Goal: Task Accomplishment & Management: Manage account settings

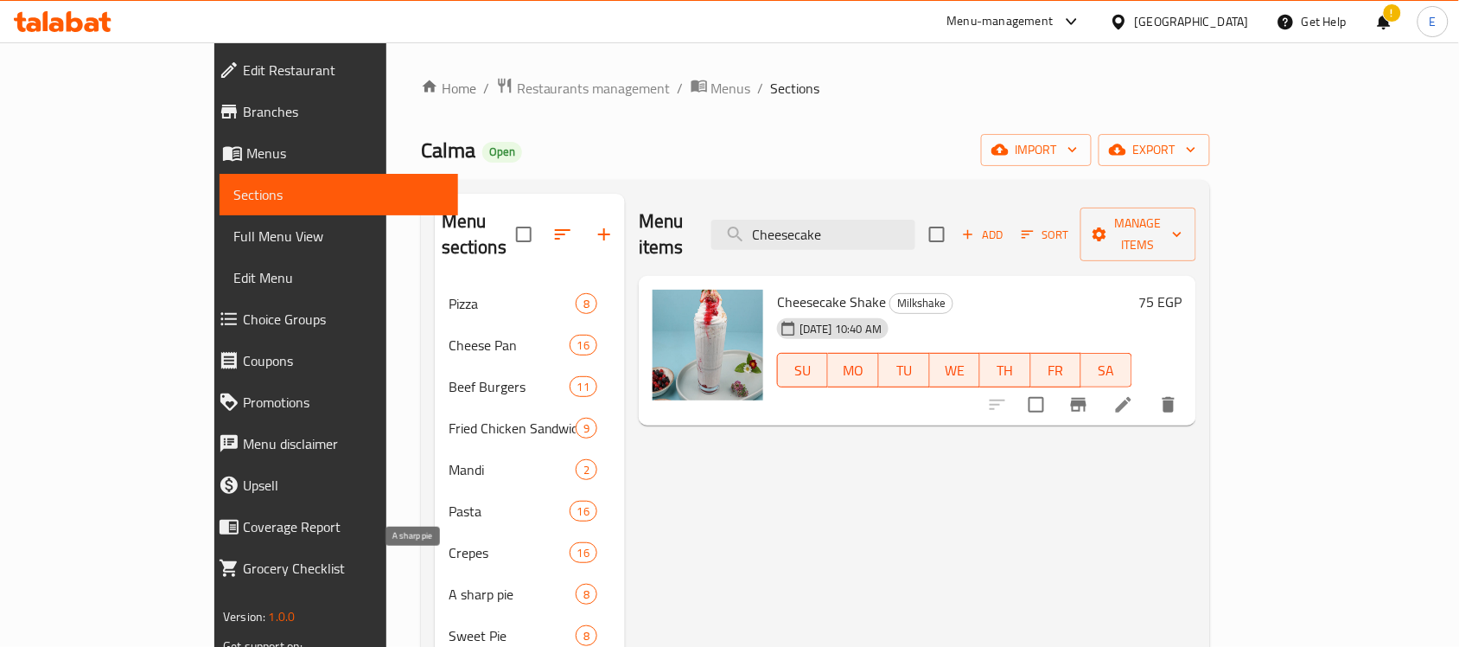
scroll to position [245, 0]
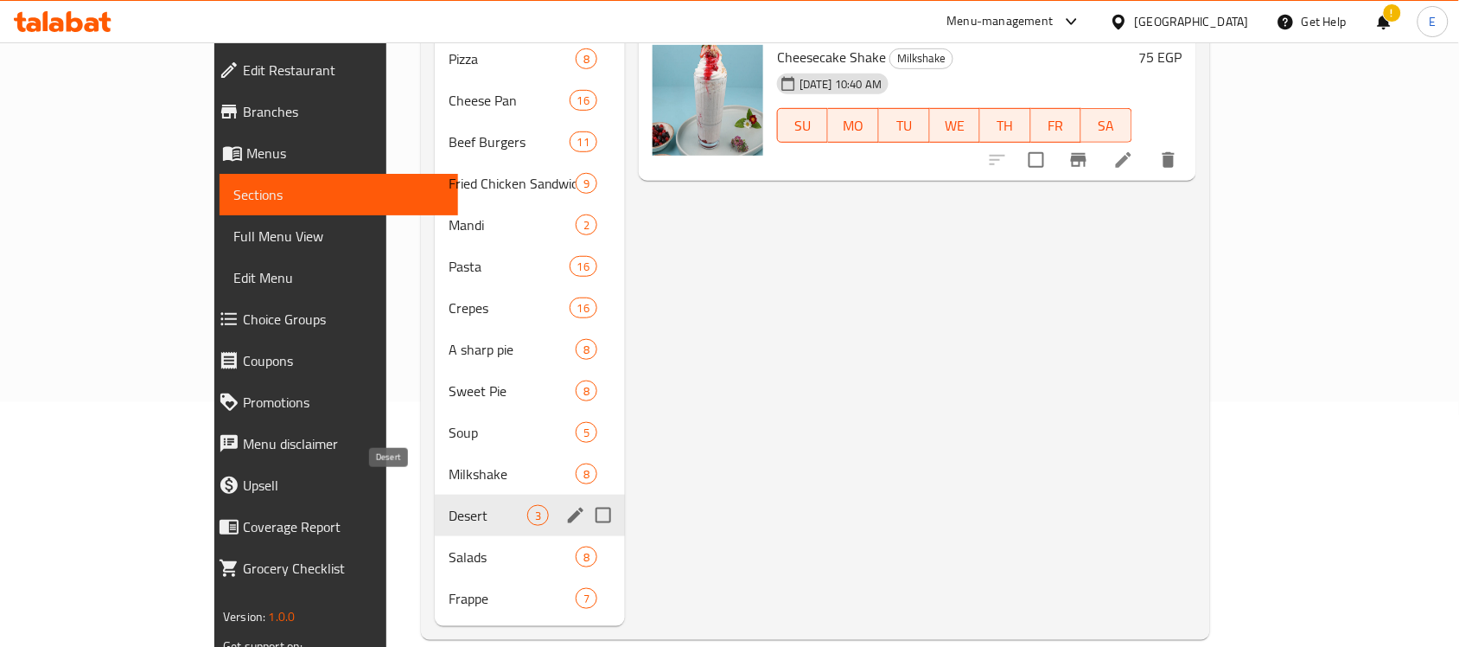
click at [449, 505] on span "Desert" at bounding box center [488, 515] width 79 height 21
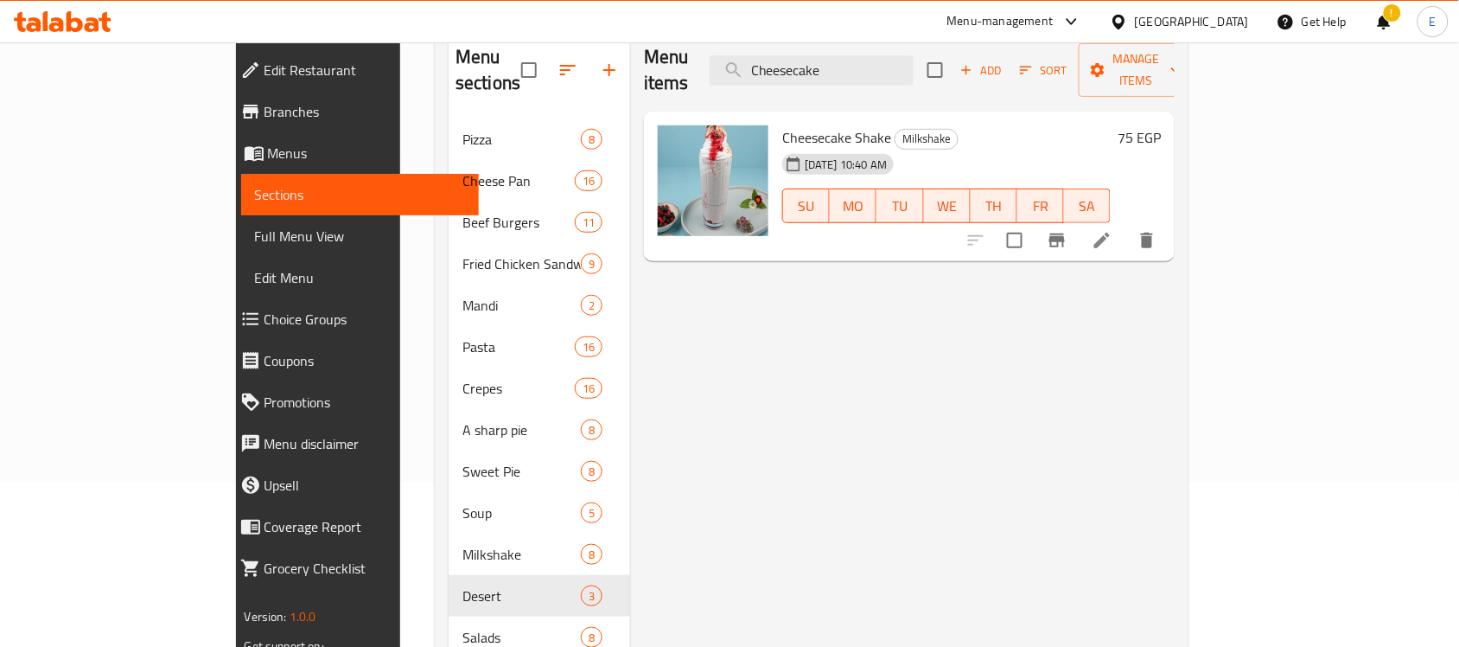
scroll to position [0, 0]
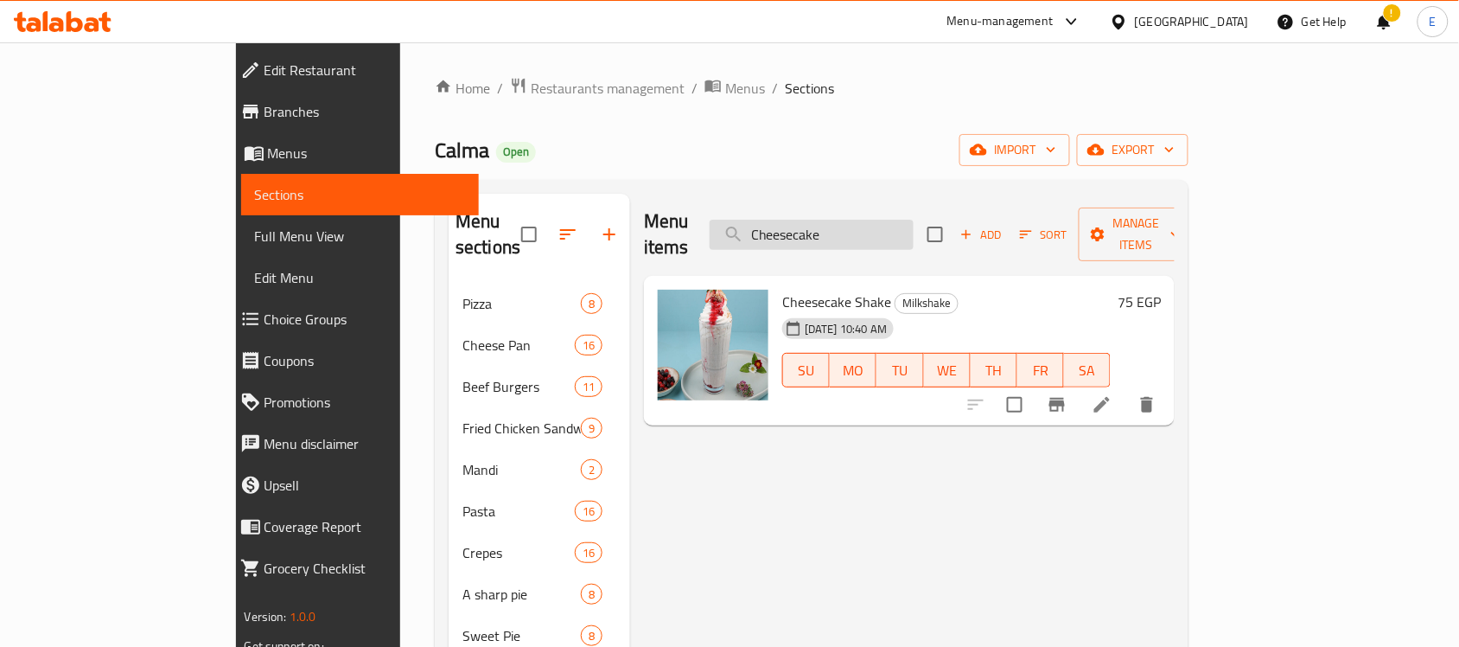
click at [866, 220] on input "Cheesecake" at bounding box center [812, 235] width 204 height 30
paste input "Pan"
click at [861, 178] on div "Home / Restaurants management / Menus / Sections Calma Open import export Menu …" at bounding box center [812, 481] width 754 height 808
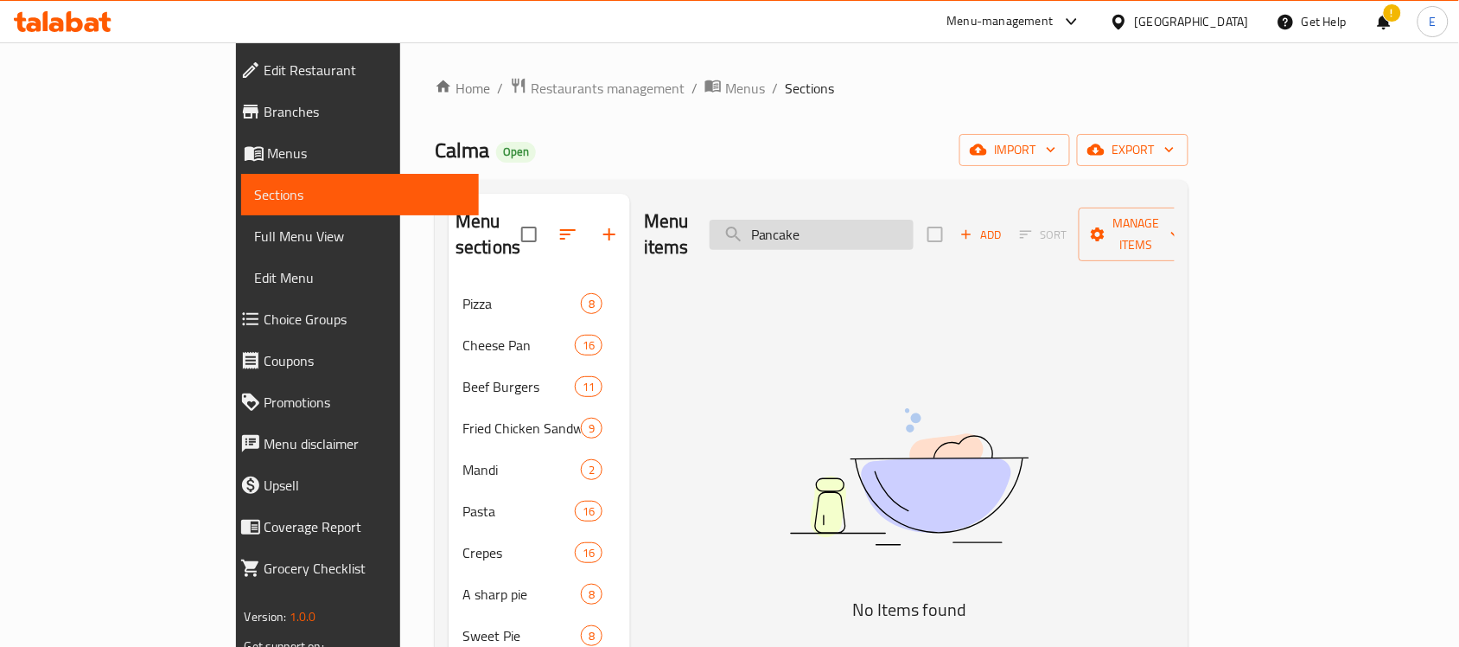
click at [899, 220] on input "Pancake" at bounding box center [812, 235] width 204 height 30
type input "Pancake"
click at [1005, 227] on span "Add" at bounding box center [981, 235] width 47 height 20
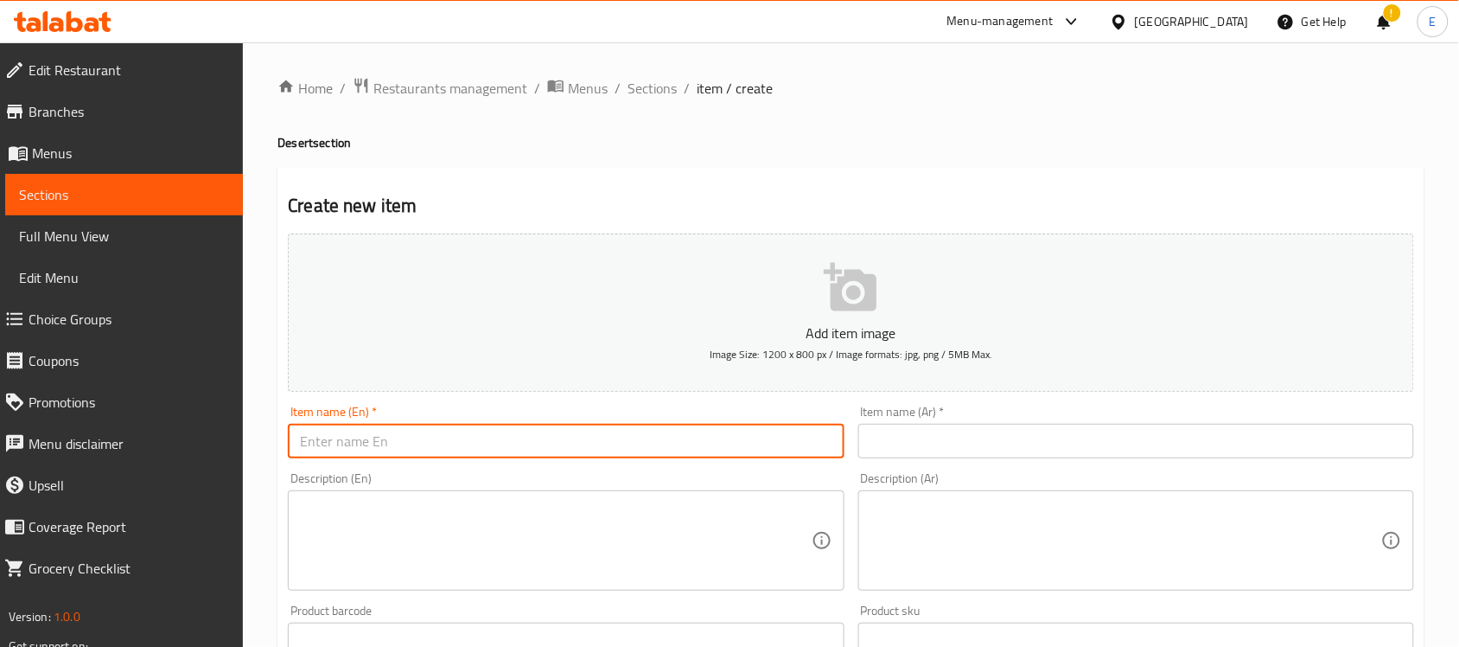
click at [664, 426] on input "text" at bounding box center [566, 441] width 556 height 35
paste input "Pancake"
type input "Pancake"
click at [921, 450] on input "text" at bounding box center [1137, 441] width 556 height 35
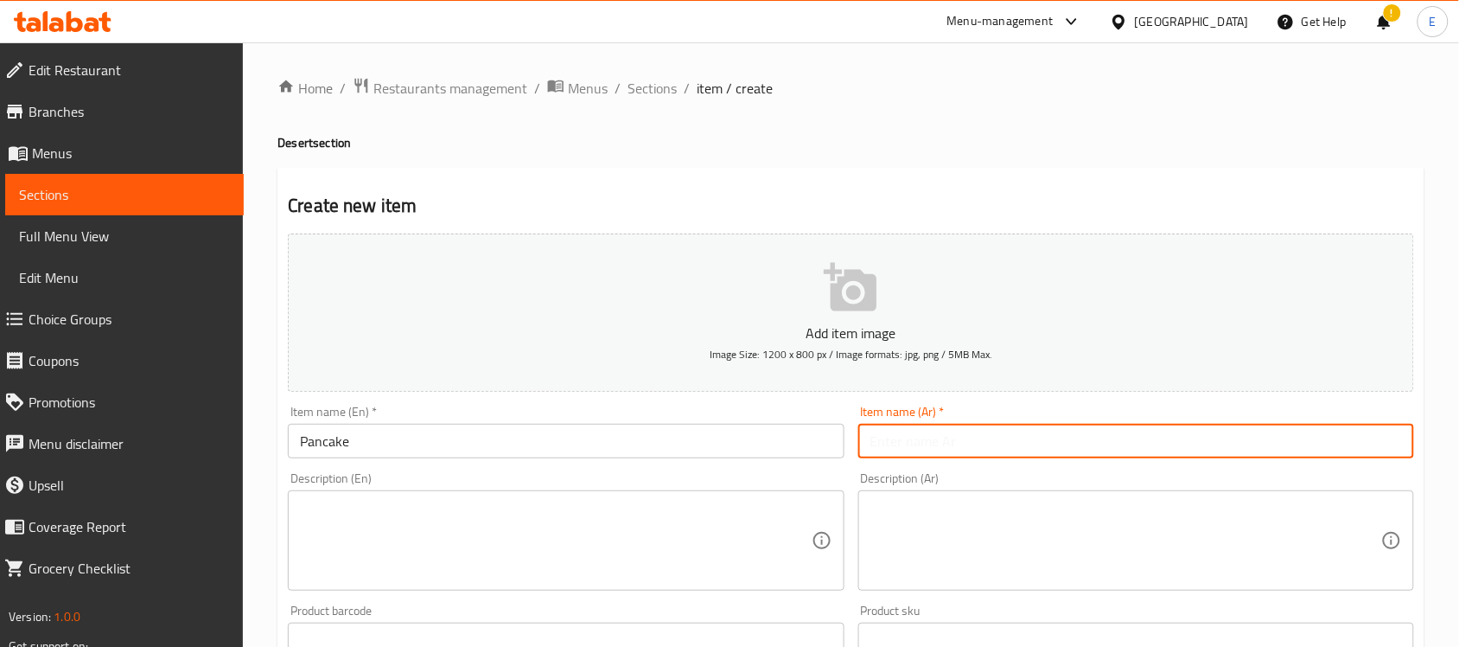
paste input "بان كيك"
type input "بان كيك"
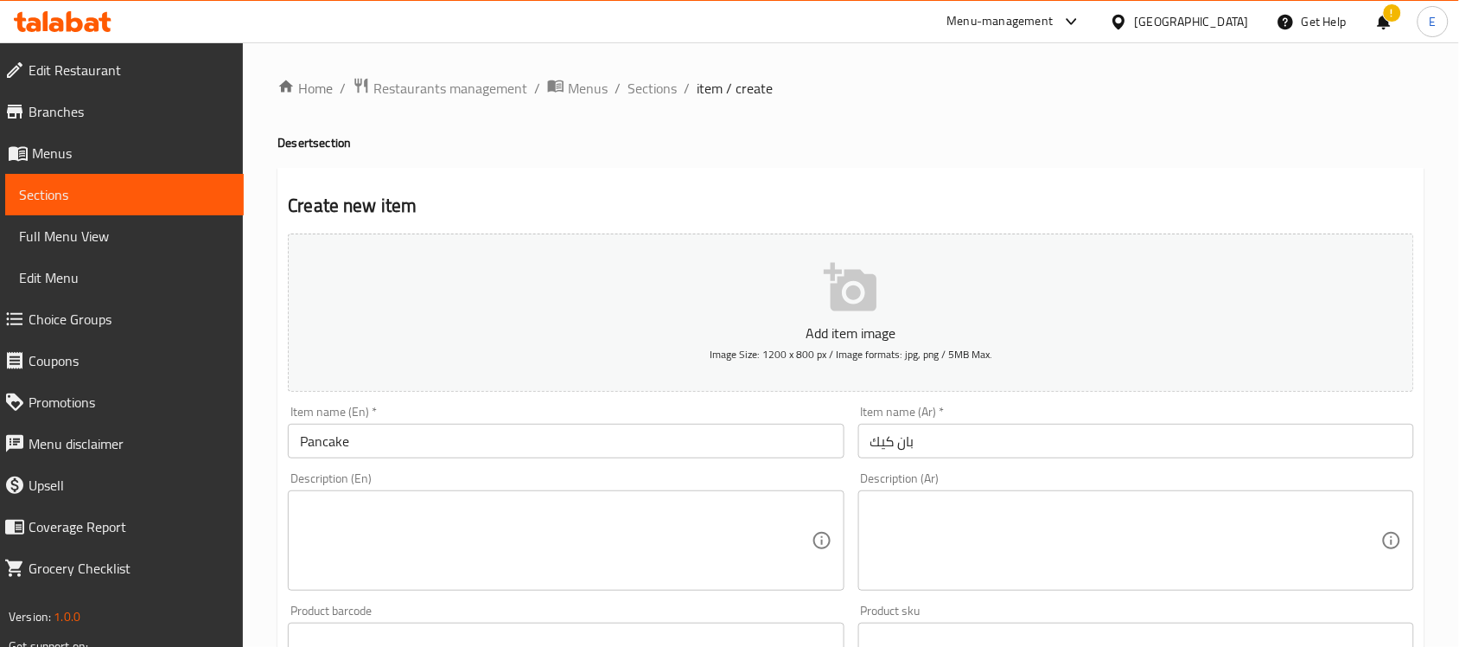
drag, startPoint x: 823, startPoint y: 484, endPoint x: 814, endPoint y: 489, distance: 10.8
click at [814, 489] on div "Description (En) Description (En)" at bounding box center [566, 531] width 556 height 118
click at [820, 482] on div "Description (En) Description (En)" at bounding box center [566, 531] width 556 height 118
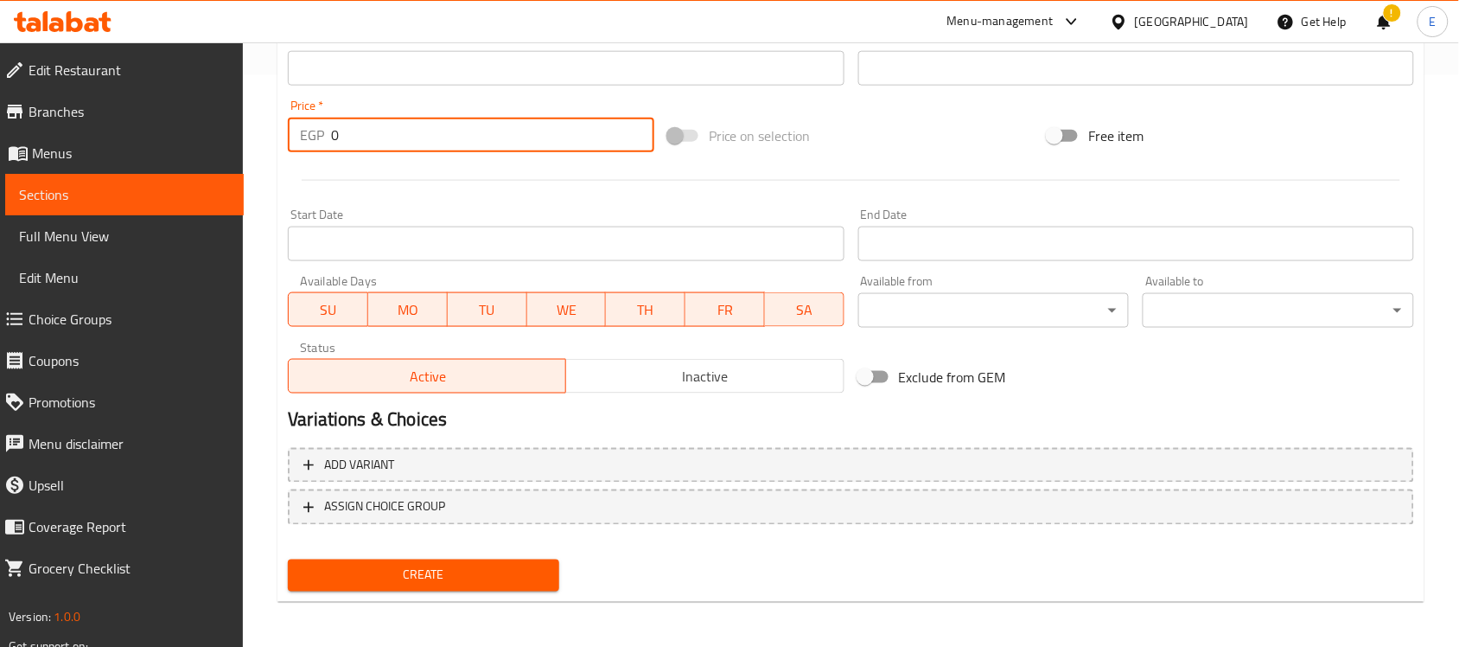
drag, startPoint x: 361, startPoint y: 144, endPoint x: 265, endPoint y: 138, distance: 95.2
click at [265, 138] on div "Home / Restaurants management / Menus / Sections / item / create Desert section…" at bounding box center [851, 60] width 1216 height 1179
type input "85"
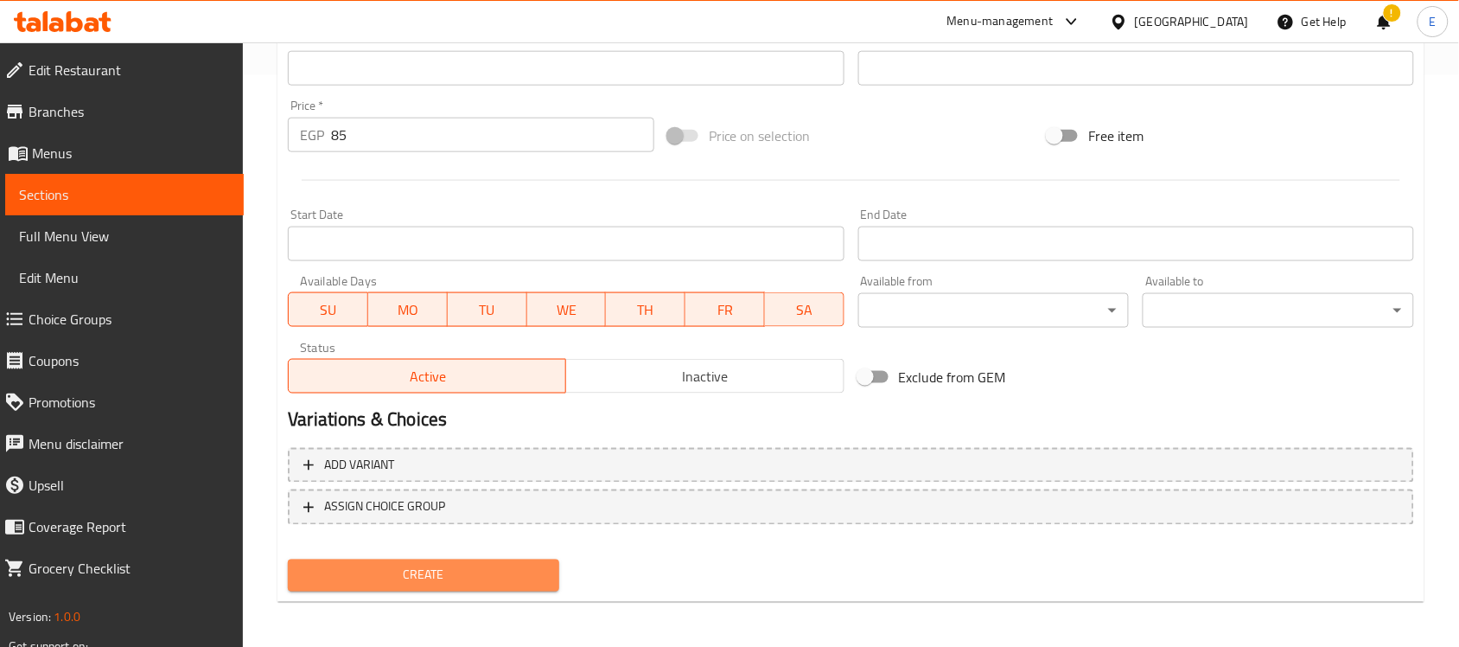
click at [504, 569] on span "Create" at bounding box center [424, 576] width 244 height 22
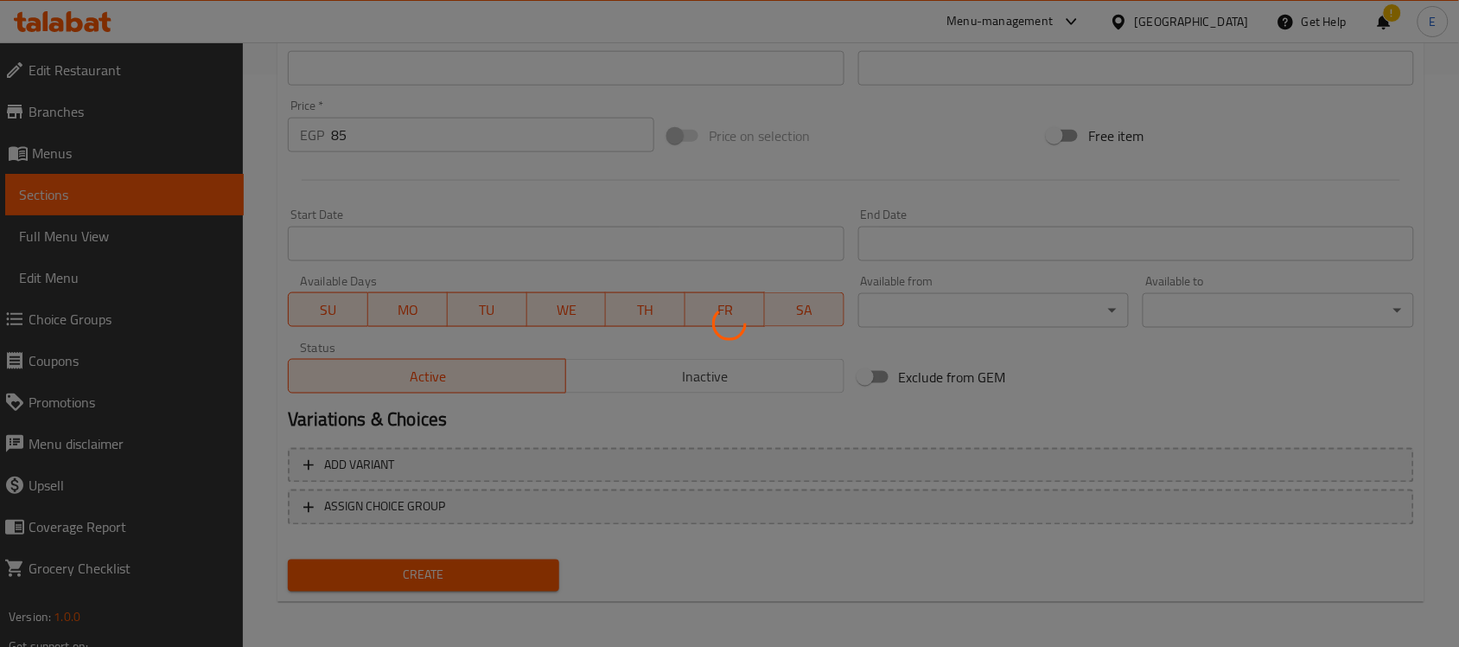
scroll to position [164, 0]
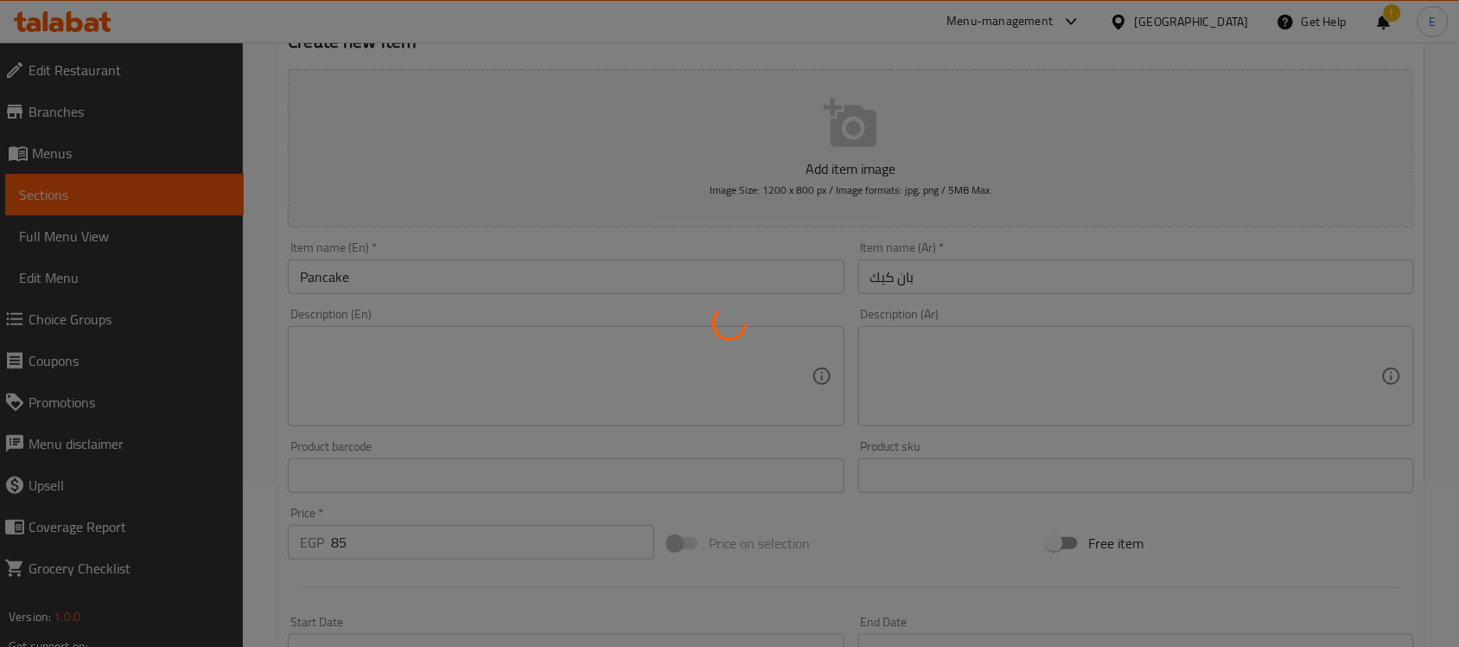
type input "0"
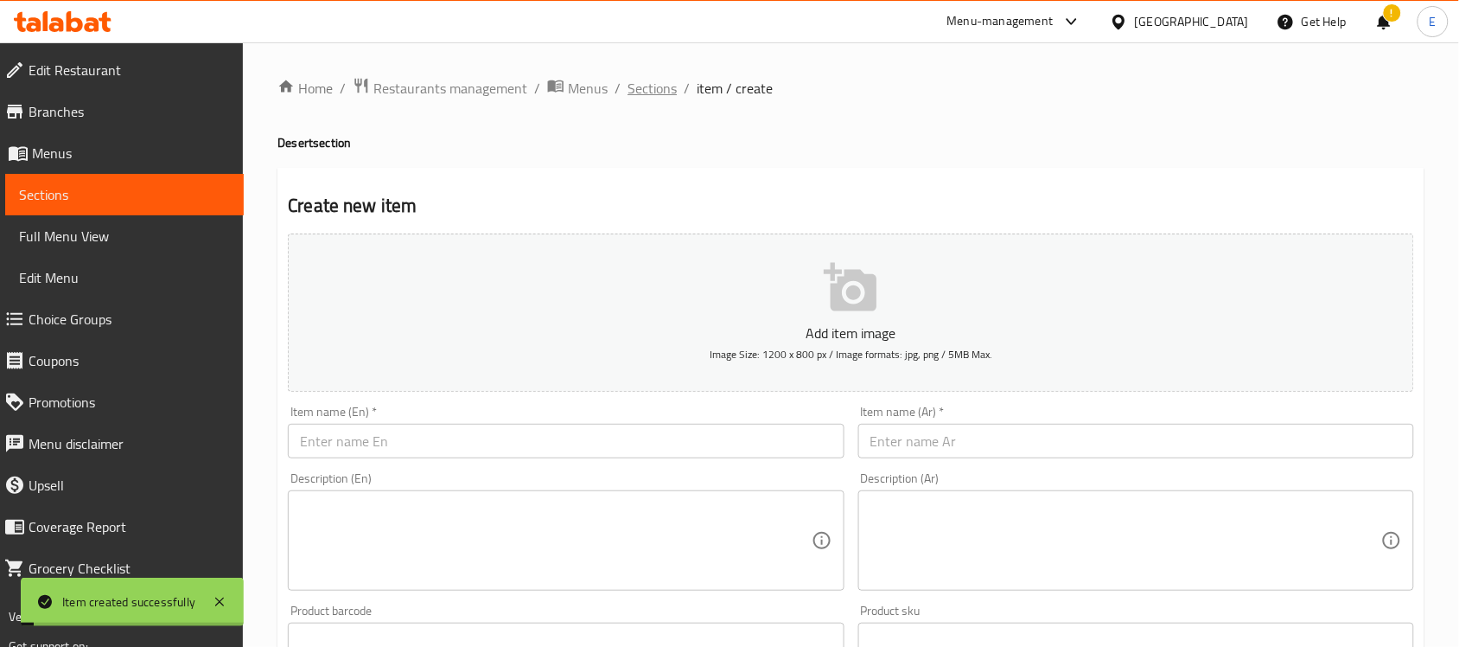
click at [644, 86] on span "Sections" at bounding box center [652, 88] width 49 height 21
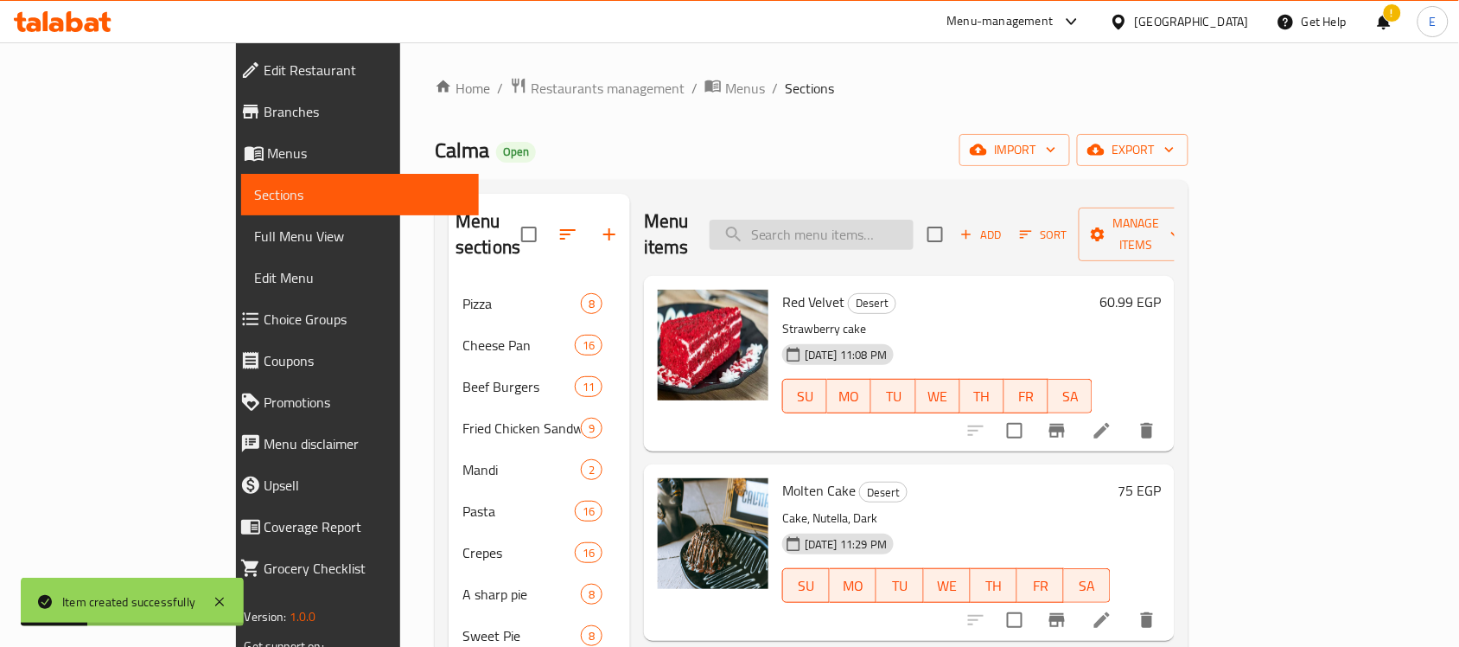
click at [891, 221] on input "search" at bounding box center [812, 235] width 204 height 30
paste input "Donuts"
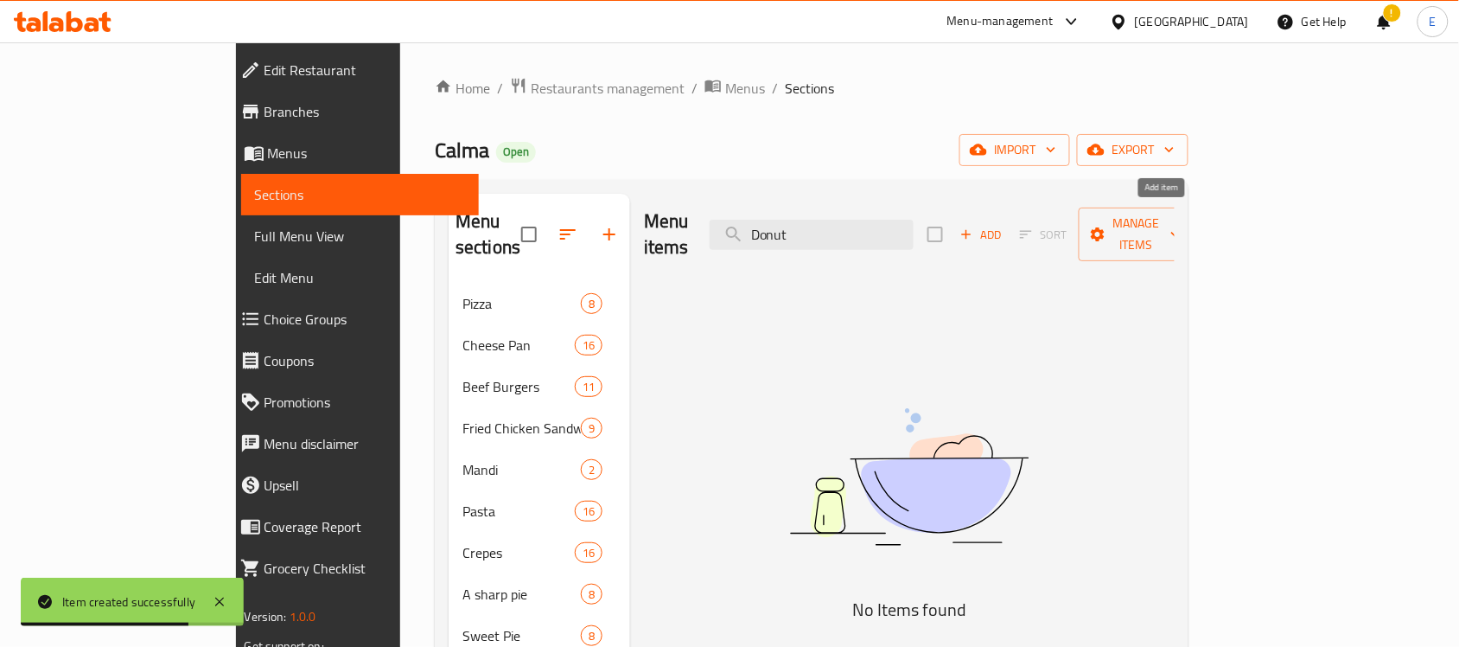
type input "Donut"
click at [1005, 225] on span "Add" at bounding box center [981, 235] width 47 height 20
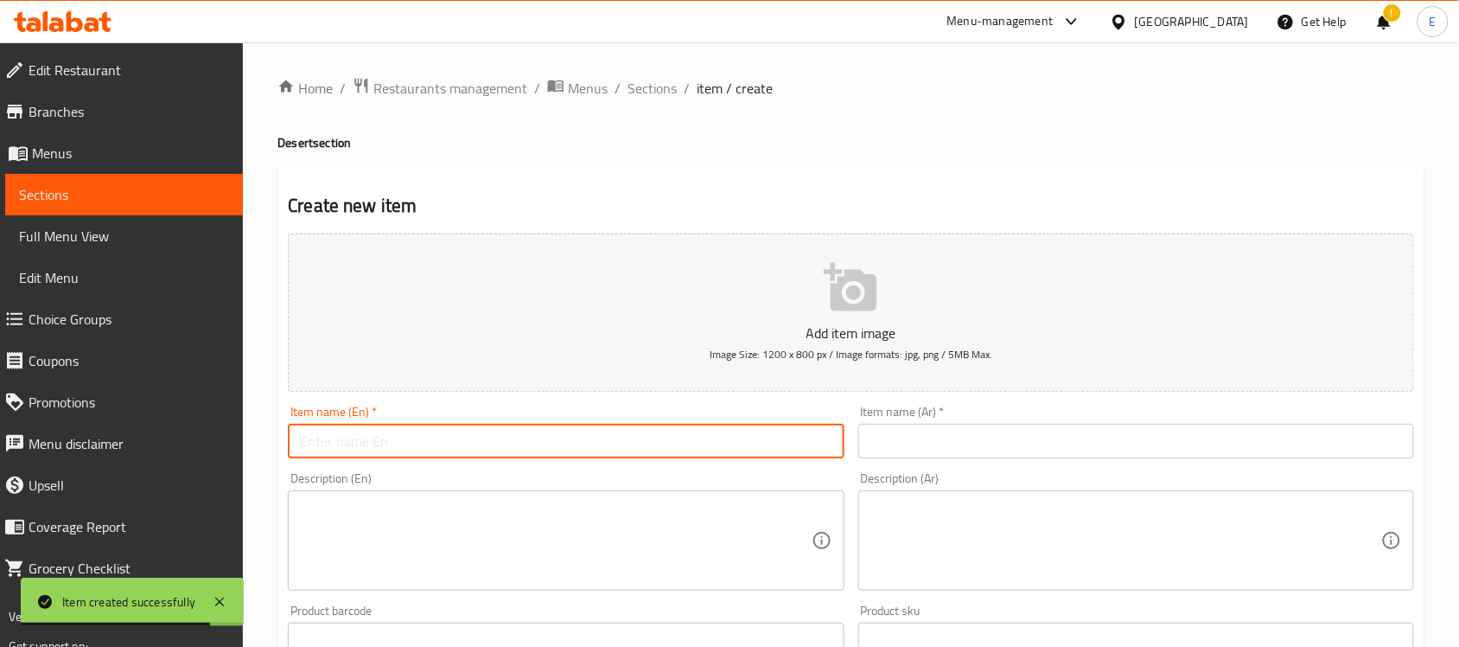
click at [606, 434] on input "text" at bounding box center [566, 441] width 556 height 35
paste input "Donuts"
type input "Donuts"
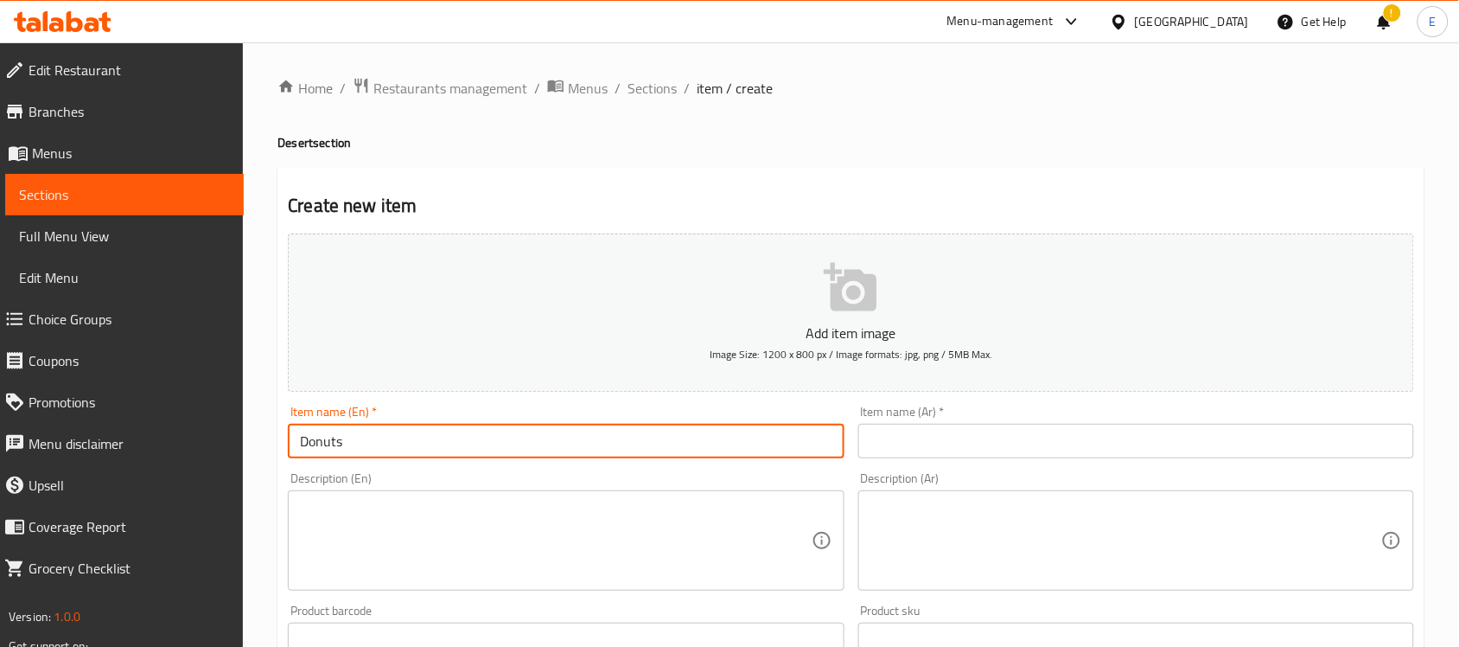
click at [951, 437] on input "text" at bounding box center [1137, 441] width 556 height 35
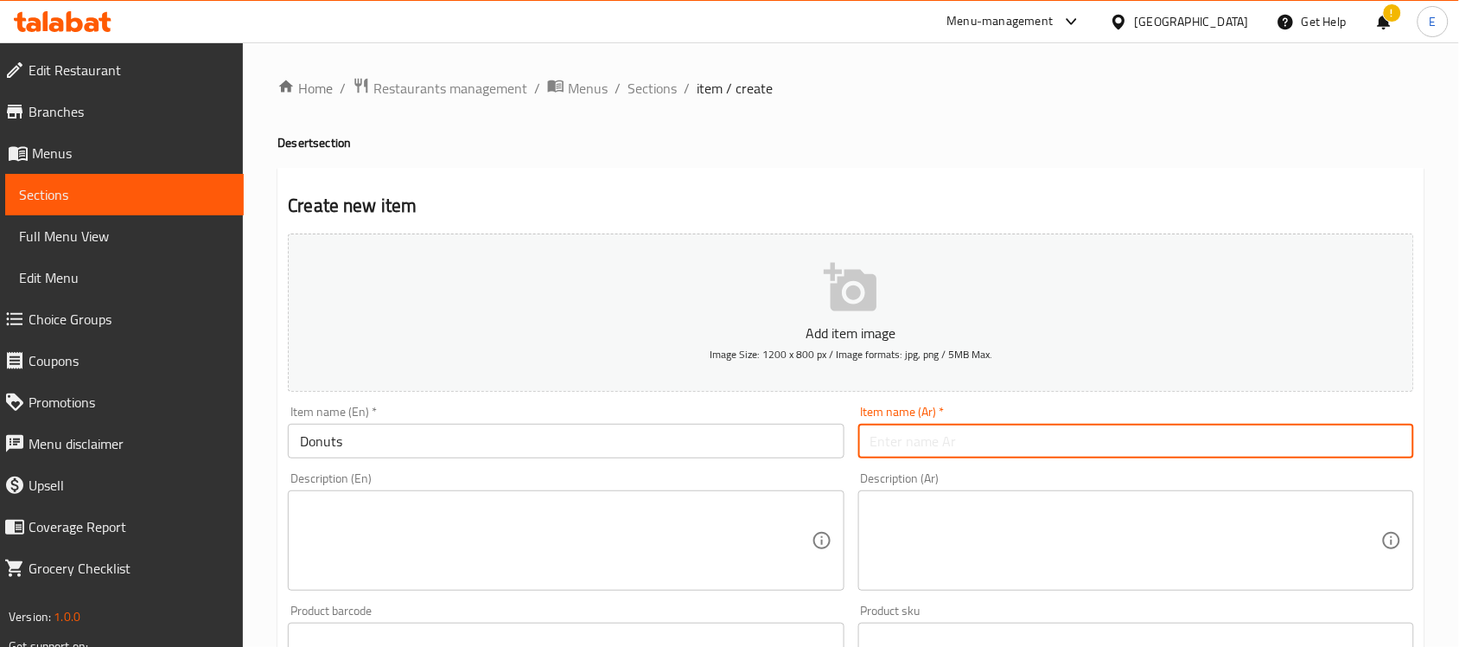
paste input "دوناتس"
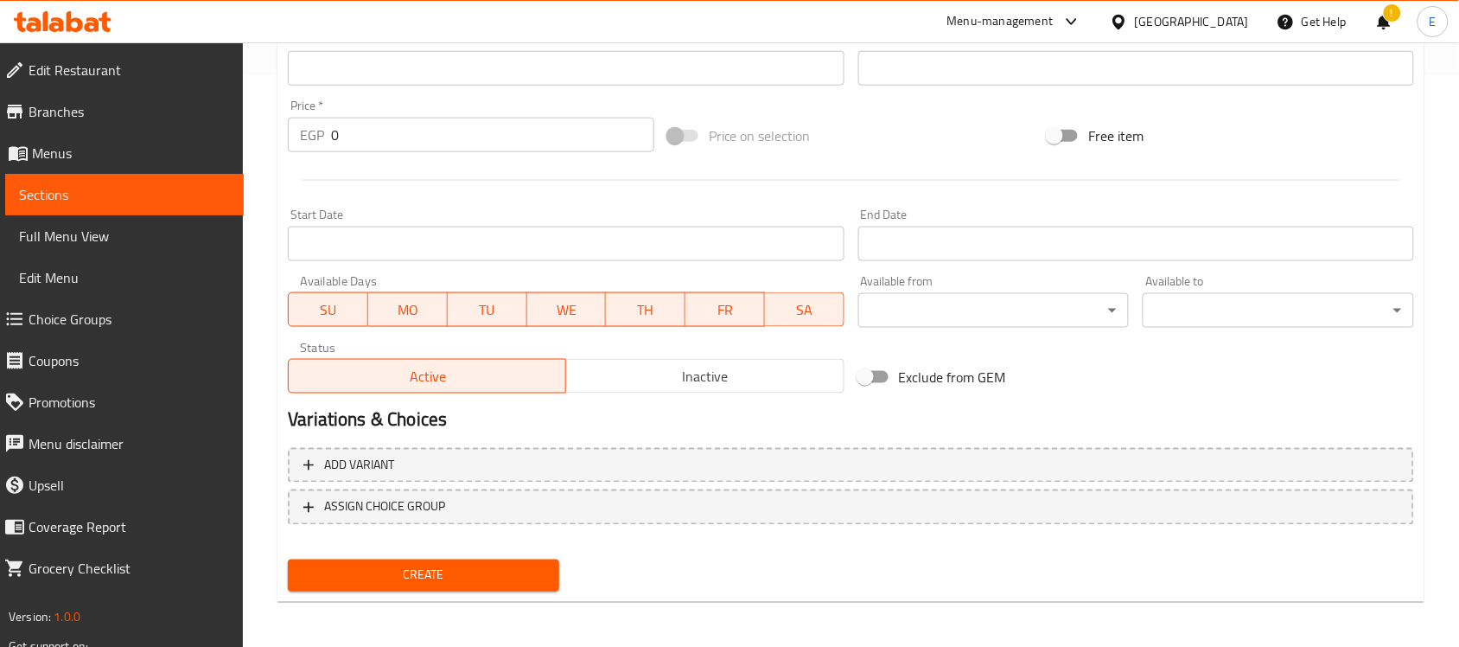
type input "دوناتس"
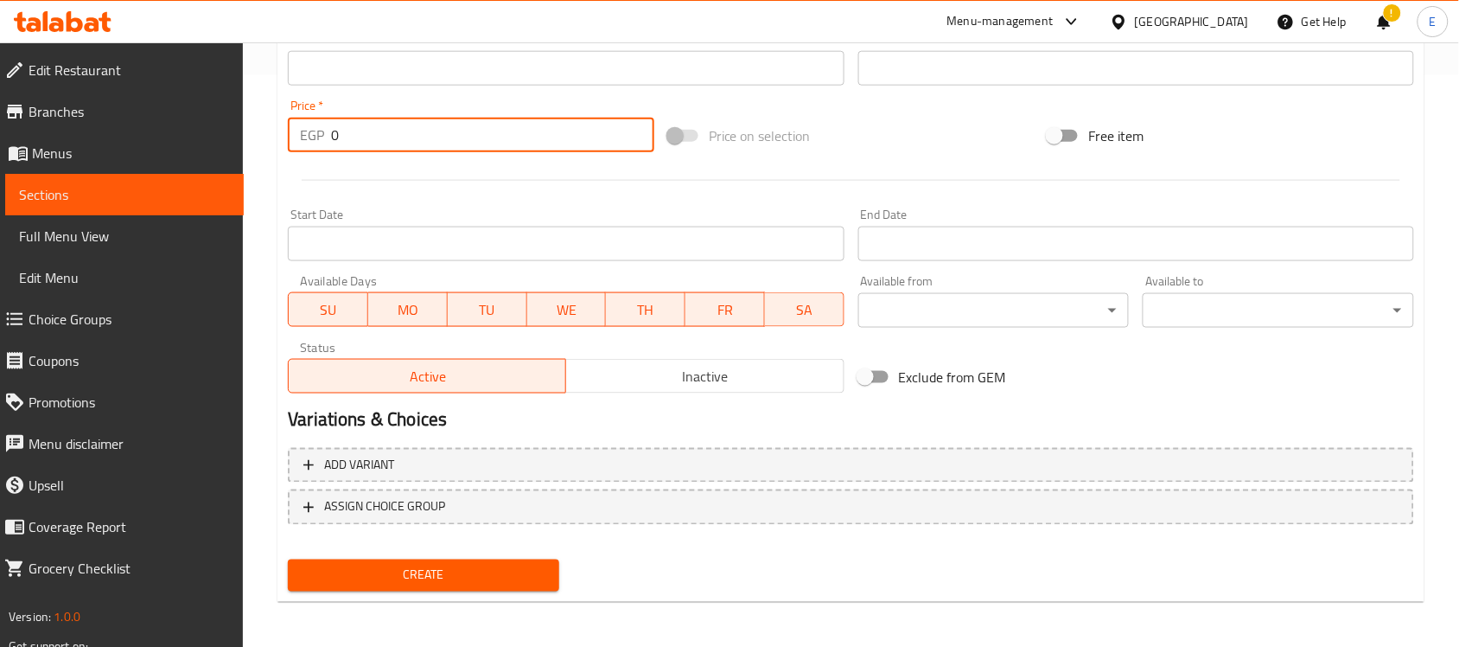
drag, startPoint x: 407, startPoint y: 144, endPoint x: 283, endPoint y: 157, distance: 125.3
click at [286, 157] on div "Price   * EGP 0 Price *" at bounding box center [471, 126] width 380 height 67
type input "80"
click at [447, 571] on span "Create" at bounding box center [424, 576] width 244 height 22
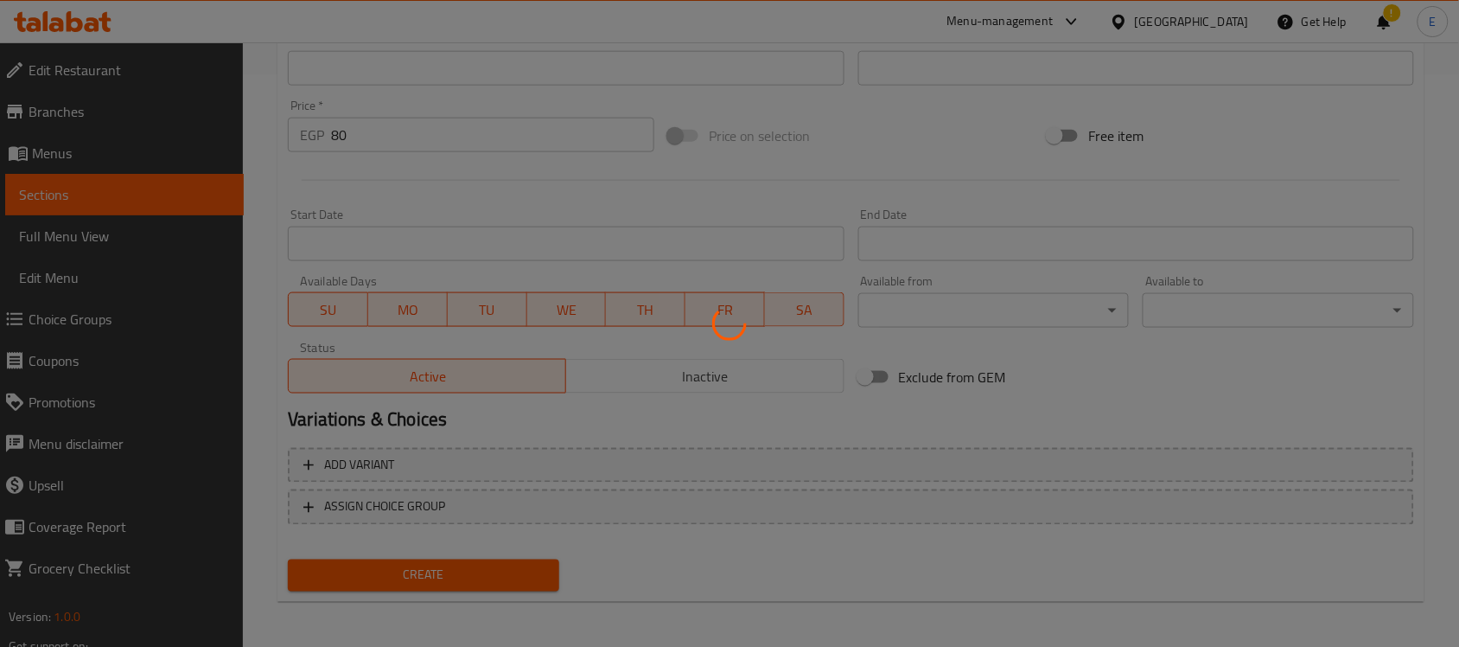
type input "0"
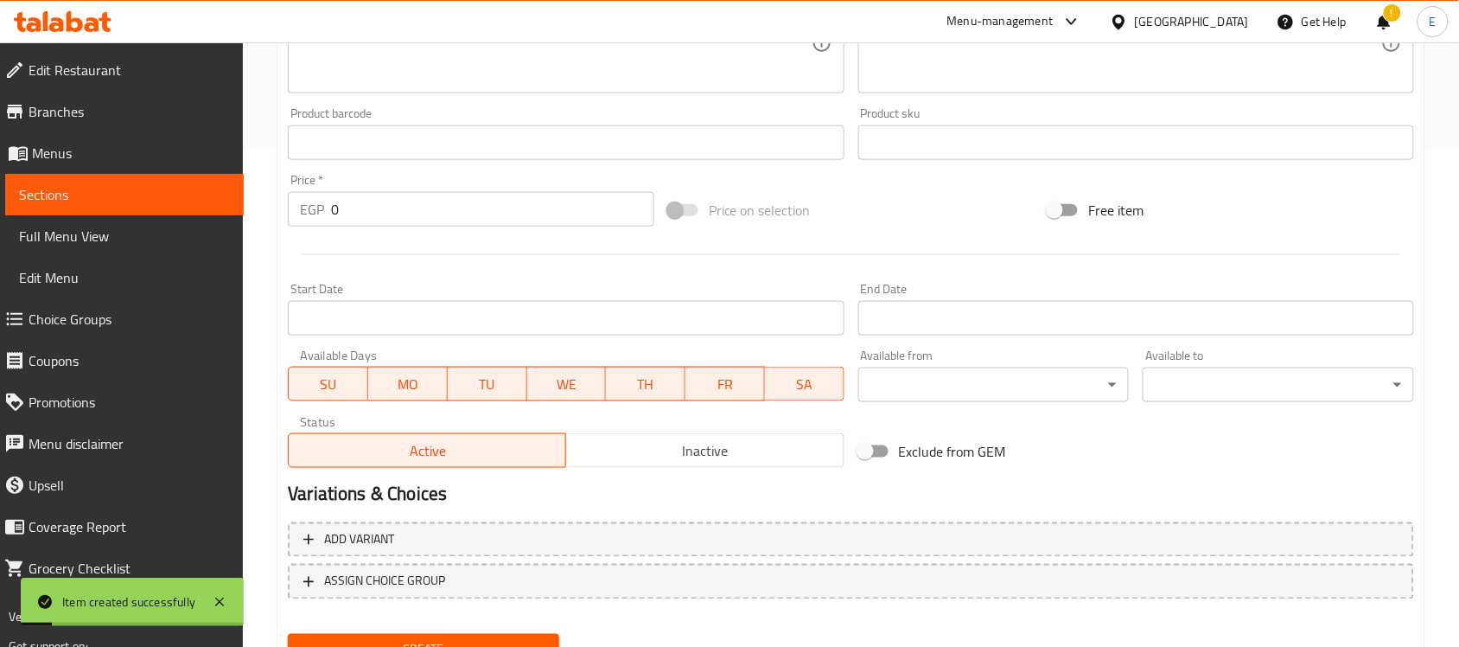
scroll to position [0, 0]
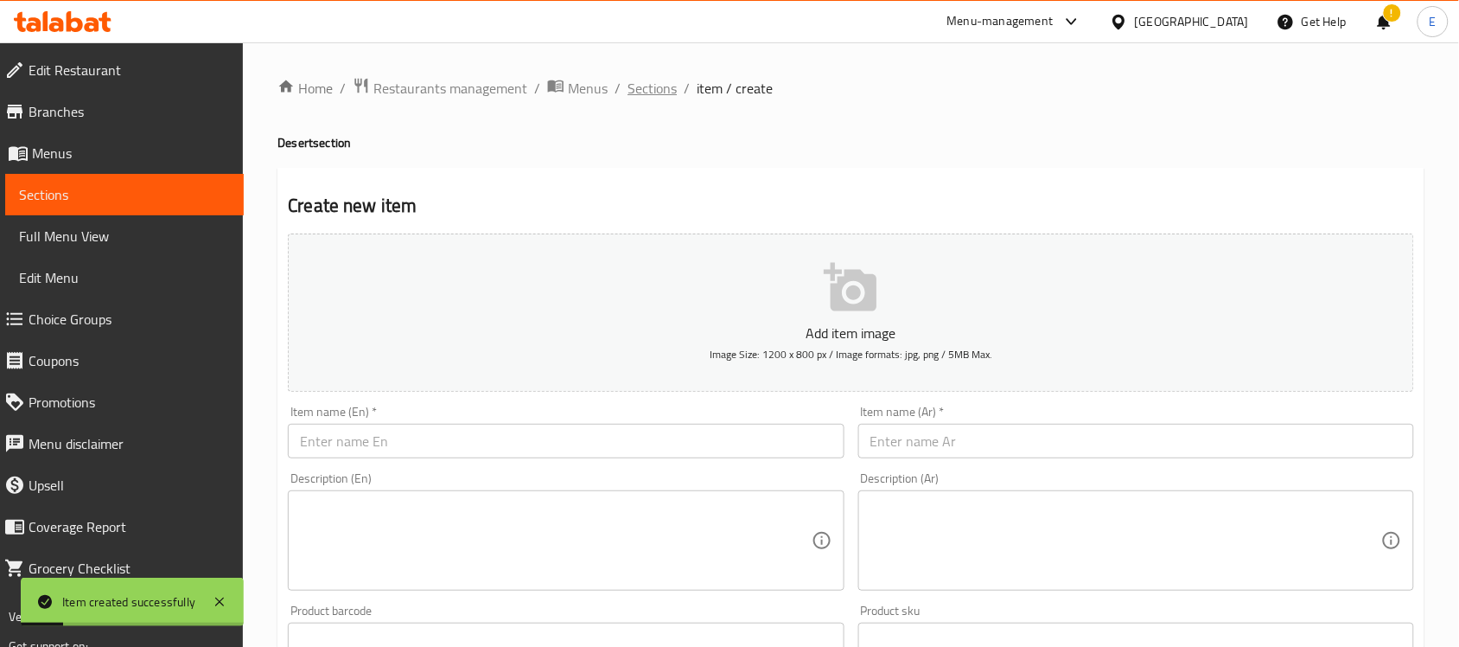
click at [661, 87] on span "Sections" at bounding box center [652, 88] width 49 height 21
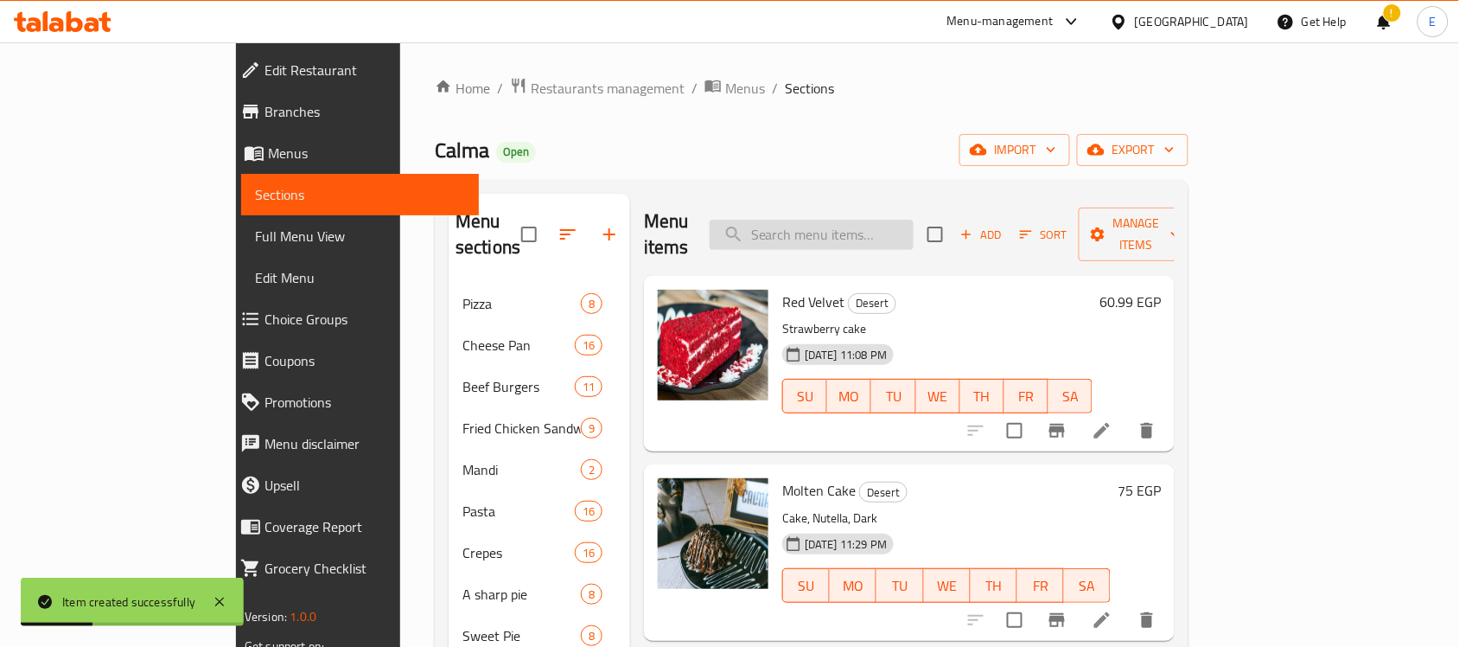
click at [914, 220] on input "search" at bounding box center [812, 235] width 204 height 30
paste input "Waffle"
click at [914, 220] on input "Waffle" at bounding box center [812, 235] width 204 height 30
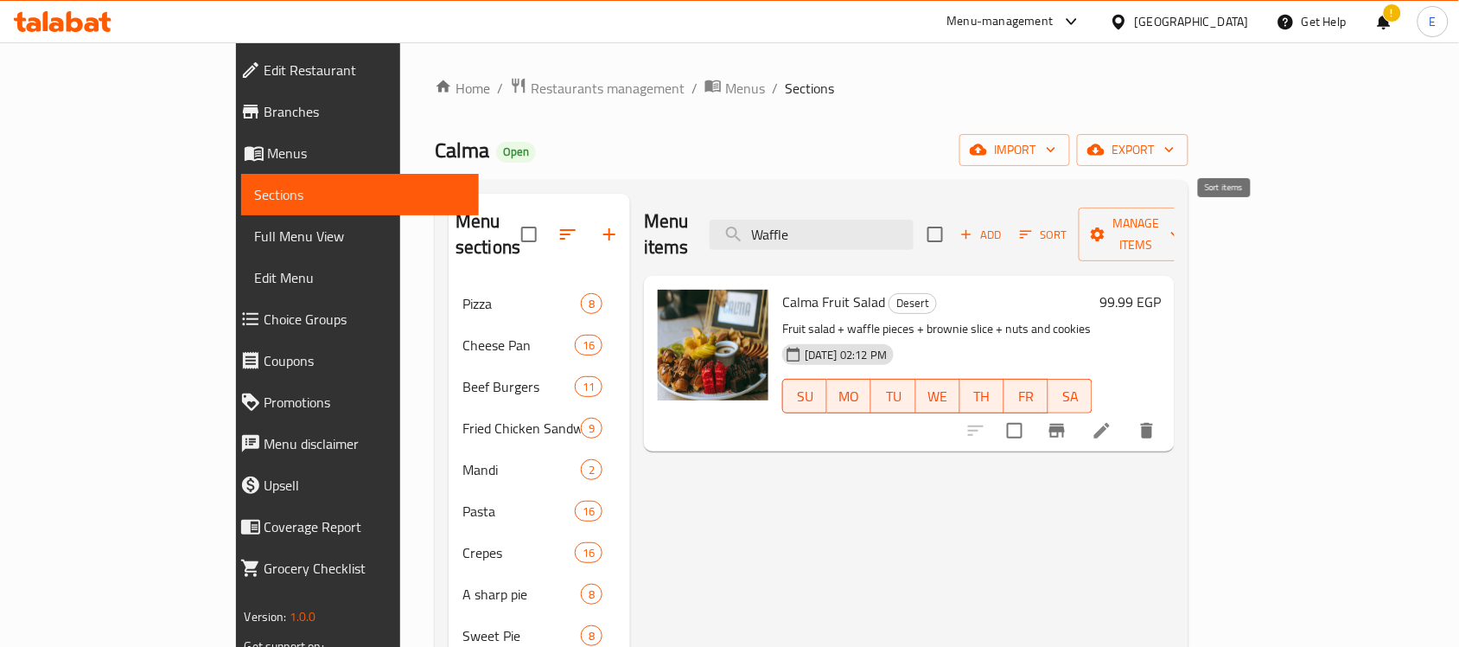
type input "Waffle"
click at [1005, 226] on span "Add" at bounding box center [981, 235] width 47 height 20
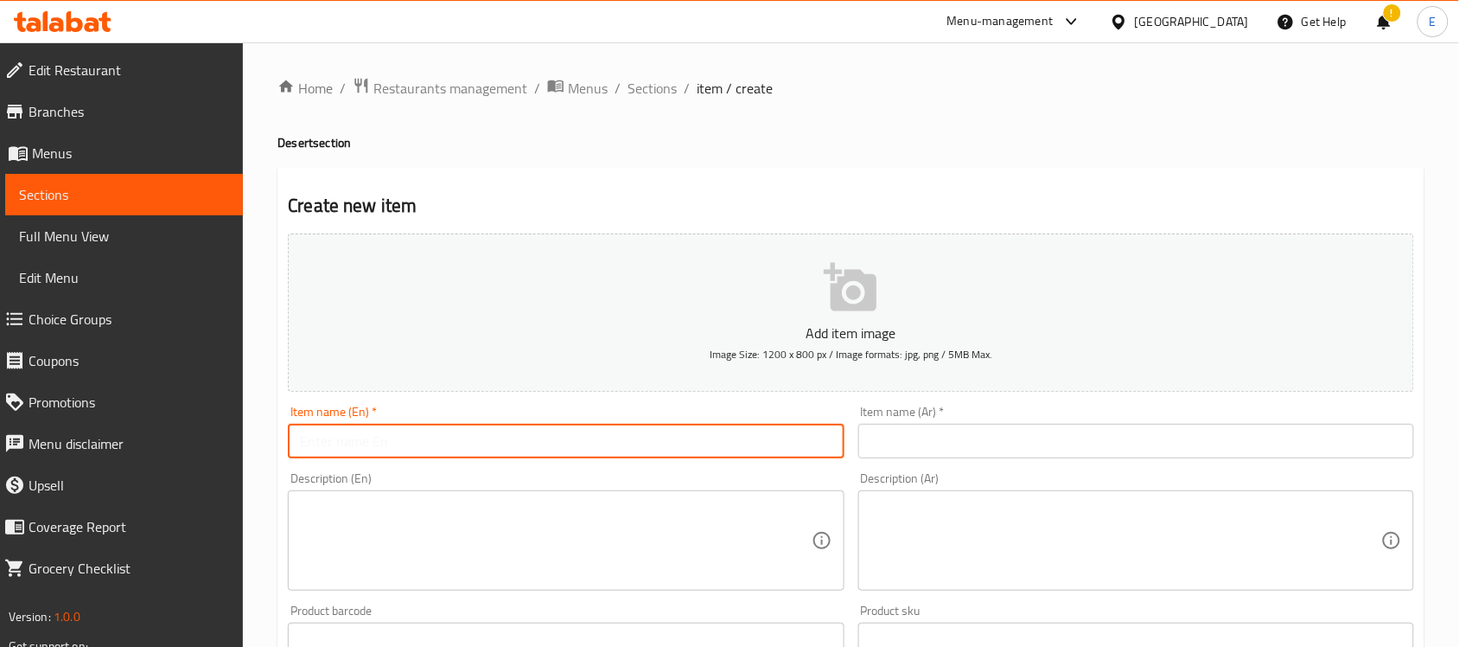
click at [589, 452] on input "text" at bounding box center [566, 441] width 556 height 35
paste input "Waffle"
type input "Waffle"
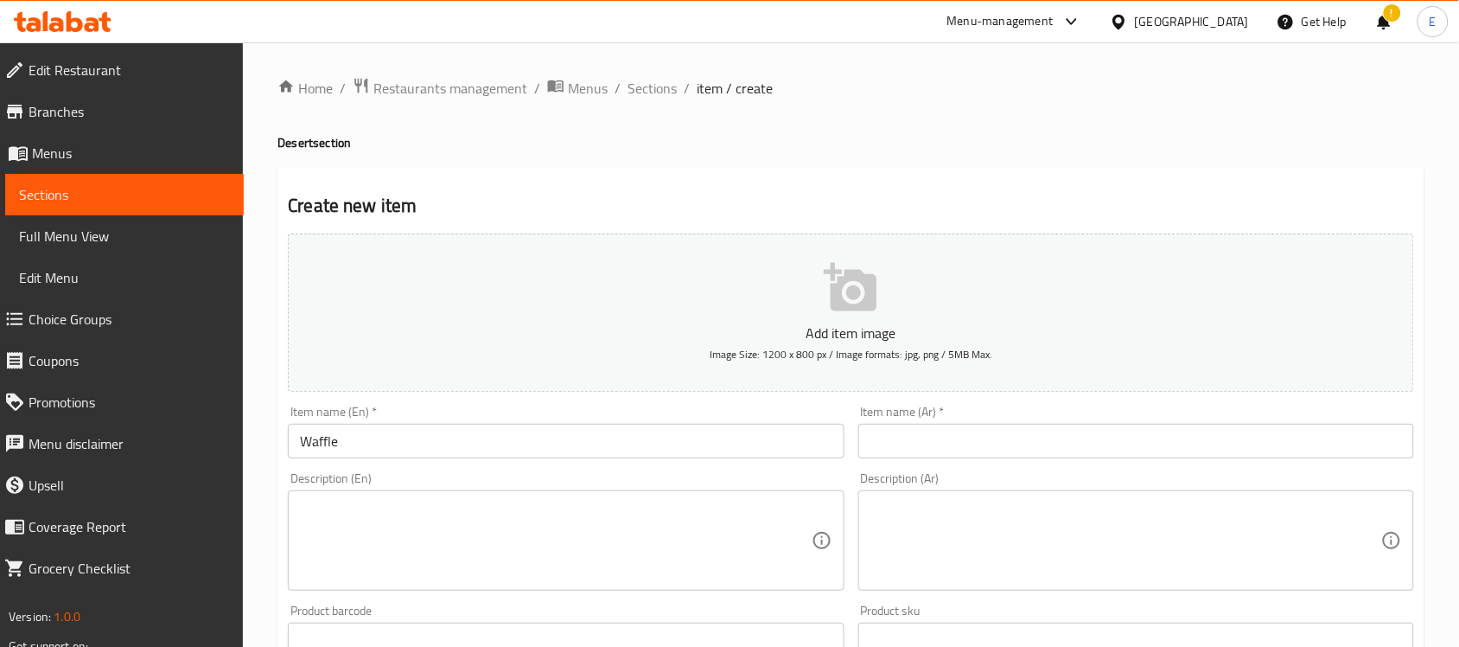
drag, startPoint x: 899, startPoint y: 450, endPoint x: 909, endPoint y: 463, distance: 16.1
click at [900, 457] on input "text" at bounding box center [1137, 441] width 556 height 35
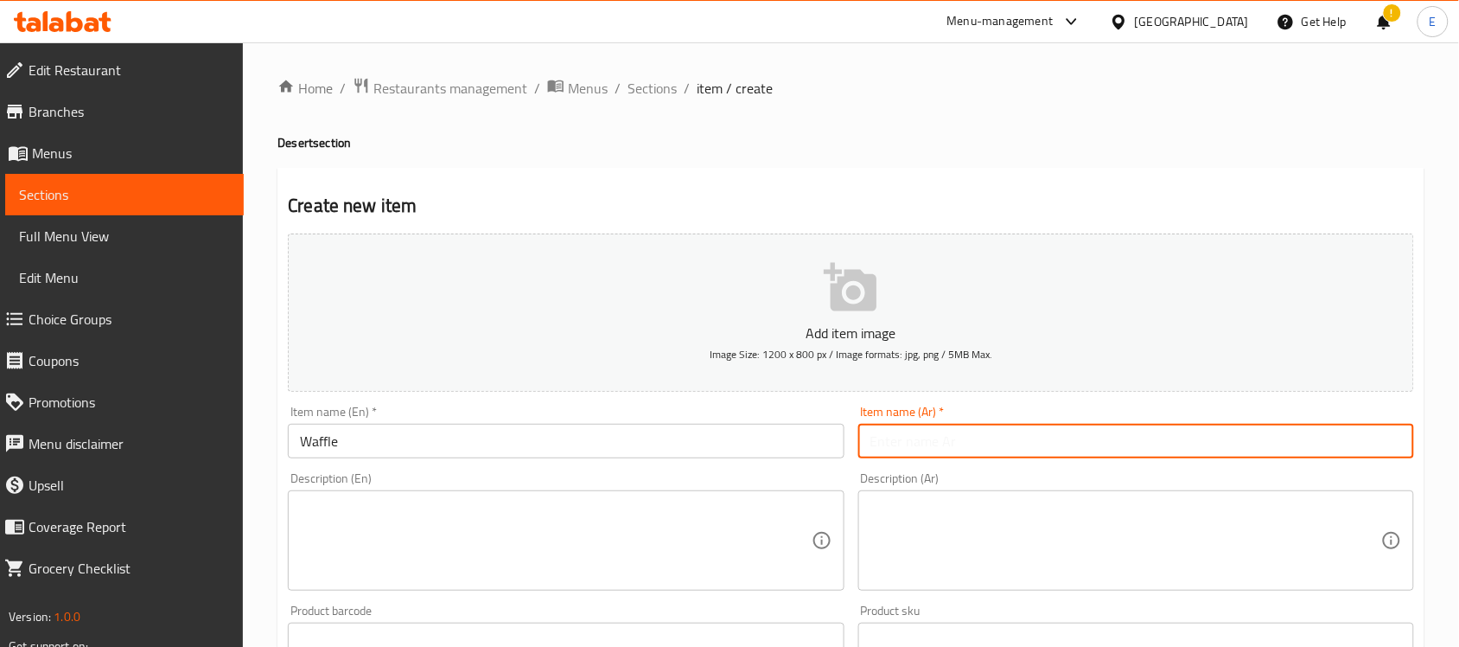
paste input "وافل"
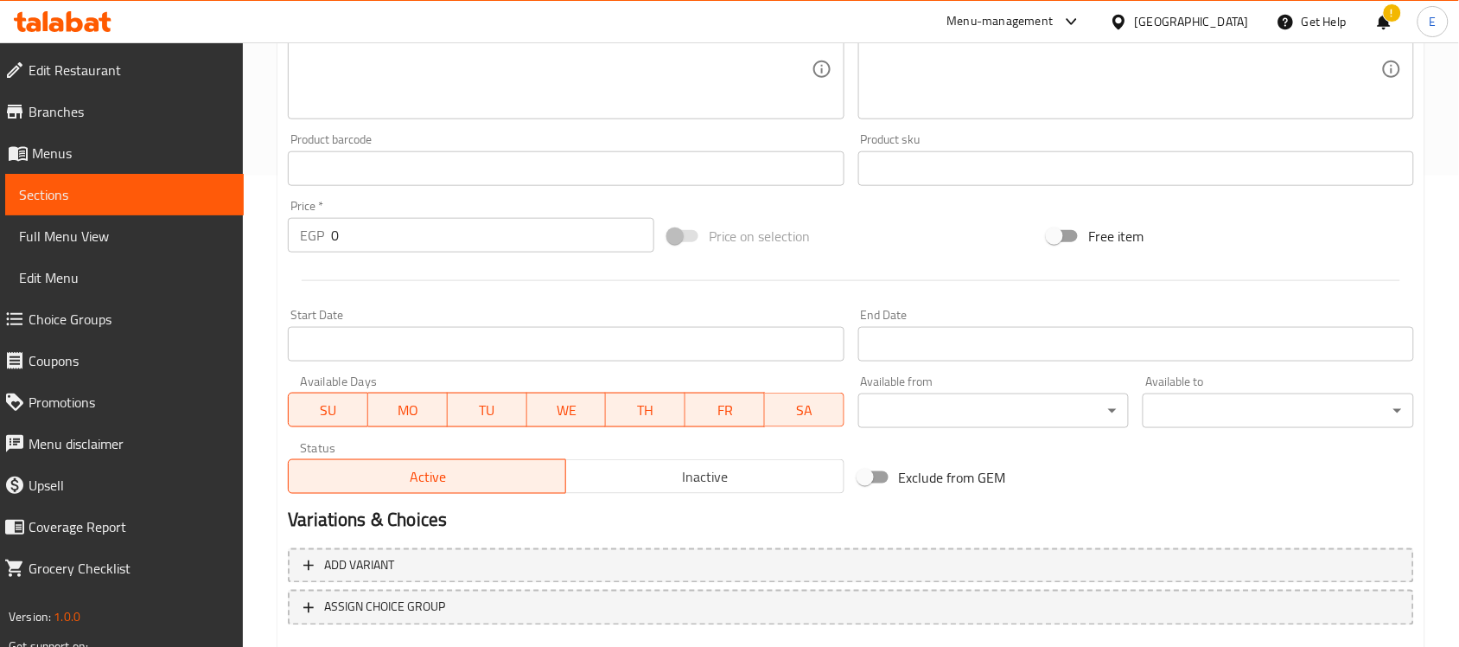
scroll to position [571, 0]
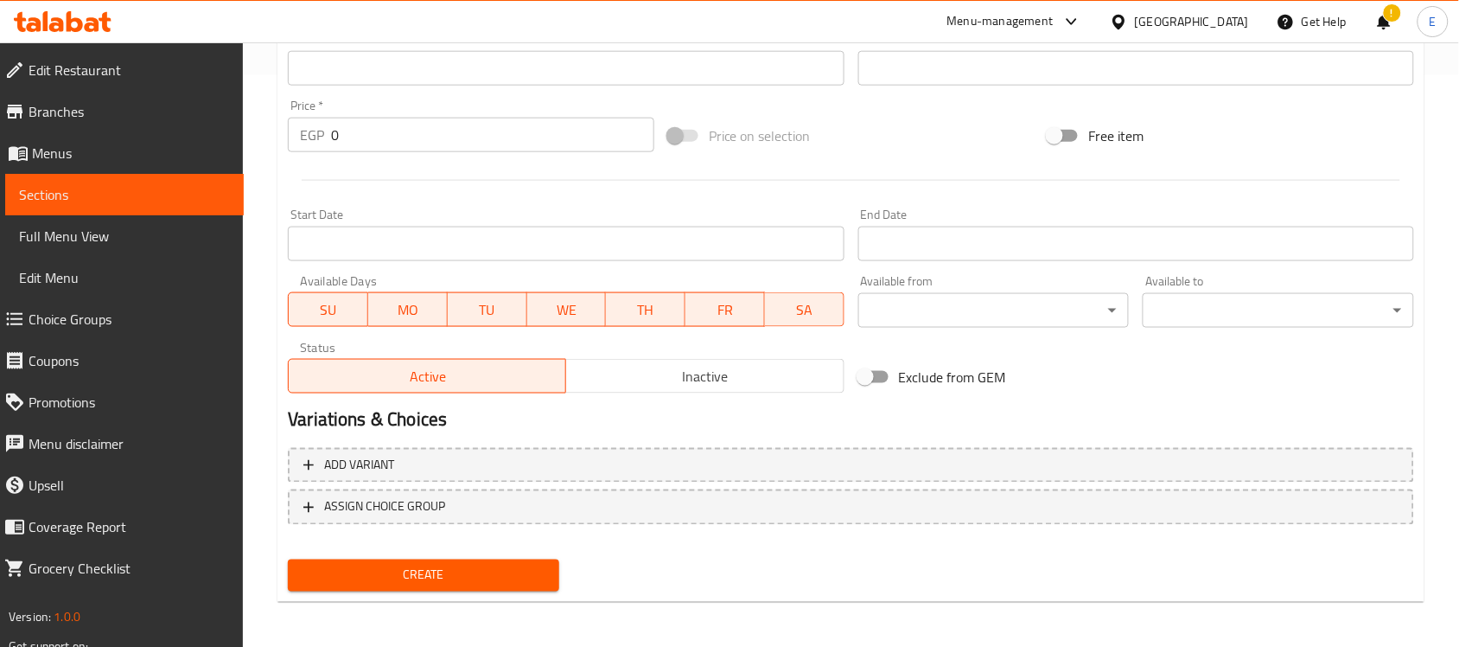
type input "وافل"
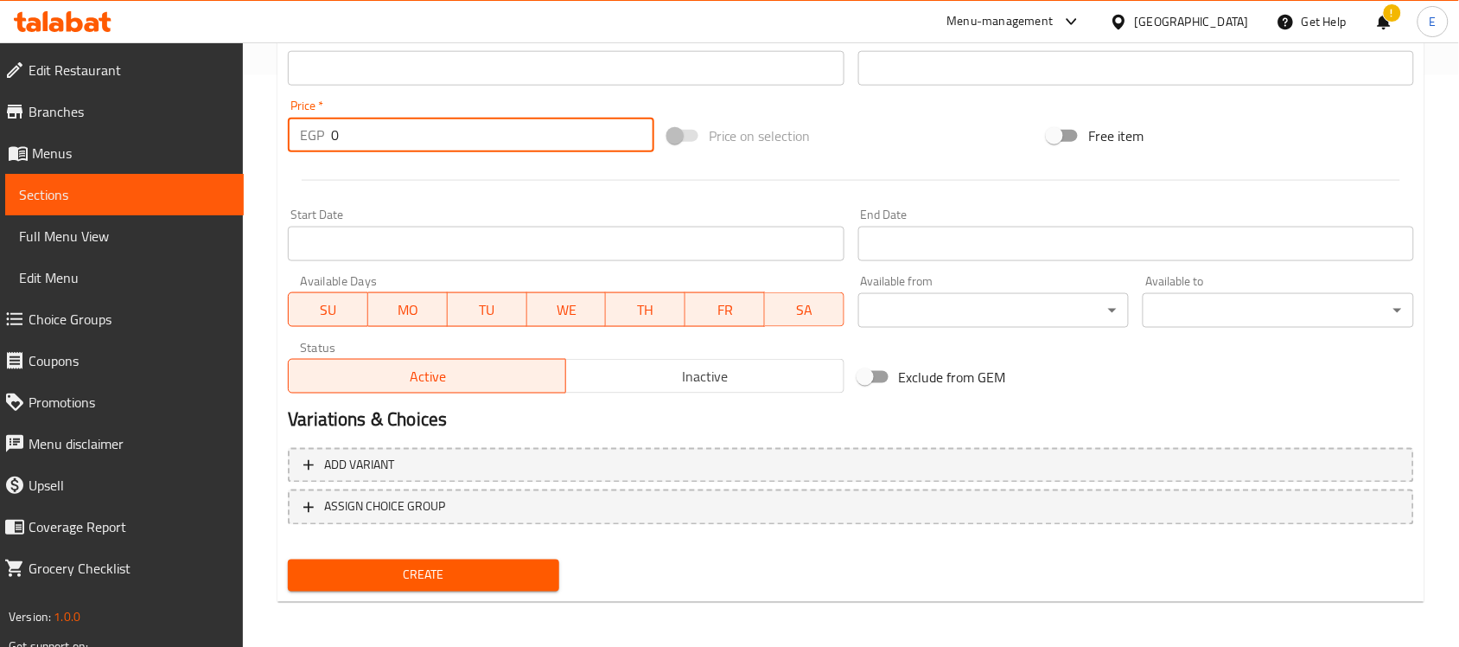
drag, startPoint x: 392, startPoint y: 144, endPoint x: 295, endPoint y: 144, distance: 96.8
click at [295, 144] on div "EGP 0 Price *" at bounding box center [471, 135] width 367 height 35
type input "75"
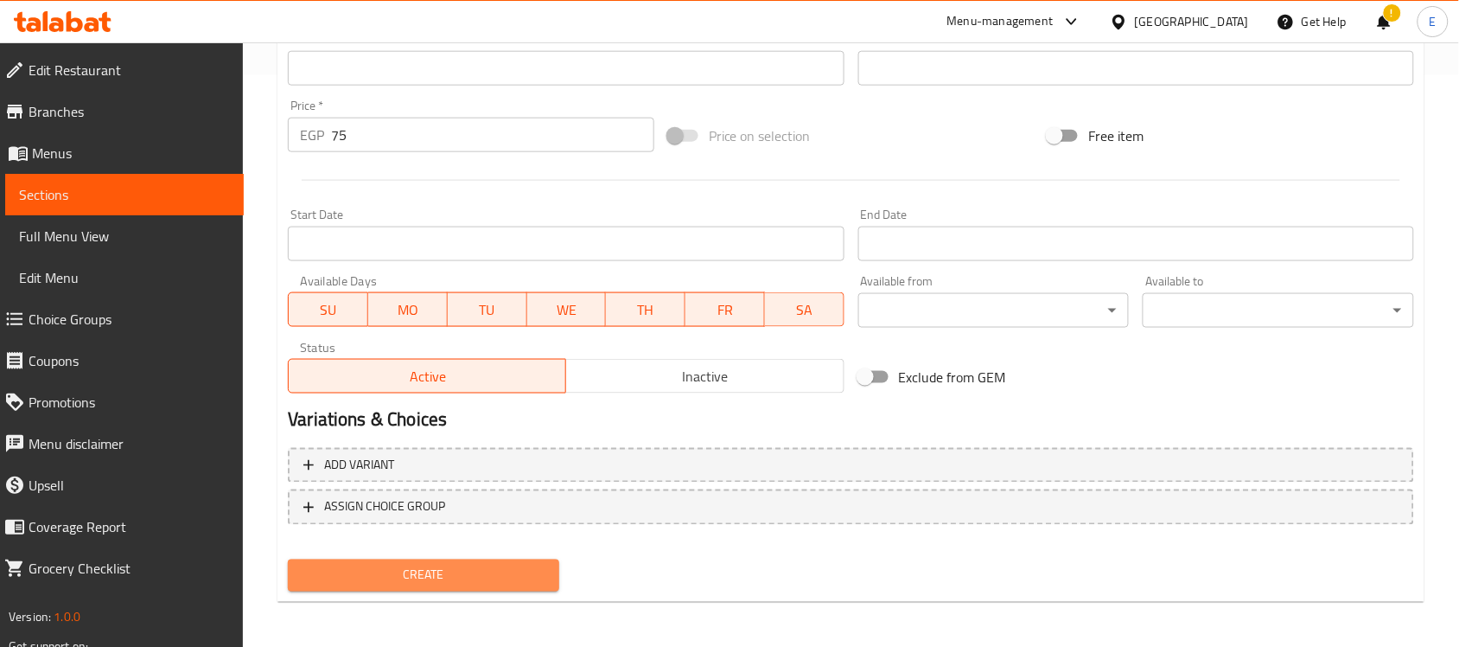
click at [486, 571] on span "Create" at bounding box center [424, 576] width 244 height 22
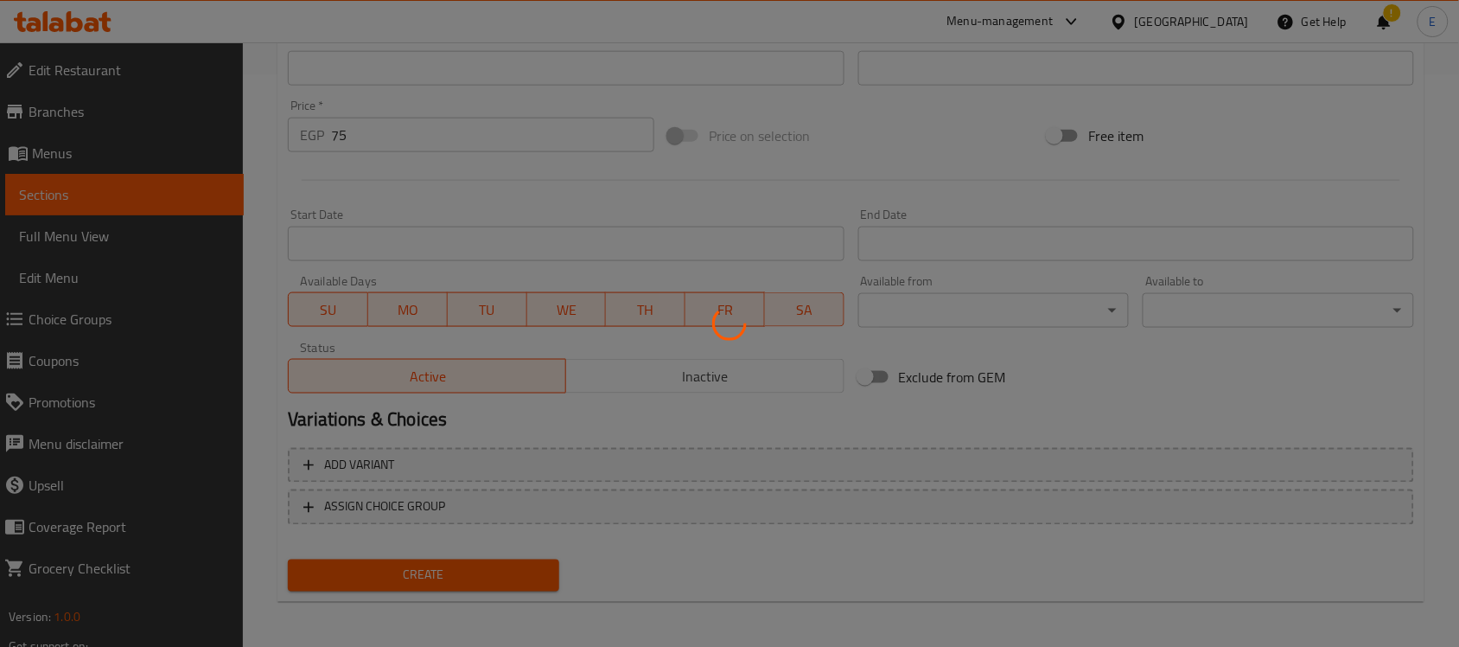
type input "0"
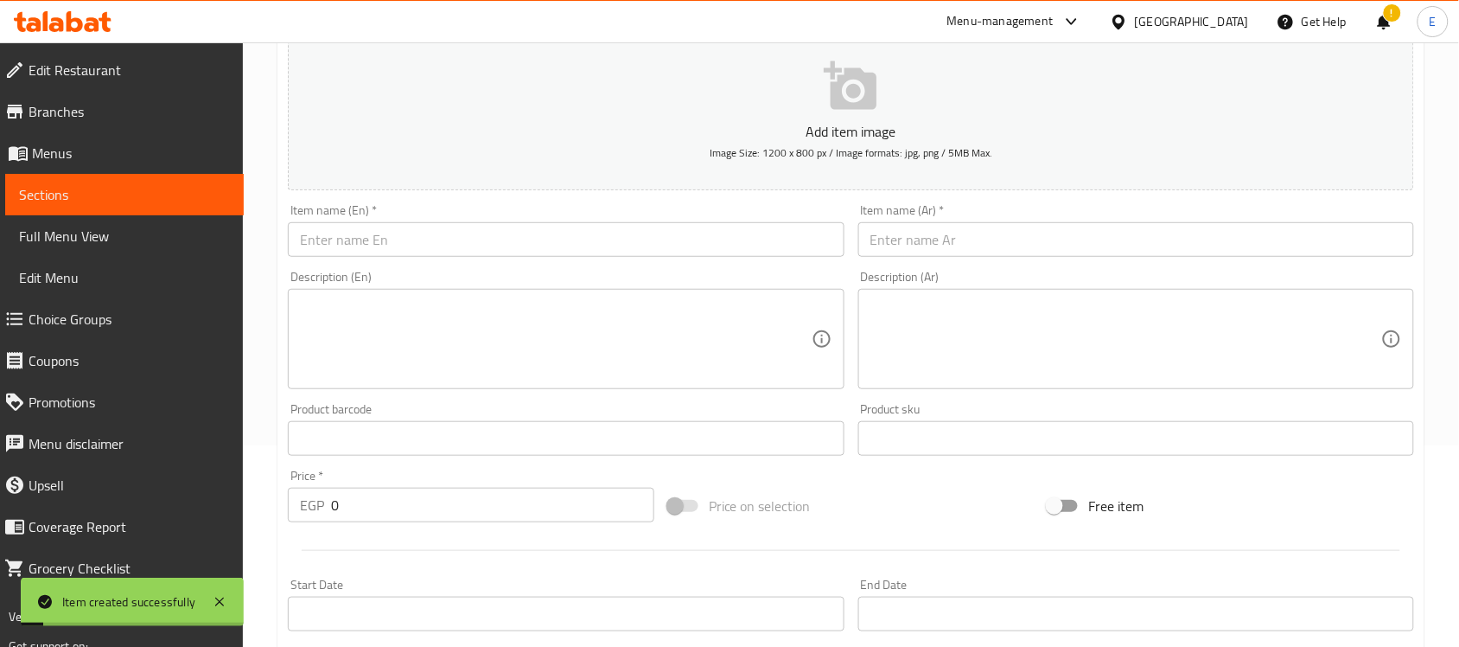
scroll to position [0, 0]
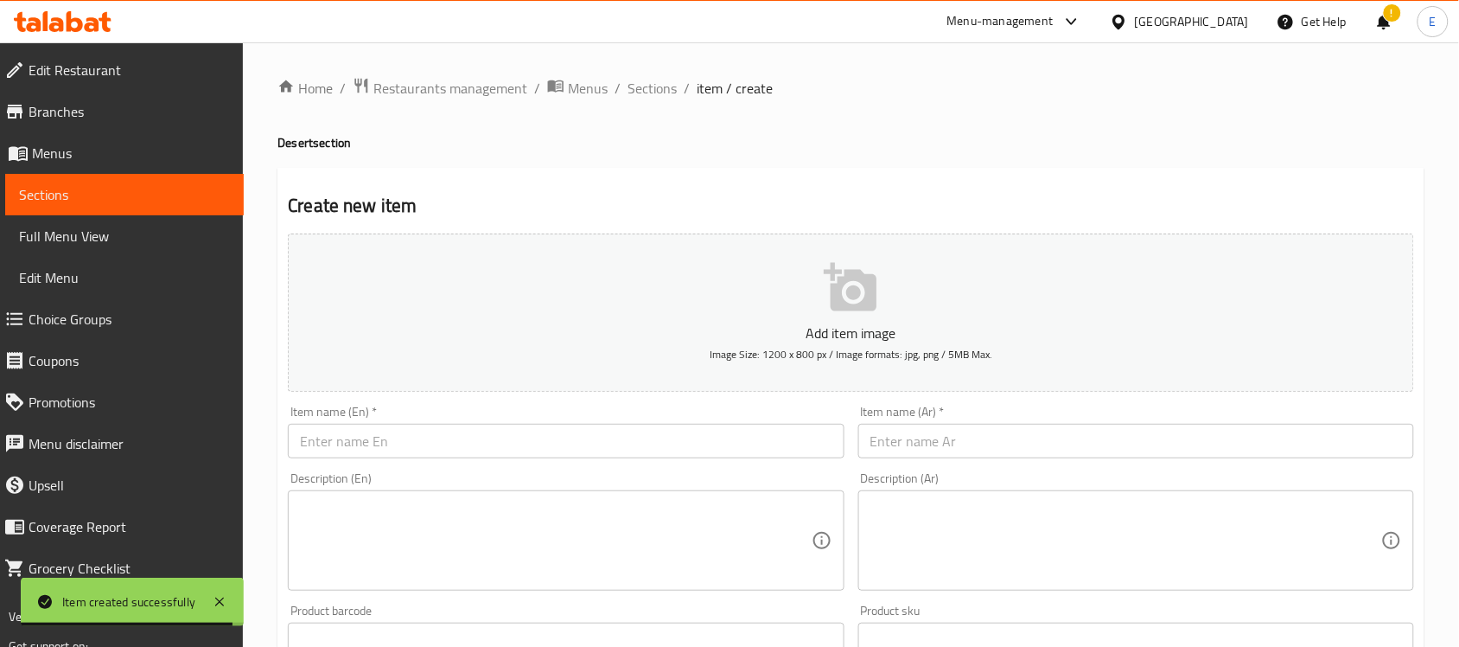
click at [680, 88] on ol "Home / Restaurants management / Menus / Sections / item / create" at bounding box center [851, 88] width 1147 height 22
click at [667, 80] on span "Sections" at bounding box center [652, 88] width 49 height 21
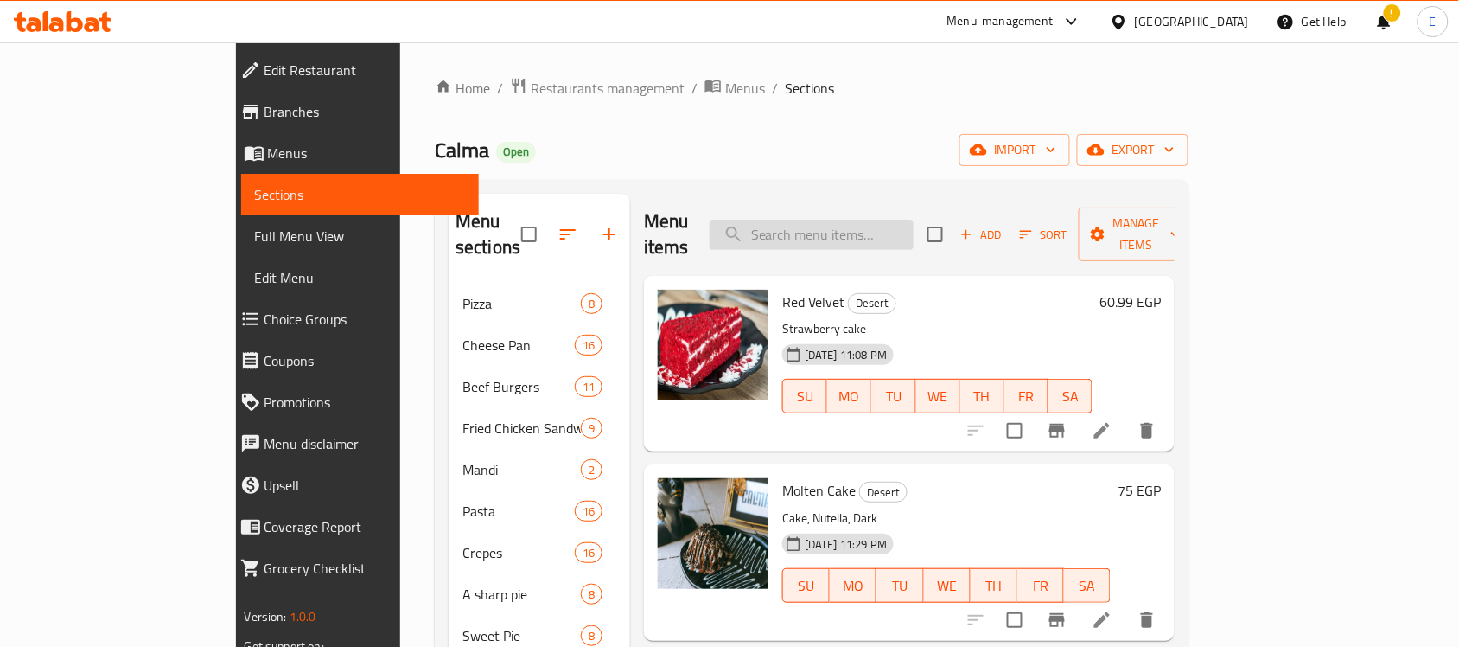
click at [914, 222] on input "search" at bounding box center [812, 235] width 204 height 30
paste input "وافل"
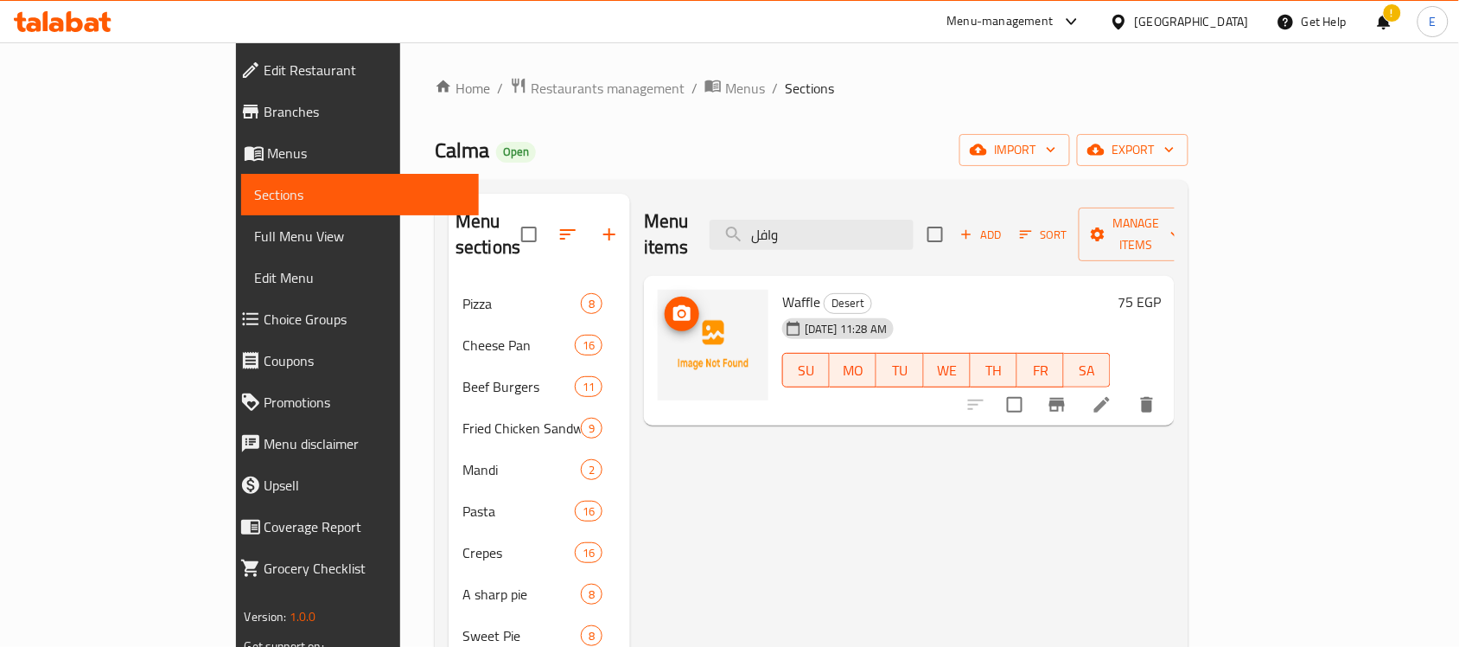
type input "وافل"
click at [672, 303] on icon "upload picture" at bounding box center [682, 313] width 21 height 21
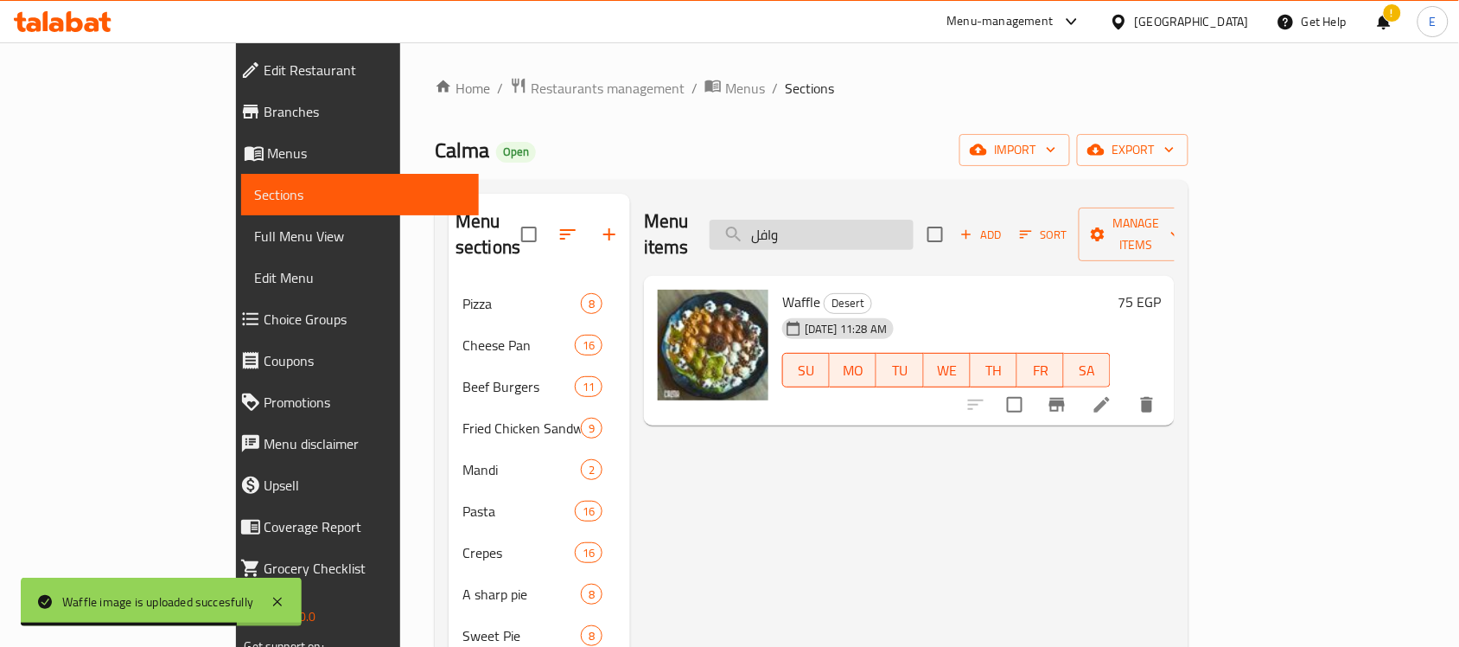
click at [876, 220] on input "وافل" at bounding box center [812, 235] width 204 height 30
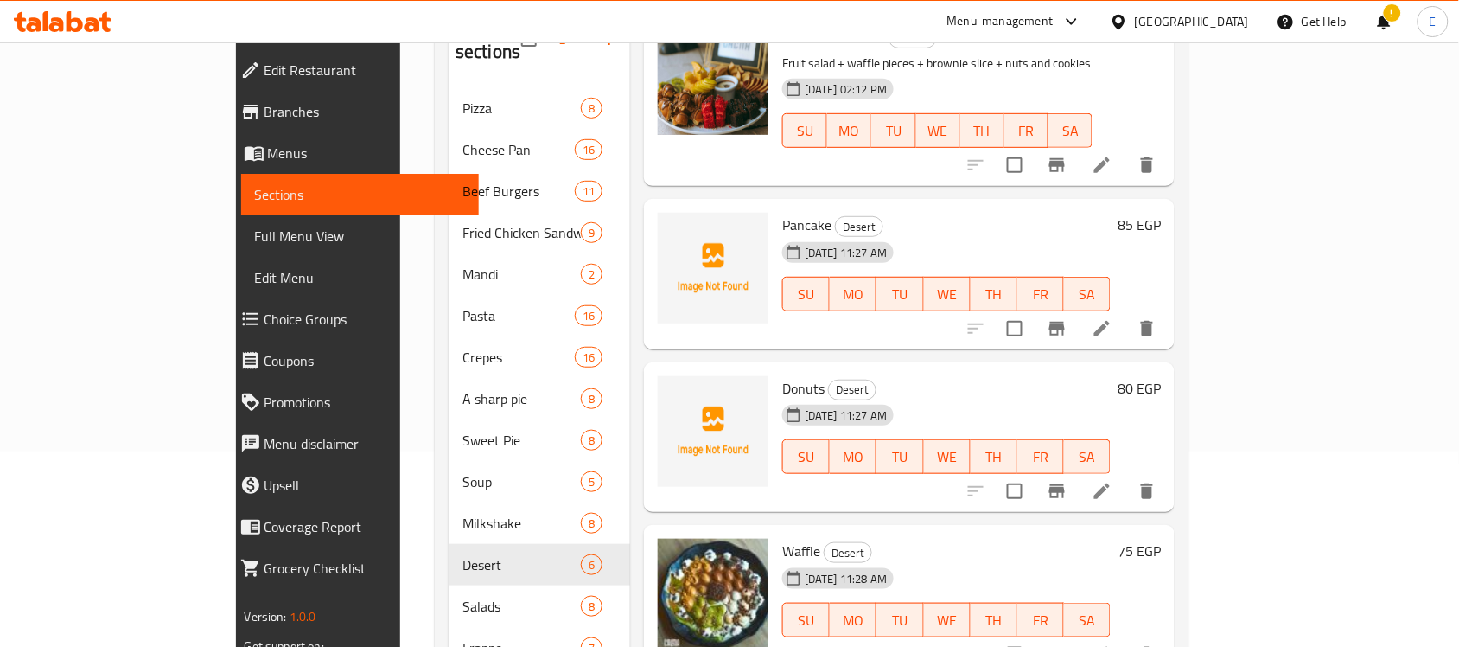
scroll to position [245, 0]
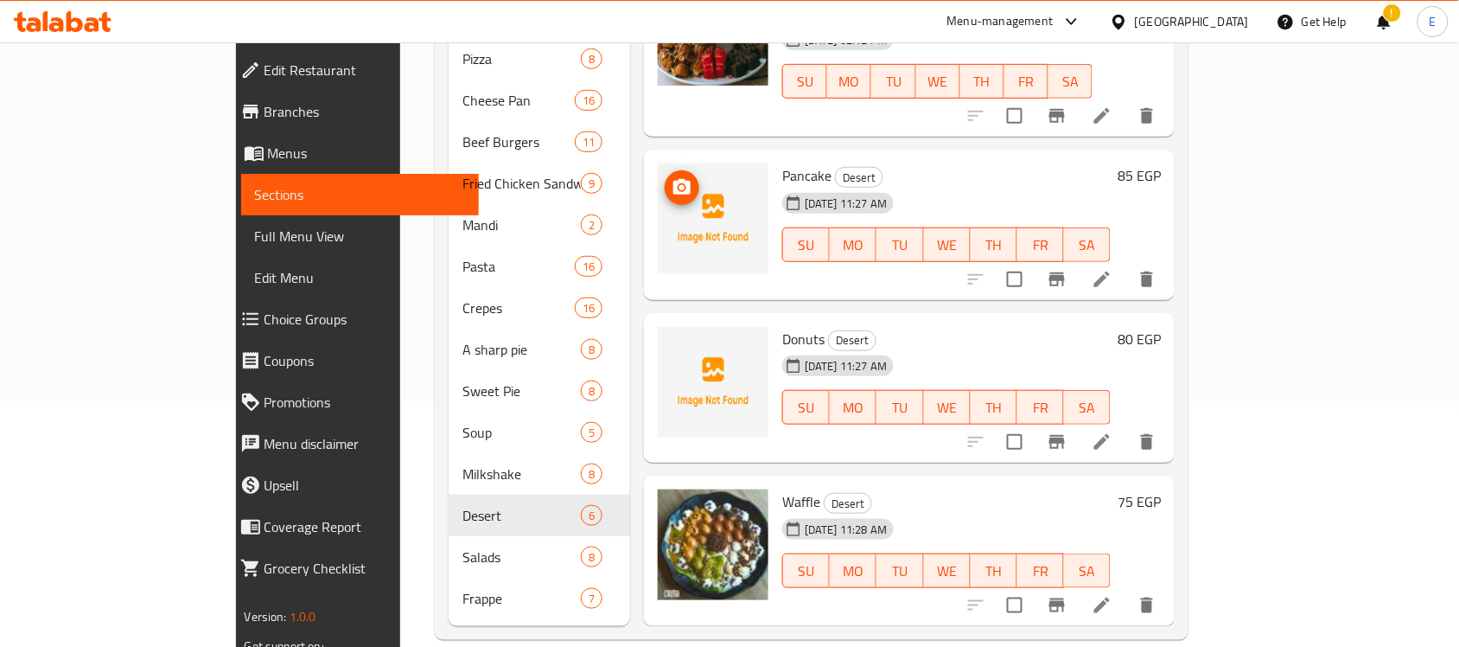
click at [674, 179] on icon "upload picture" at bounding box center [682, 187] width 17 height 16
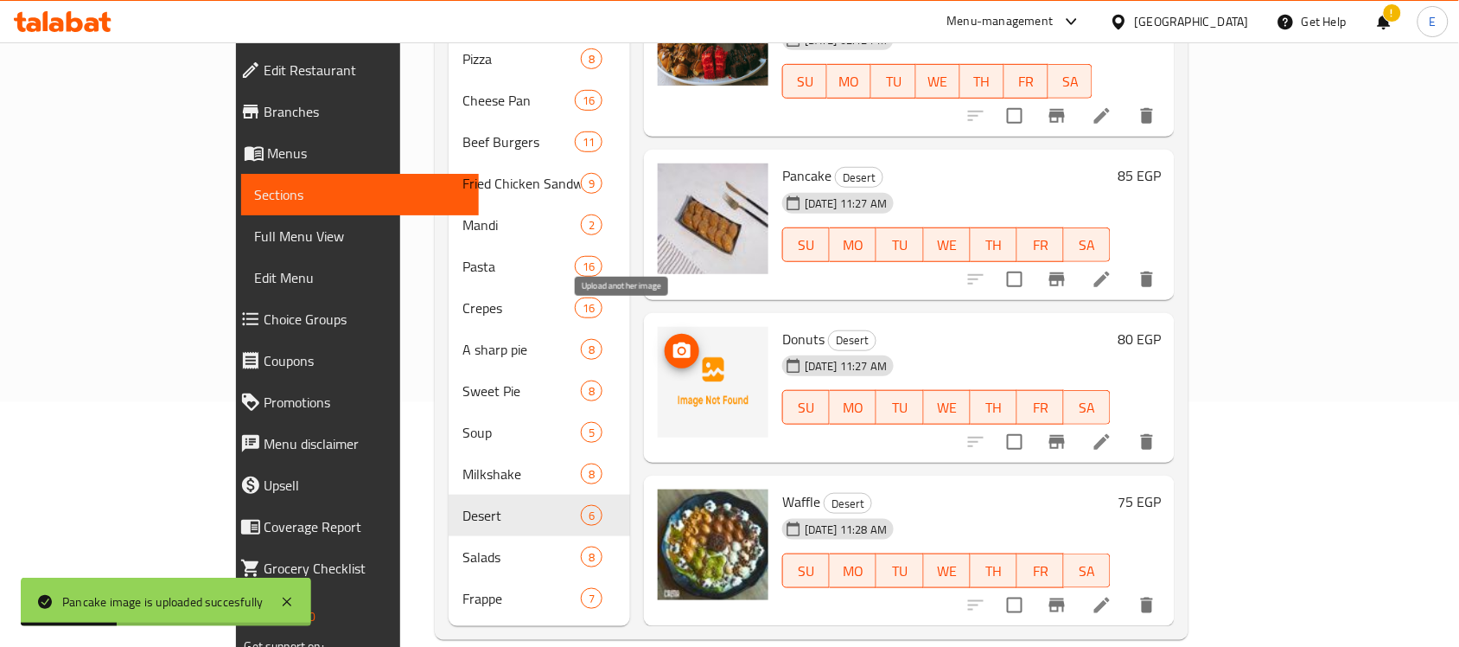
click at [672, 341] on icon "upload picture" at bounding box center [682, 351] width 21 height 21
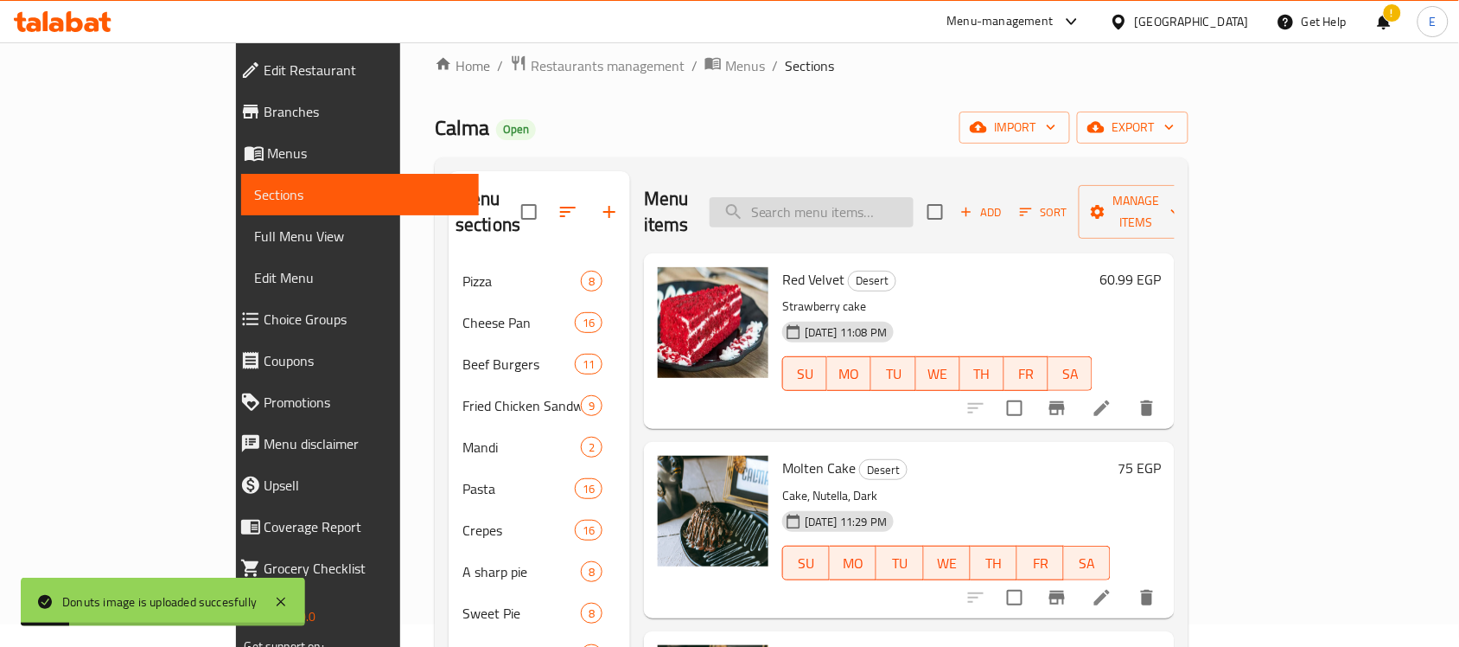
scroll to position [0, 0]
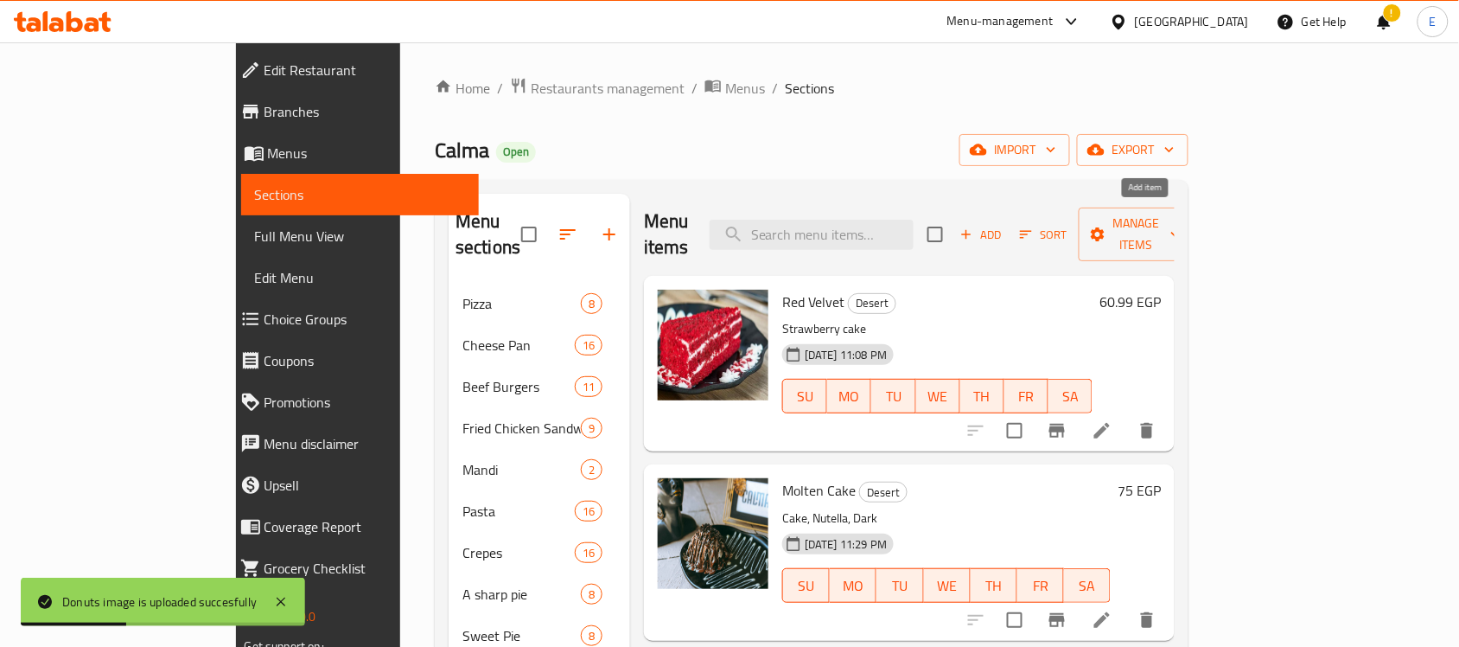
click at [1005, 225] on span "Add" at bounding box center [981, 235] width 47 height 20
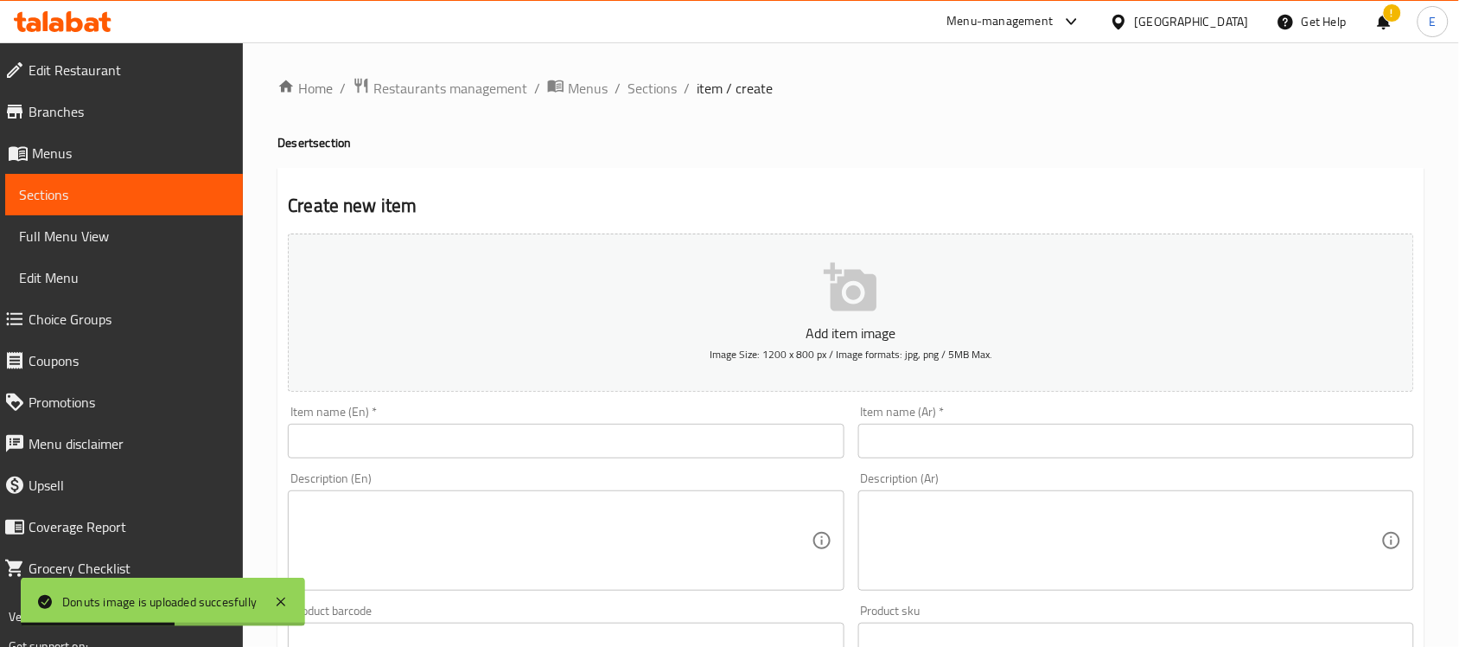
click at [686, 456] on input "text" at bounding box center [566, 441] width 556 height 35
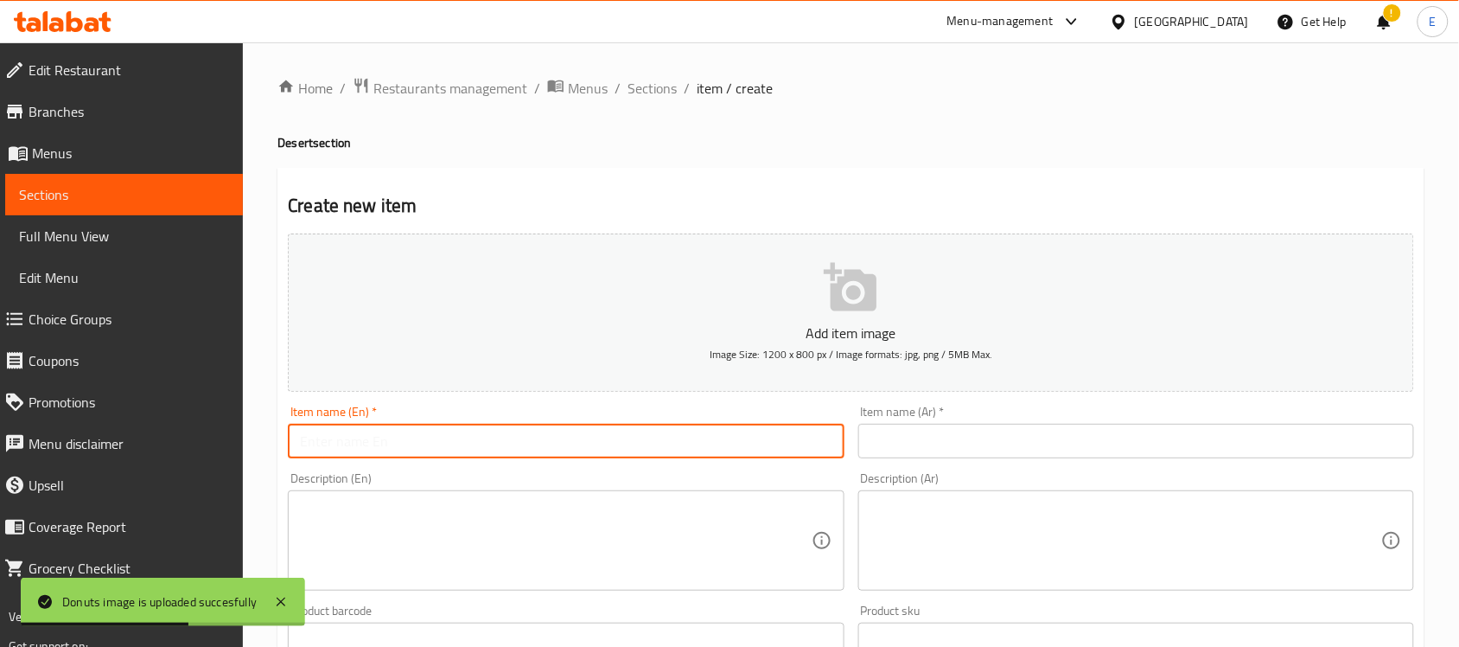
paste input "Waffle Tart"
type input "Waffle Tart"
click at [925, 437] on input "text" at bounding box center [1137, 441] width 556 height 35
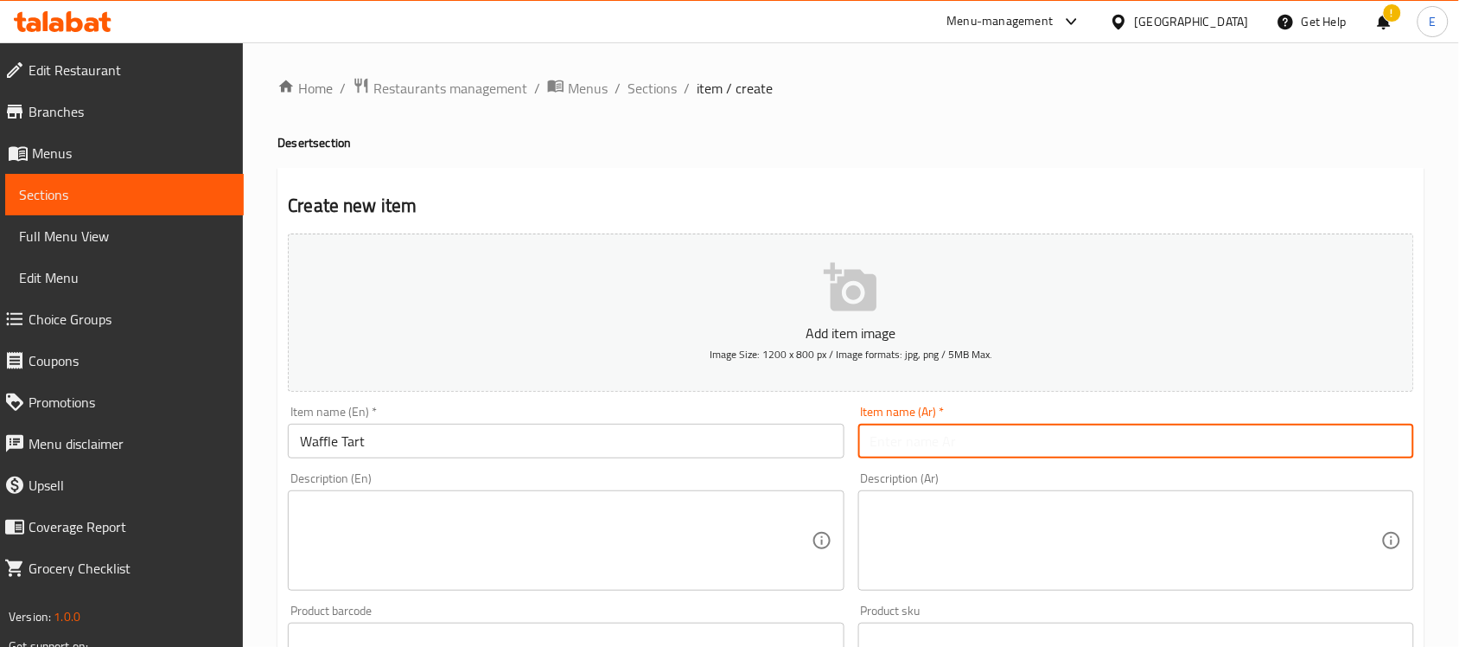
paste input "وافل تارت"
type input "وافل تارت"
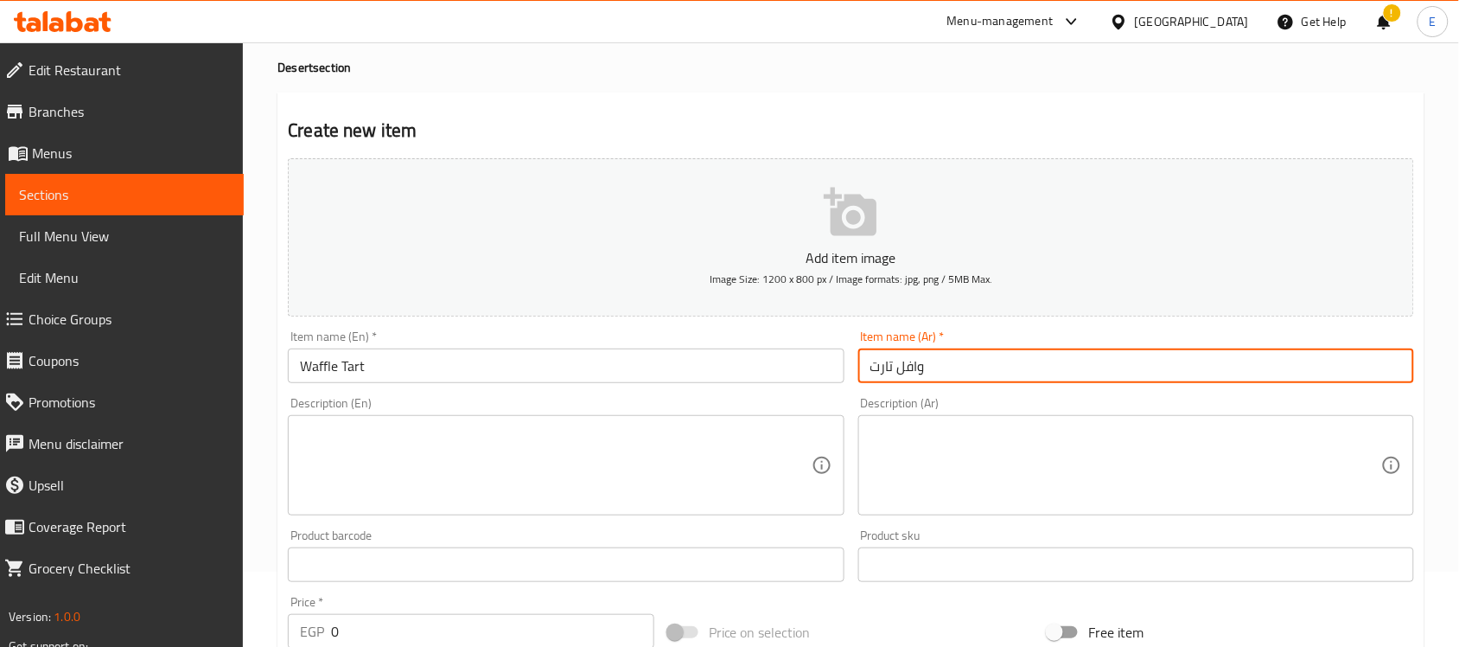
scroll to position [571, 0]
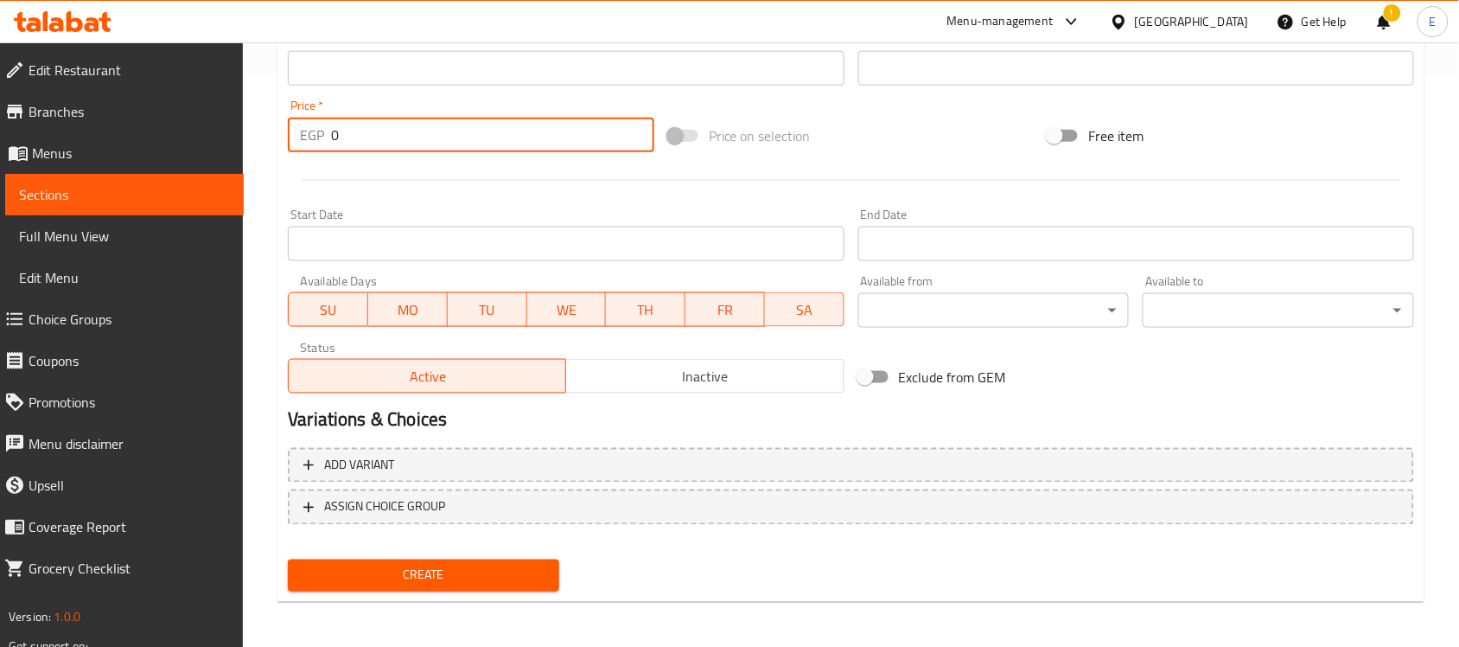
drag, startPoint x: 361, startPoint y: 149, endPoint x: 273, endPoint y: 170, distance: 90.8
click at [281, 169] on div "Add item image Image Size: 1200 x 800 px / Image formats: jpg, png / 5MB Max. I…" at bounding box center [851, 27] width 1140 height 745
paste input "18"
type input "180"
click at [463, 571] on span "Create" at bounding box center [424, 576] width 244 height 22
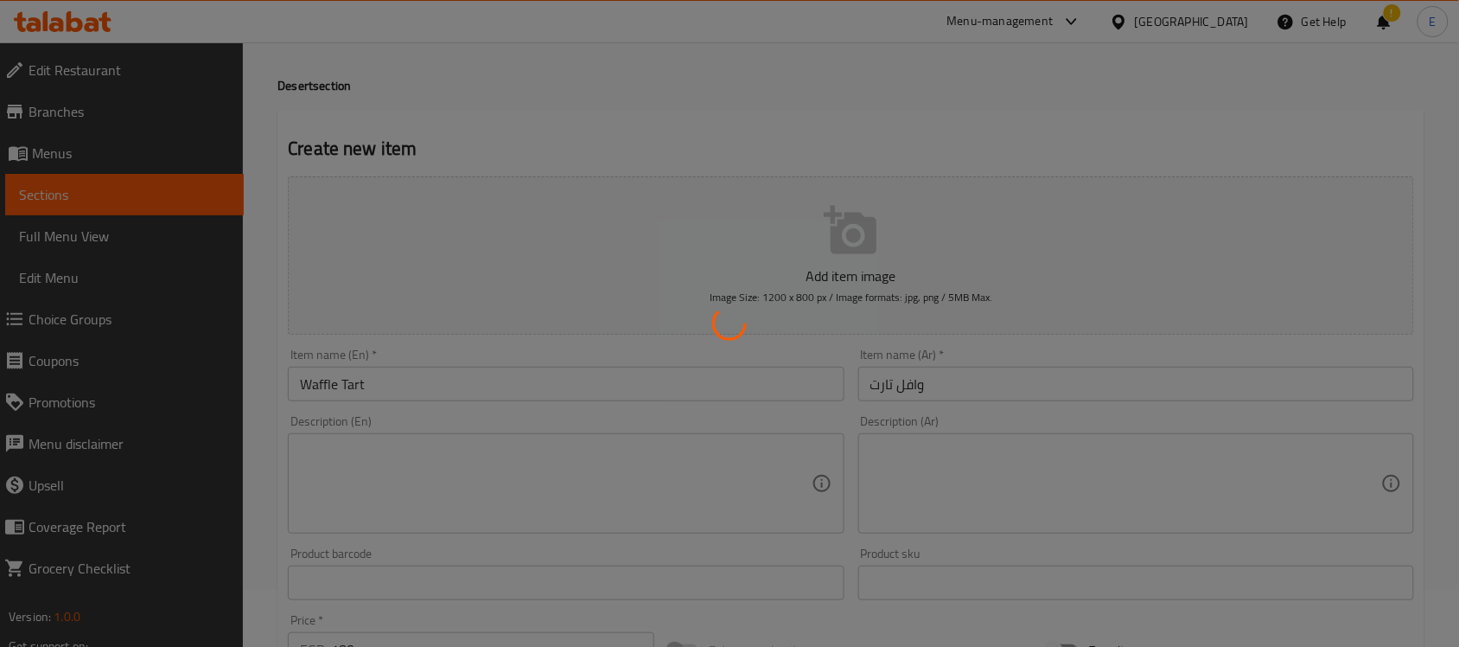
scroll to position [0, 0]
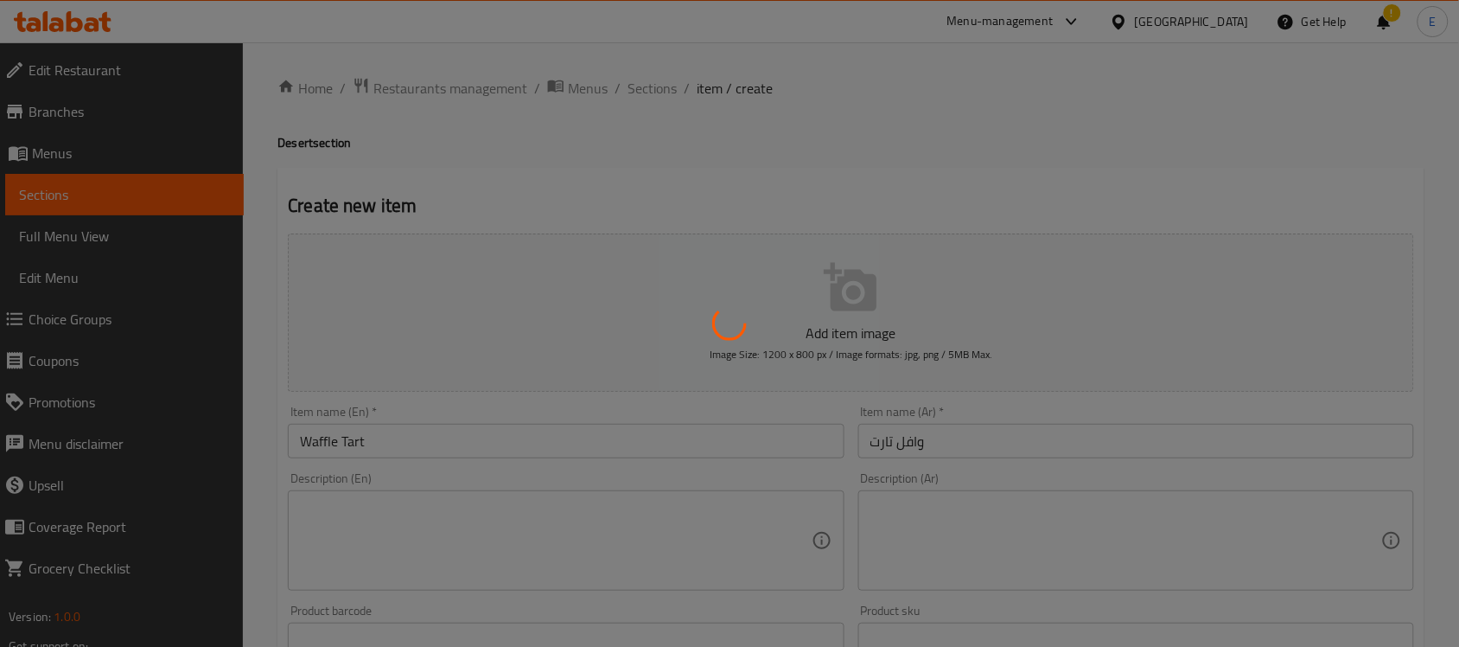
type input "0"
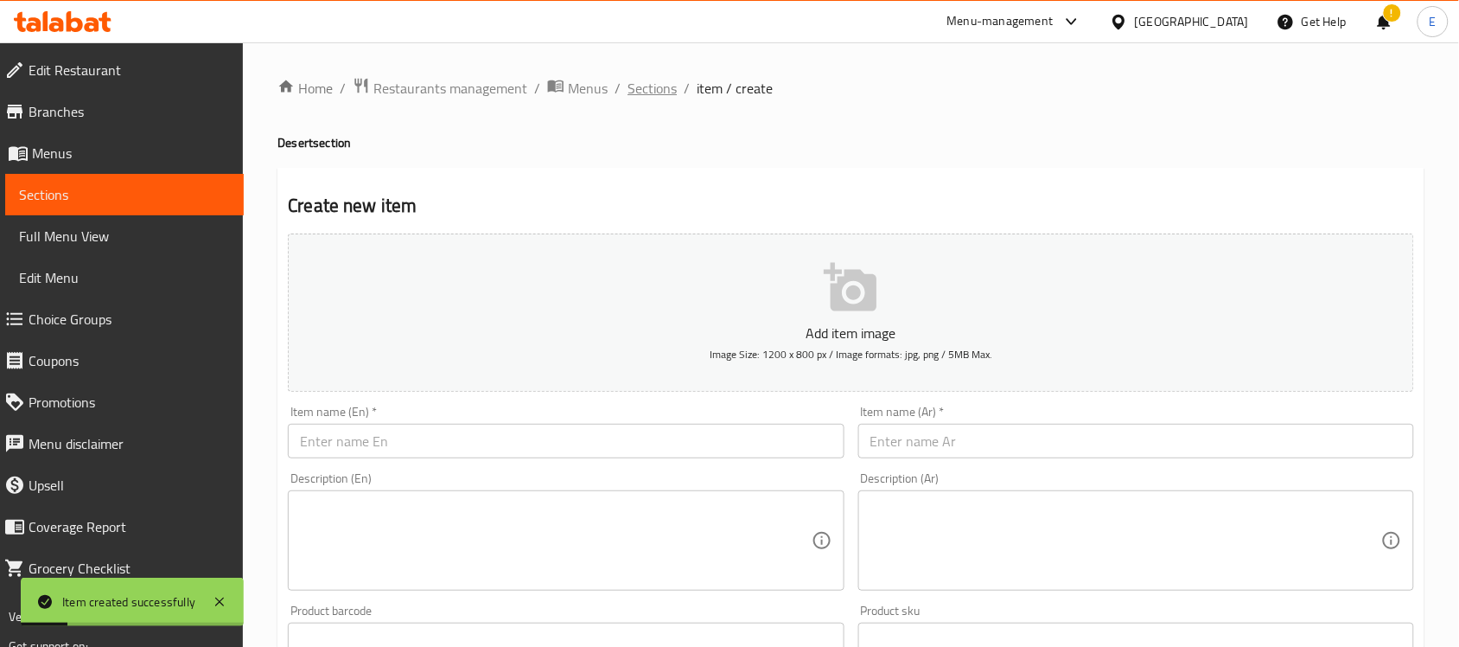
click at [637, 85] on span "Sections" at bounding box center [652, 88] width 49 height 21
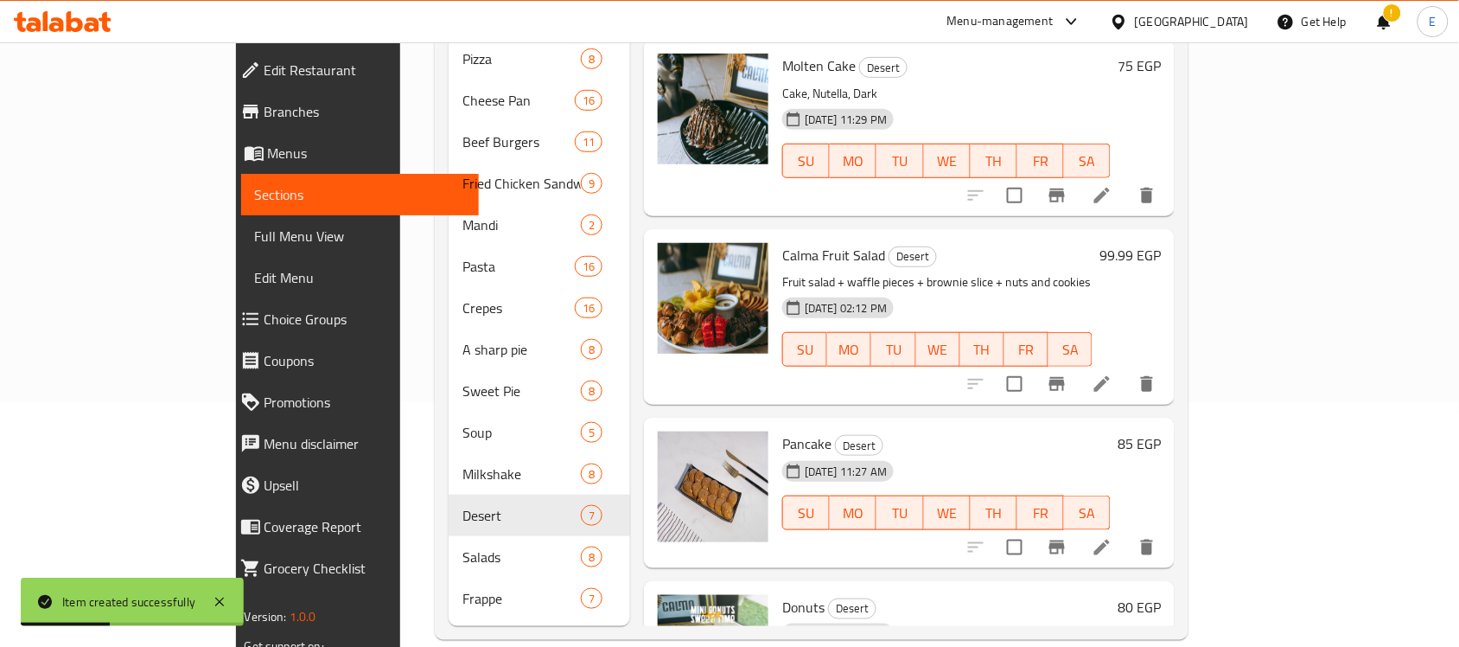
scroll to position [611, 0]
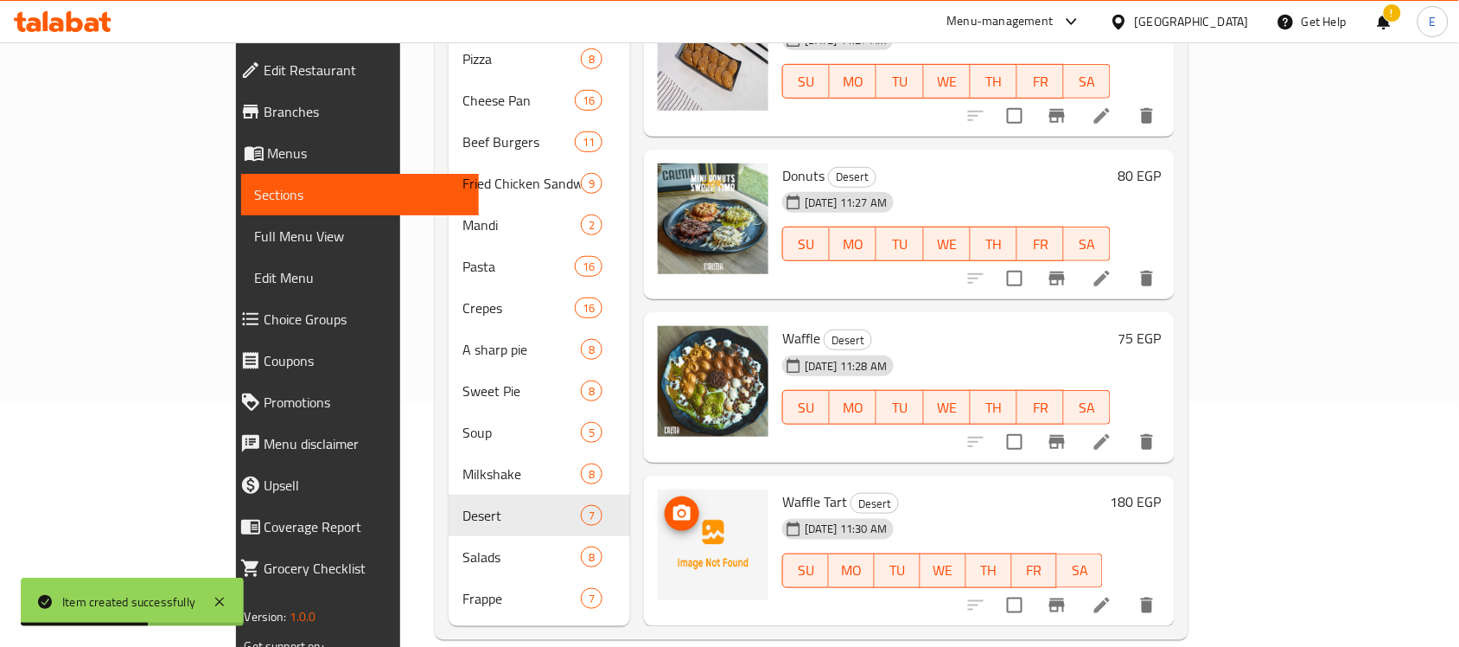
click at [672, 503] on icon "upload picture" at bounding box center [682, 513] width 21 height 21
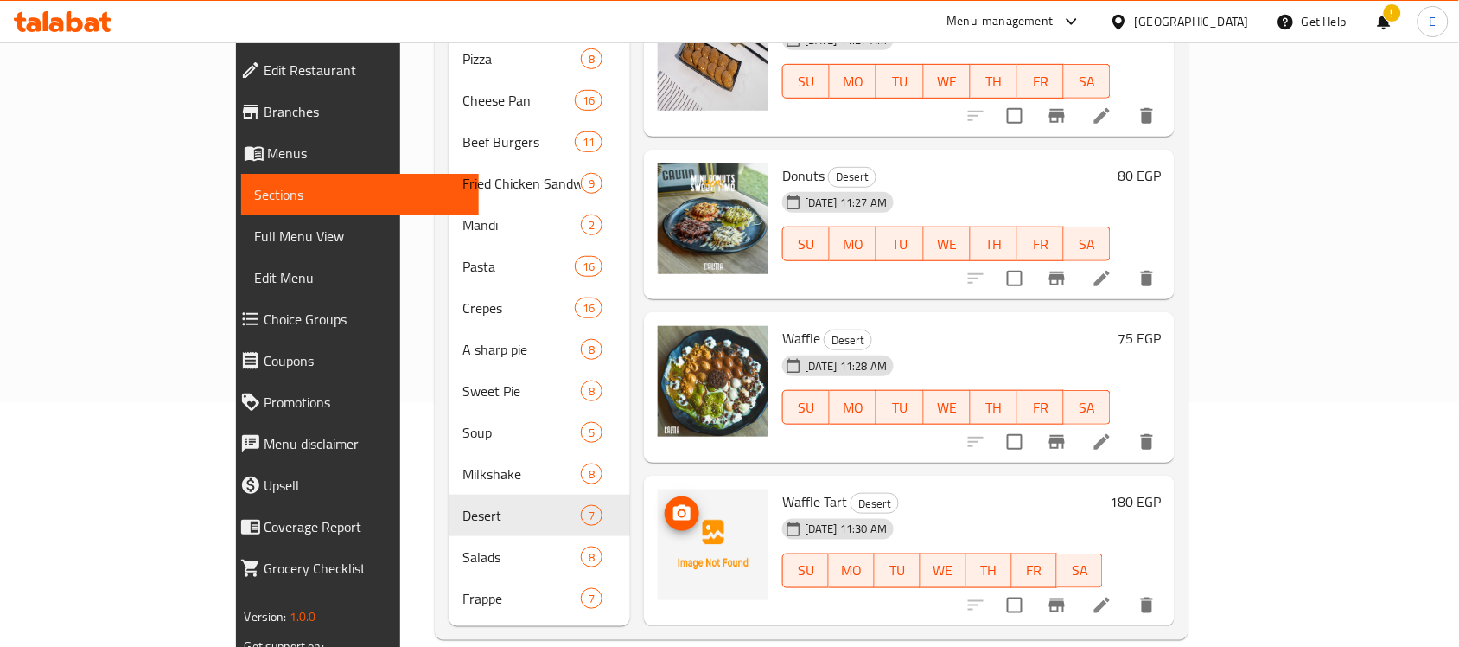
click at [680, 511] on circle "upload picture" at bounding box center [682, 513] width 5 height 5
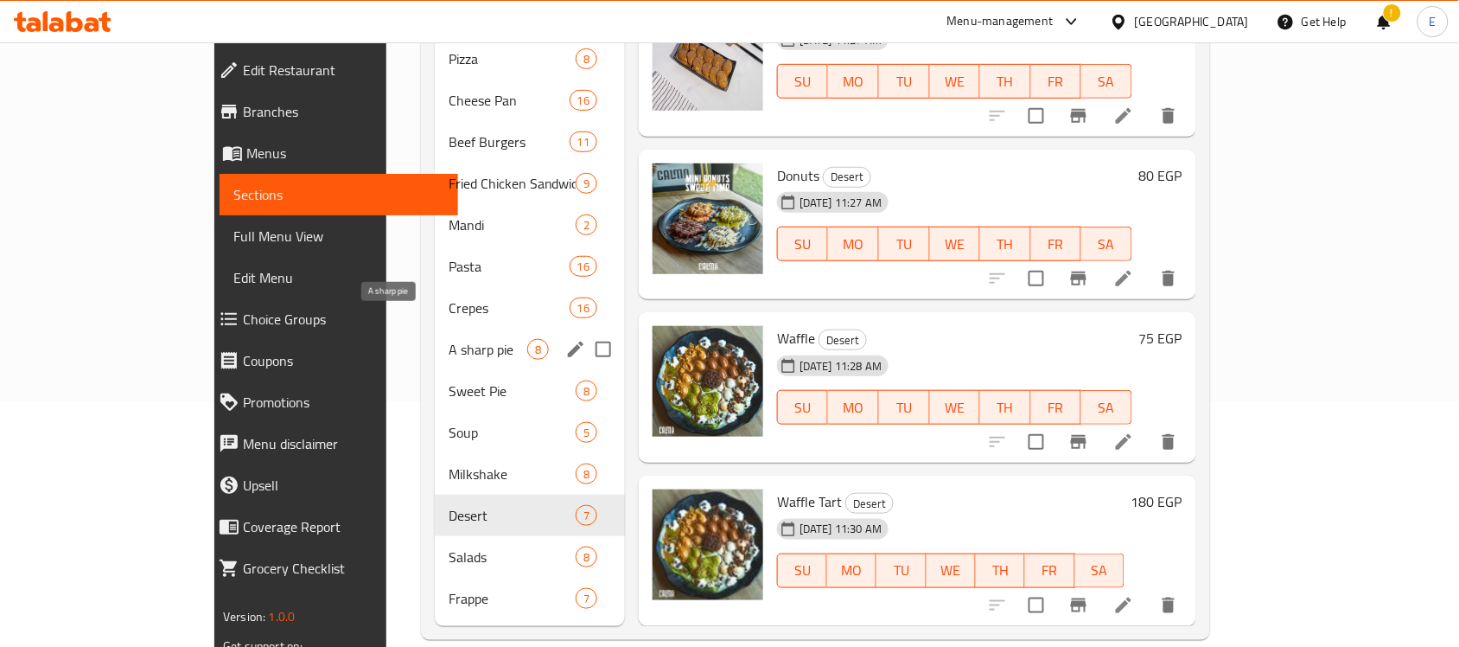
click at [449, 339] on span "A sharp pie" at bounding box center [488, 349] width 79 height 21
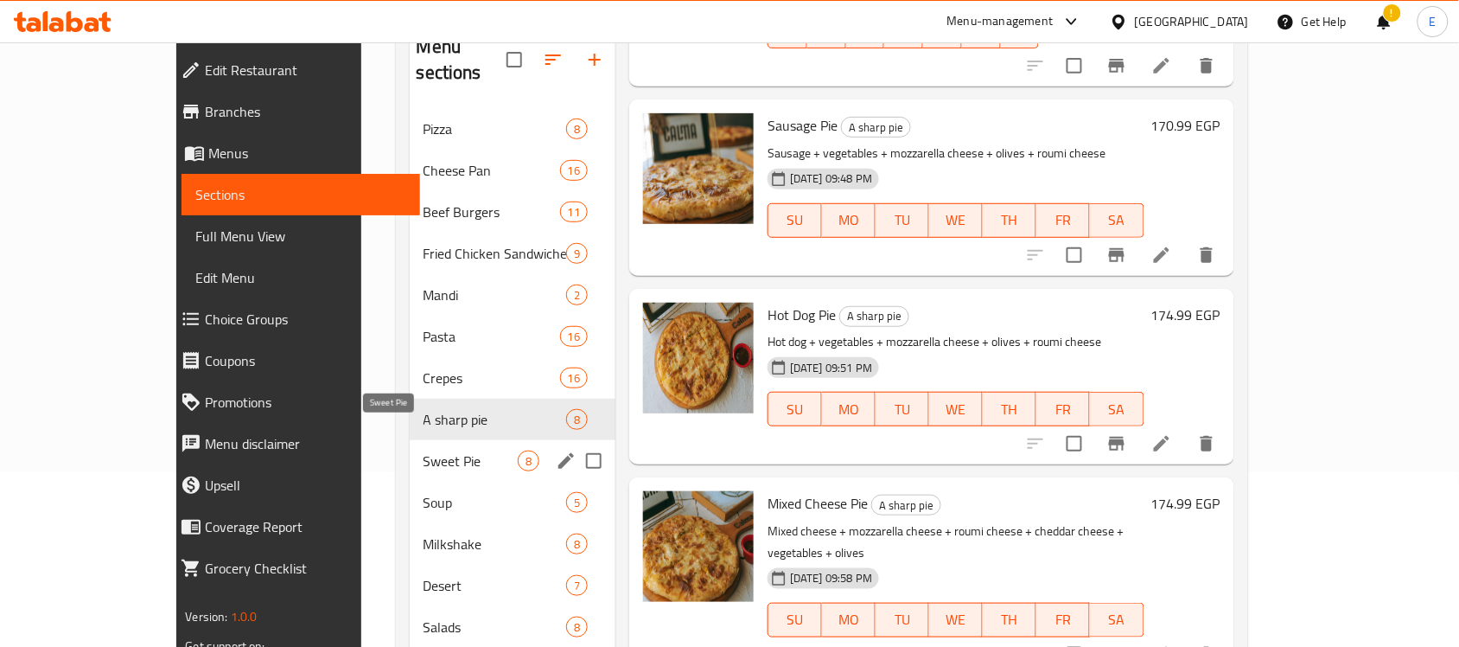
scroll to position [137, 0]
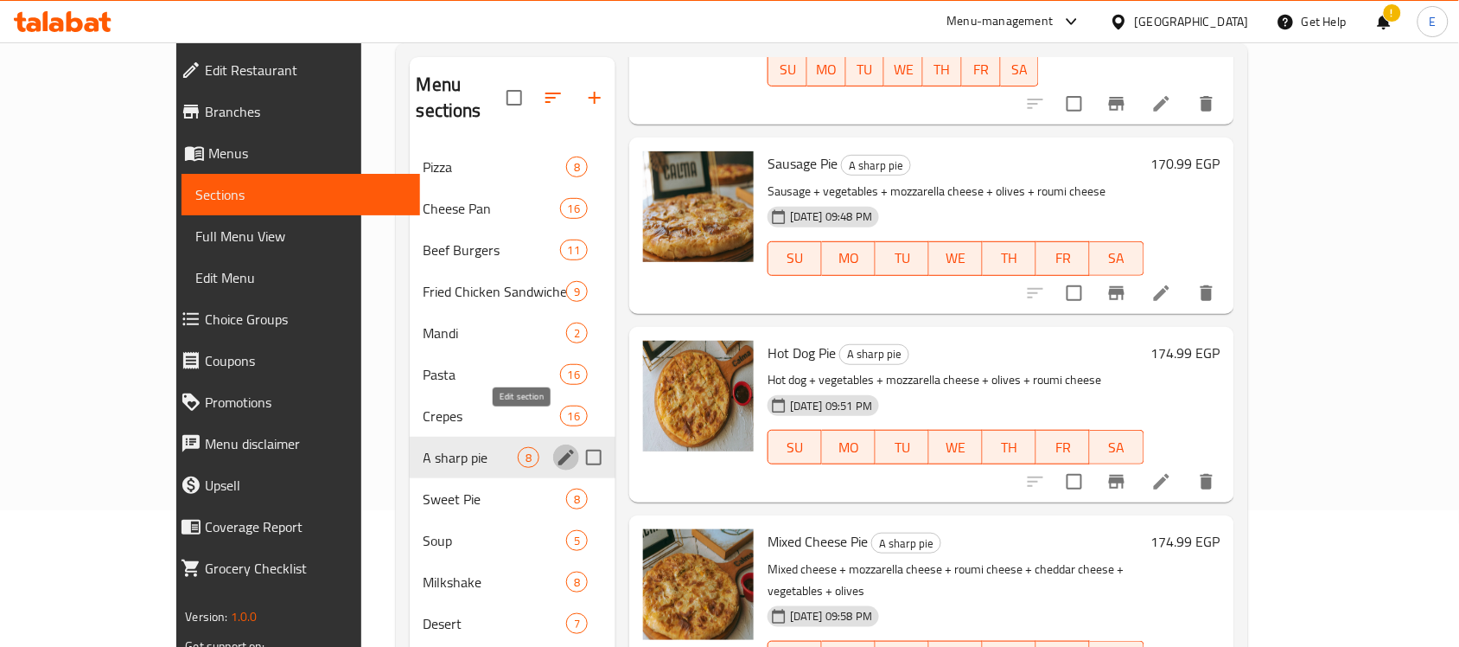
click at [559, 450] on icon "edit" at bounding box center [567, 458] width 16 height 16
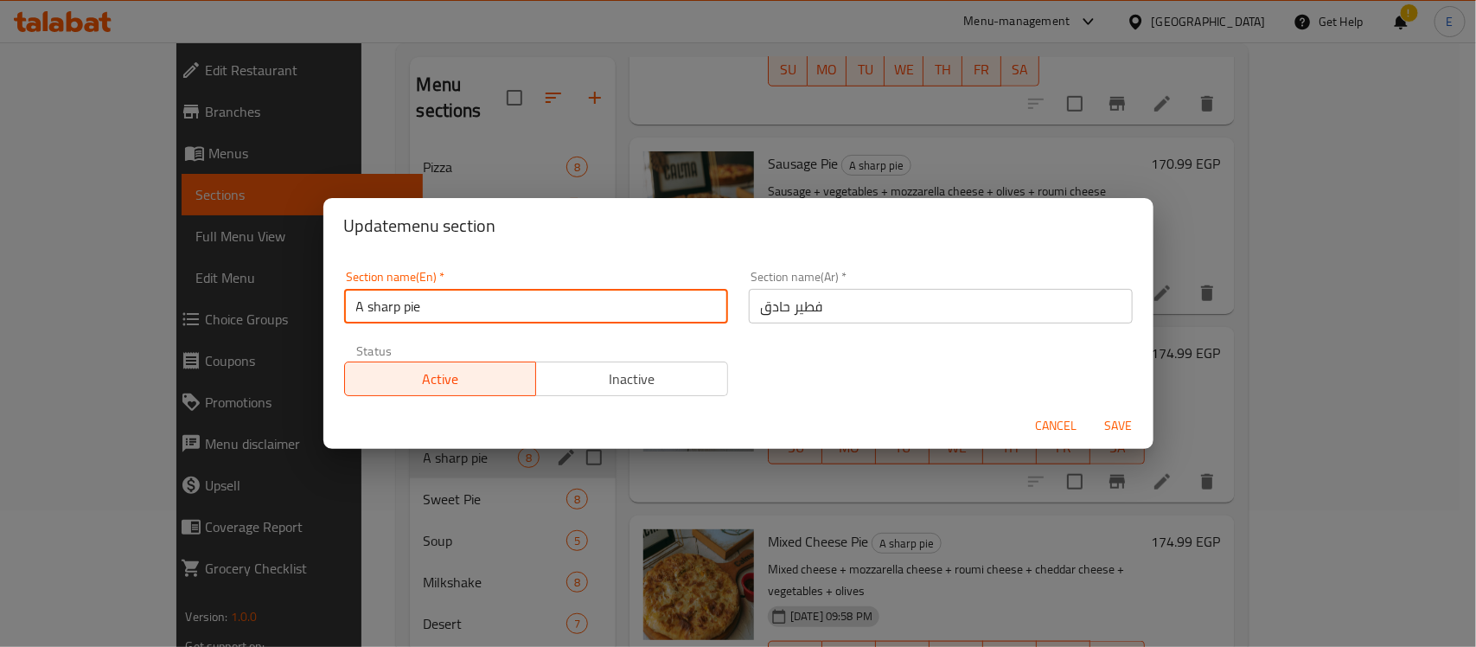
drag, startPoint x: 402, startPoint y: 301, endPoint x: 354, endPoint y: 303, distance: 47.6
click at [354, 303] on input "A sharp pie" at bounding box center [536, 306] width 384 height 35
type input "Savory pie"
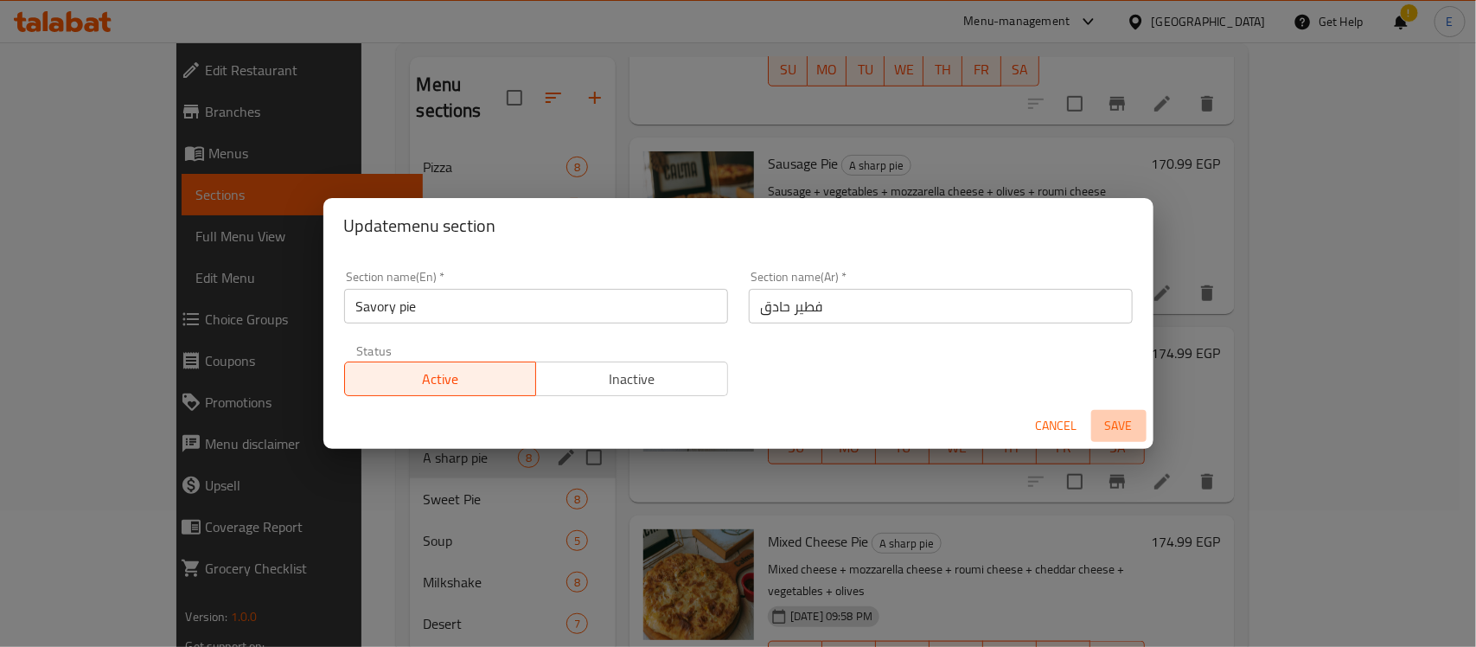
click at [1126, 425] on span "Save" at bounding box center [1119, 426] width 42 height 22
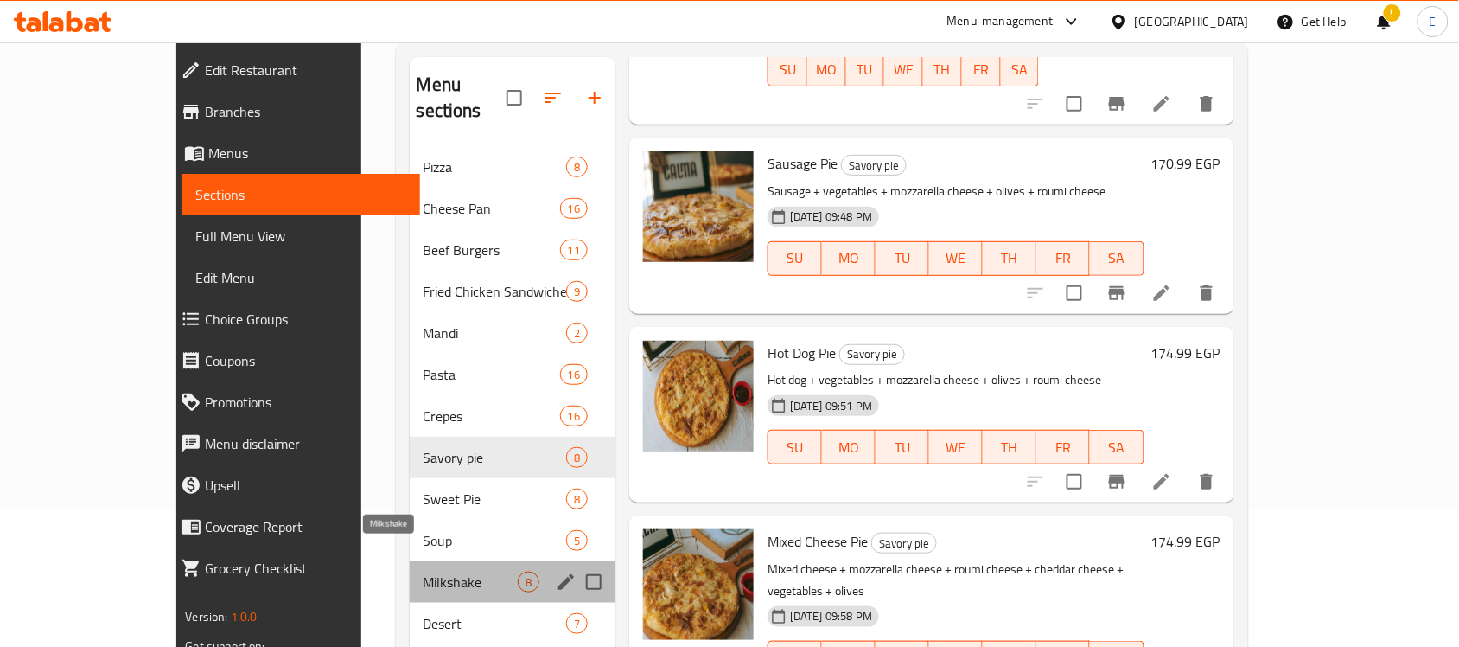
click at [424, 571] on span "Milkshake" at bounding box center [471, 581] width 94 height 21
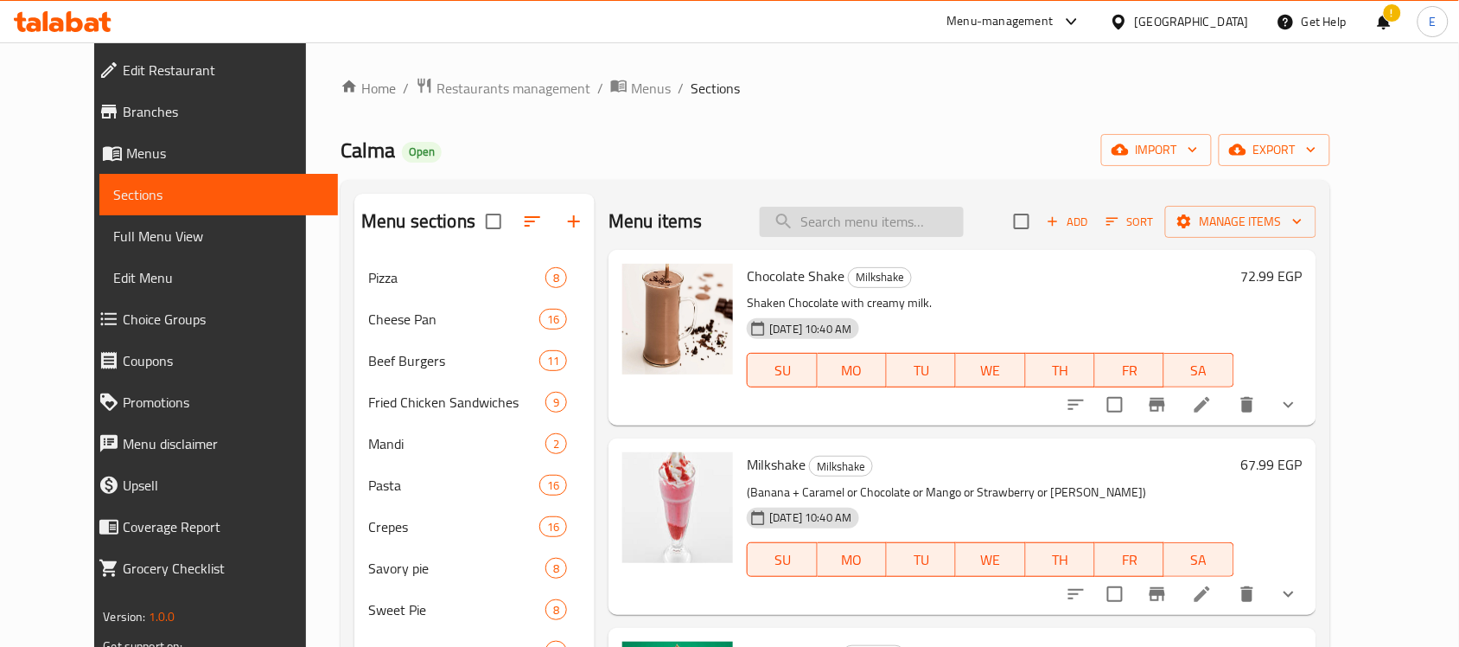
click at [871, 210] on input "search" at bounding box center [862, 222] width 204 height 30
paste input "Vanilla Milkshake"
type input "Vanilla Milkshake"
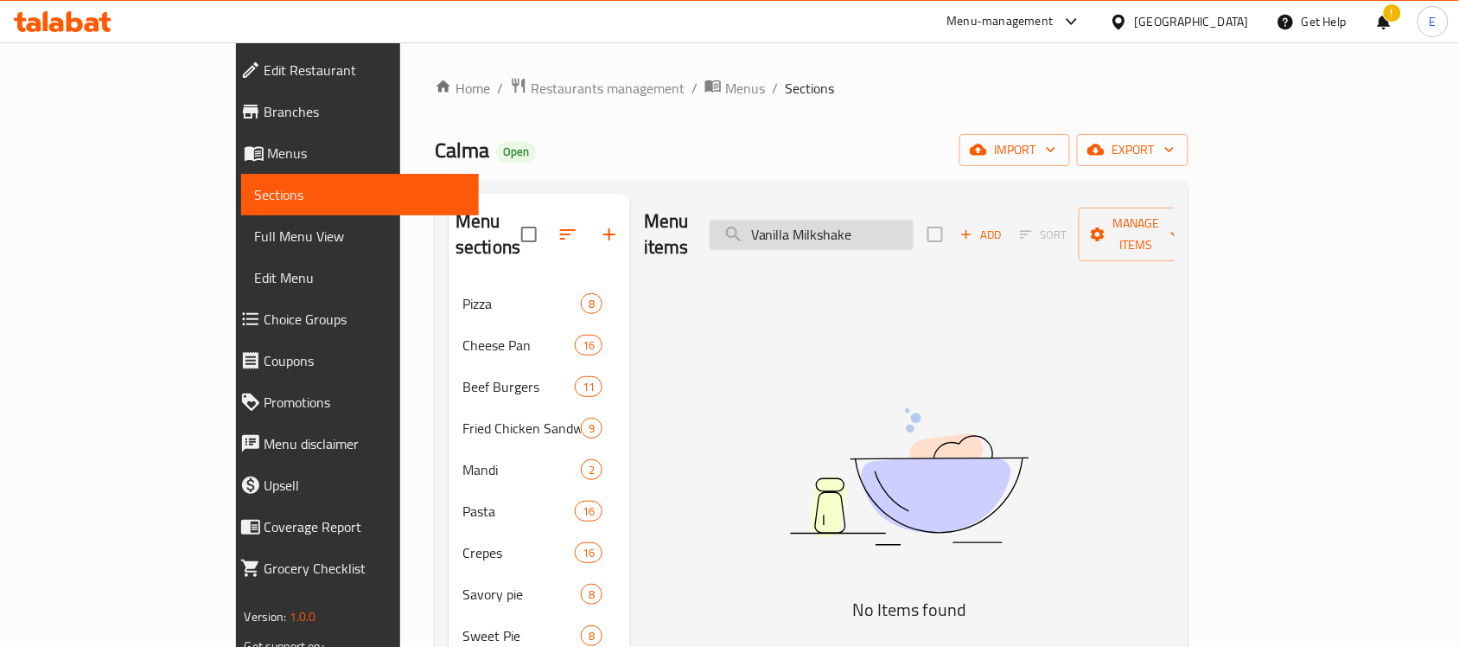
drag, startPoint x: 948, startPoint y: 217, endPoint x: 817, endPoint y: 229, distance: 132.0
click at [817, 229] on input "Vanilla Milkshake" at bounding box center [812, 235] width 204 height 30
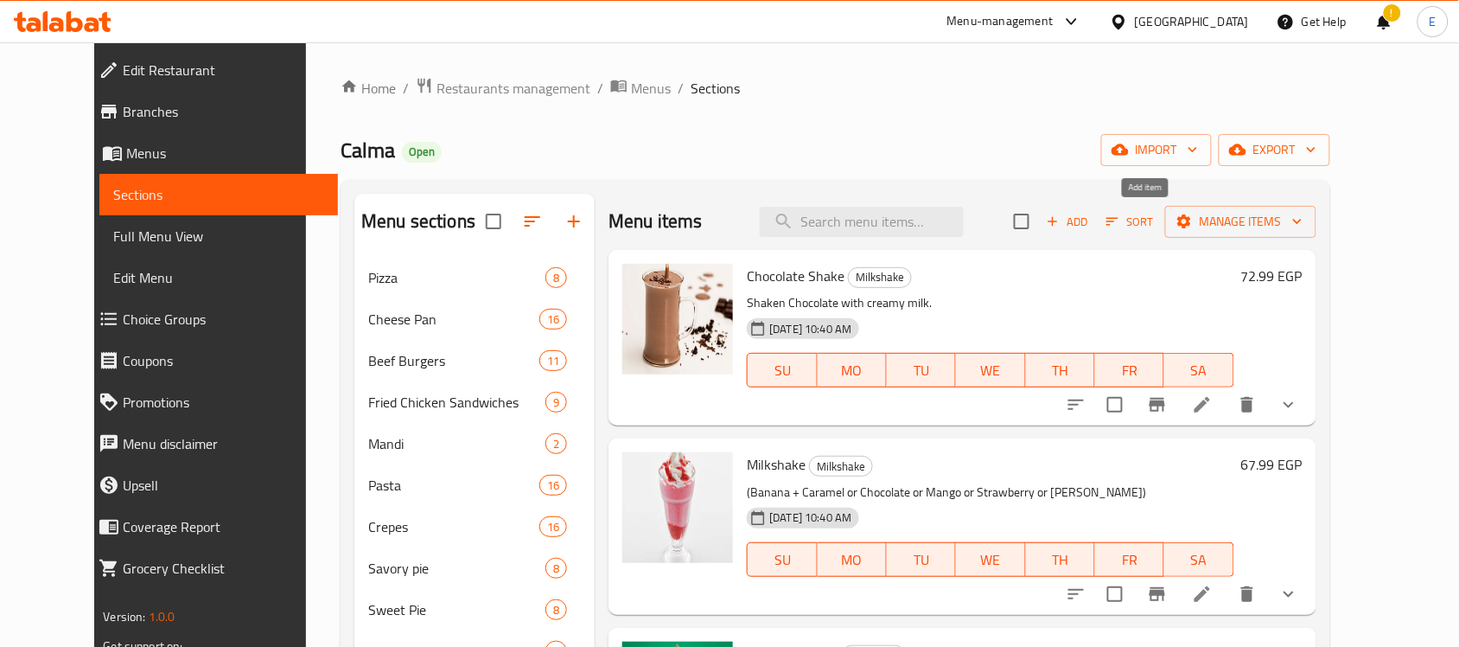
click at [1091, 232] on span "Add" at bounding box center [1067, 222] width 47 height 20
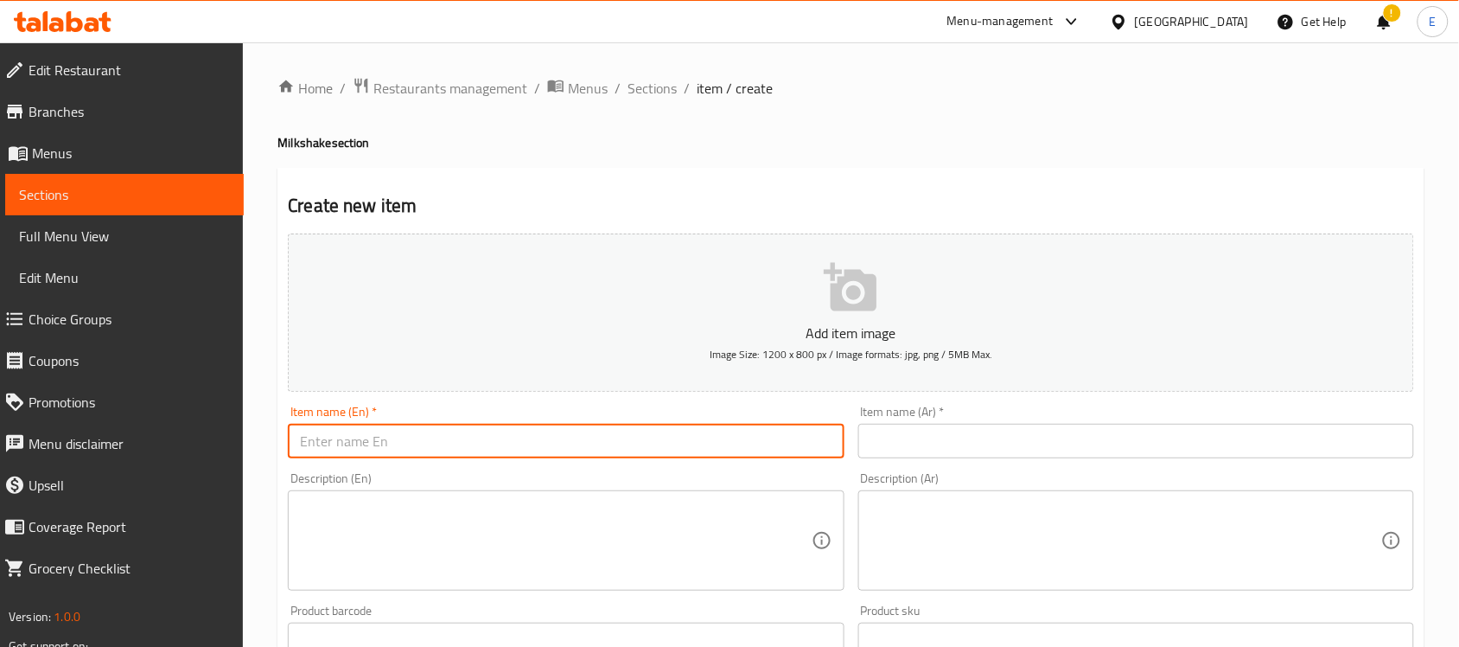
click at [634, 454] on input "text" at bounding box center [566, 441] width 556 height 35
paste input "Vanilla Milkshake"
type input "Vanilla Milkshake"
click at [895, 425] on input "text" at bounding box center [1137, 441] width 556 height 35
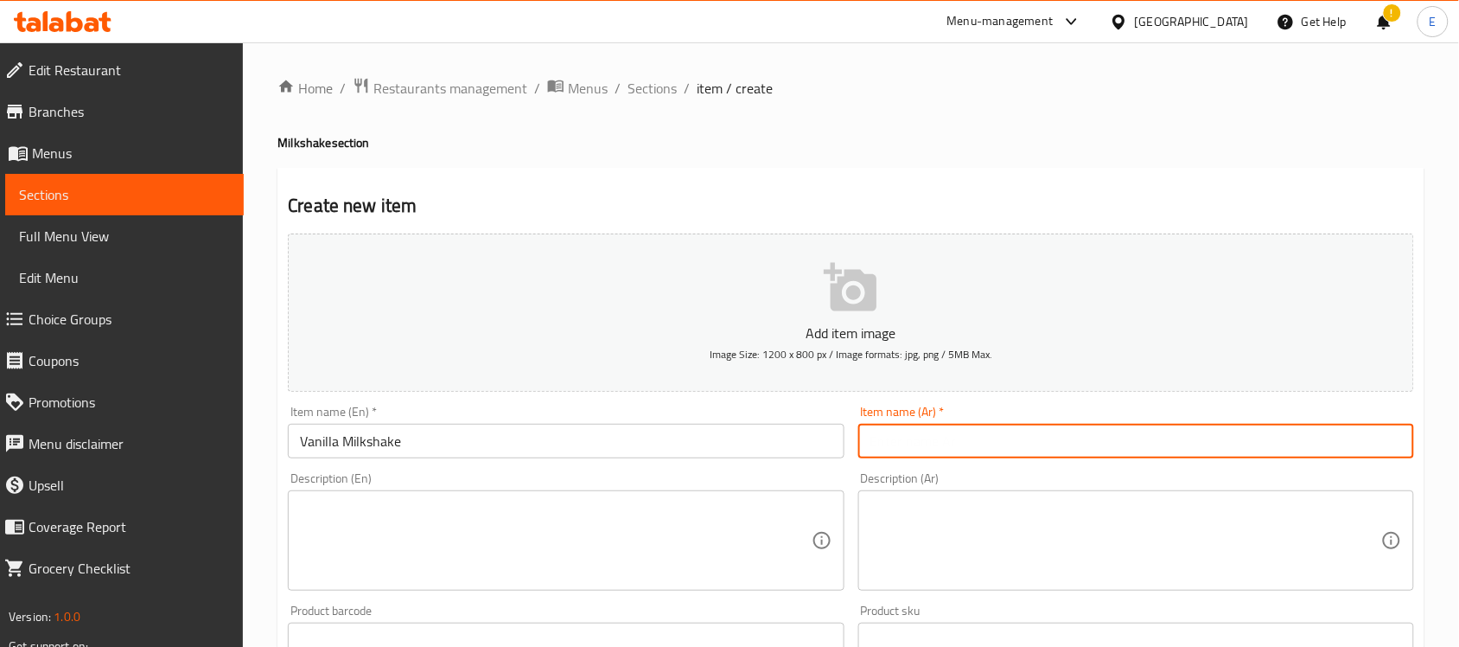
paste input "ميلك [PERSON_NAME]"
type input "ميلك [PERSON_NAME]"
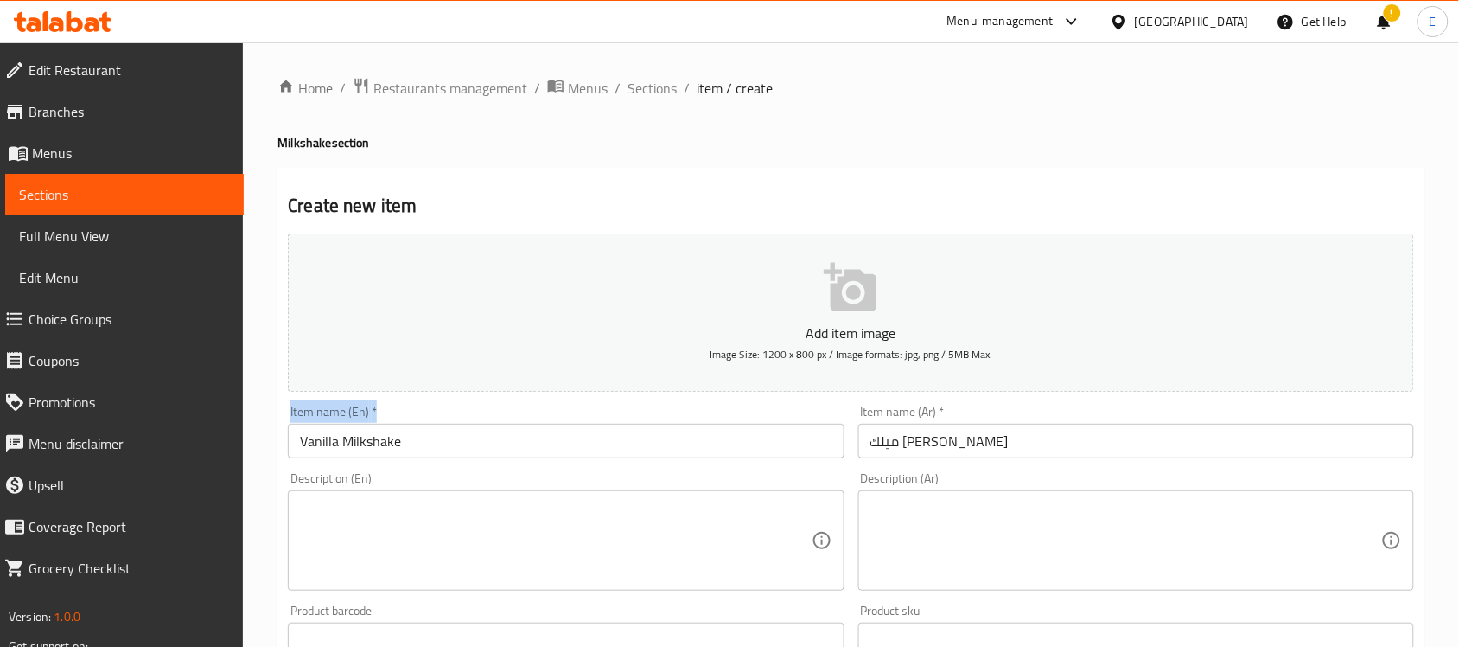
drag, startPoint x: 840, startPoint y: 393, endPoint x: 588, endPoint y: 49, distance: 426.8
click at [628, 98] on div "Home / Restaurants management / Menus / Sections / item / create Milkshake sect…" at bounding box center [851, 632] width 1147 height 1110
click at [482, 523] on textarea at bounding box center [555, 541] width 511 height 82
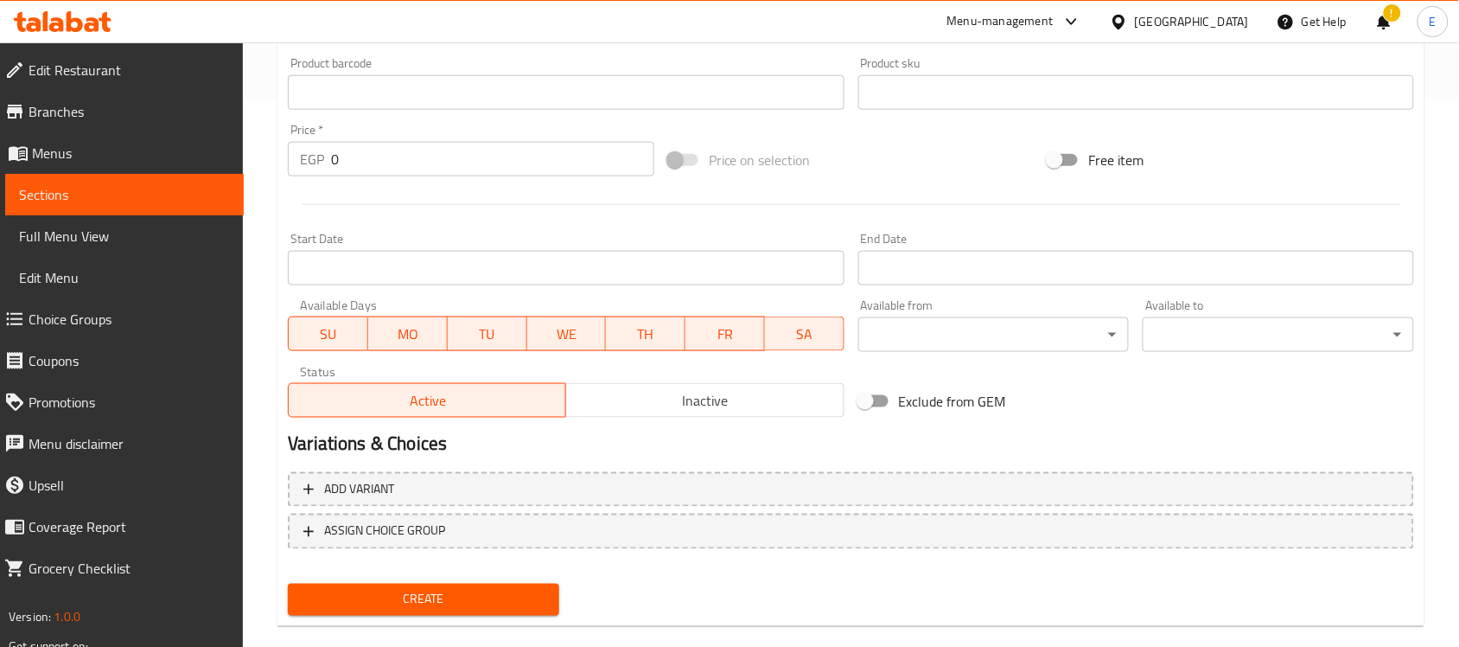
scroll to position [571, 0]
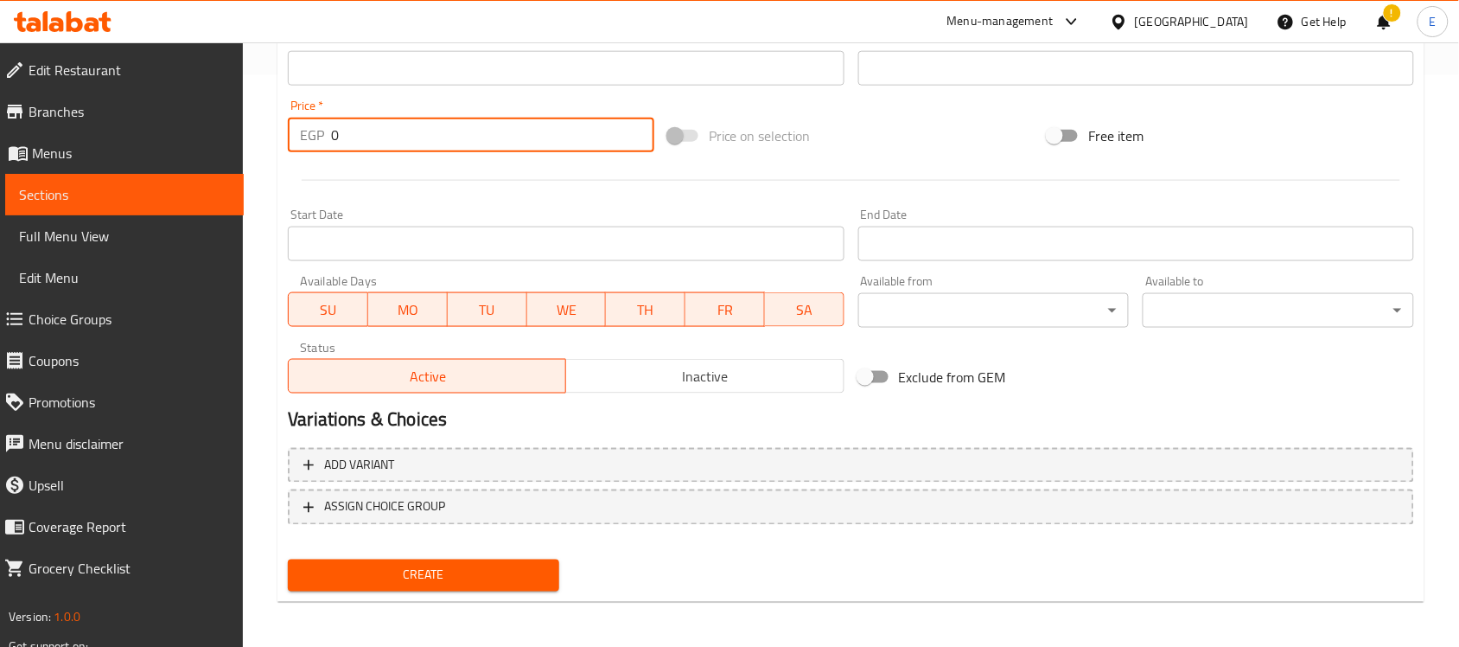
drag, startPoint x: 370, startPoint y: 139, endPoint x: 216, endPoint y: 118, distance: 155.3
click at [218, 118] on div "Edit Restaurant Branches Menus Sections Full Menu View Edit Menu Choice Groups …" at bounding box center [729, 60] width 1459 height 1179
paste input "75"
type input "75"
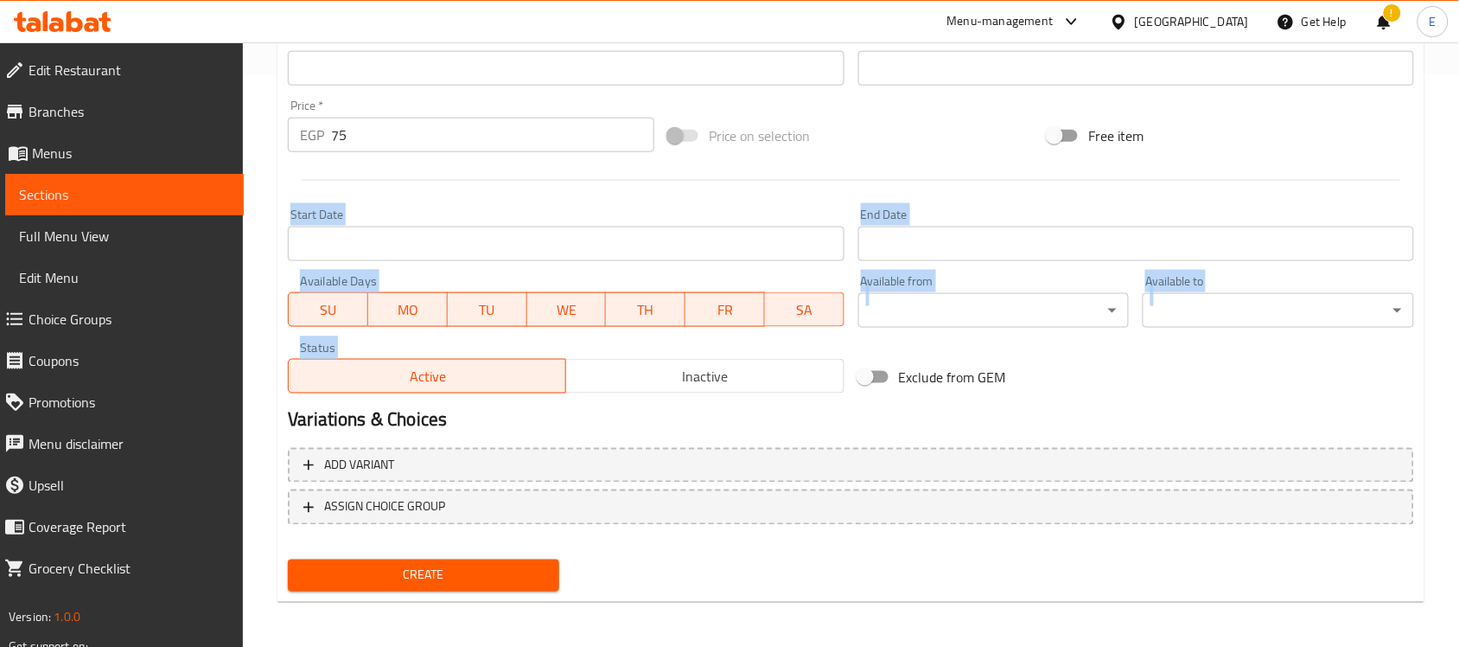
drag, startPoint x: 316, startPoint y: 242, endPoint x: 425, endPoint y: 445, distance: 230.5
click at [413, 417] on div "Add item image Image Size: 1200 x 800 px / Image formats: jpg, png / 5MB Max. I…" at bounding box center [851, 126] width 1140 height 943
click at [478, 575] on span "Create" at bounding box center [424, 576] width 244 height 22
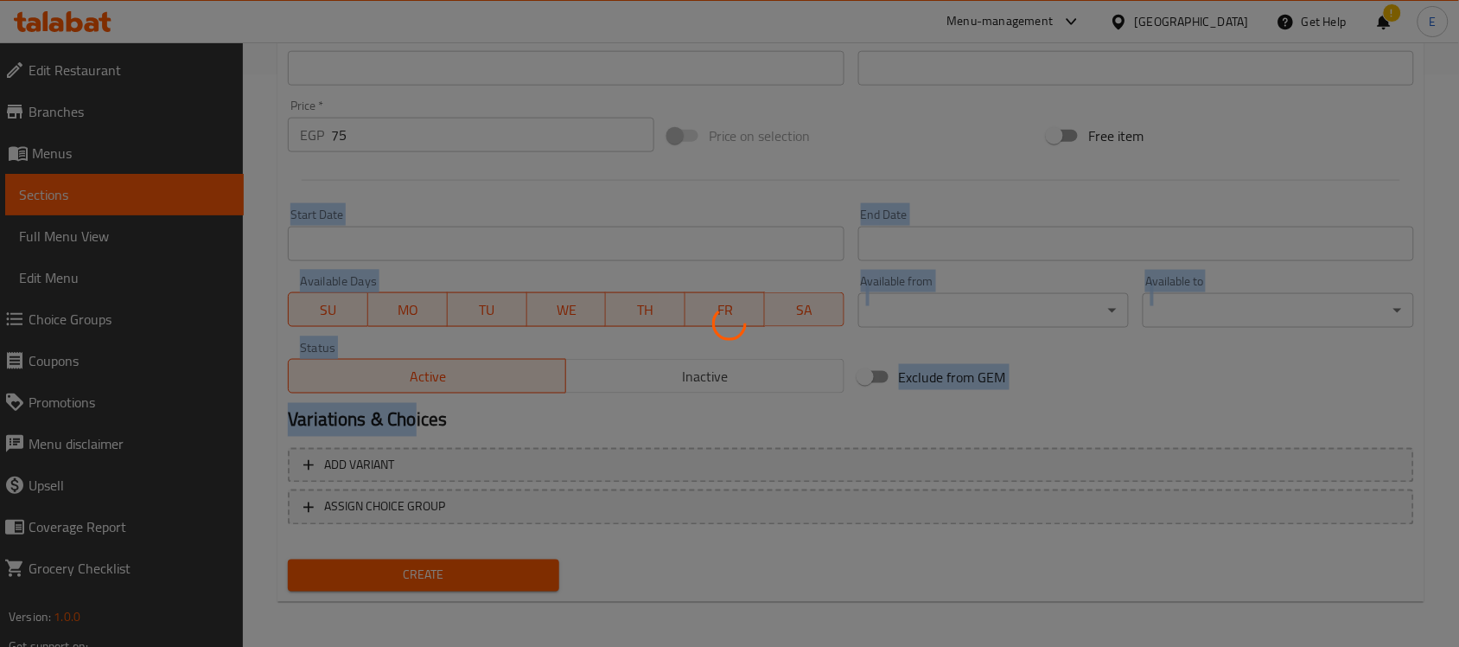
scroll to position [0, 0]
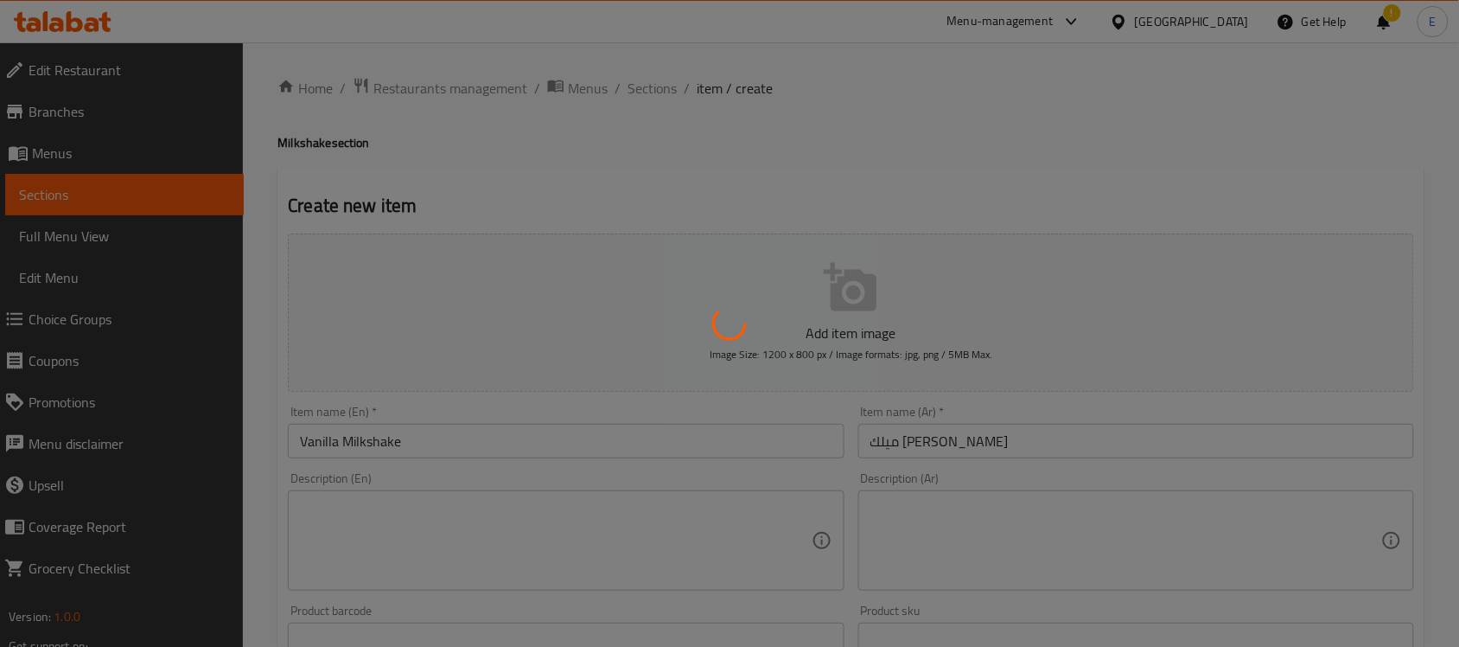
click at [687, 244] on div at bounding box center [729, 323] width 1459 height 647
type input "0"
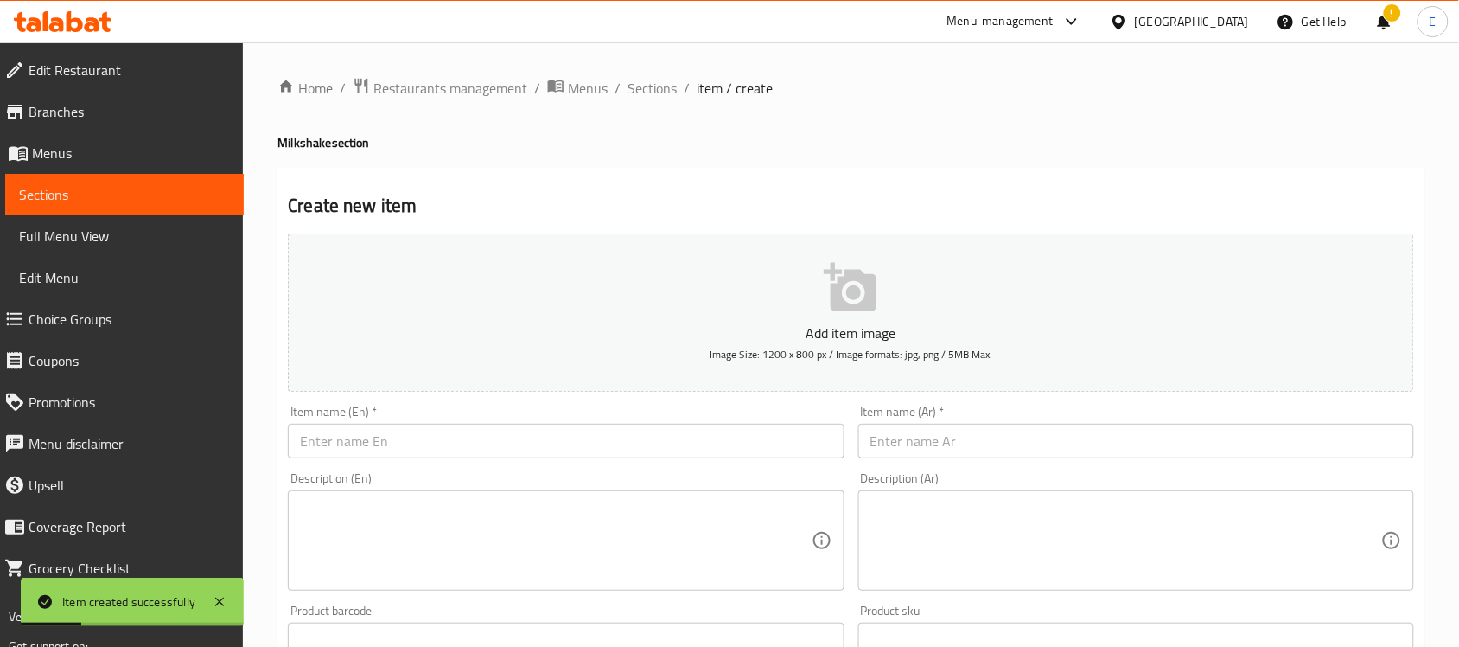
click at [610, 445] on input "text" at bounding box center [566, 441] width 556 height 35
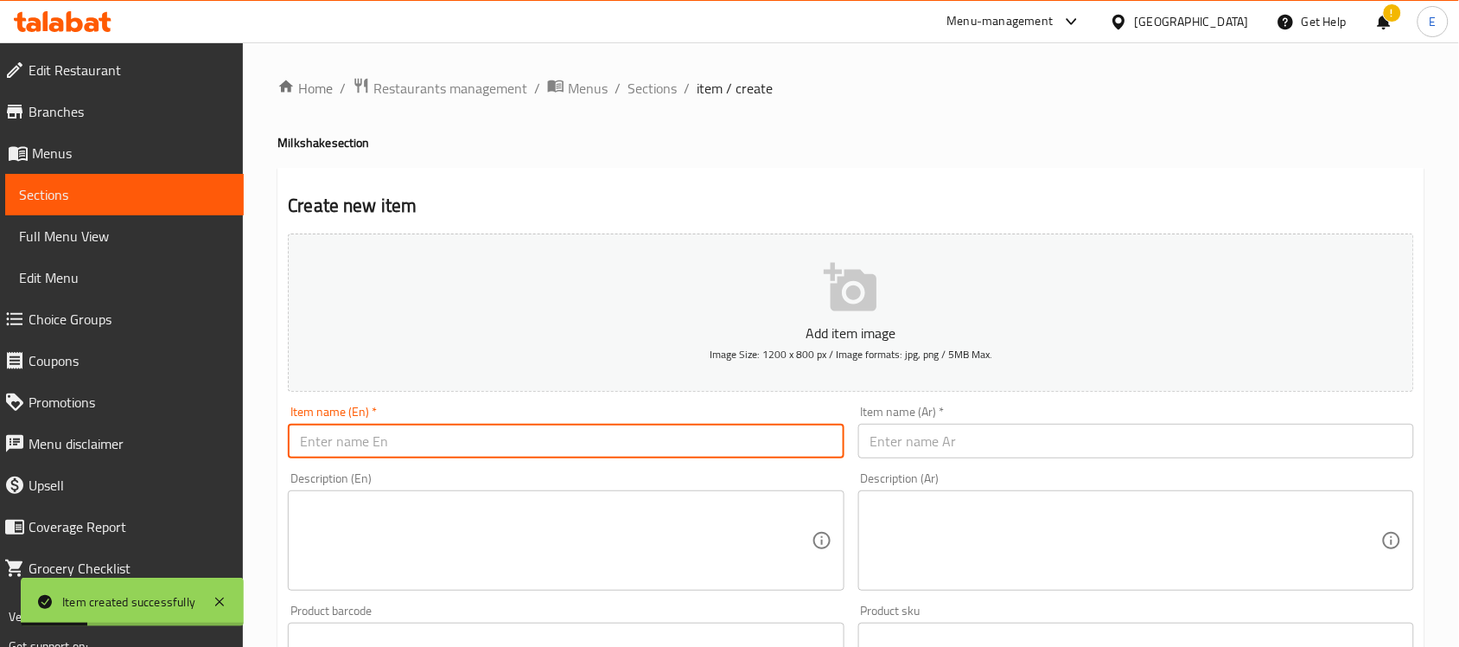
paste input "Strawberry Milkshake"
type input "Strawberry Milkshake"
click at [918, 430] on input "text" at bounding box center [1137, 441] width 556 height 35
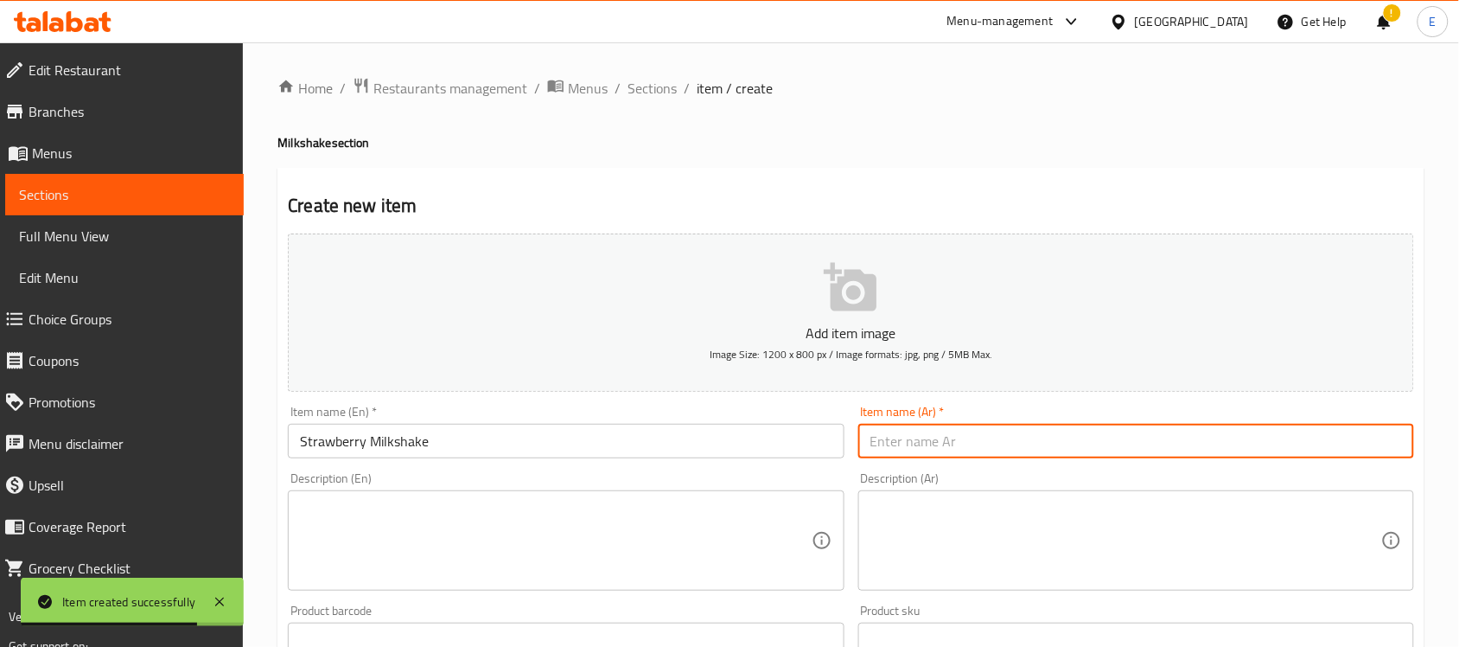
paste input "ميلك شيك فراولة"
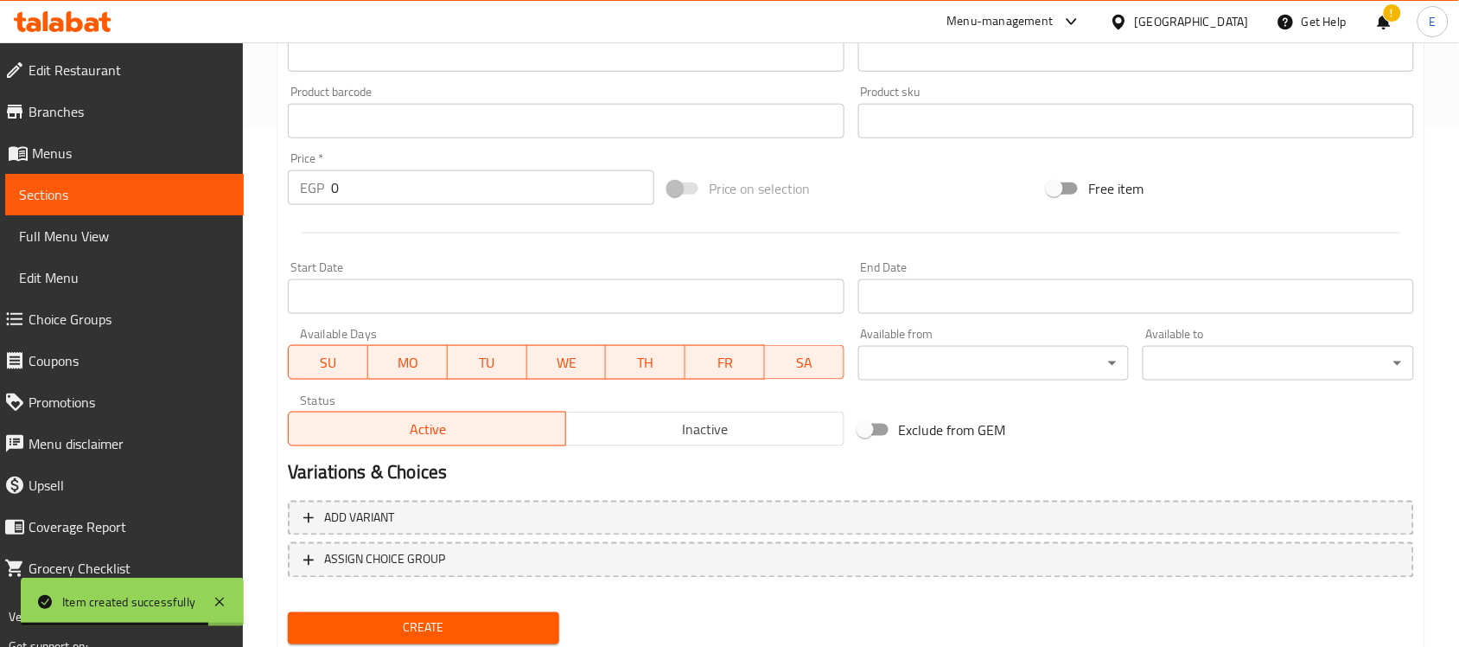
scroll to position [571, 0]
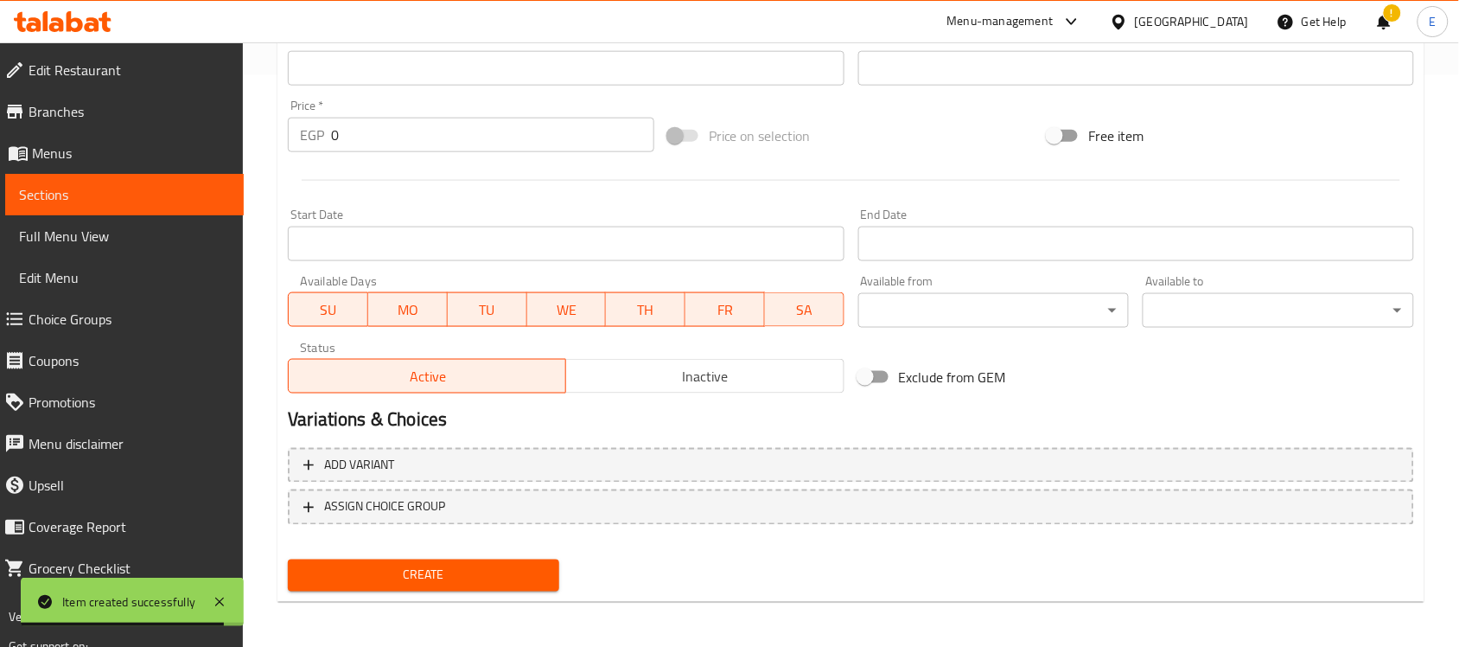
type input "ميلك شيك فراولة"
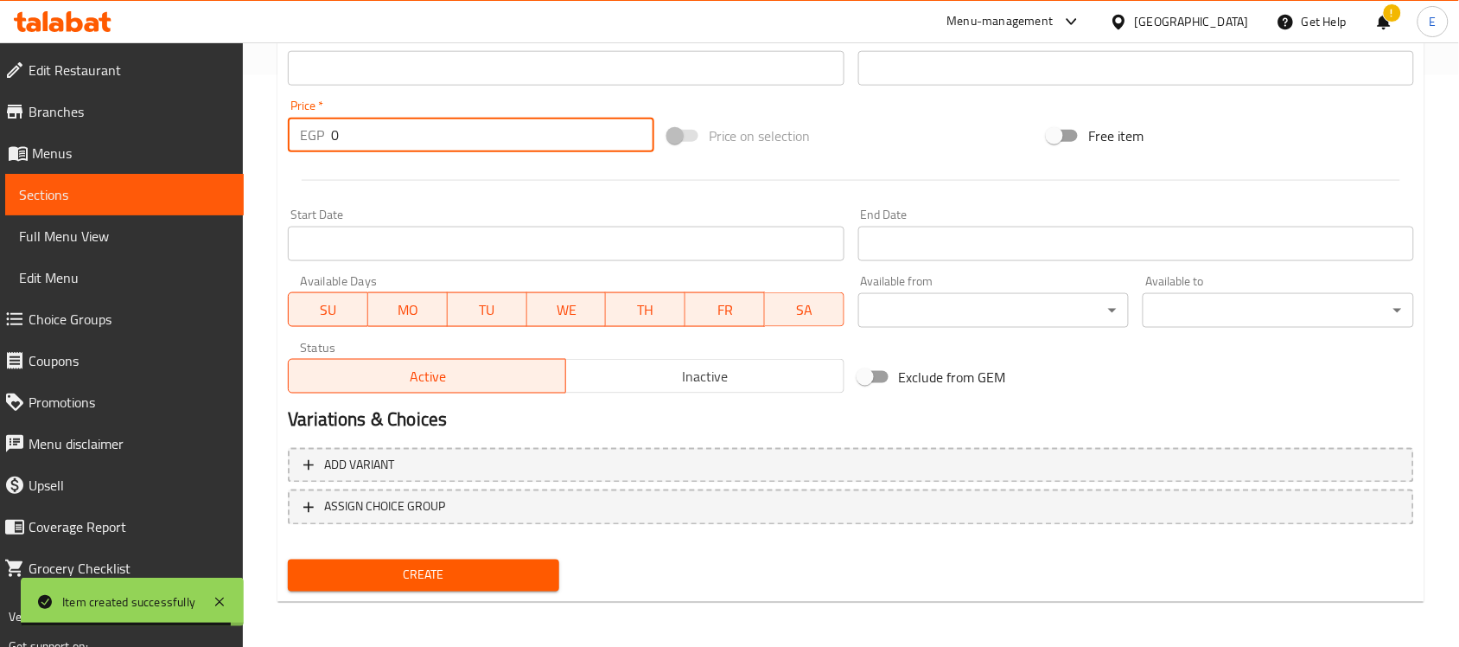
drag, startPoint x: 365, startPoint y: 135, endPoint x: 256, endPoint y: 76, distance: 123.8
click at [256, 79] on div "Home / Restaurants management / Menus / Sections / item / create Milkshake sect…" at bounding box center [851, 60] width 1216 height 1179
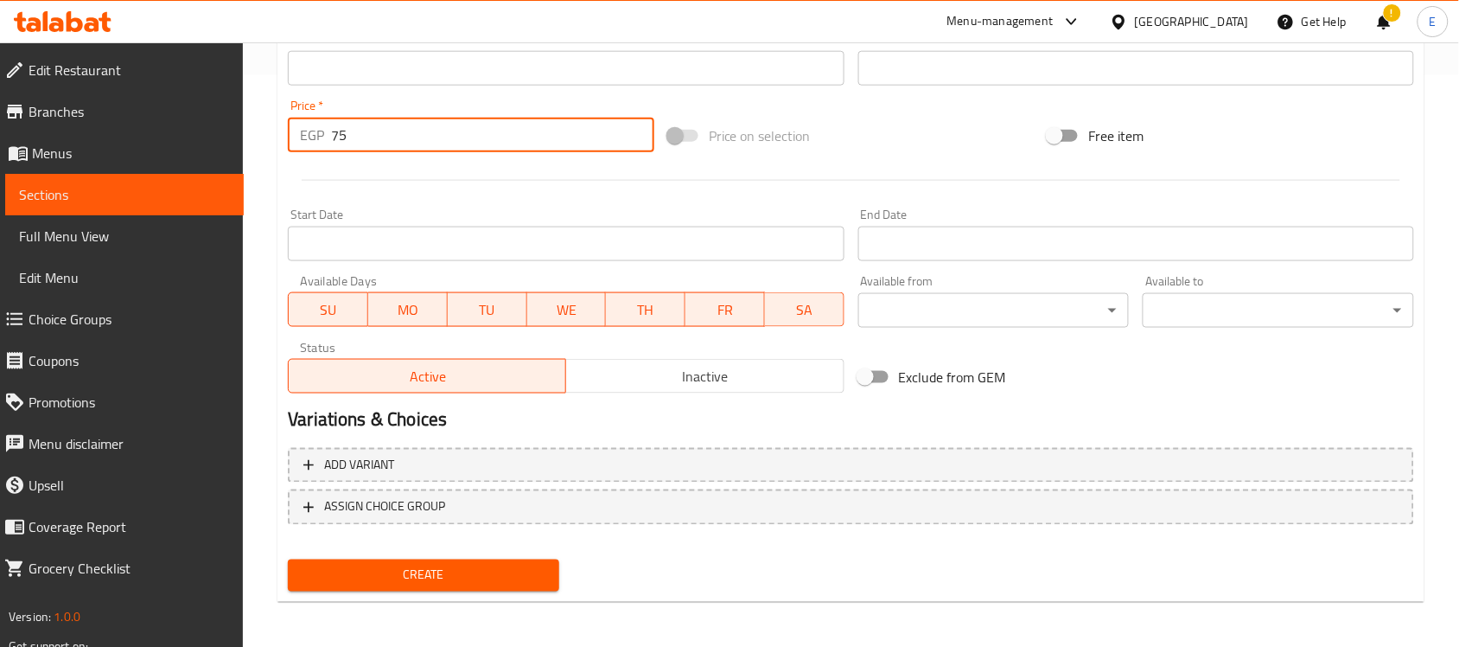
type input "75"
click at [393, 568] on span "Create" at bounding box center [424, 576] width 244 height 22
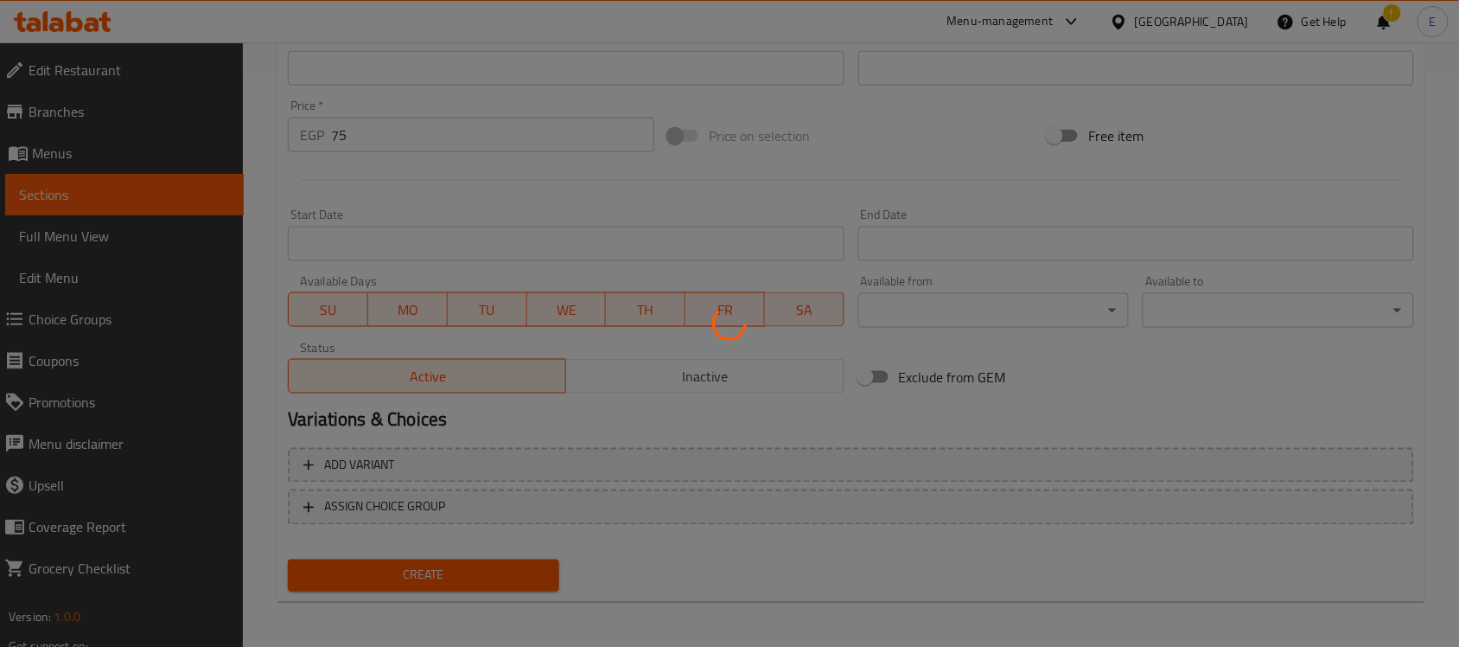
type input "0"
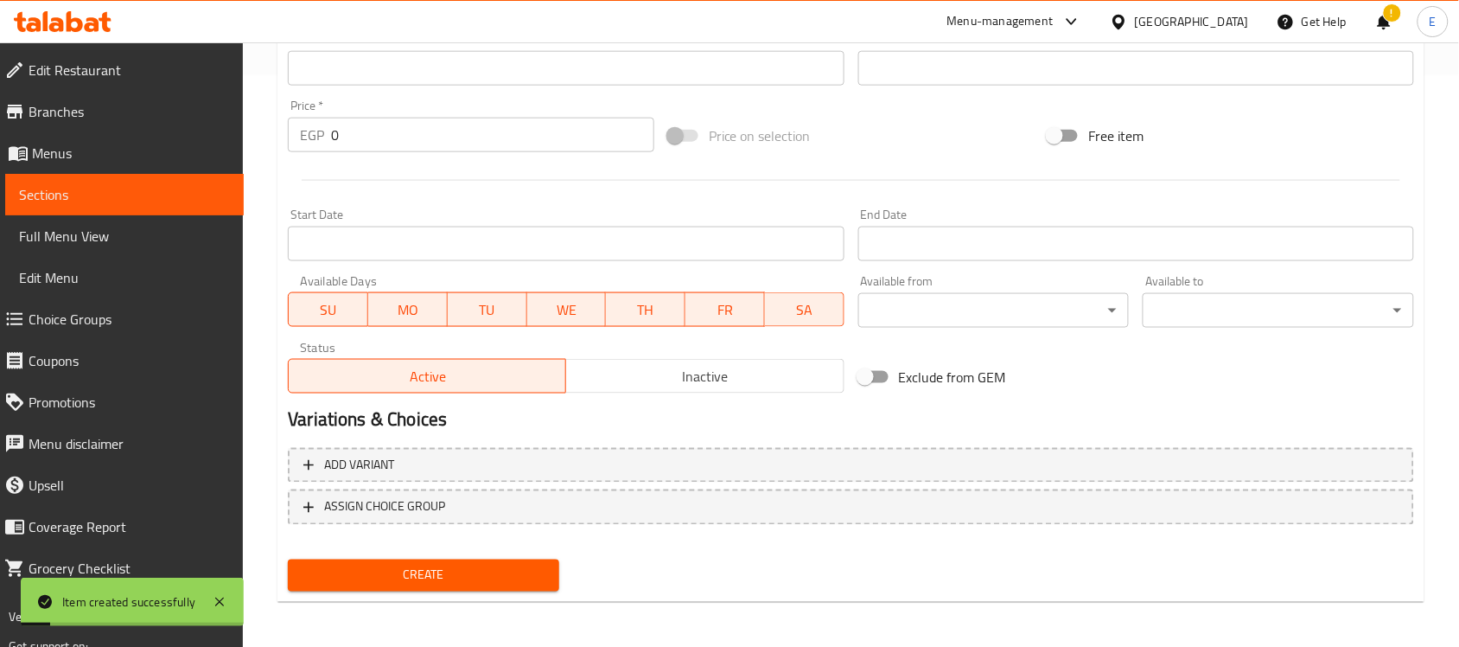
scroll to position [0, 0]
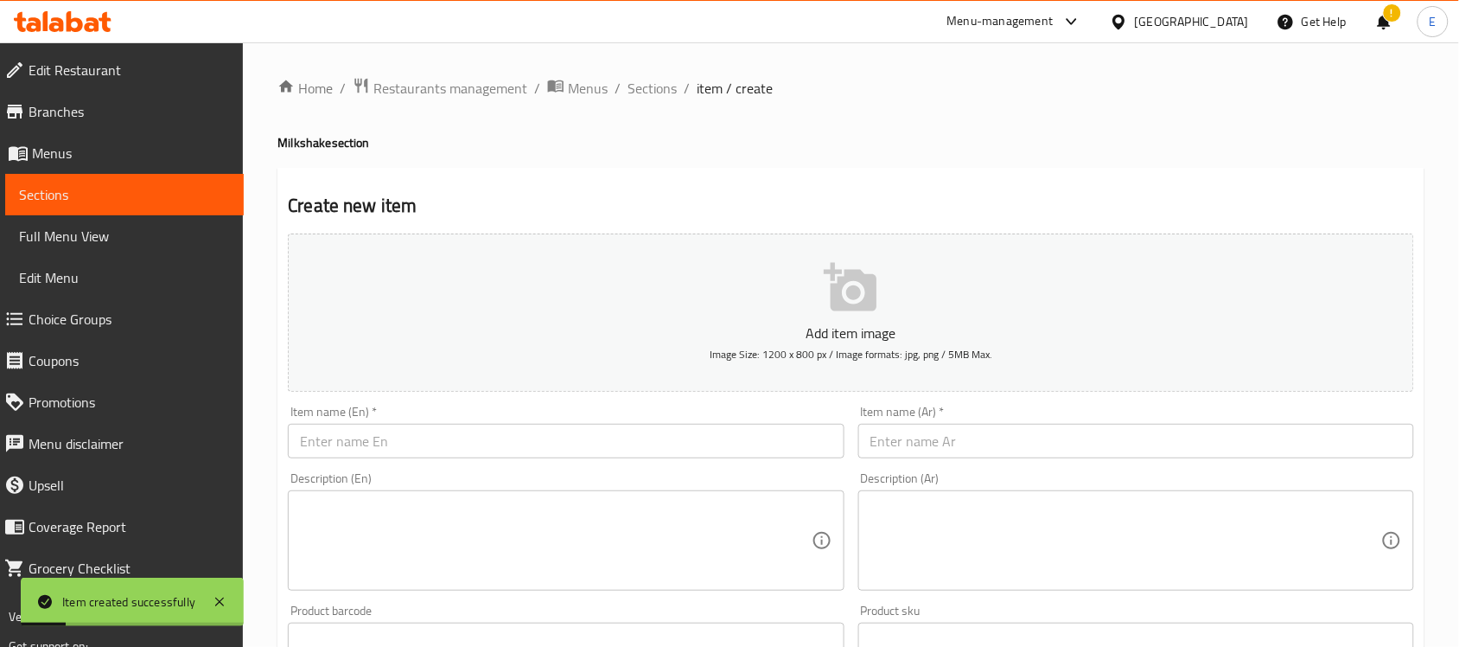
click at [450, 468] on div "Description (En) Description (En)" at bounding box center [566, 531] width 570 height 132
click at [456, 452] on input "text" at bounding box center [566, 441] width 556 height 35
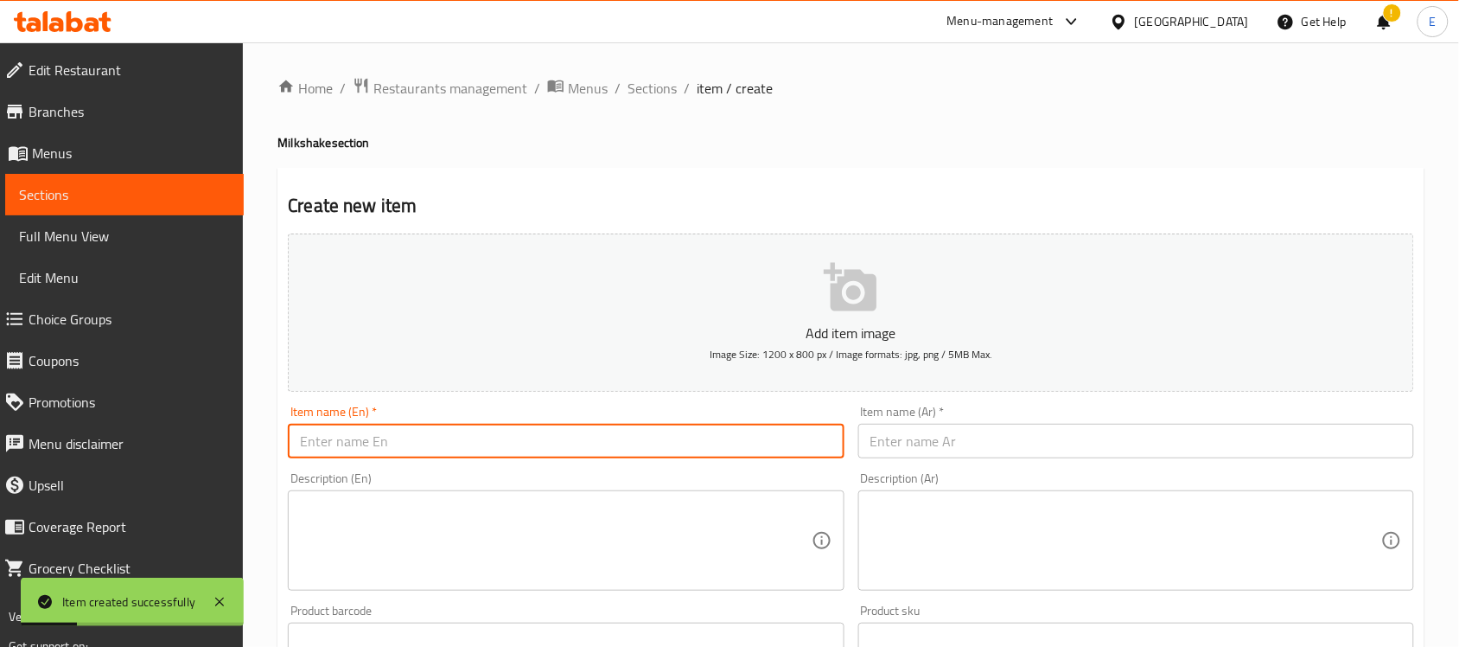
paste input "Mango Milkshake"
type input "Mango Milkshake"
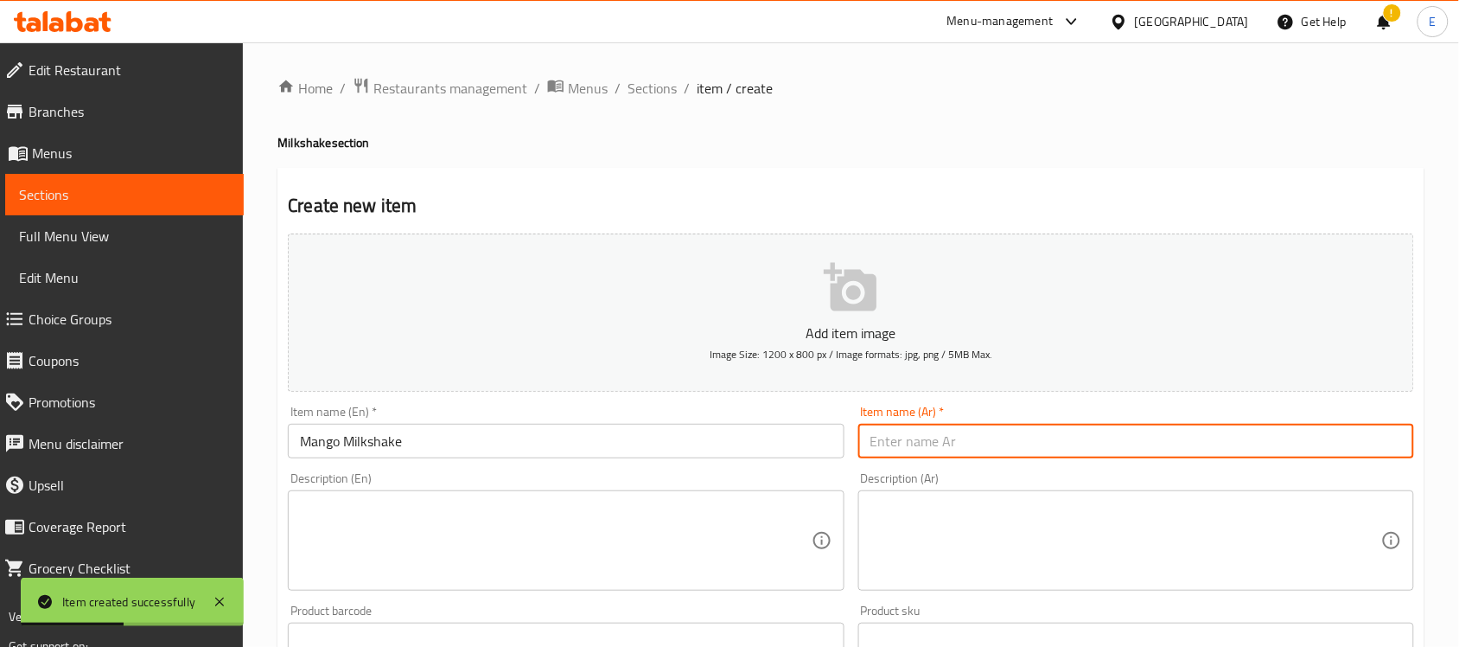
click at [910, 455] on input "text" at bounding box center [1137, 441] width 556 height 35
paste input "ميلك [PERSON_NAME]"
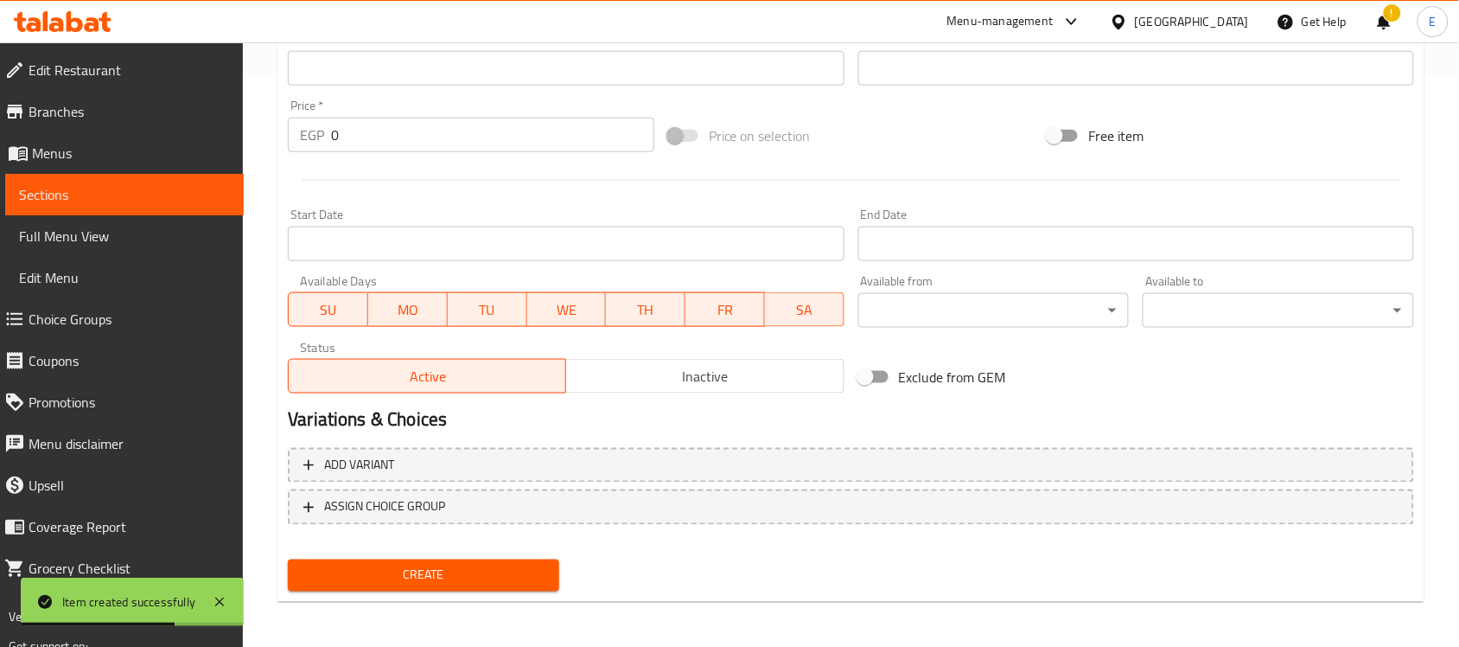
type input "ميلك [PERSON_NAME]"
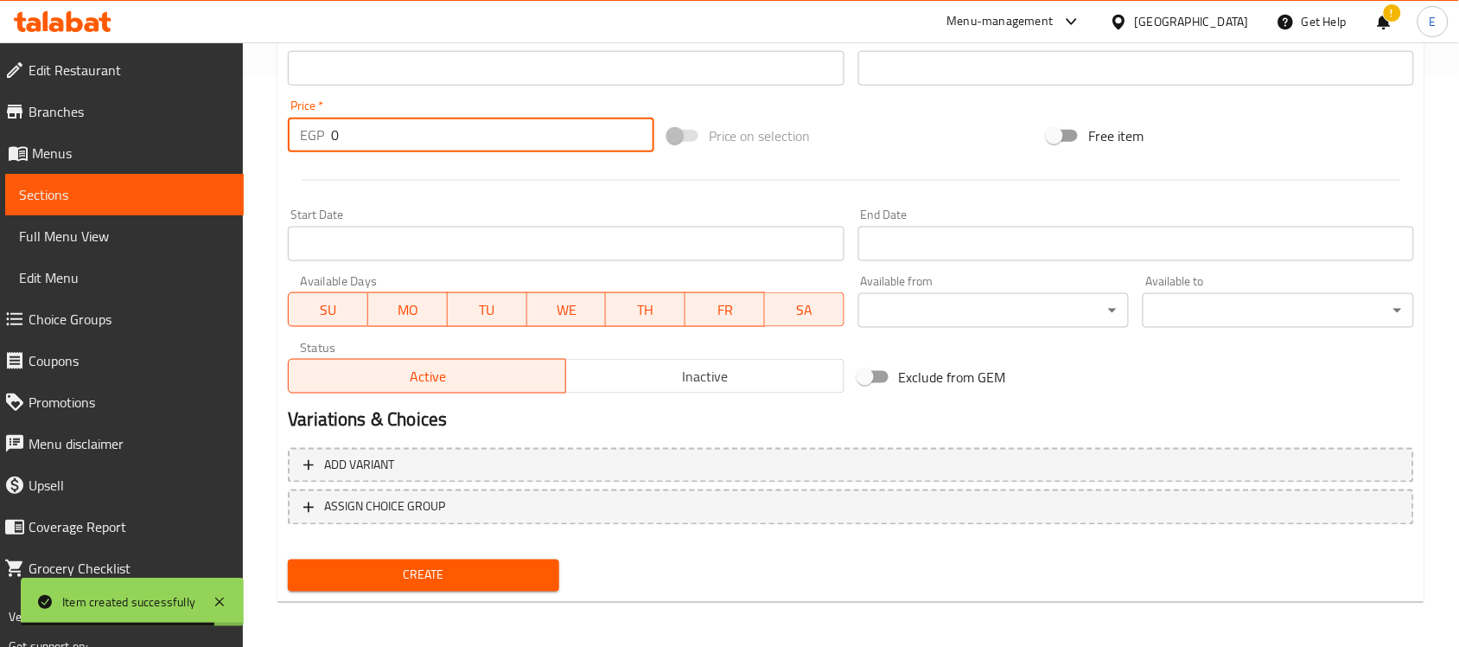
drag, startPoint x: 344, startPoint y: 138, endPoint x: 291, endPoint y: 121, distance: 55.5
click at [291, 121] on div "EGP 0 Price *" at bounding box center [471, 135] width 367 height 35
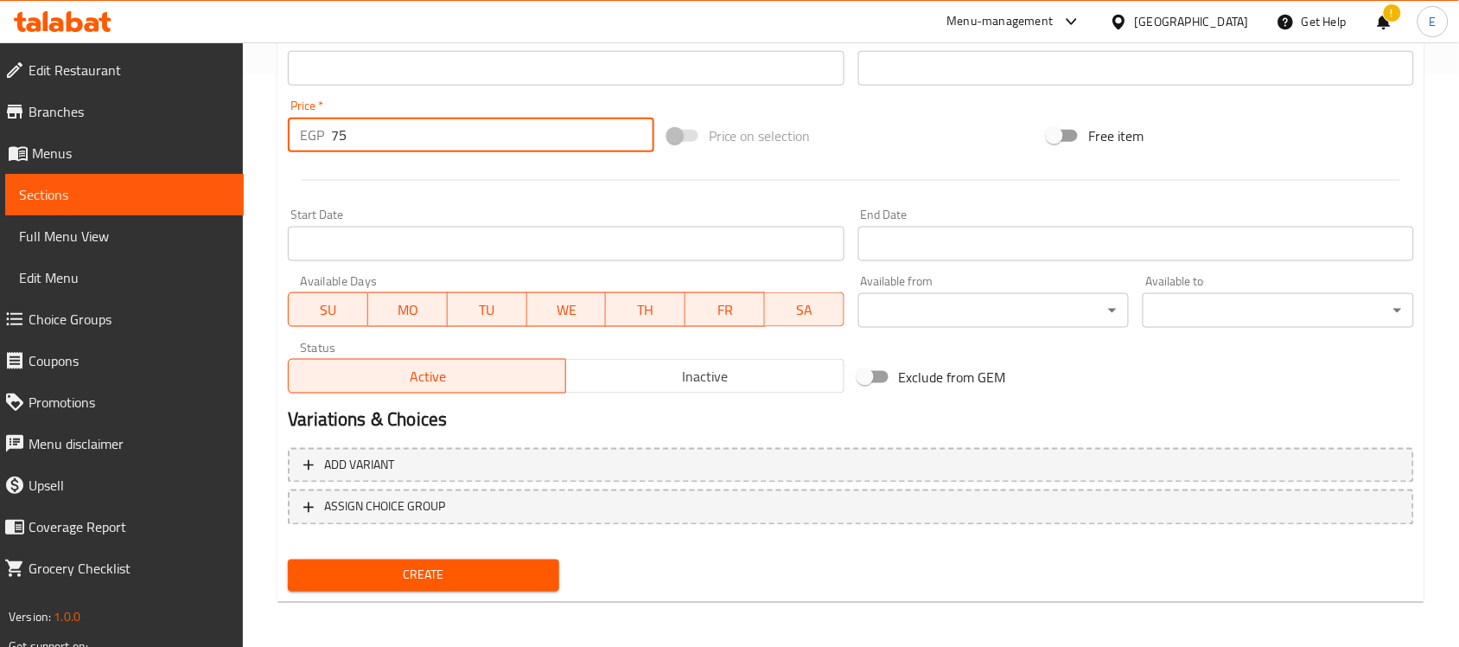
type input "75"
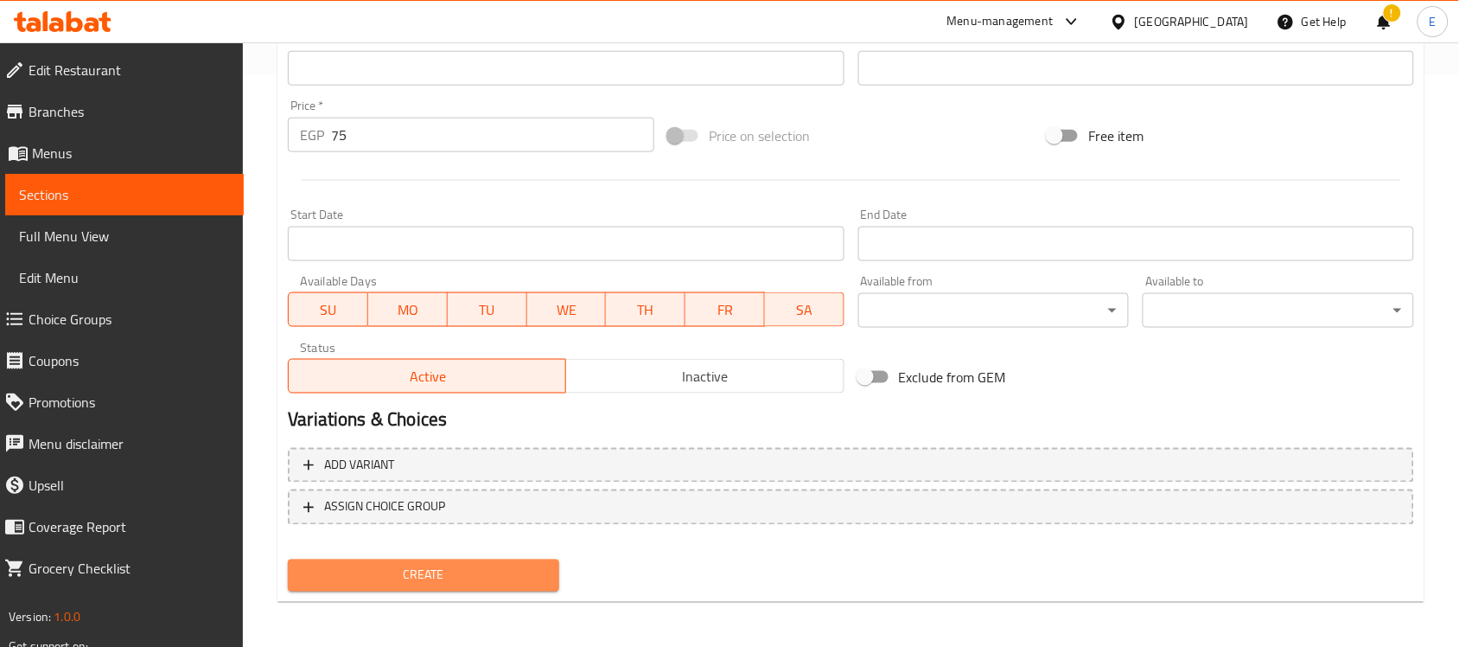
click at [413, 575] on span "Create" at bounding box center [424, 576] width 244 height 22
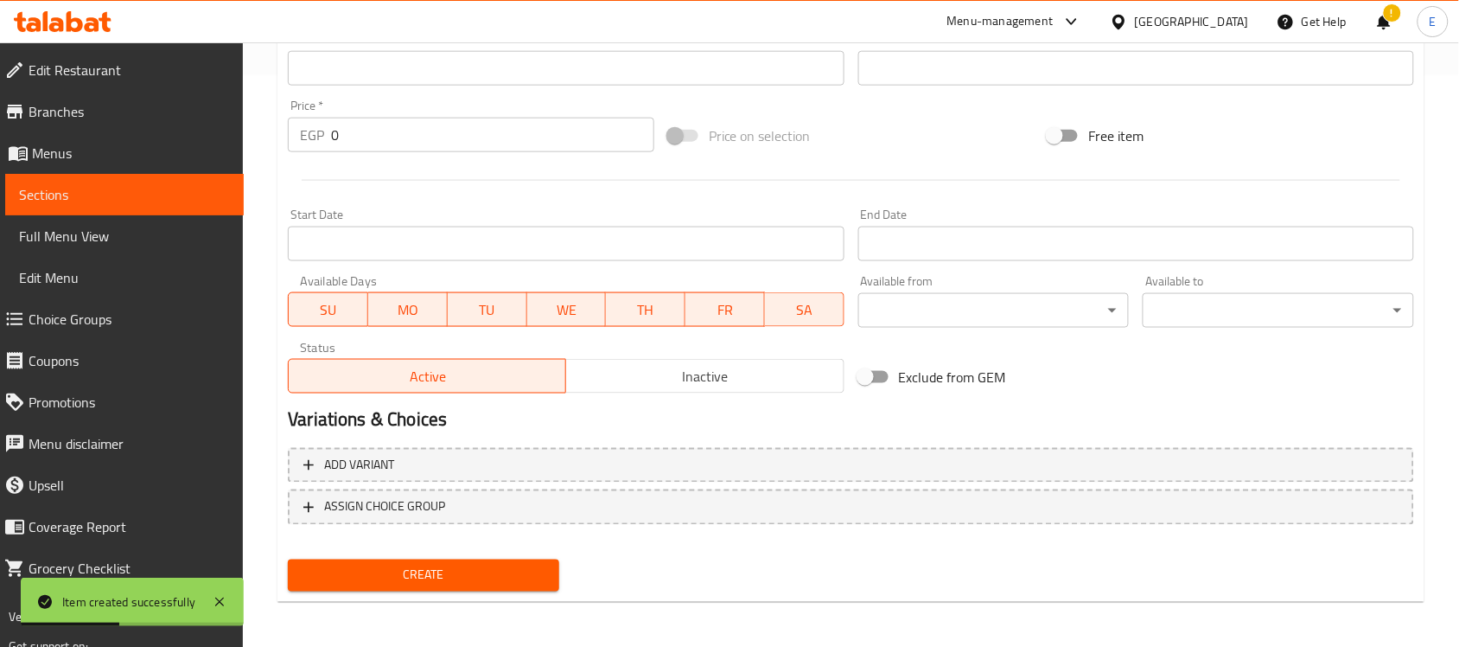
drag, startPoint x: 415, startPoint y: 156, endPoint x: 348, endPoint y: 150, distance: 67.8
click at [351, 154] on div "Price   * EGP 0 Price *" at bounding box center [471, 126] width 380 height 67
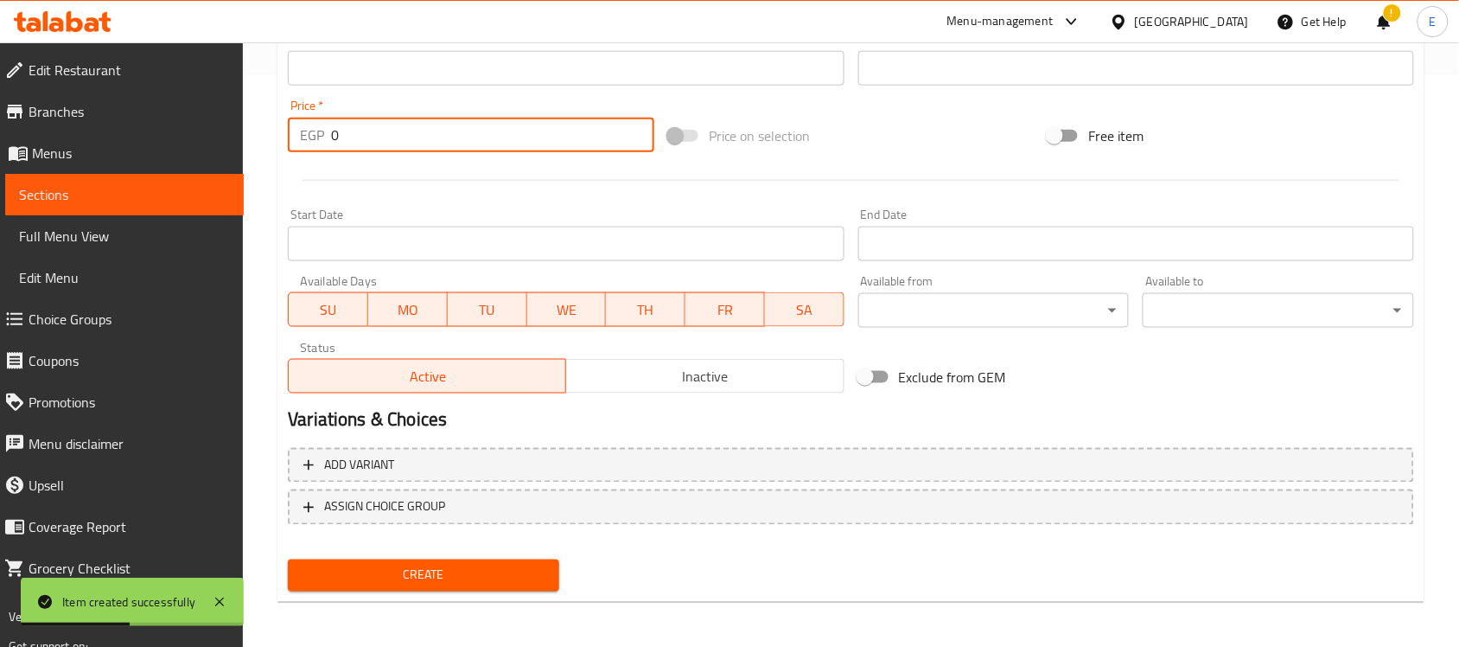
drag, startPoint x: 346, startPoint y: 145, endPoint x: 329, endPoint y: 148, distance: 16.6
click at [329, 148] on div "EGP 0 Price *" at bounding box center [471, 135] width 367 height 35
type input "75"
click at [346, 188] on div at bounding box center [851, 180] width 1140 height 42
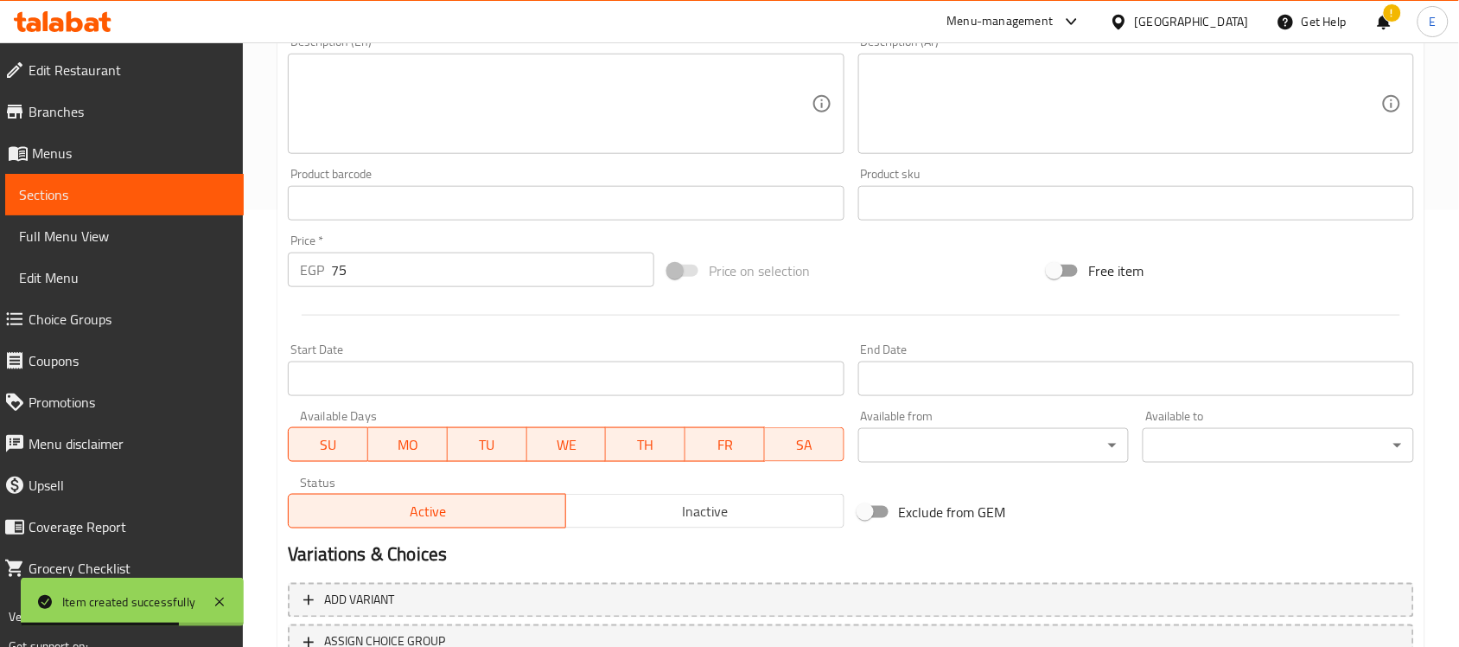
scroll to position [0, 0]
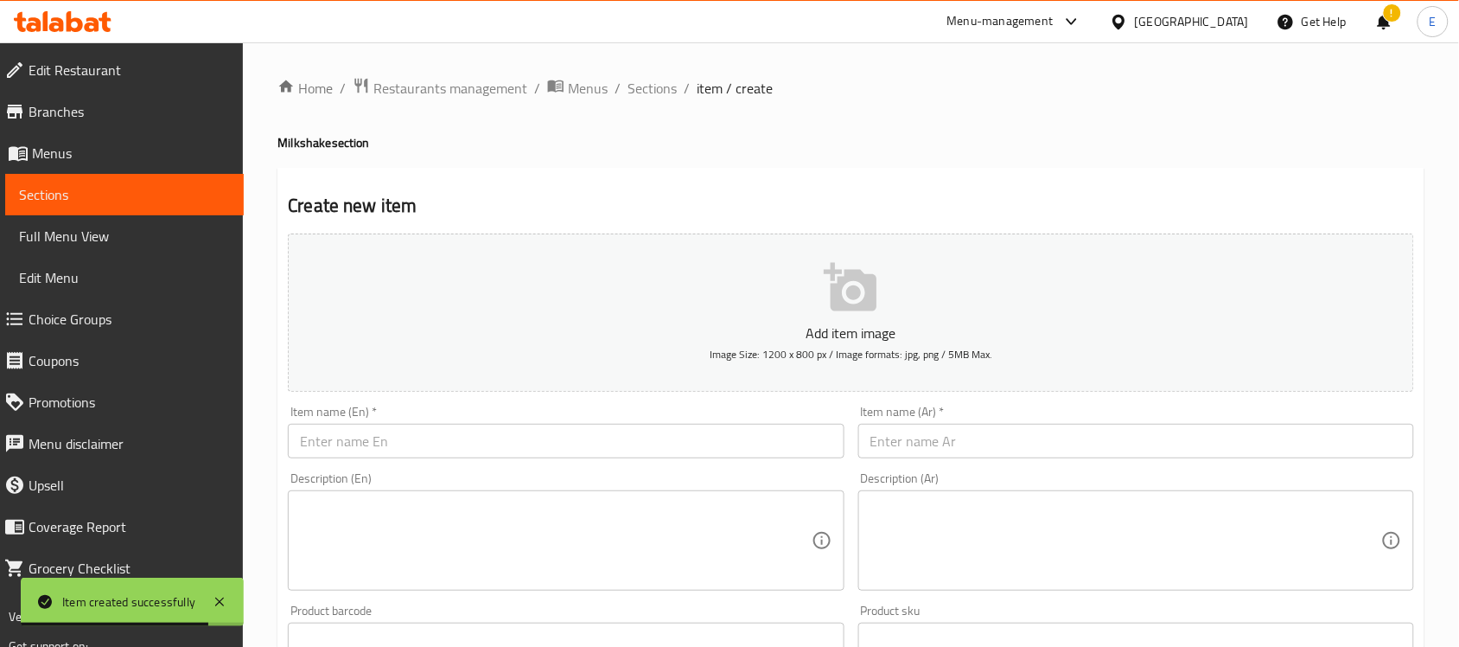
click at [431, 435] on input "text" at bounding box center [566, 441] width 556 height 35
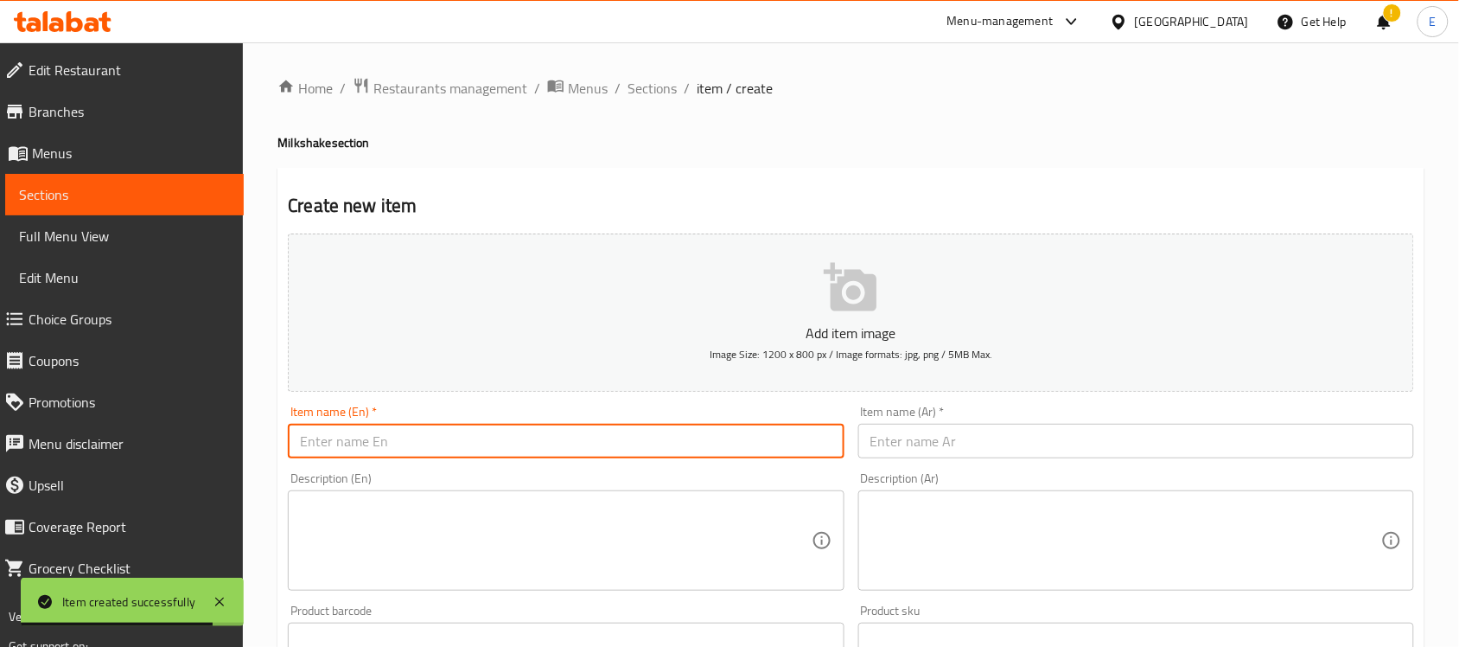
paste input "Strawberry Milkshake"
type input "Strawberry Milkshake"
click at [956, 443] on input "text" at bounding box center [1137, 441] width 556 height 35
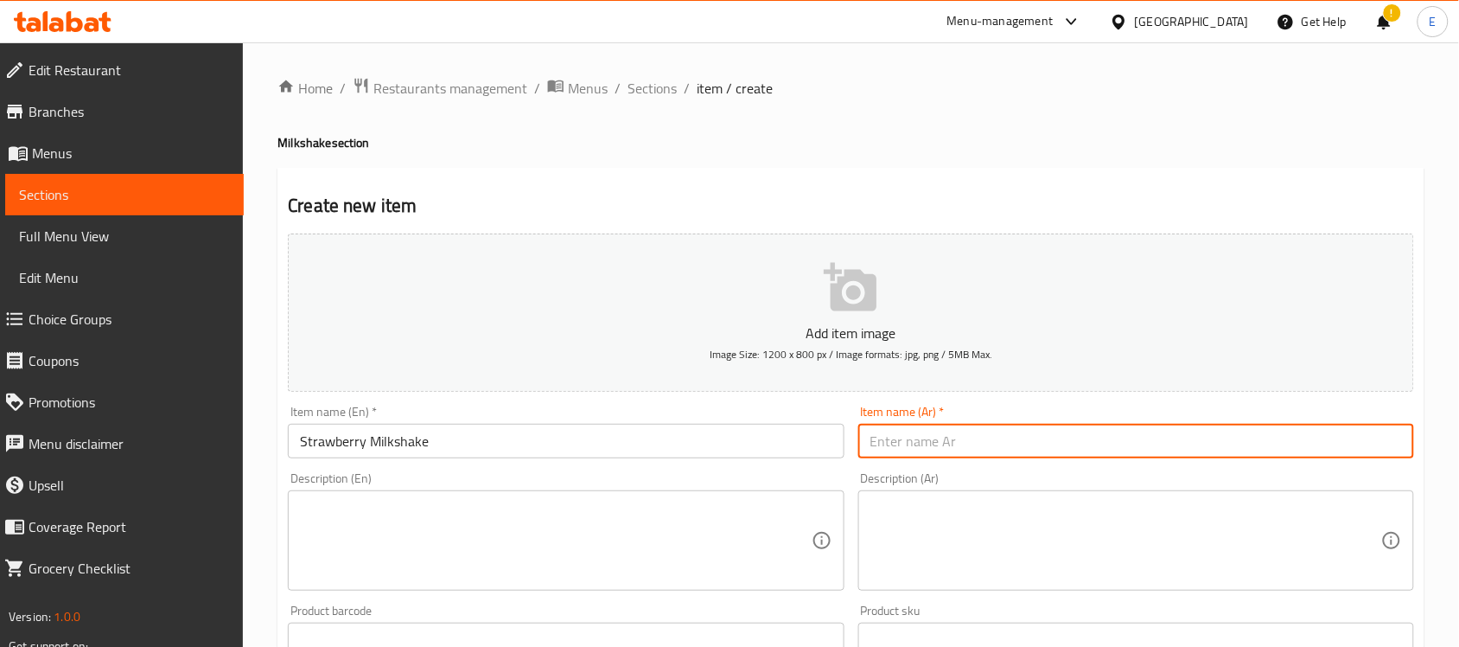
paste input "ميلك [PERSON_NAME]"
click at [886, 442] on input "ميلك [PERSON_NAME]" at bounding box center [1137, 441] width 556 height 35
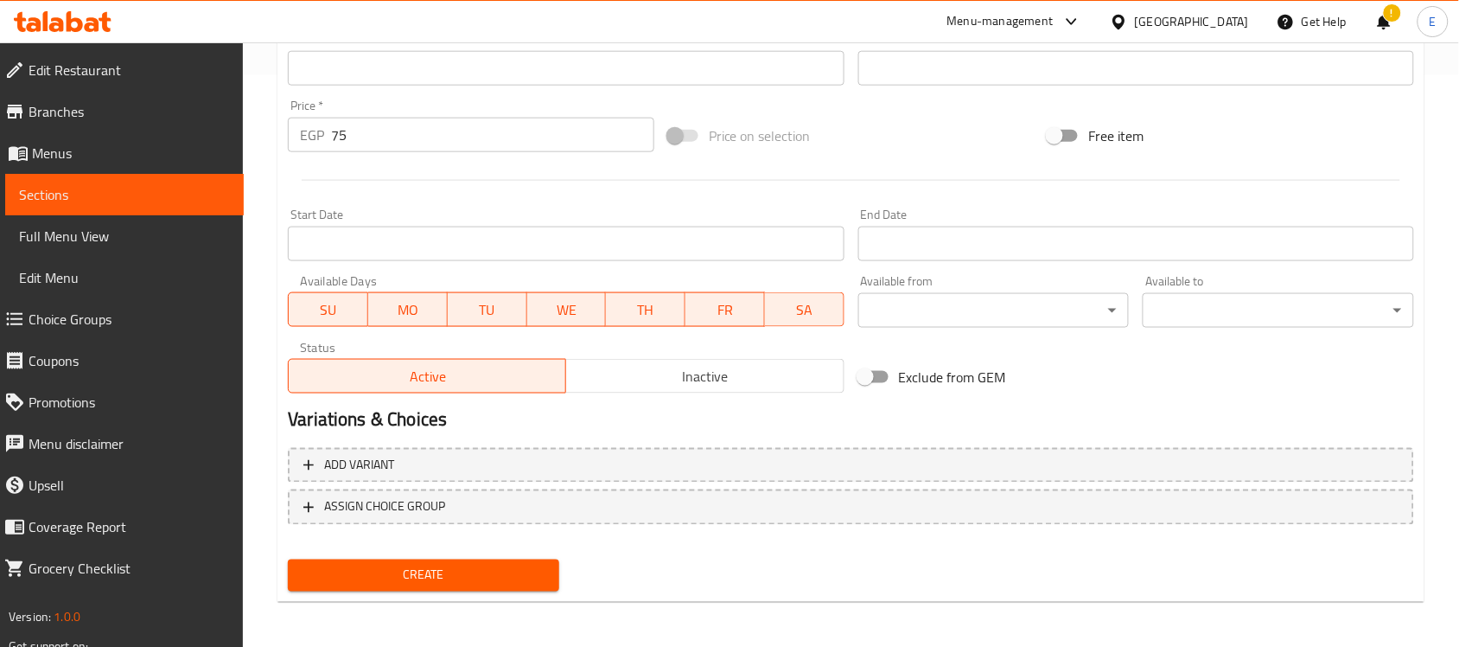
type input "ميلك شيك فراولة"
click at [422, 565] on span "Create" at bounding box center [424, 576] width 244 height 22
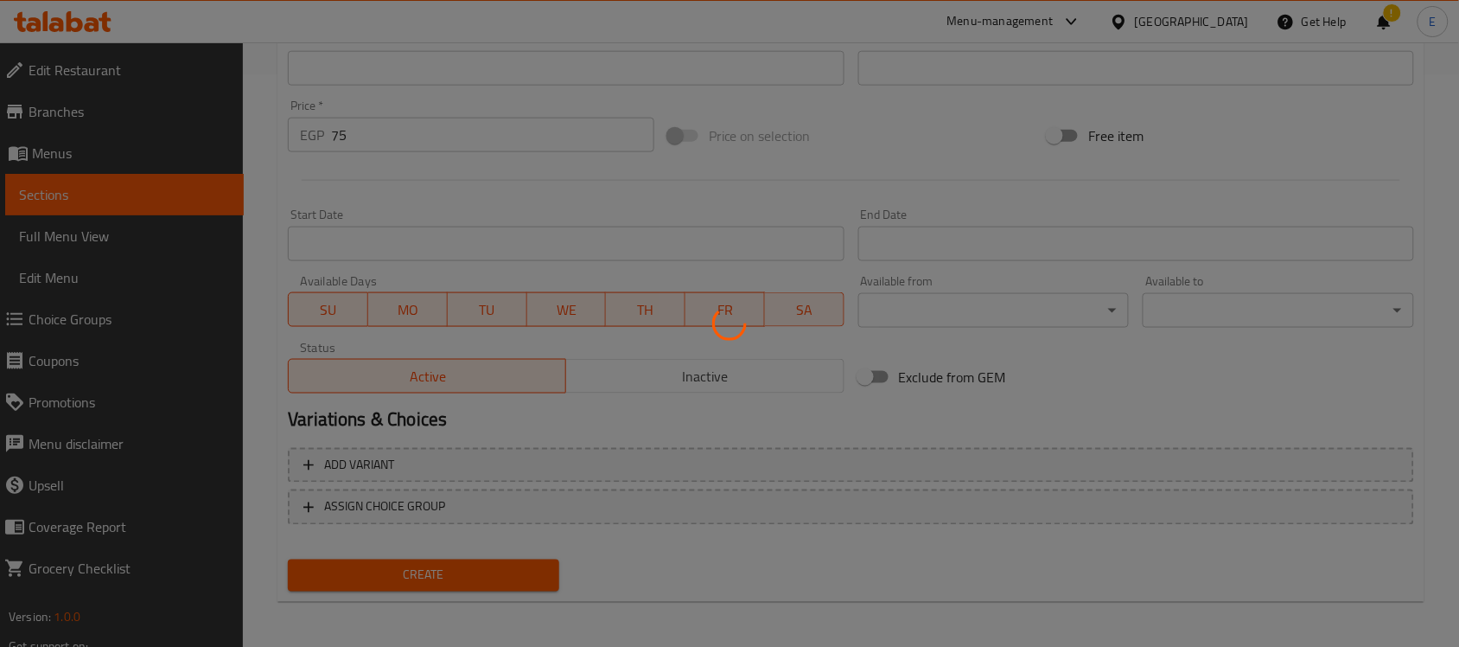
type input "0"
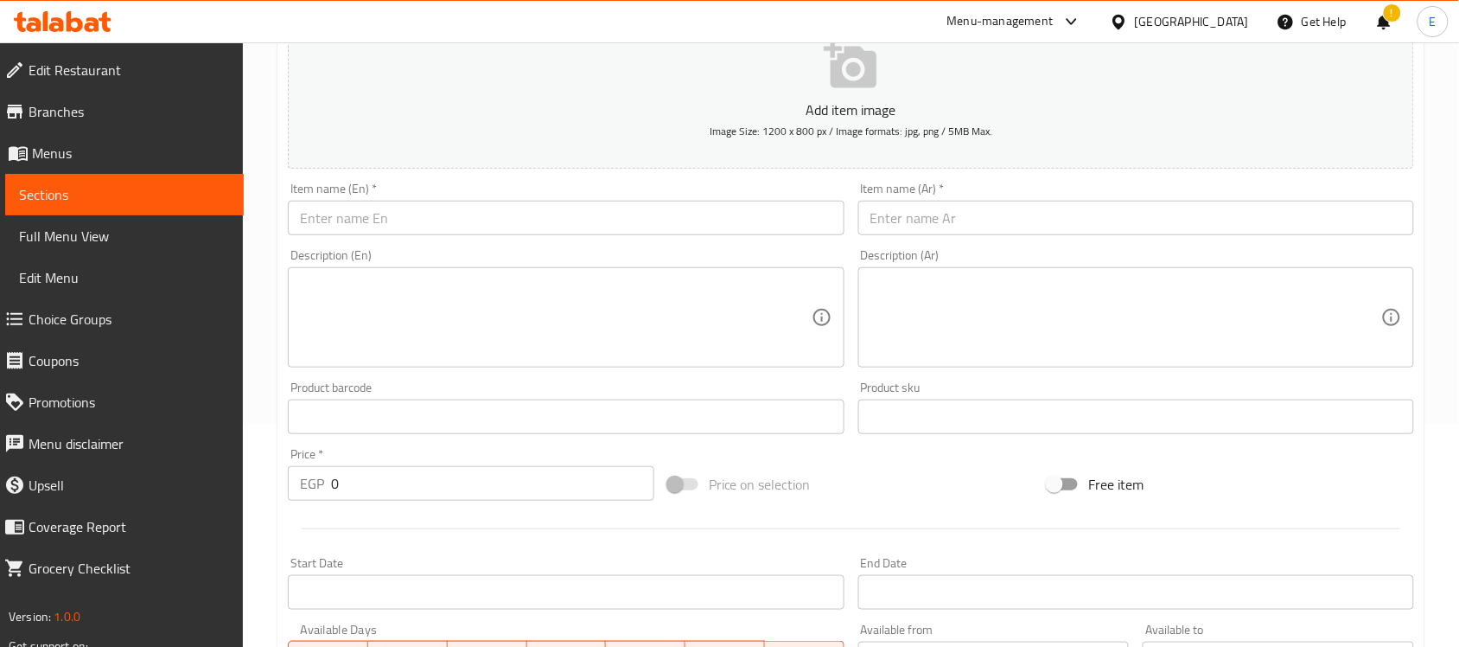
scroll to position [0, 0]
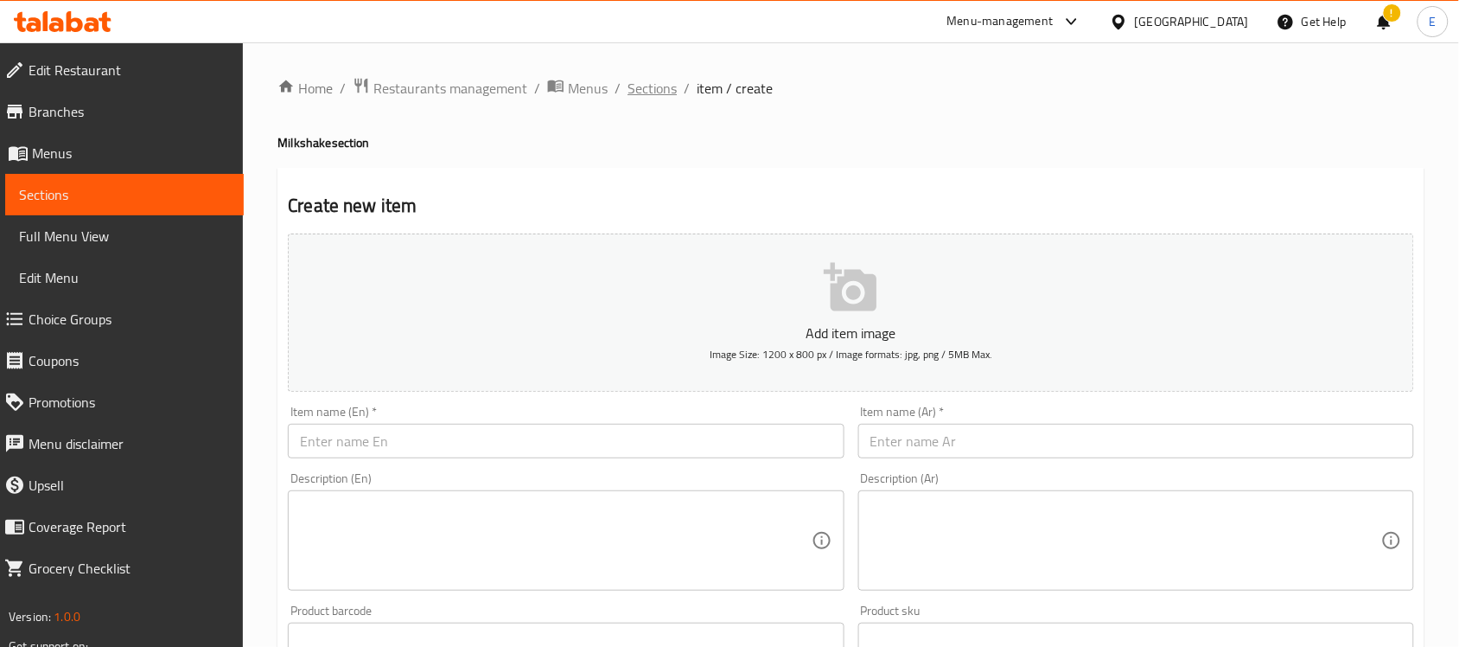
drag, startPoint x: 658, startPoint y: 101, endPoint x: 654, endPoint y: 87, distance: 14.5
click at [658, 101] on div "Home / Restaurants management / Menus / Sections / item / create Milkshake sect…" at bounding box center [851, 632] width 1147 height 1110
click at [654, 87] on span "Sections" at bounding box center [652, 88] width 49 height 21
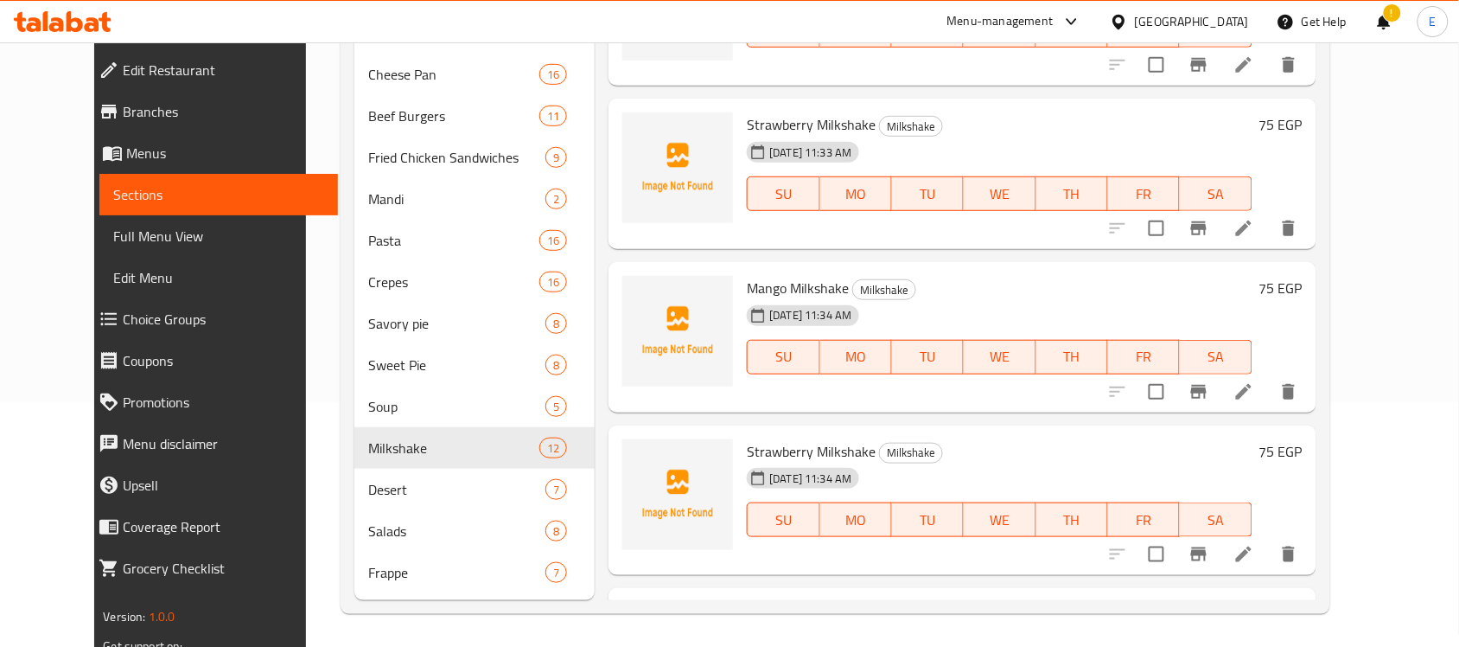
scroll to position [104, 0]
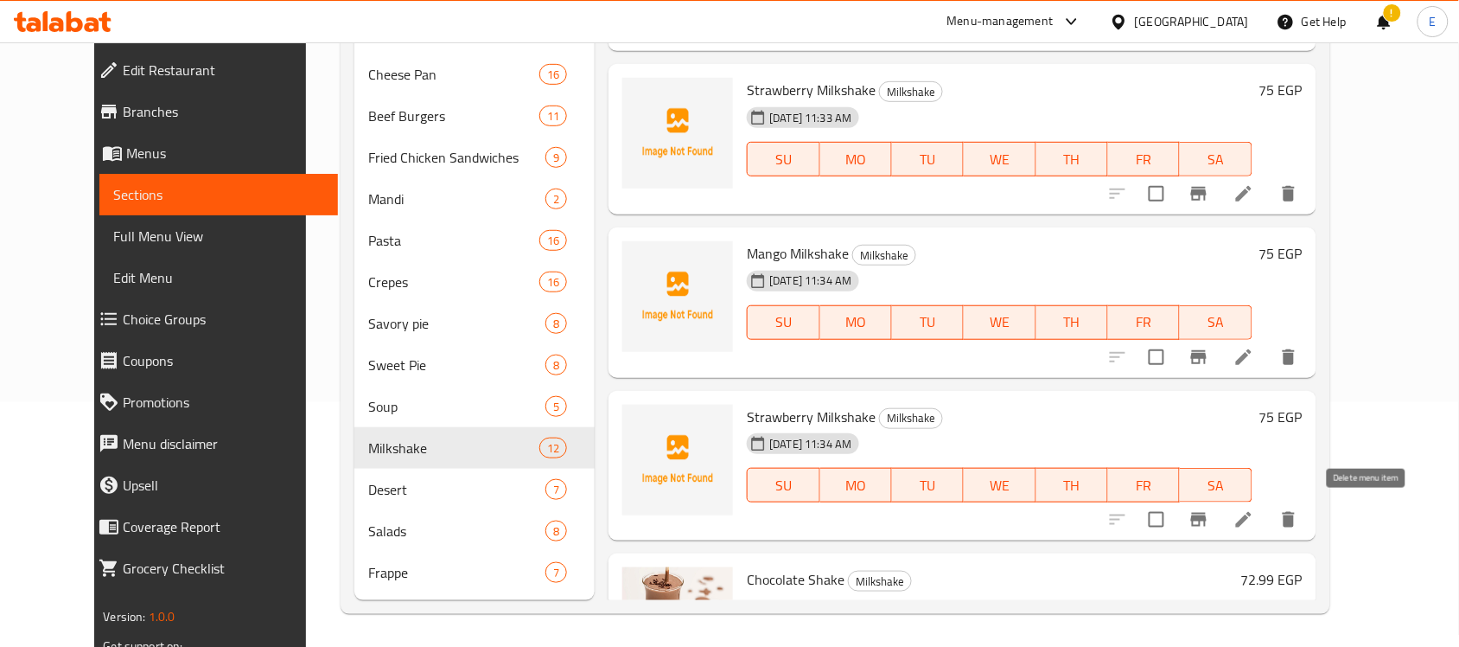
click at [1299, 520] on icon "delete" at bounding box center [1289, 519] width 21 height 21
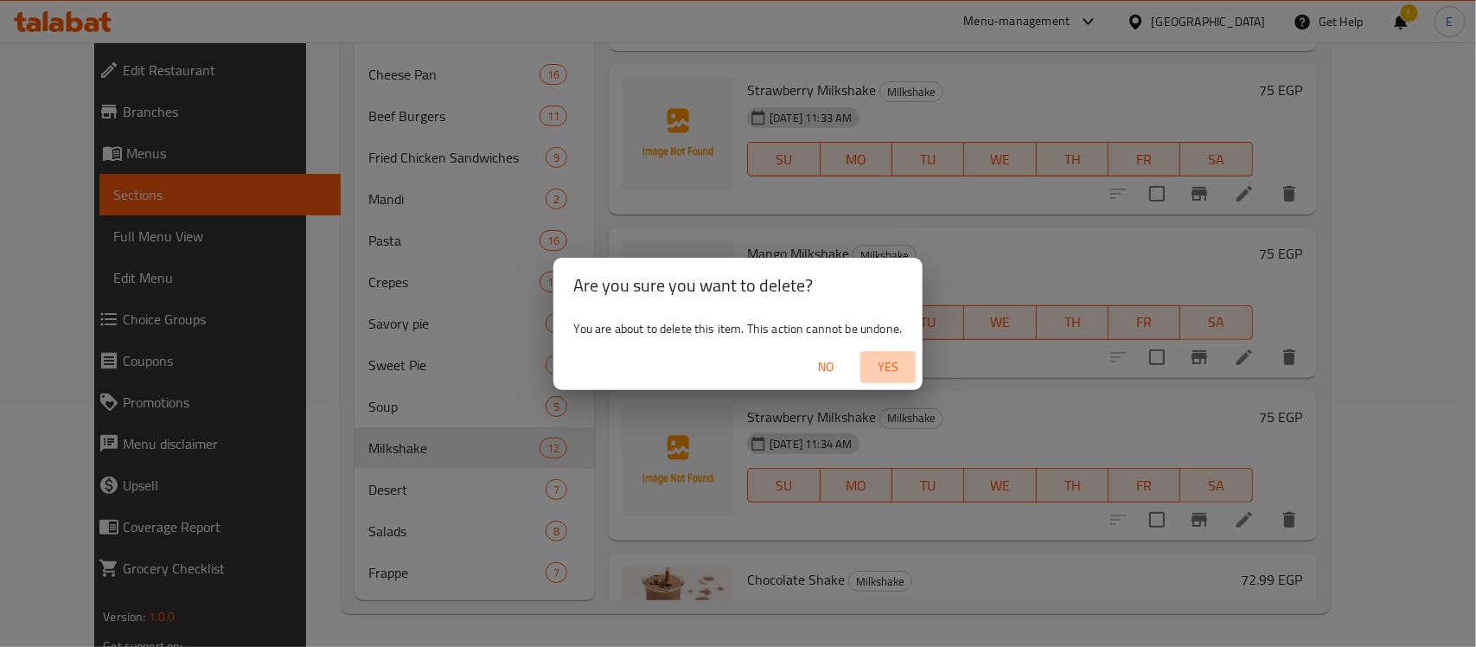
click at [878, 365] on span "Yes" at bounding box center [888, 367] width 42 height 22
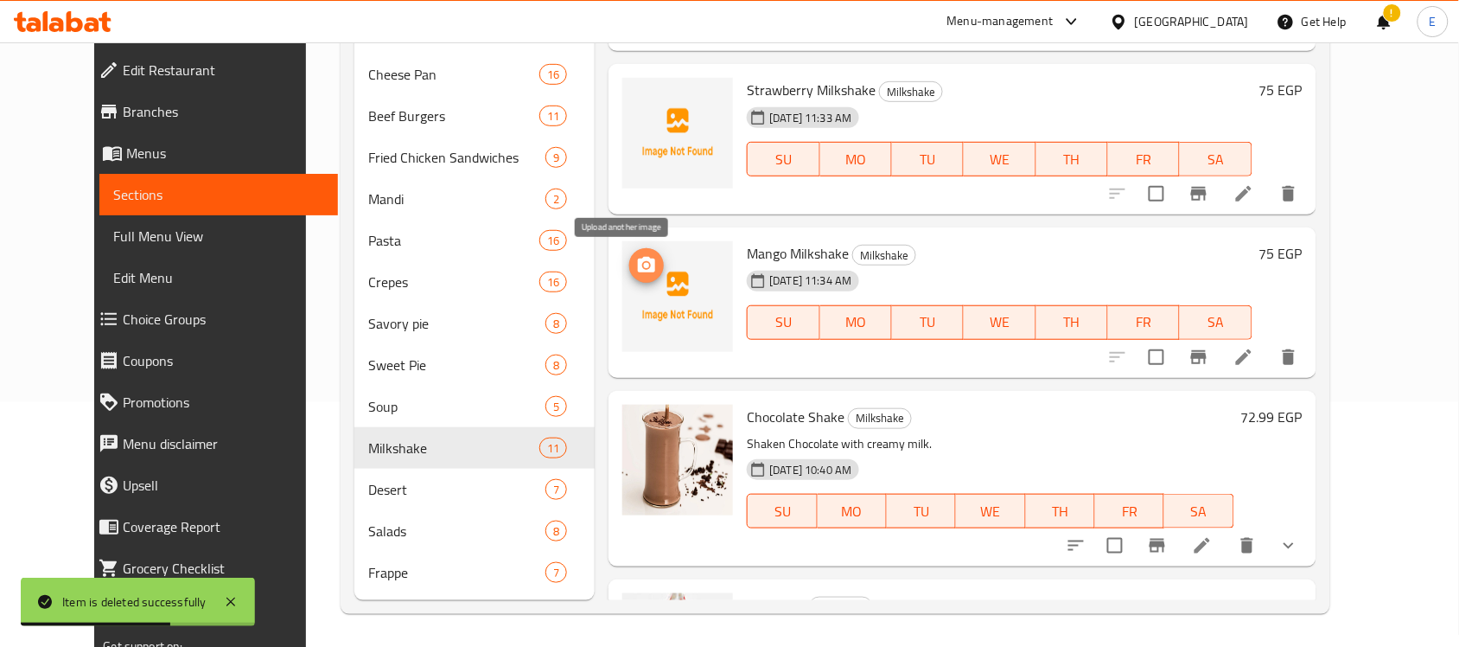
click at [638, 264] on icon "upload picture" at bounding box center [646, 265] width 17 height 16
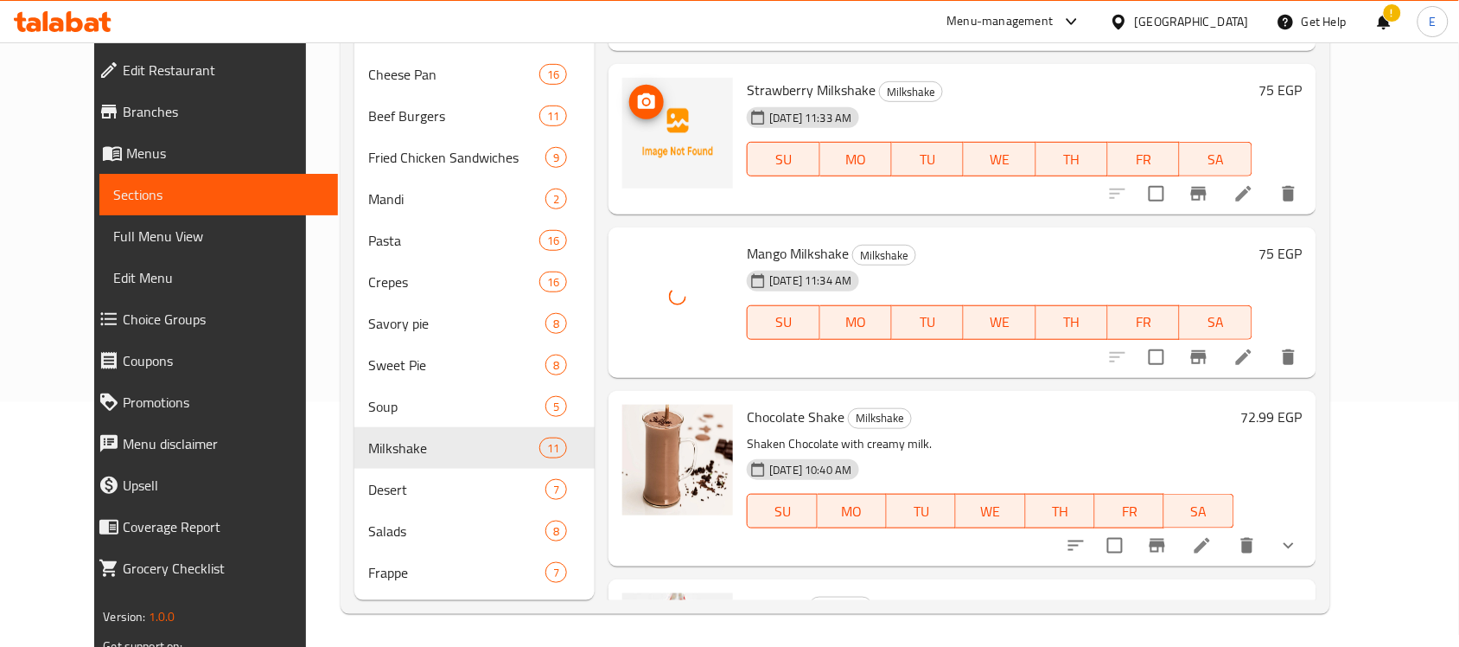
click at [629, 115] on button "upload picture" at bounding box center [646, 102] width 35 height 35
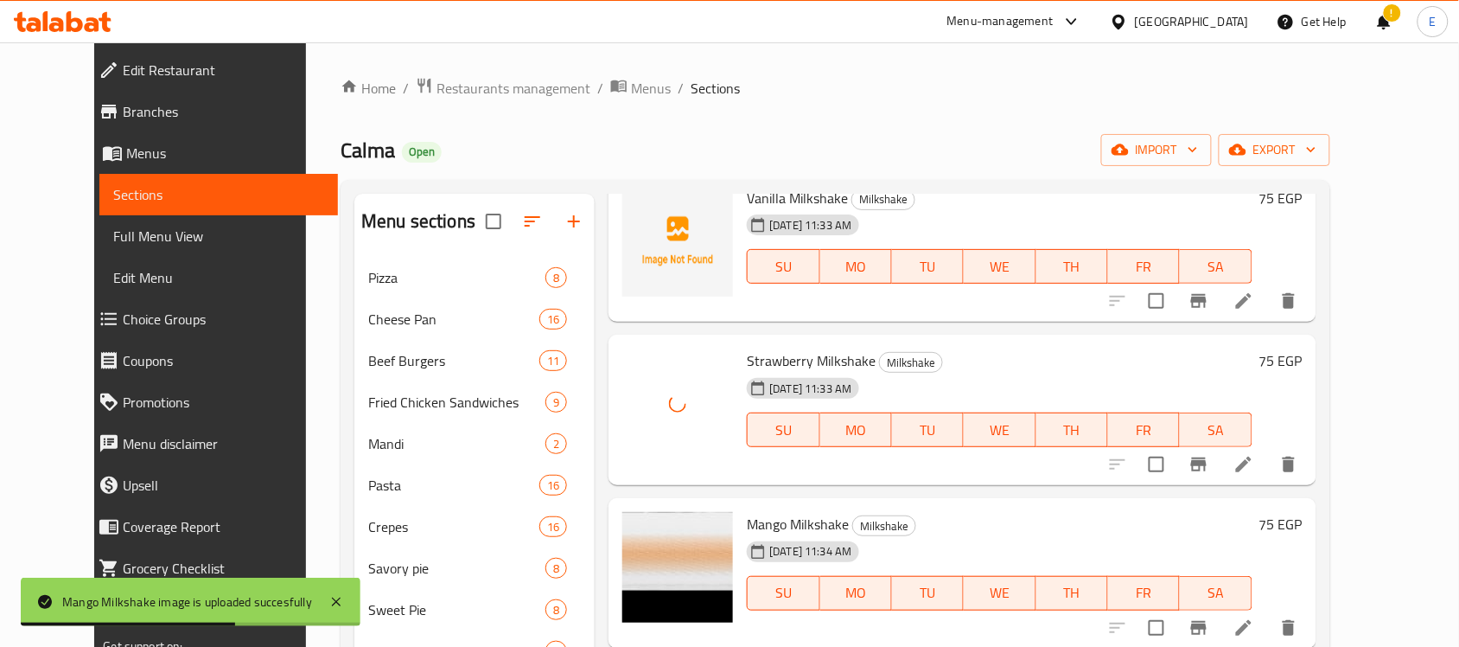
scroll to position [0, 0]
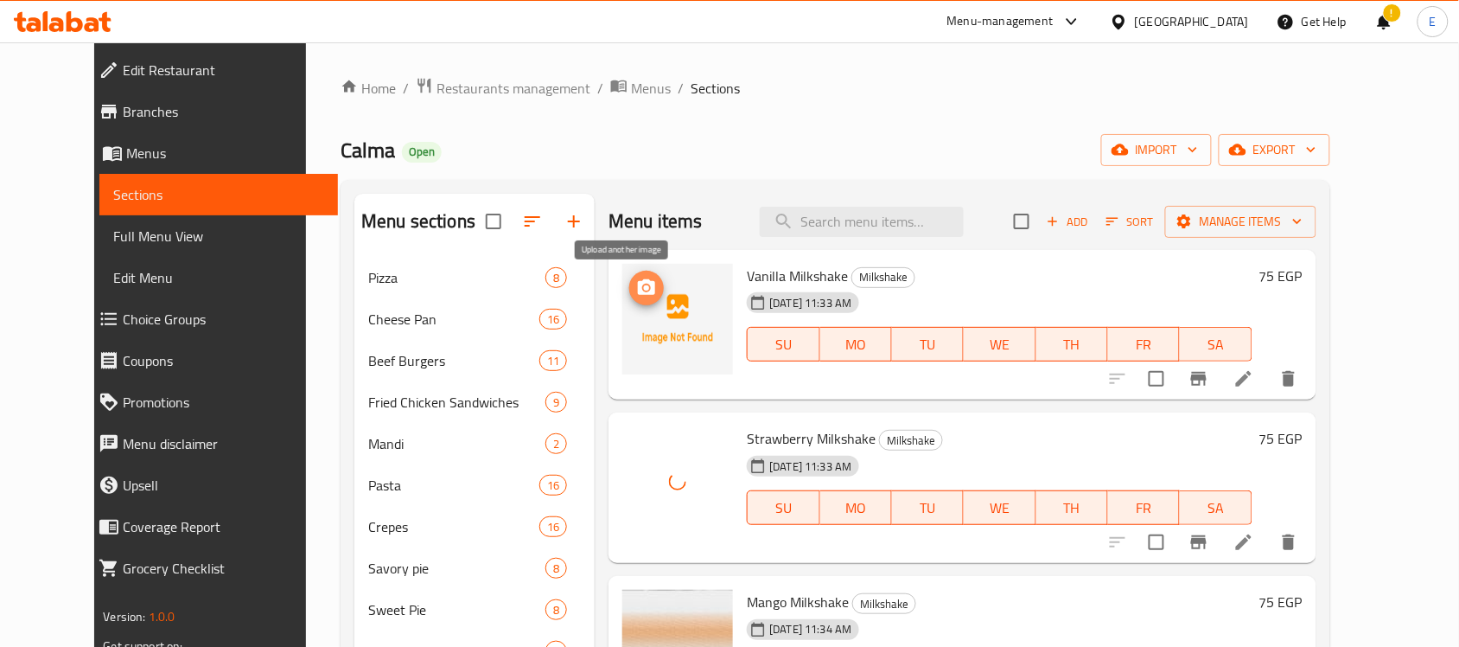
click at [638, 294] on icon "upload picture" at bounding box center [646, 287] width 17 height 16
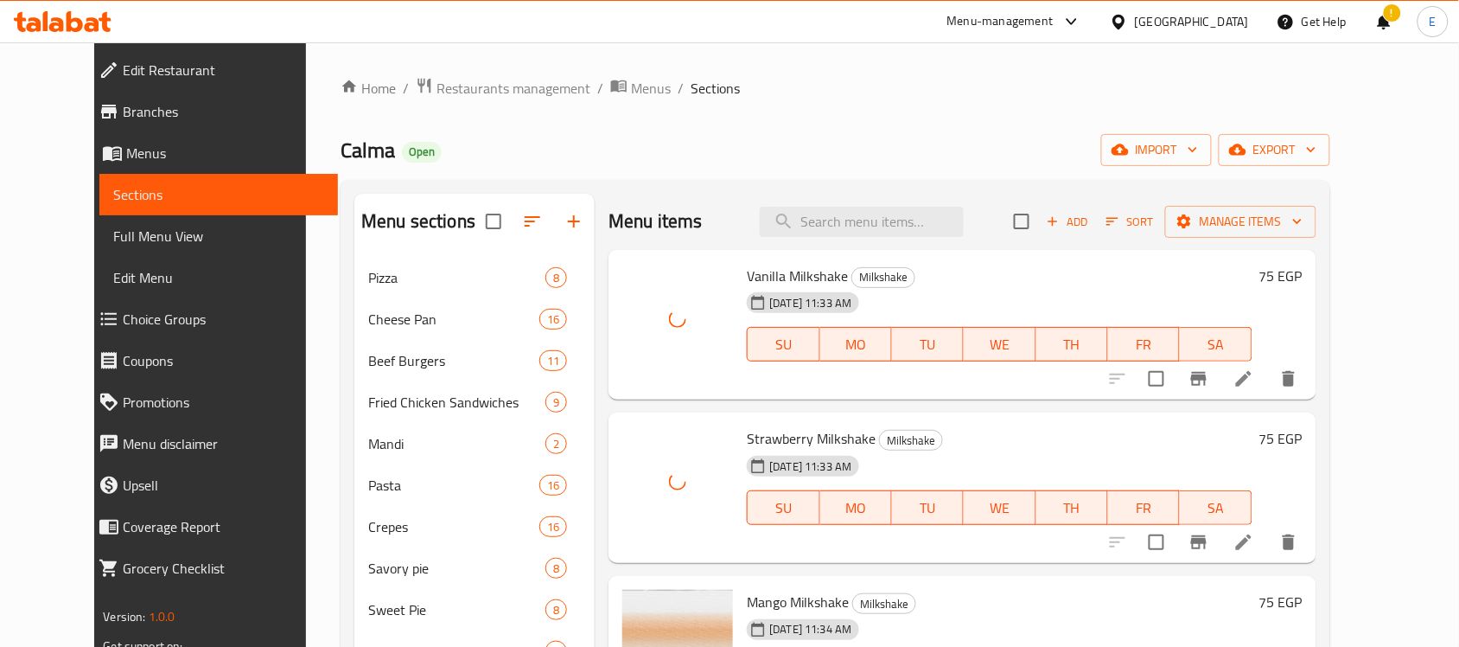
scroll to position [245, 0]
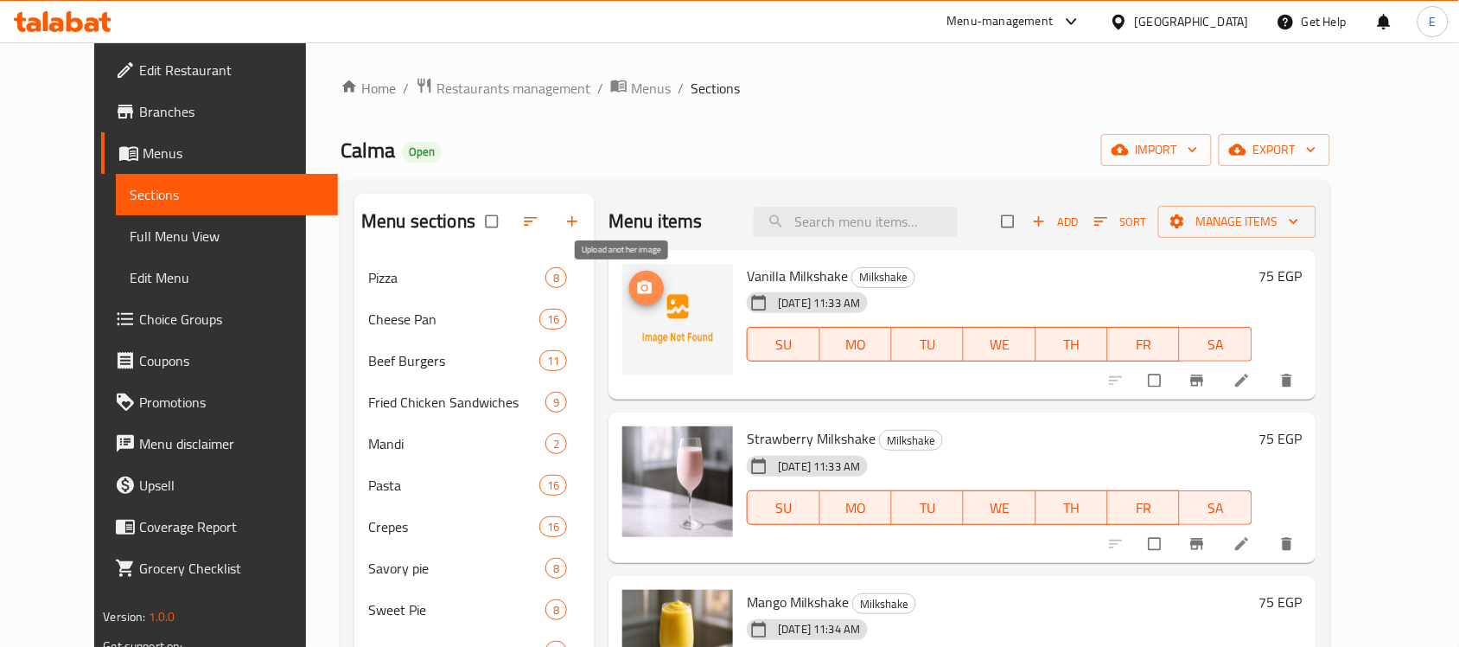
click at [636, 291] on icon "upload picture" at bounding box center [644, 287] width 17 height 17
click at [643, 290] on circle "upload picture" at bounding box center [645, 287] width 4 height 4
click at [638, 287] on icon "upload picture" at bounding box center [645, 287] width 15 height 13
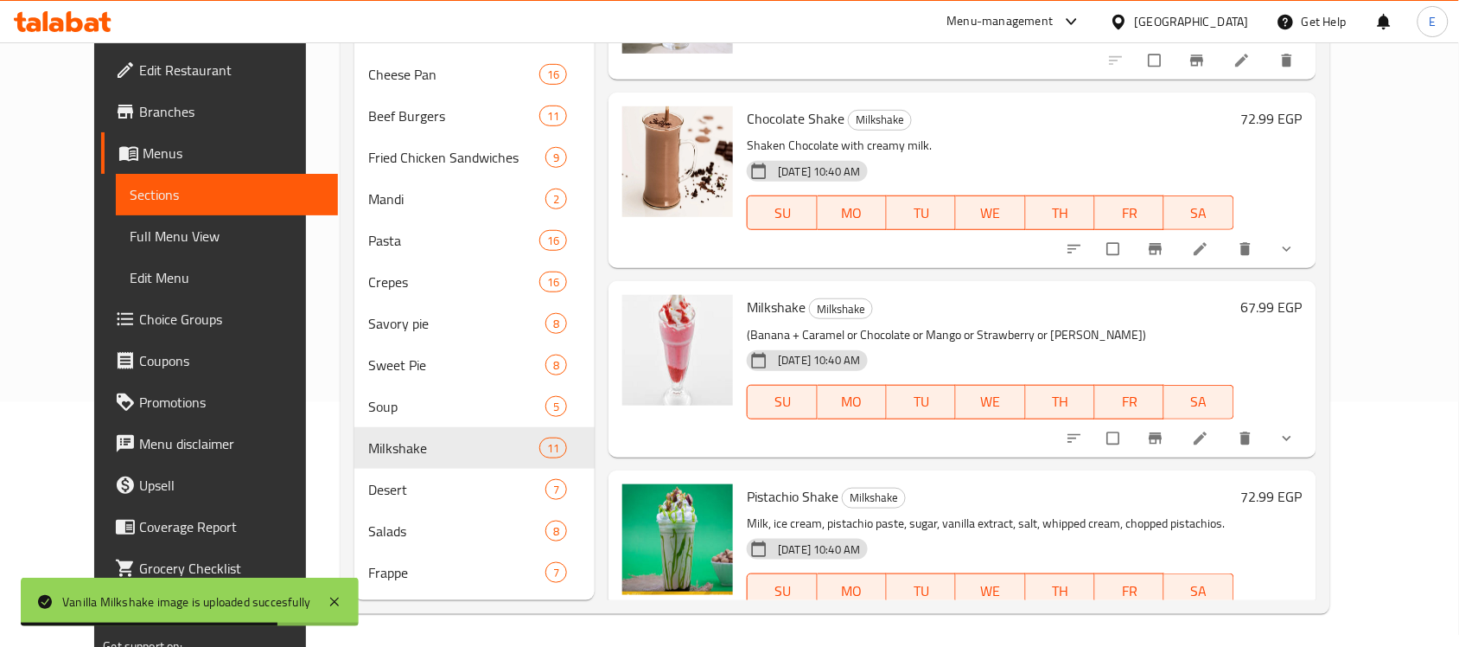
scroll to position [437, 0]
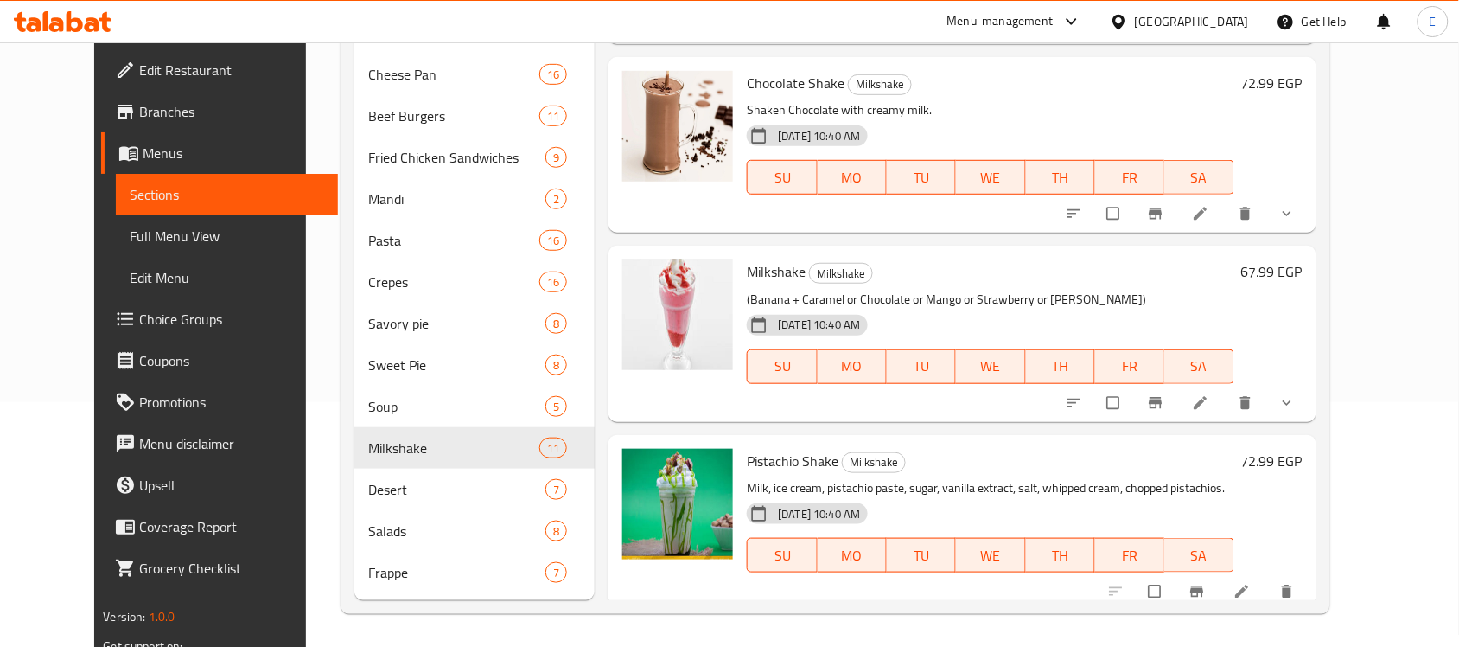
click at [1303, 266] on h6 "67.99 EGP" at bounding box center [1272, 271] width 61 height 24
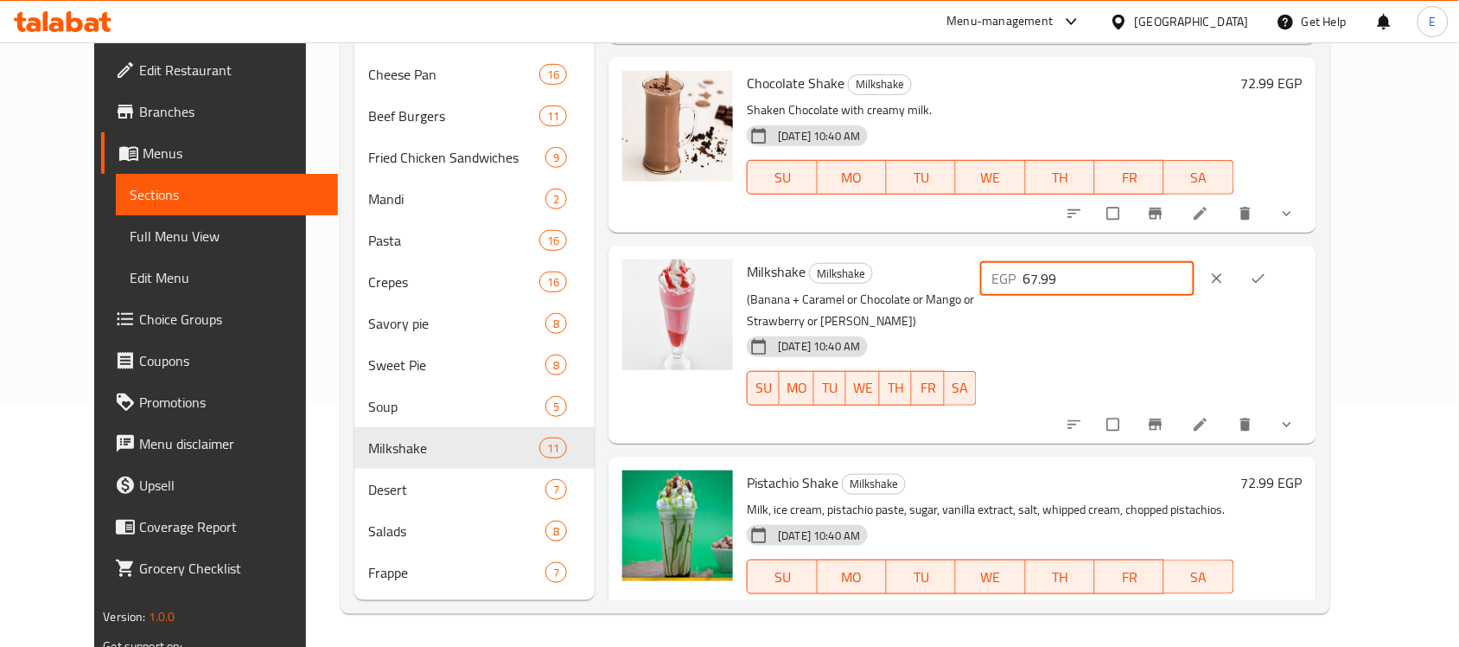
click at [1152, 278] on input "67.99" at bounding box center [1110, 278] width 172 height 35
paste input "75"
type input "75"
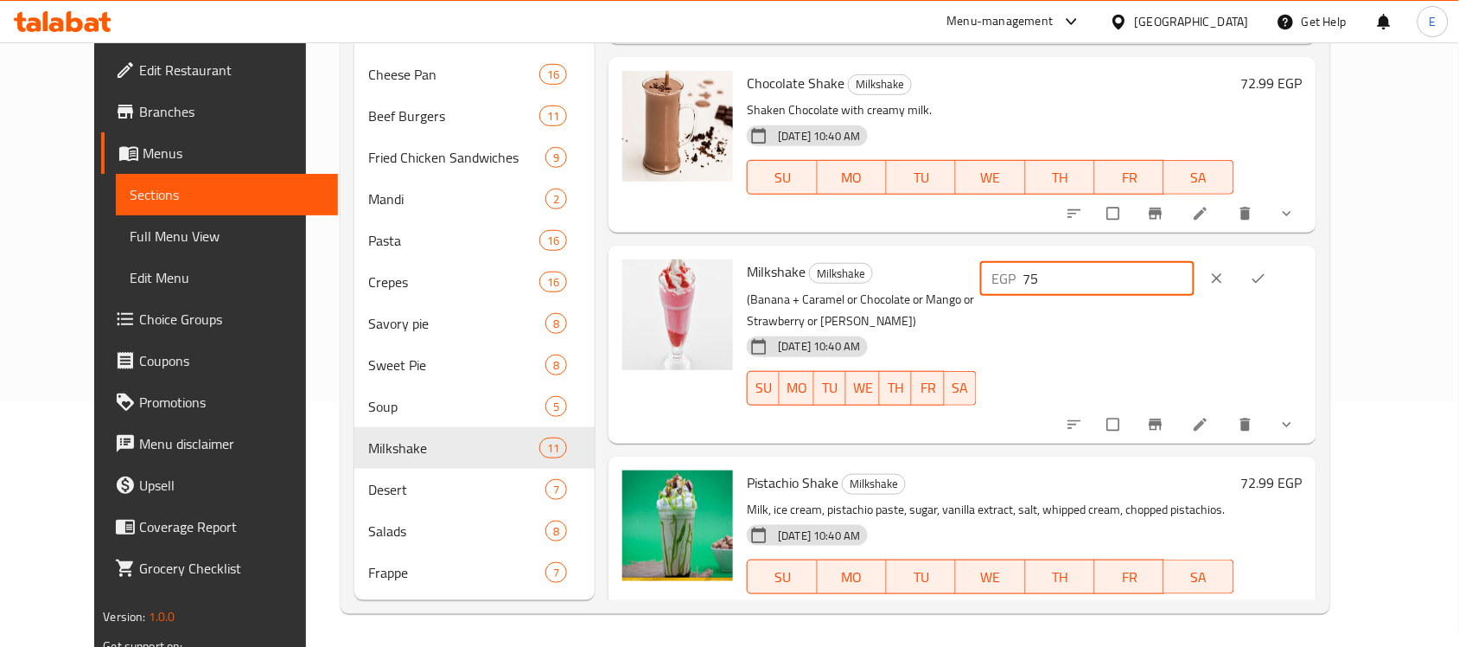
click at [1281, 266] on button "ok" at bounding box center [1261, 278] width 42 height 38
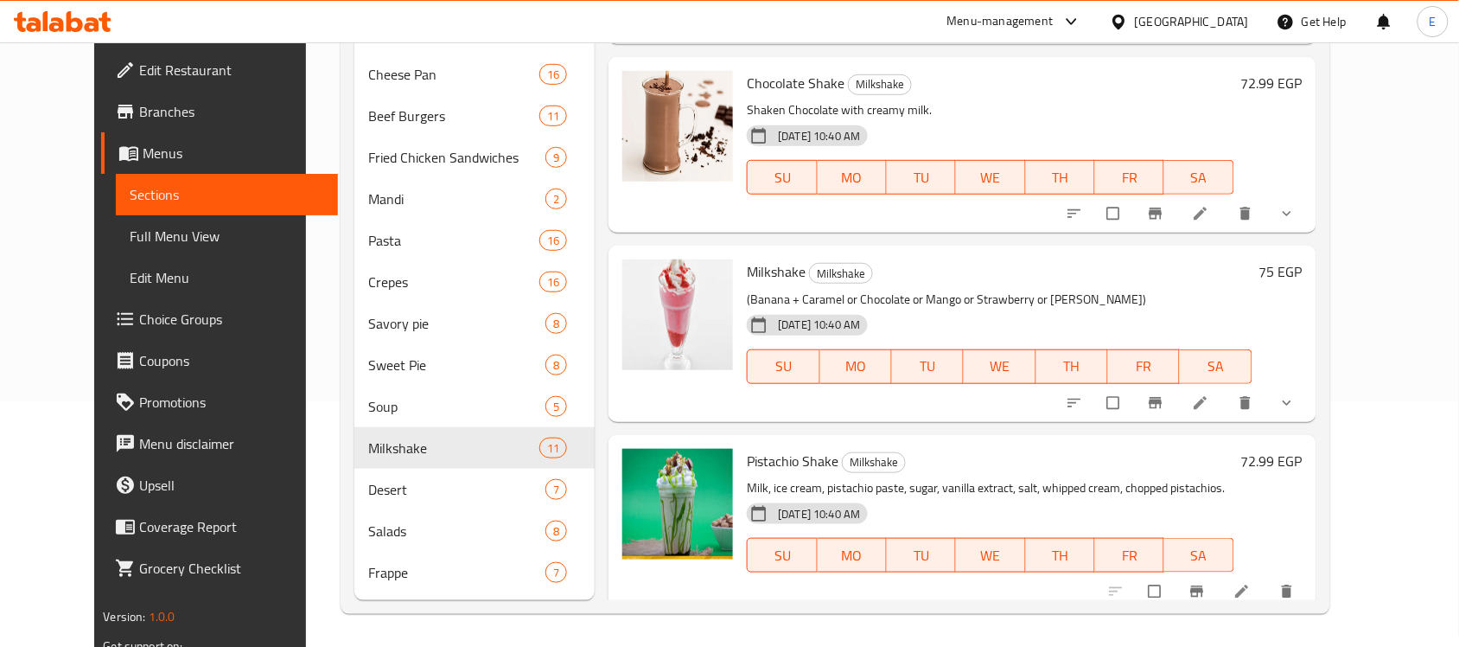
click at [1303, 73] on h6 "72.99 EGP" at bounding box center [1272, 83] width 61 height 24
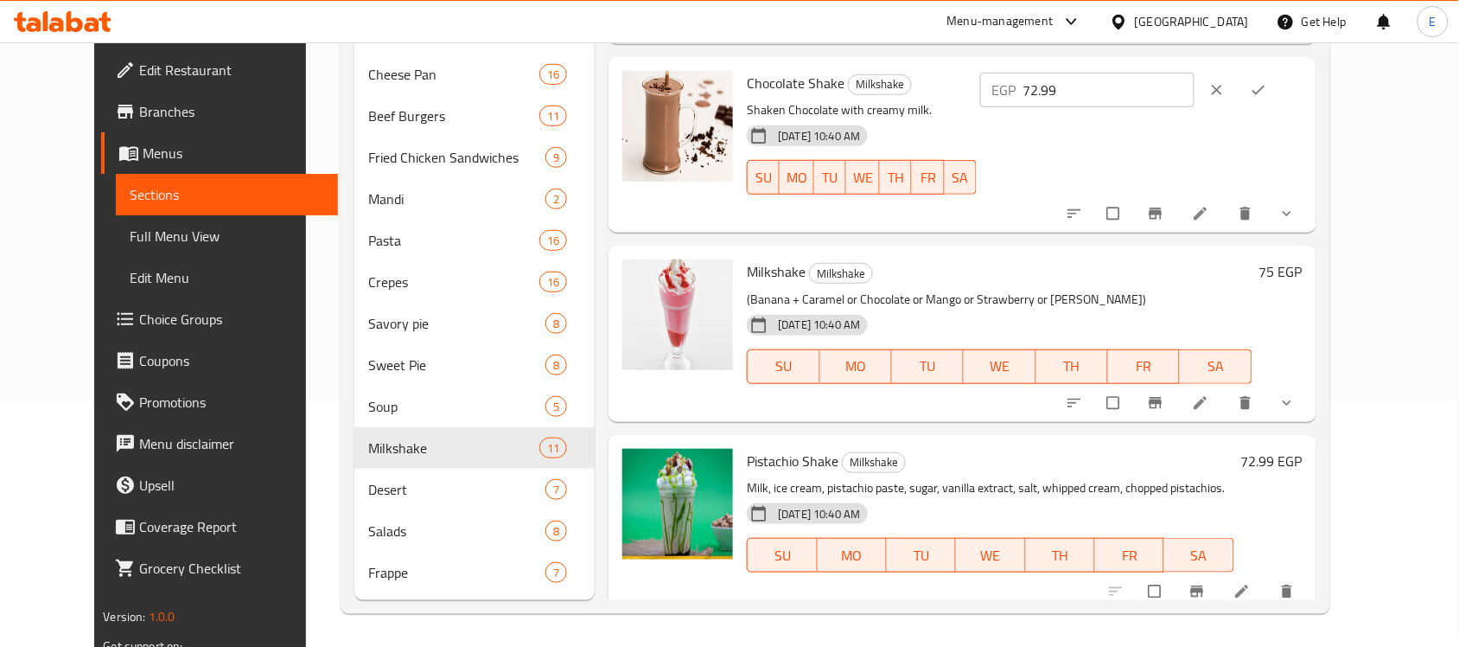
click at [1157, 82] on input "72.99" at bounding box center [1110, 90] width 172 height 35
paste input "5"
type input "75"
click at [1281, 74] on button "ok" at bounding box center [1261, 90] width 42 height 38
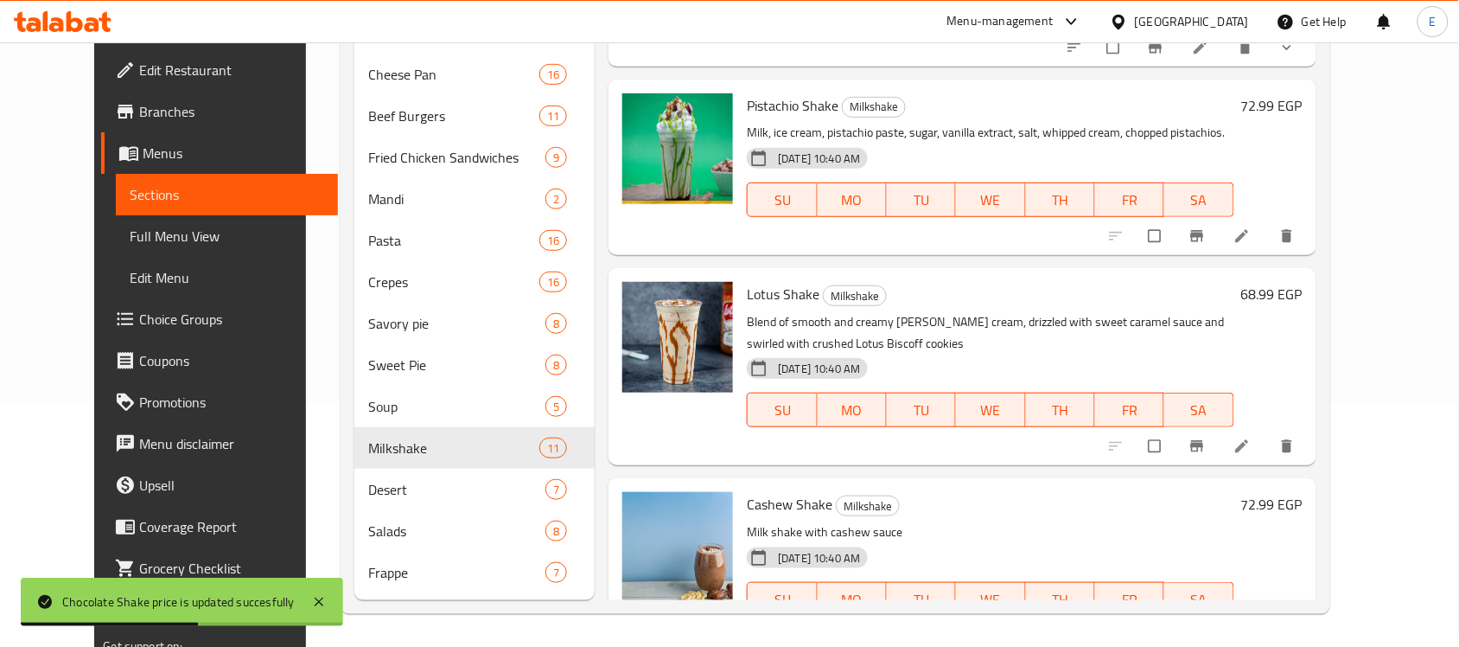
scroll to position [797, 0]
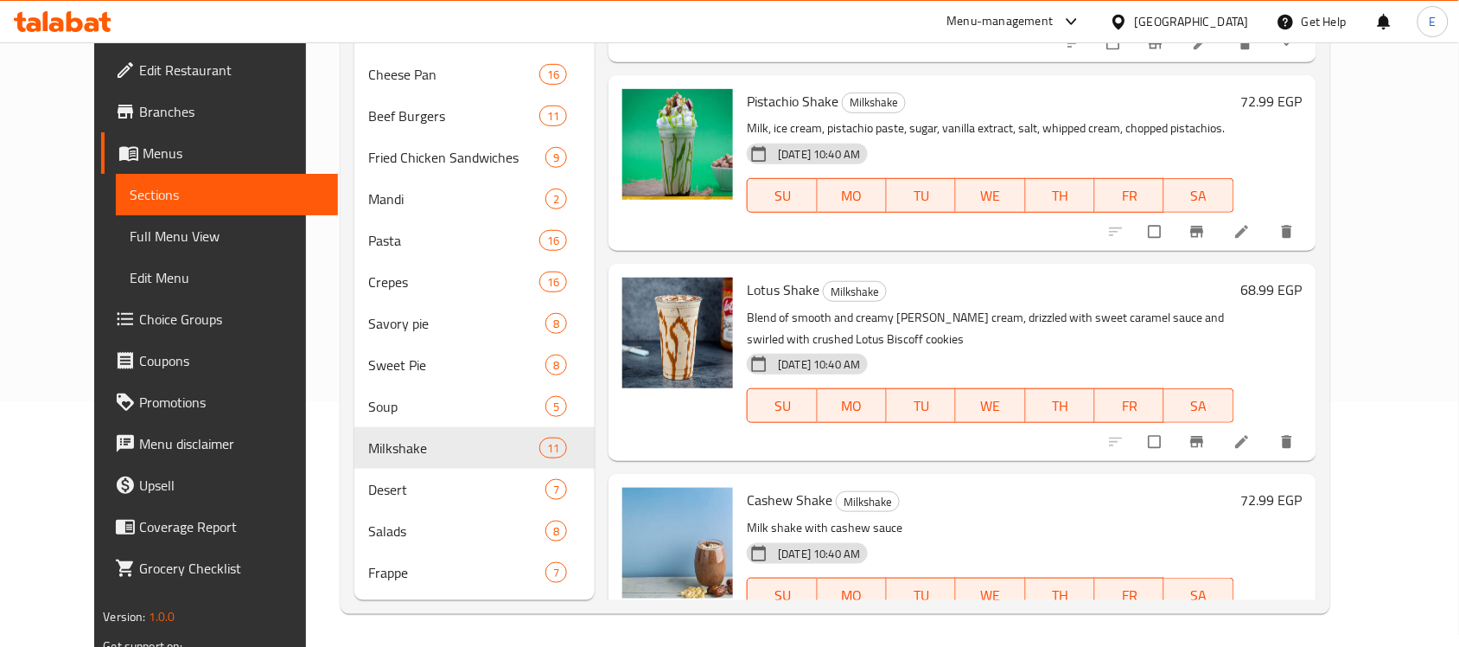
click at [1303, 286] on h6 "68.99 EGP" at bounding box center [1272, 290] width 61 height 24
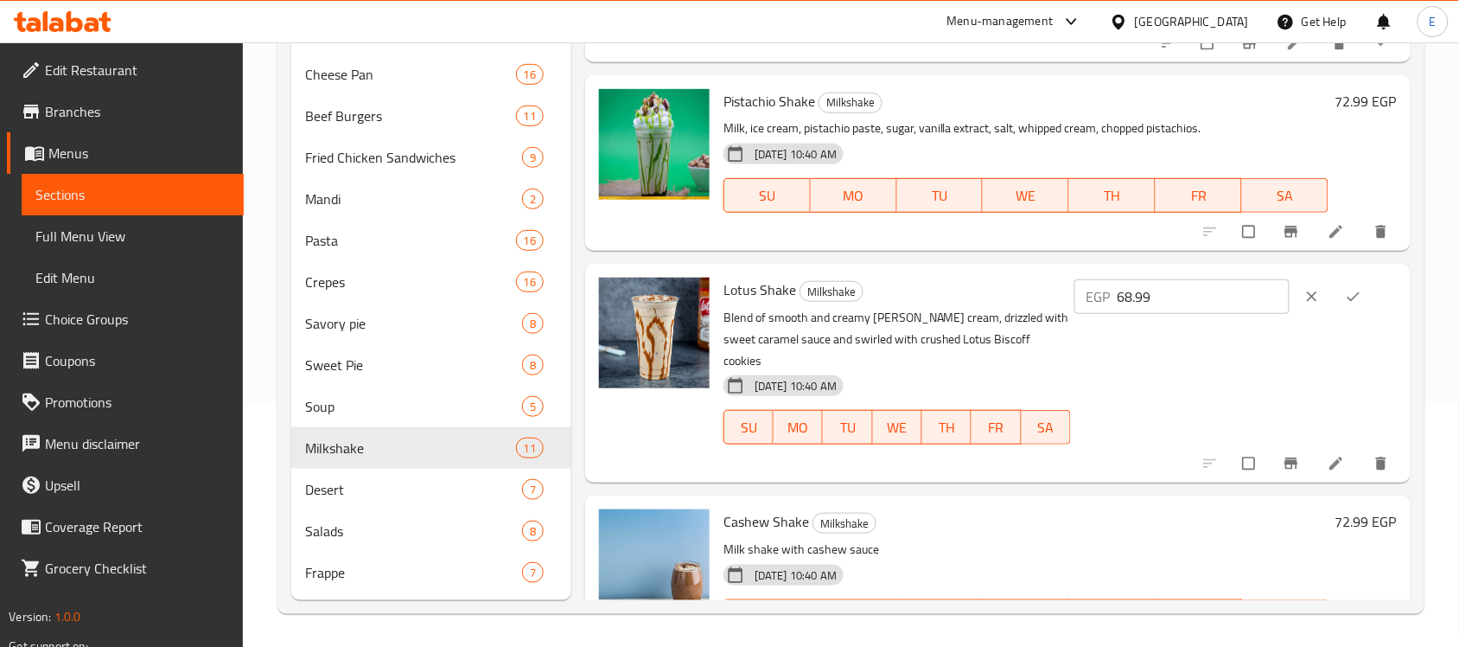
click at [1156, 295] on input "68.99" at bounding box center [1204, 296] width 172 height 35
paste input "85"
type input "85"
click at [1355, 301] on icon "ok" at bounding box center [1353, 296] width 17 height 17
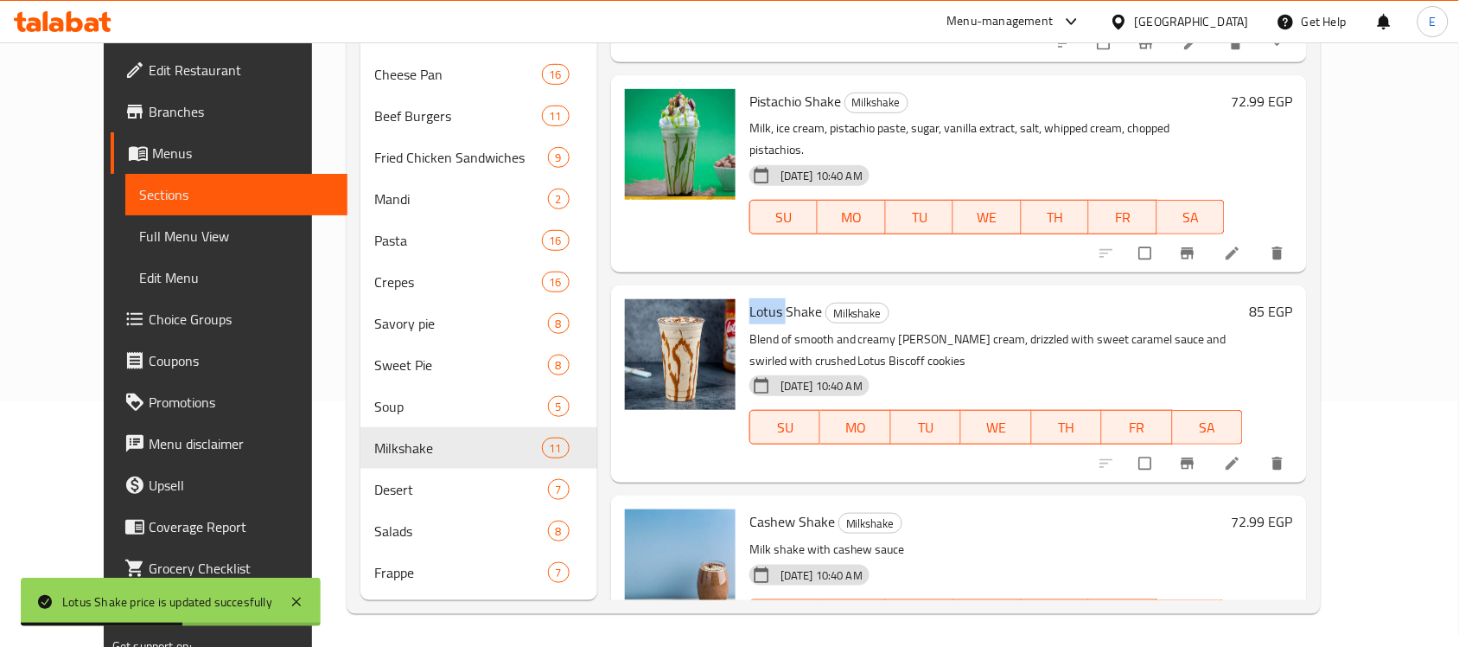
drag, startPoint x: 762, startPoint y: 287, endPoint x: 716, endPoint y: 286, distance: 45.8
click at [743, 292] on div "Lotus Shake Milkshake Blend of smooth and creamy vanilla ice cream, drizzled wi…" at bounding box center [997, 383] width 508 height 183
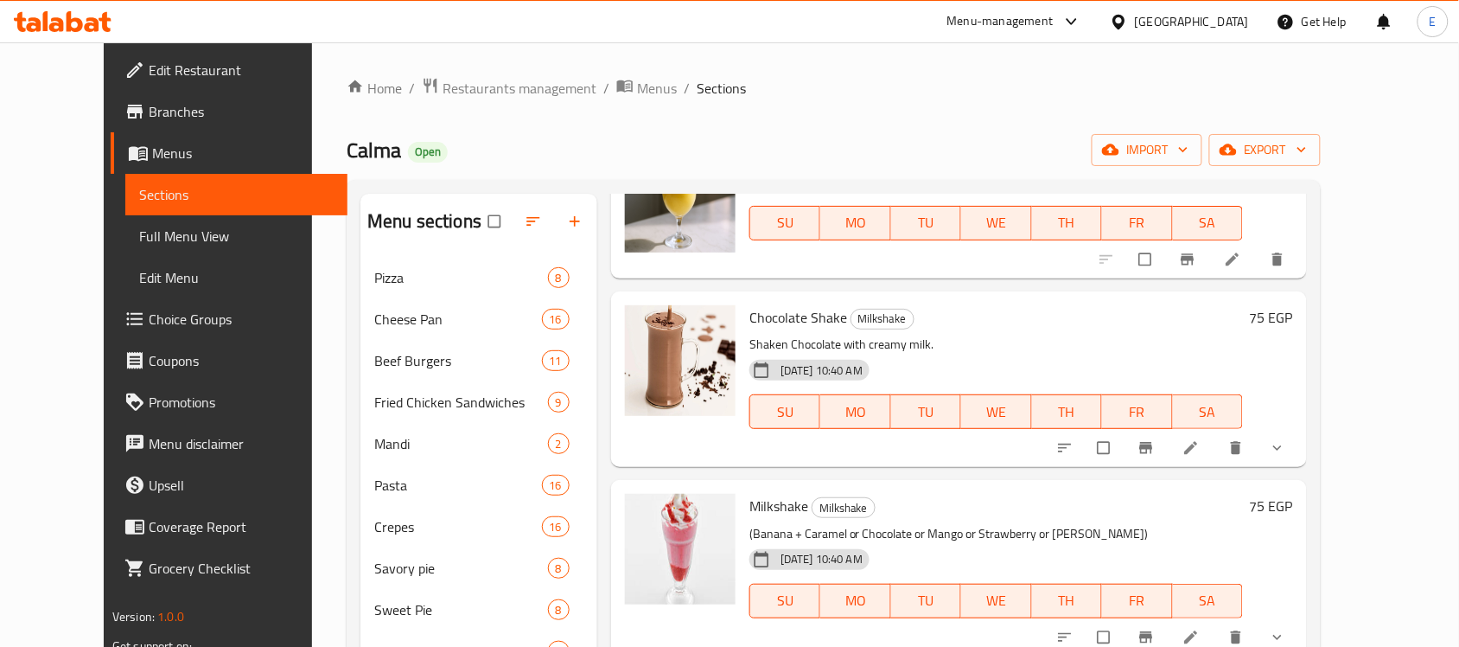
scroll to position [0, 0]
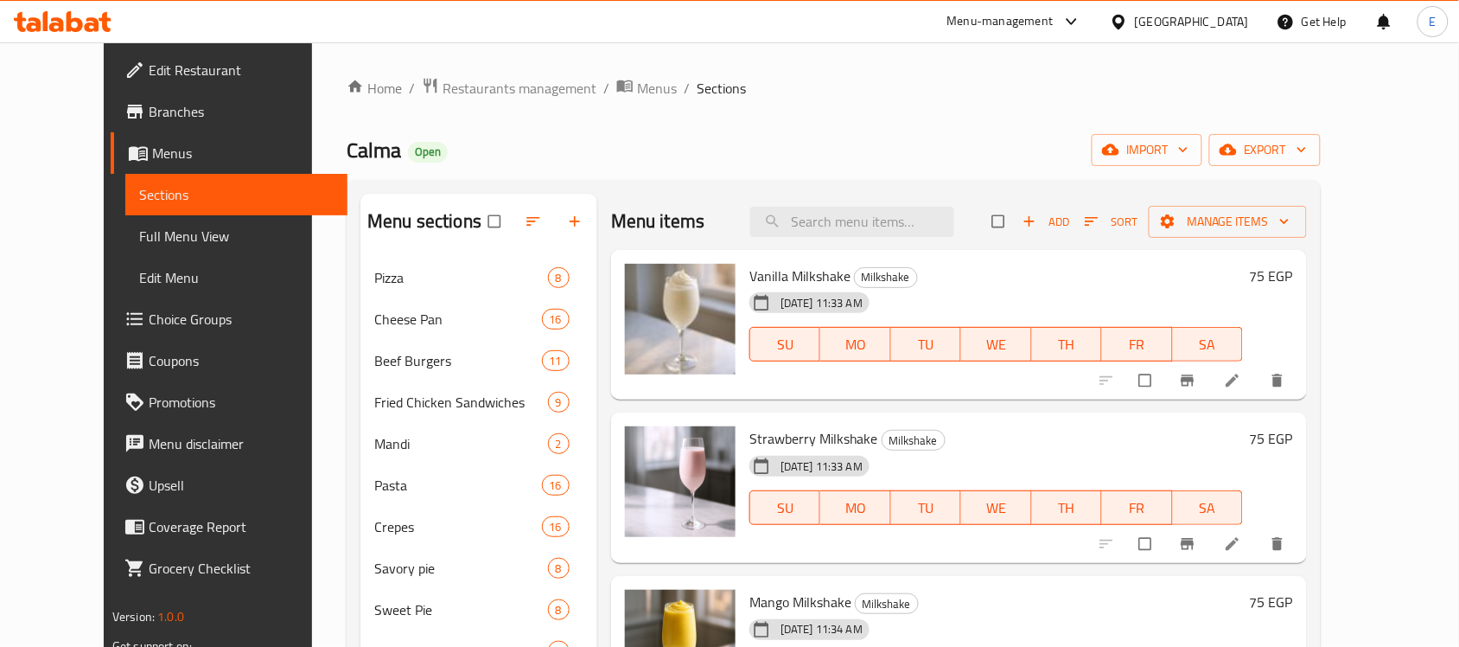
click at [1069, 229] on span "Add" at bounding box center [1046, 222] width 47 height 20
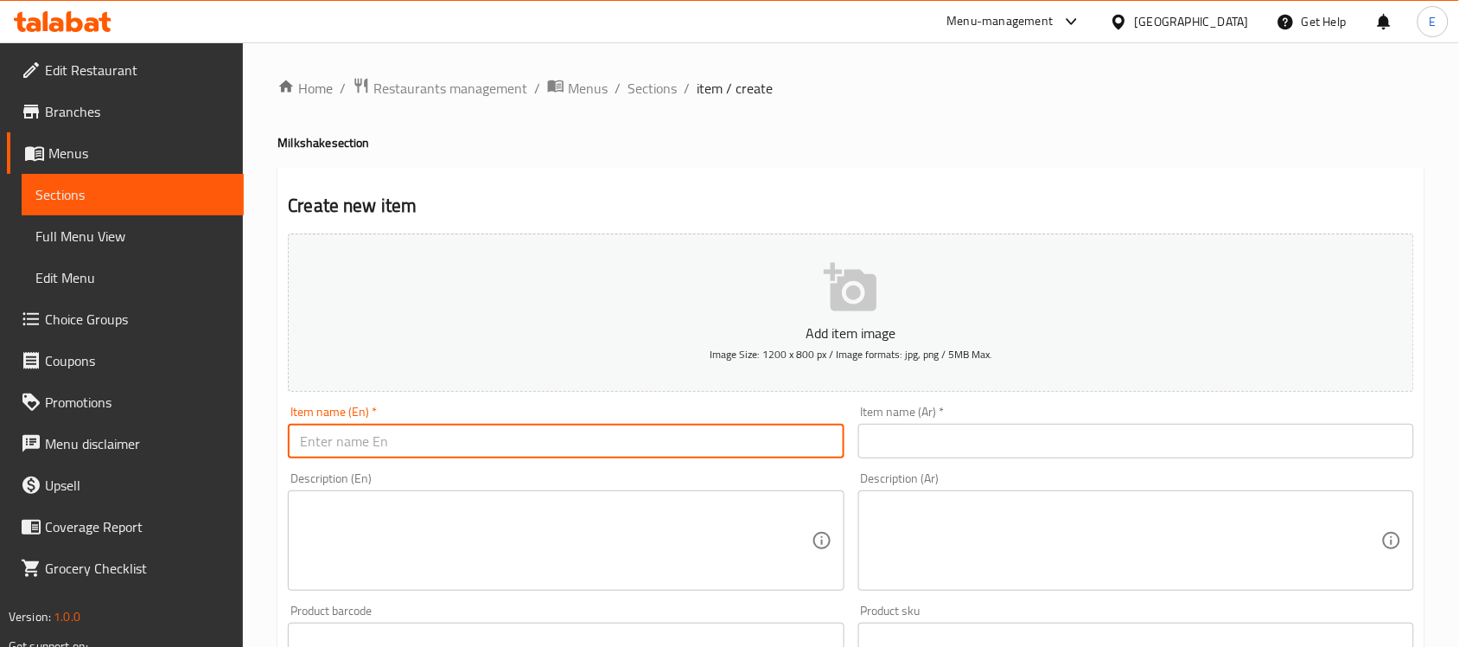
click at [452, 456] on input "text" at bounding box center [566, 441] width 556 height 35
paste input "Sneakers Milkshake"
type input "Sneakers Milkshake"
click at [909, 456] on input "text" at bounding box center [1137, 441] width 556 height 35
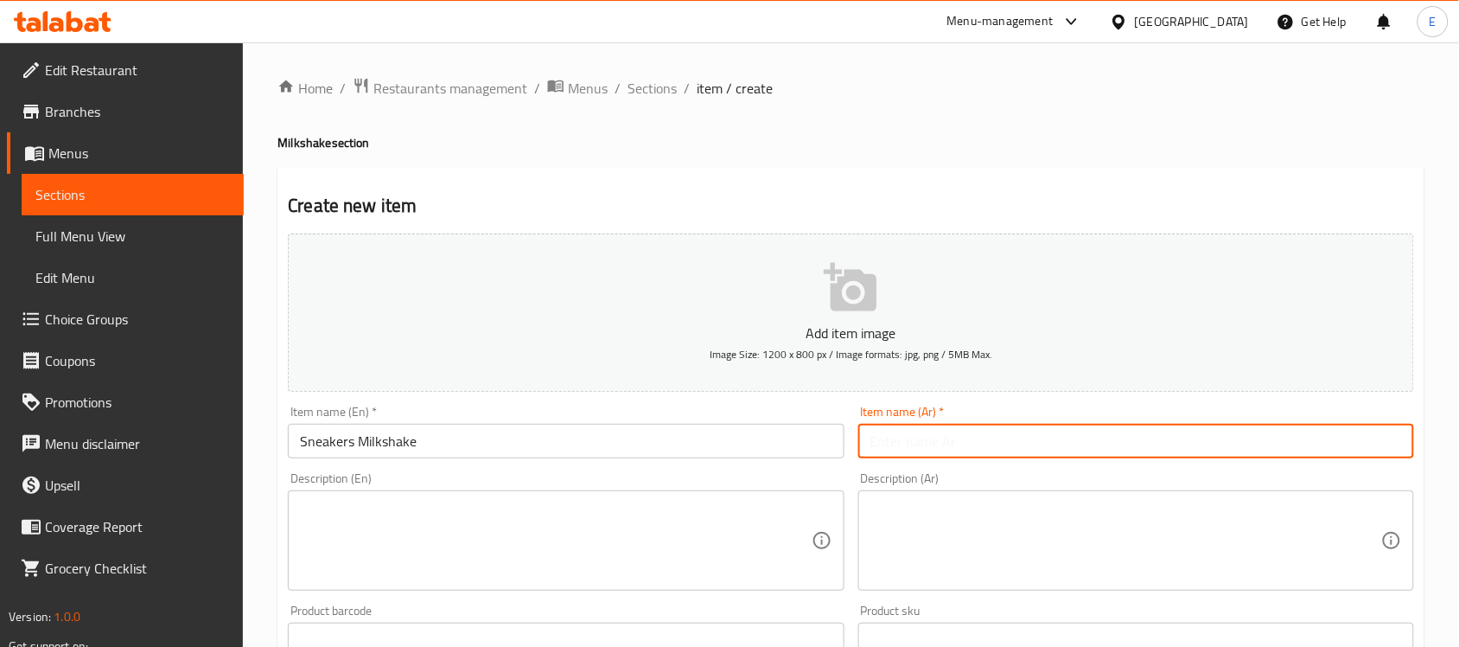
paste input "ميلك شيك سنيكرز"
type input "ميلك شيك سنيكرز"
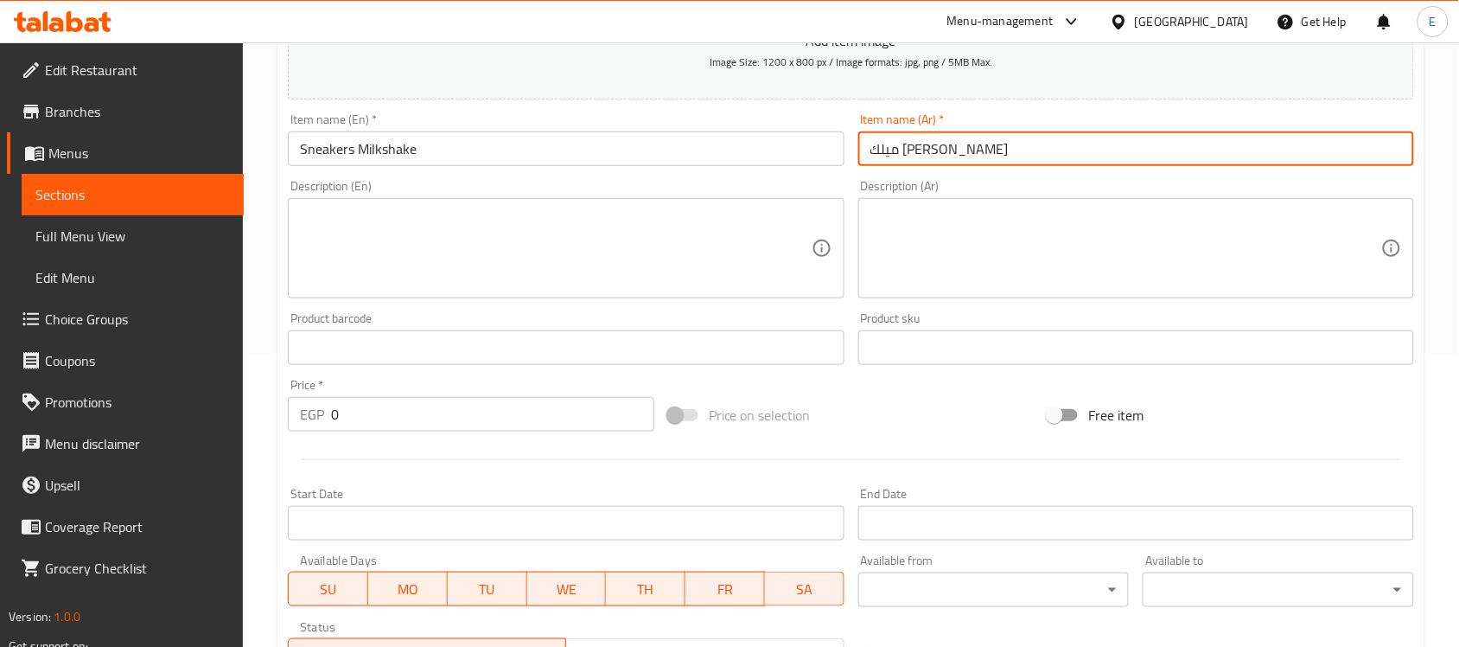
scroll to position [324, 0]
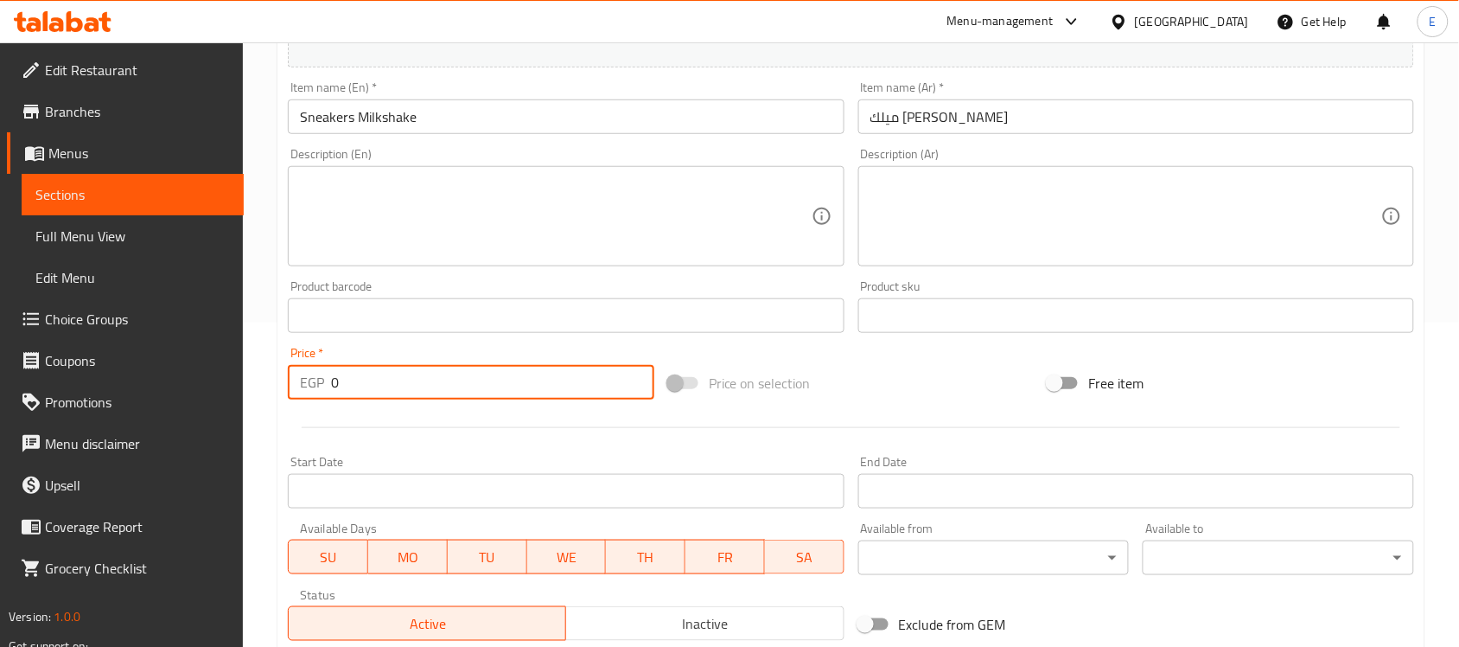
drag, startPoint x: 351, startPoint y: 373, endPoint x: 301, endPoint y: 338, distance: 60.9
click at [303, 342] on div "Price   * EGP 0 Price *" at bounding box center [471, 373] width 380 height 67
paste input "85"
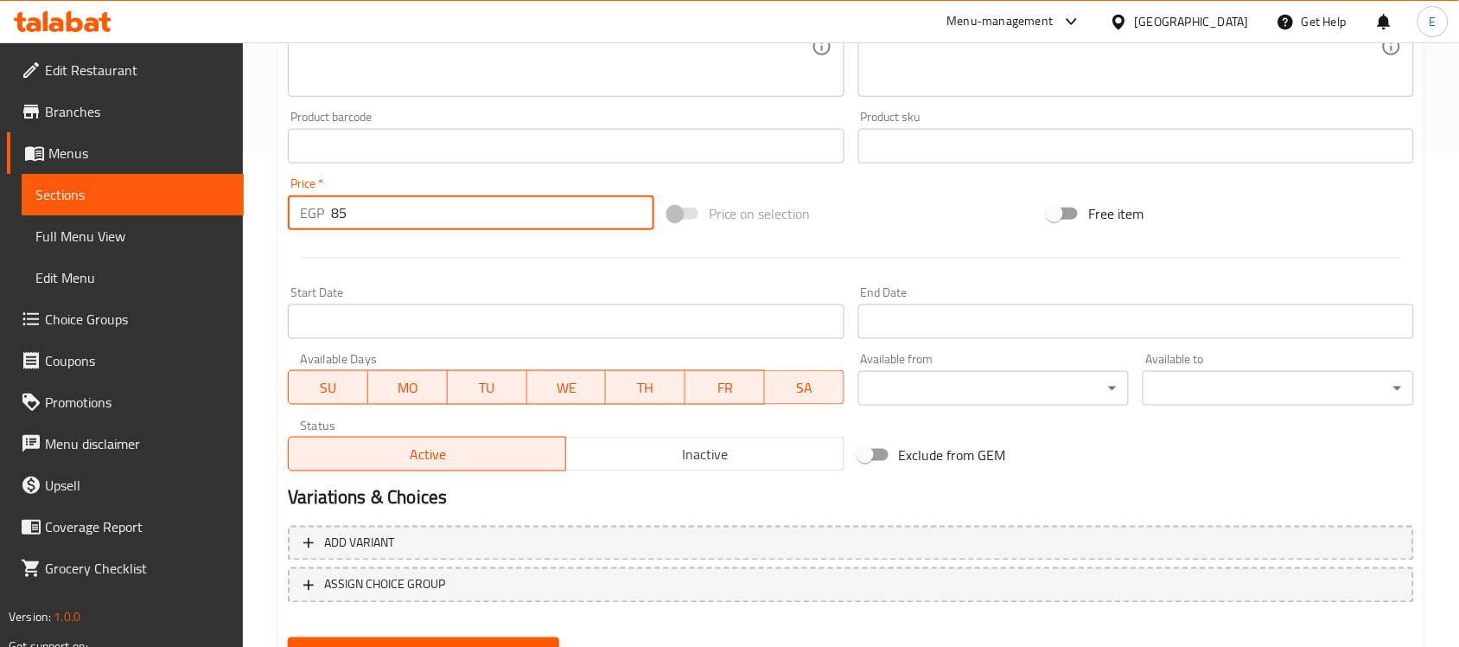
scroll to position [571, 0]
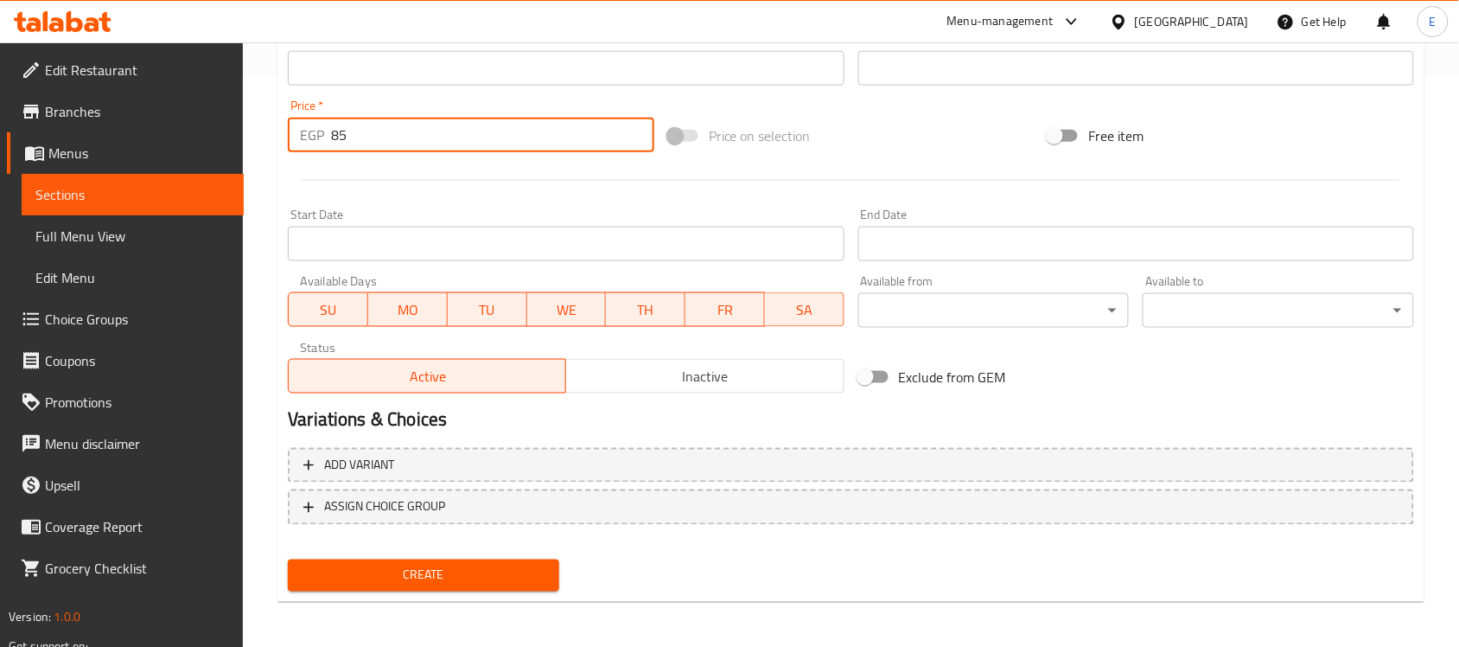
type input "85"
click at [385, 565] on span "Create" at bounding box center [424, 576] width 244 height 22
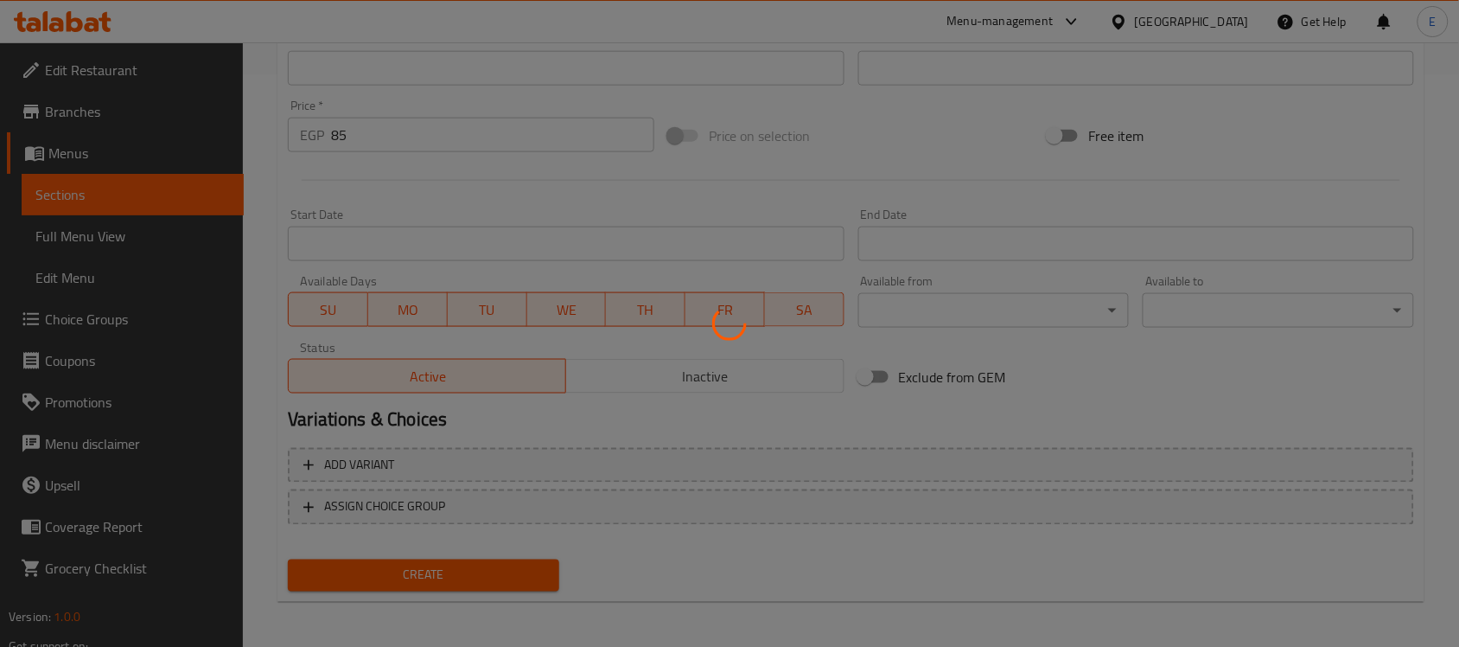
type input "0"
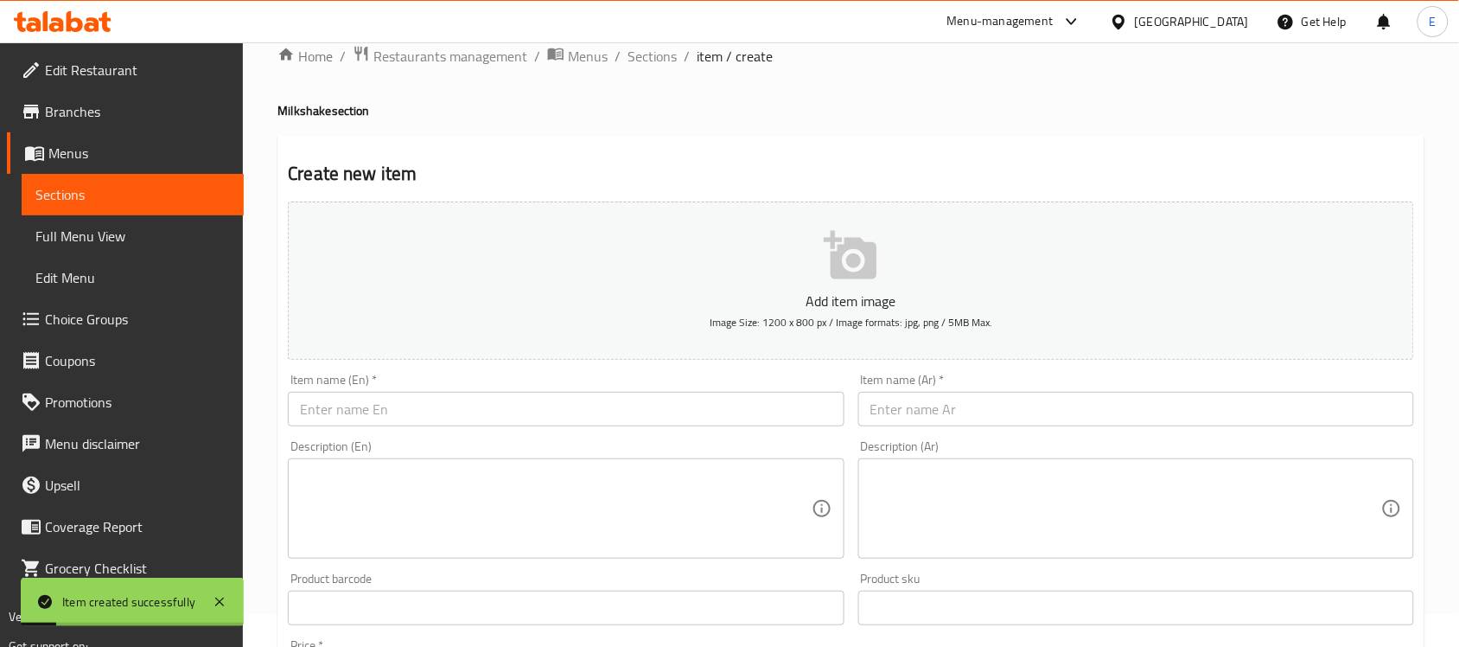
scroll to position [31, 0]
click at [403, 411] on input "text" at bounding box center [566, 410] width 556 height 35
paste input "Oreo Milkshake"
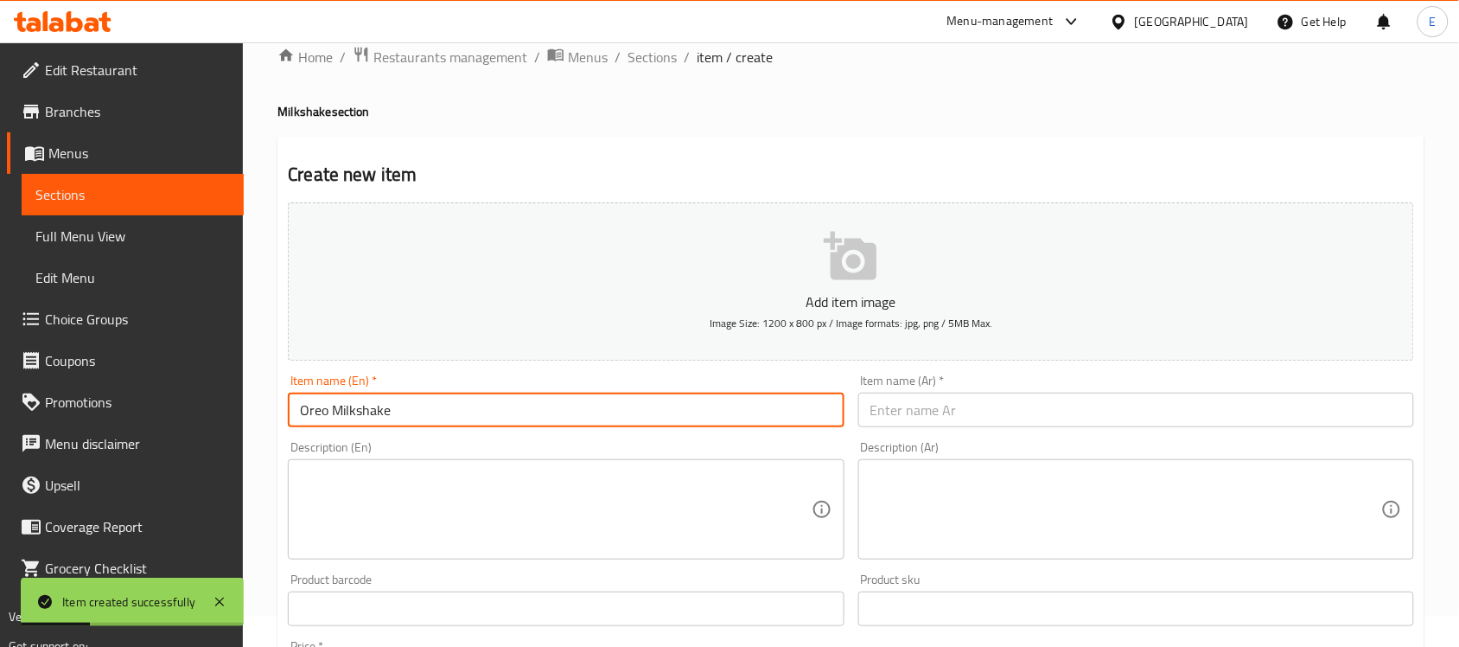
type input "Oreo Milkshake"
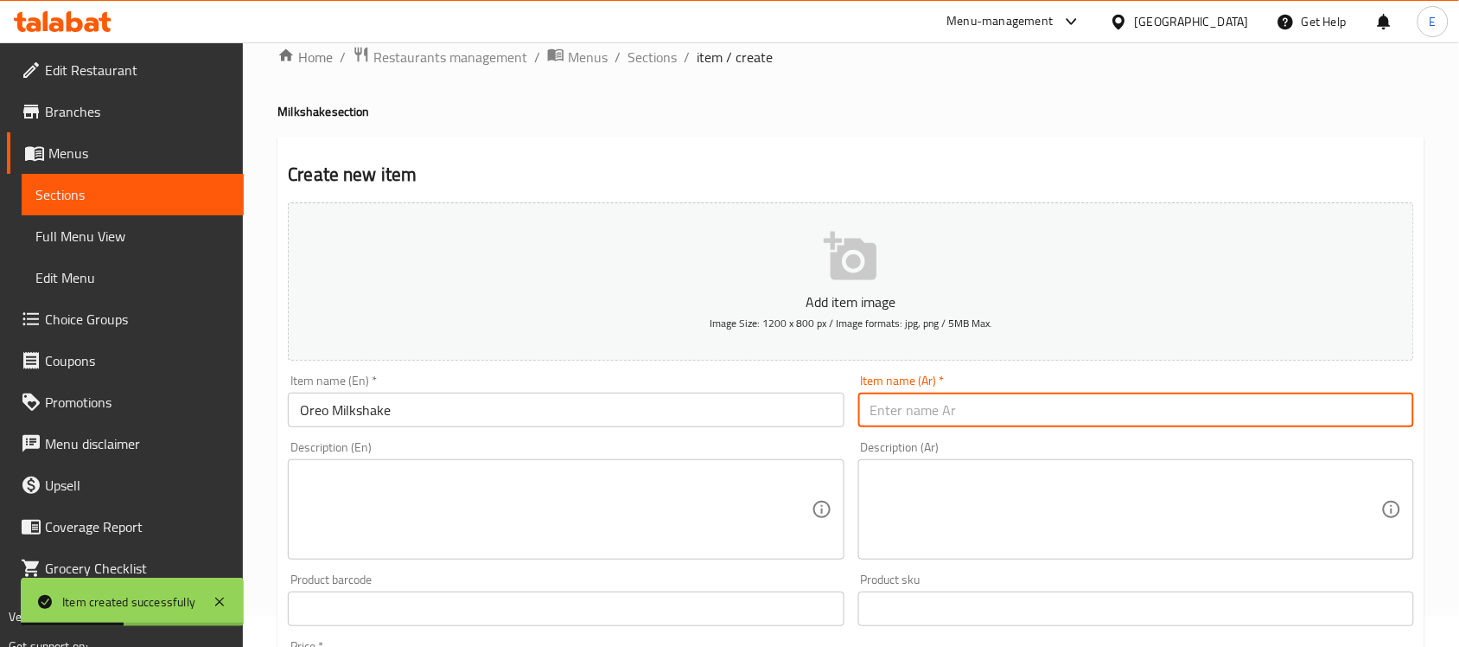
click at [957, 420] on input "text" at bounding box center [1137, 410] width 556 height 35
paste input "ميلك شيك اوريو"
type input "ميلك شيك اوريو"
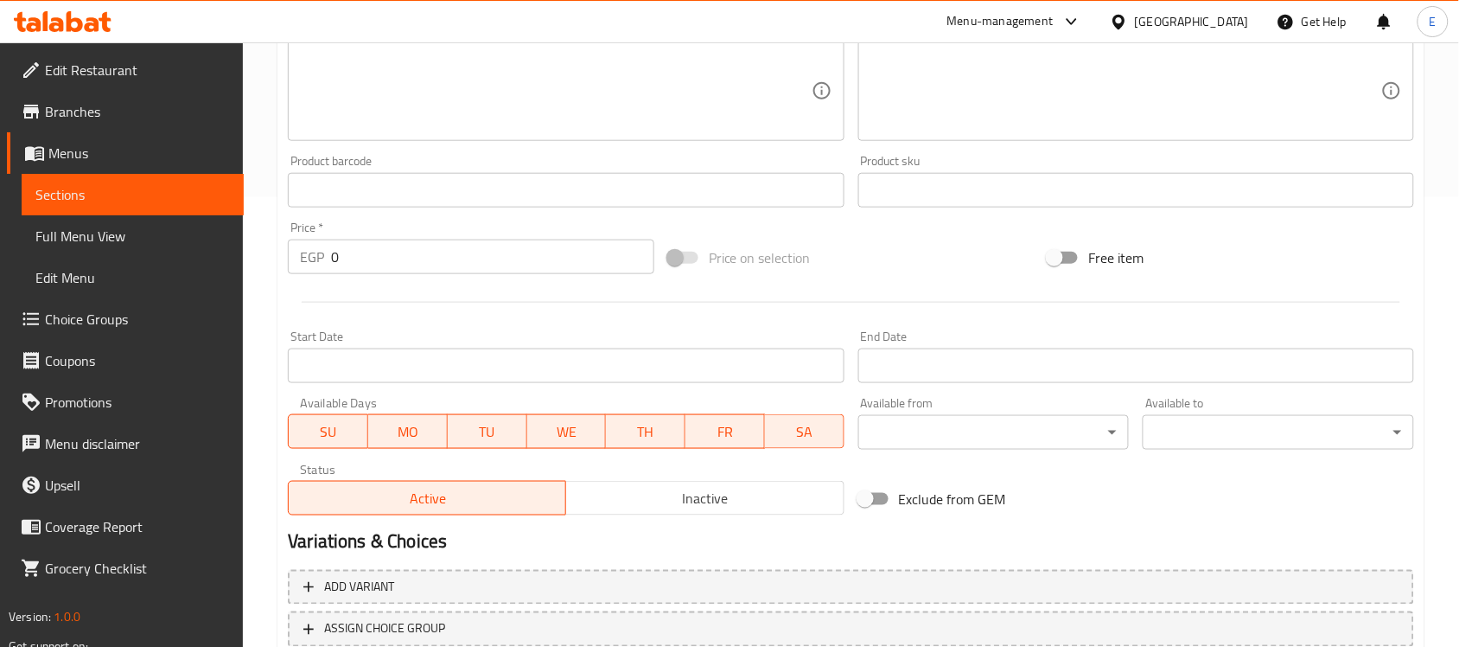
scroll to position [463, 0]
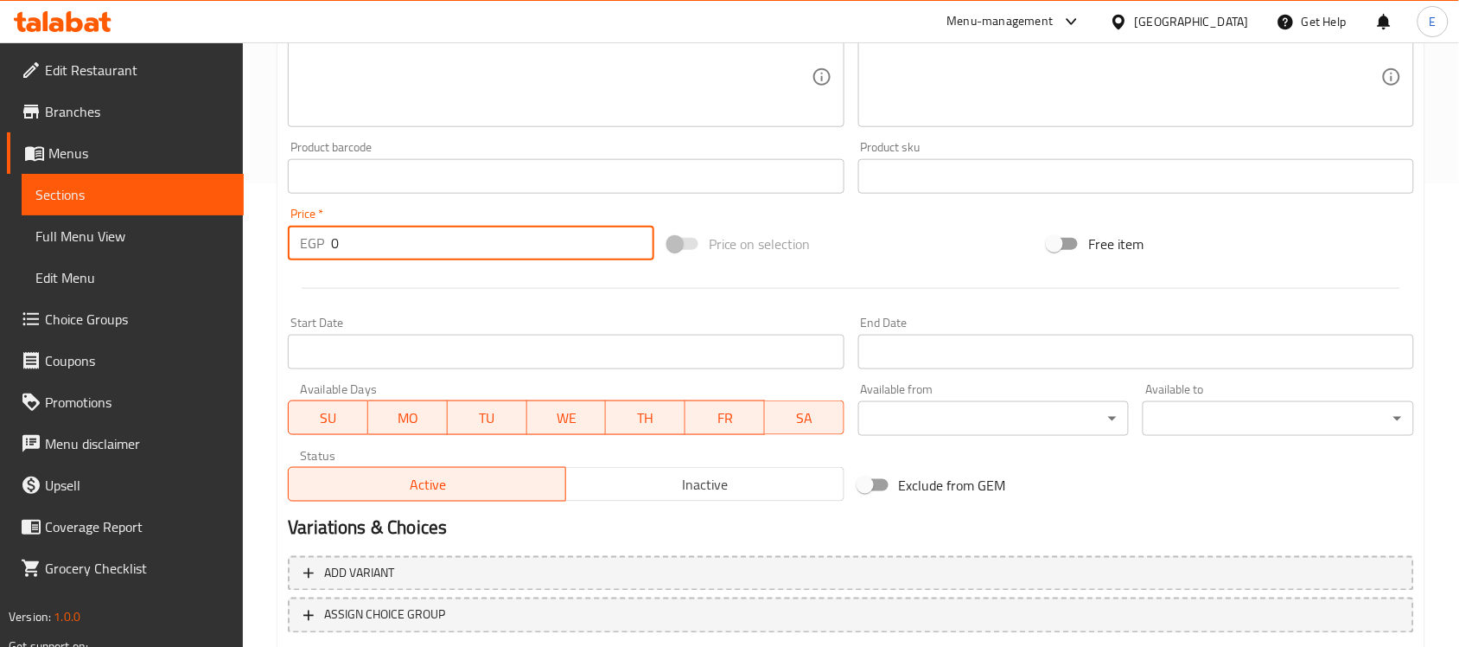
click at [394, 253] on input "0" at bounding box center [492, 243] width 323 height 35
paste input "85"
click at [391, 246] on input "085" at bounding box center [492, 243] width 323 height 35
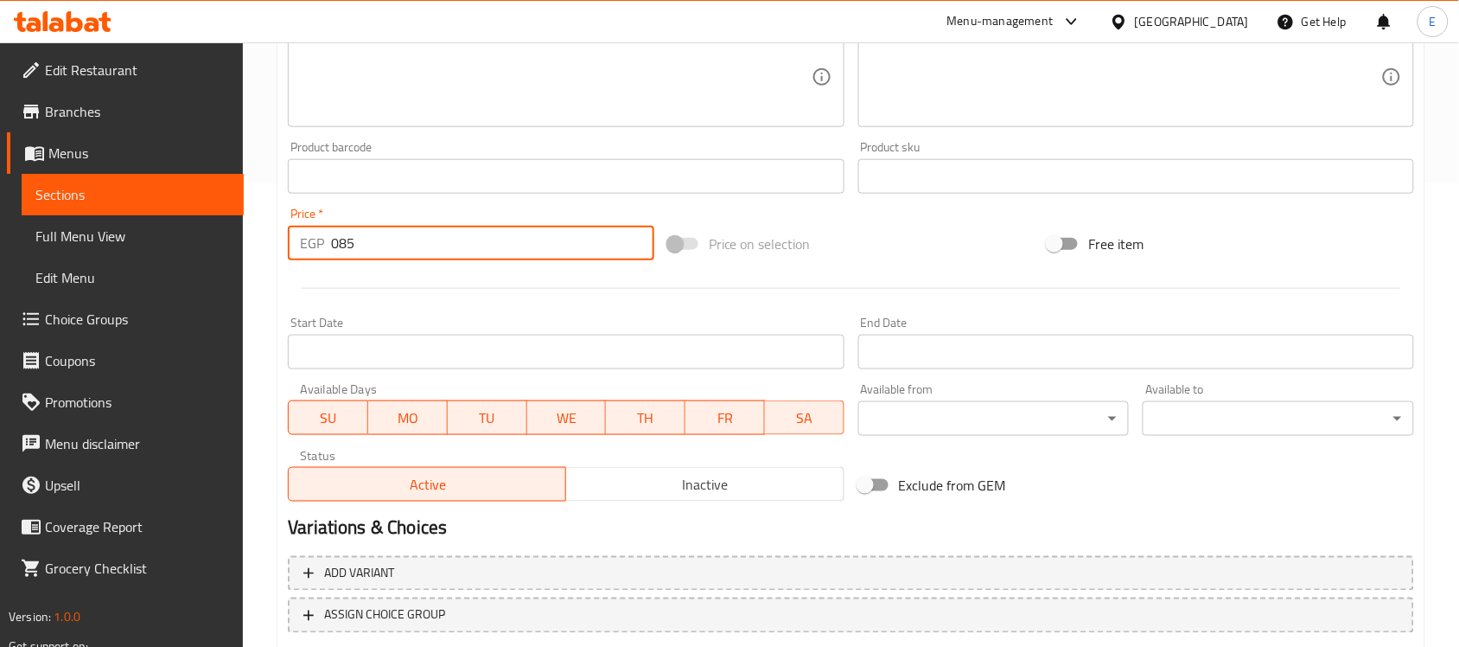
click at [391, 246] on input "085" at bounding box center [492, 243] width 323 height 35
paste input "number"
type input "85"
click at [399, 295] on div at bounding box center [851, 288] width 1140 height 42
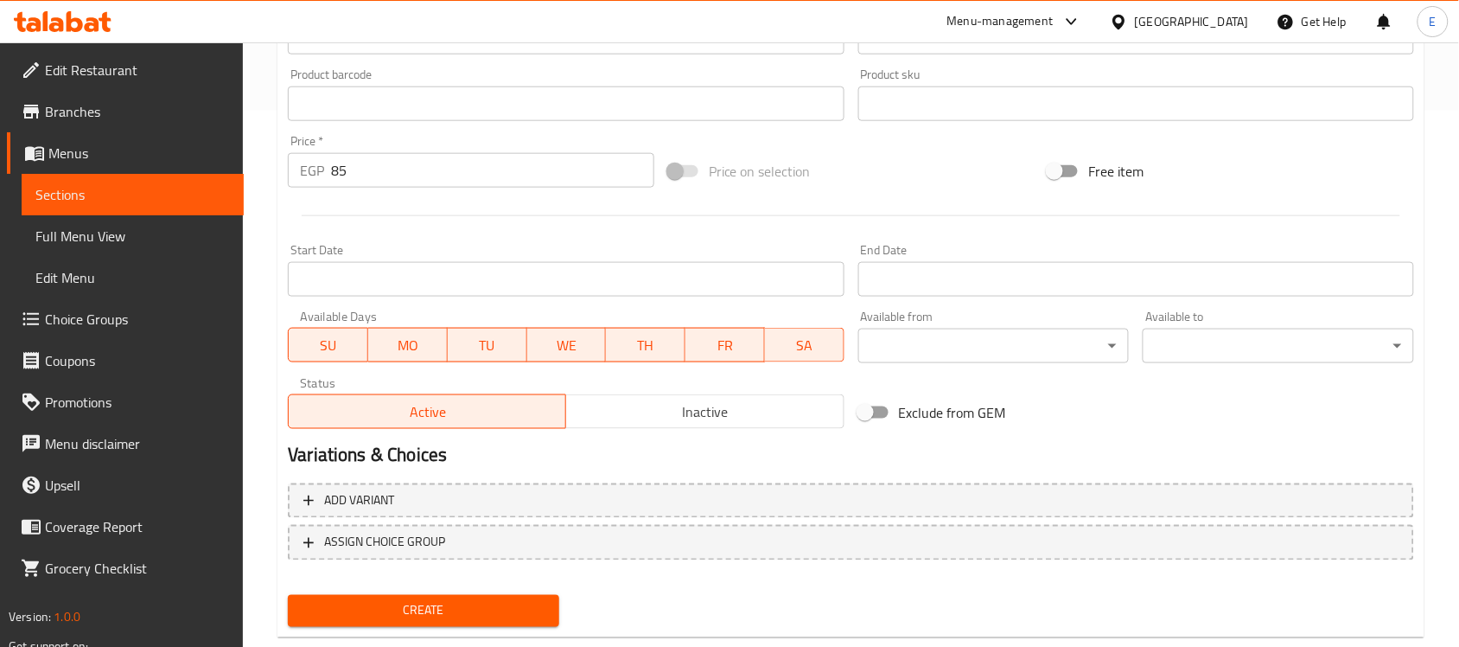
scroll to position [571, 0]
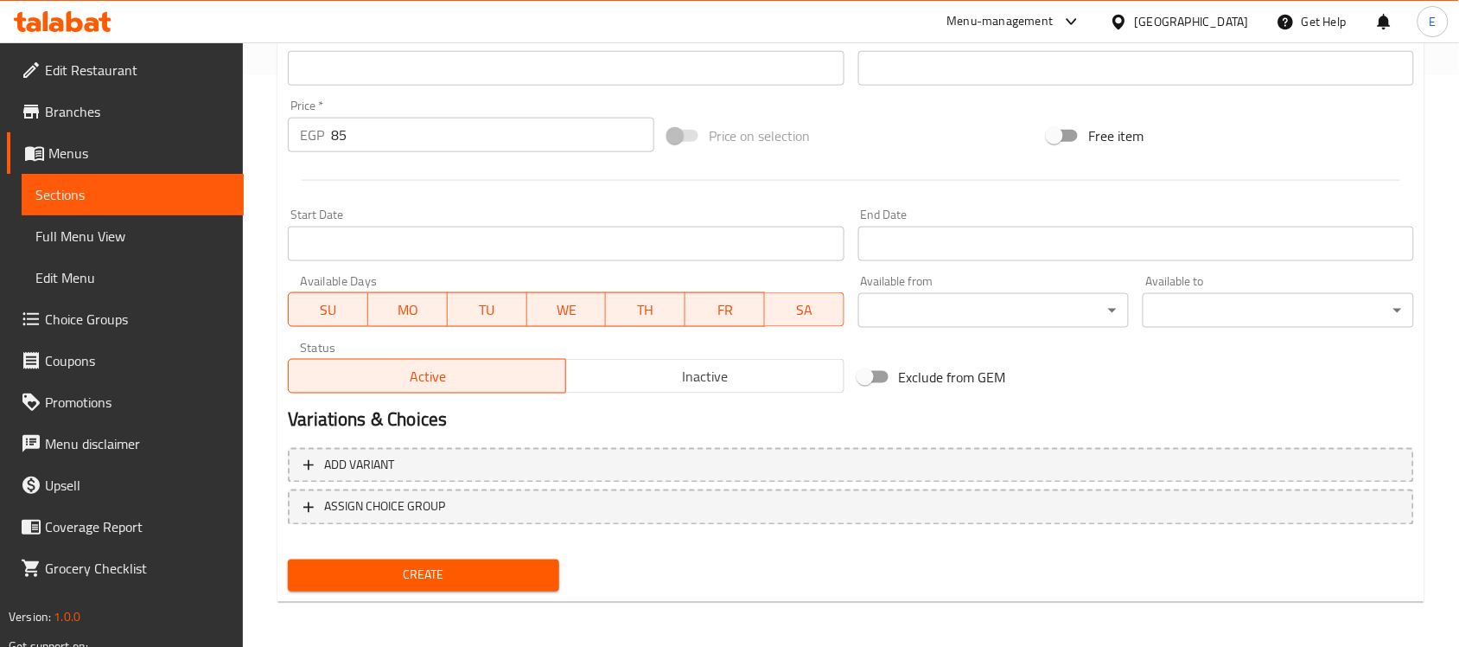
click at [422, 571] on span "Create" at bounding box center [424, 576] width 244 height 22
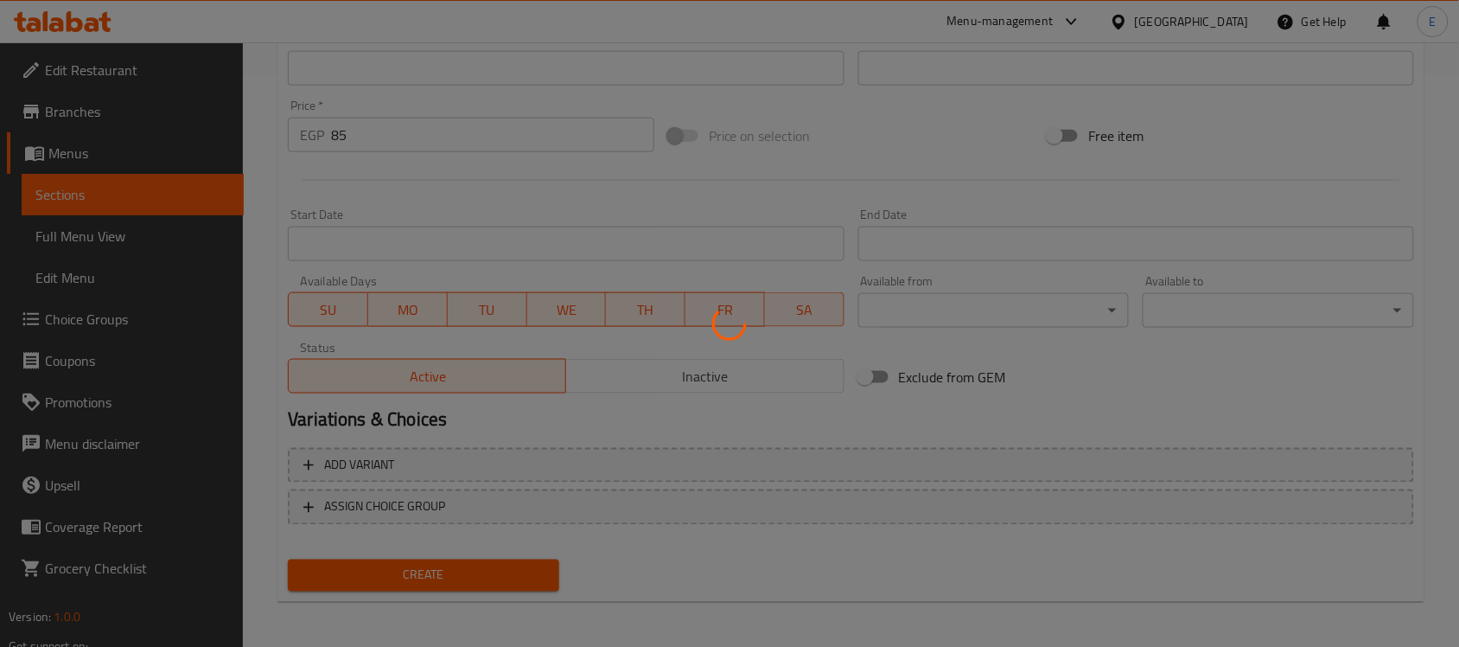
type input "0"
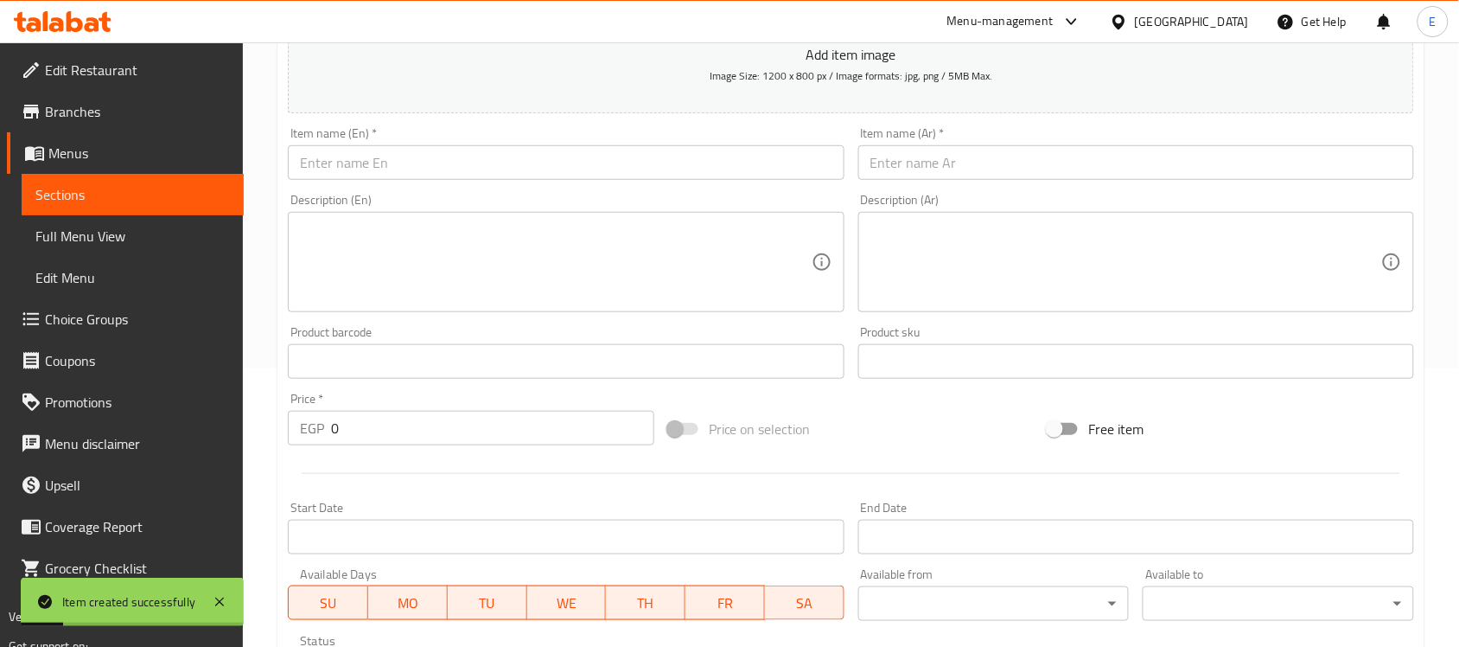
scroll to position [247, 0]
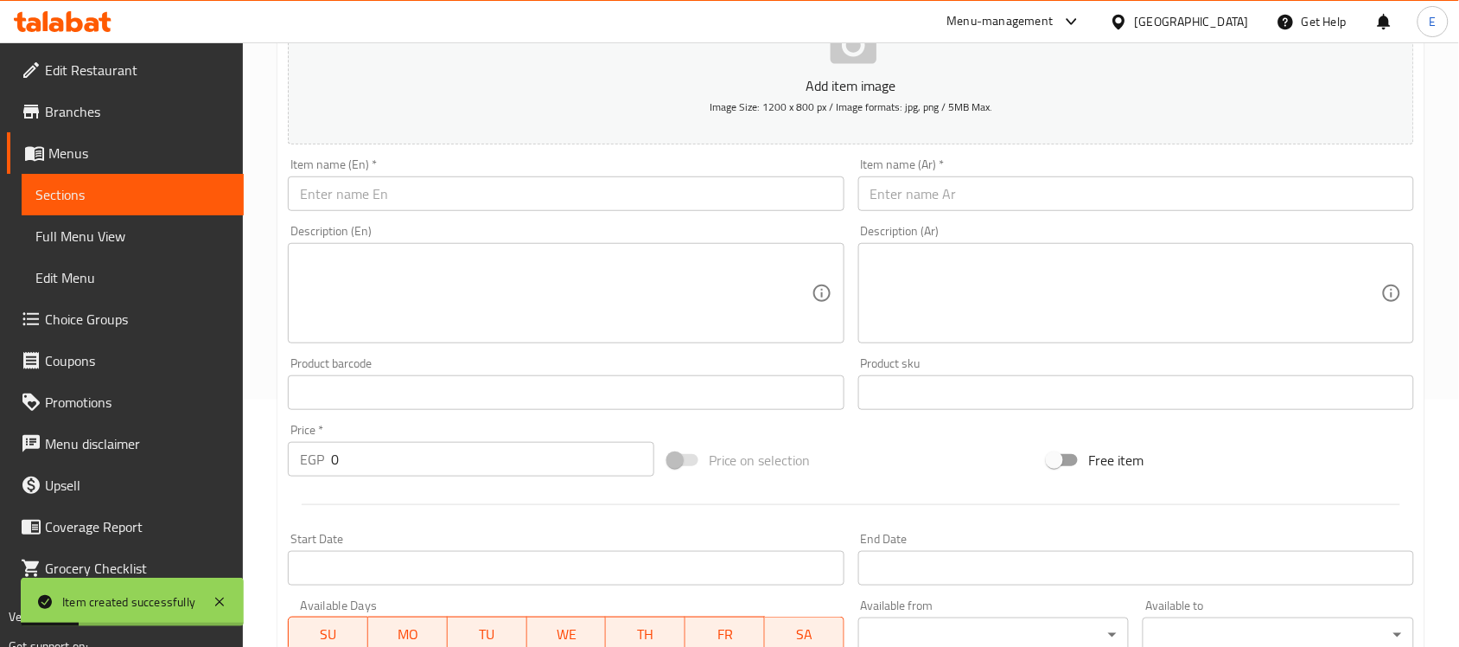
click at [520, 208] on input "text" at bounding box center [566, 193] width 556 height 35
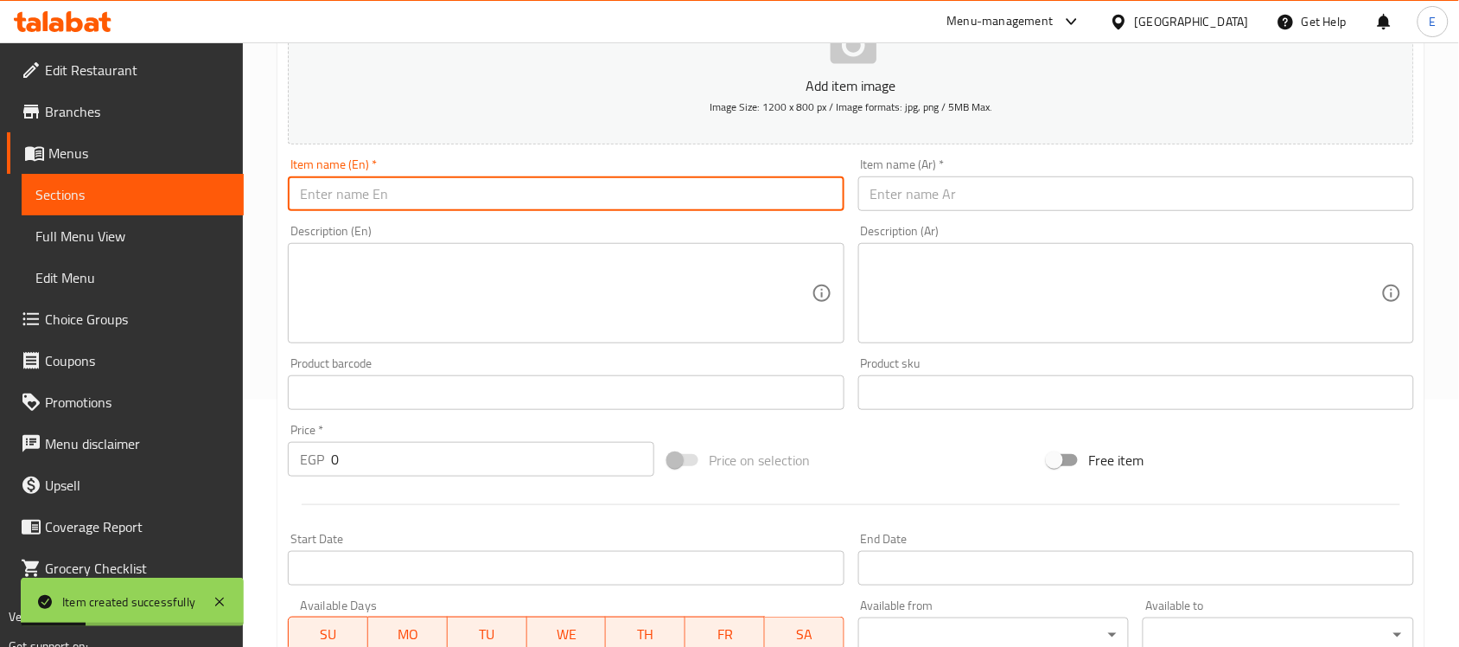
paste input "KitKat Milkshake"
type input "KitKat Milkshake"
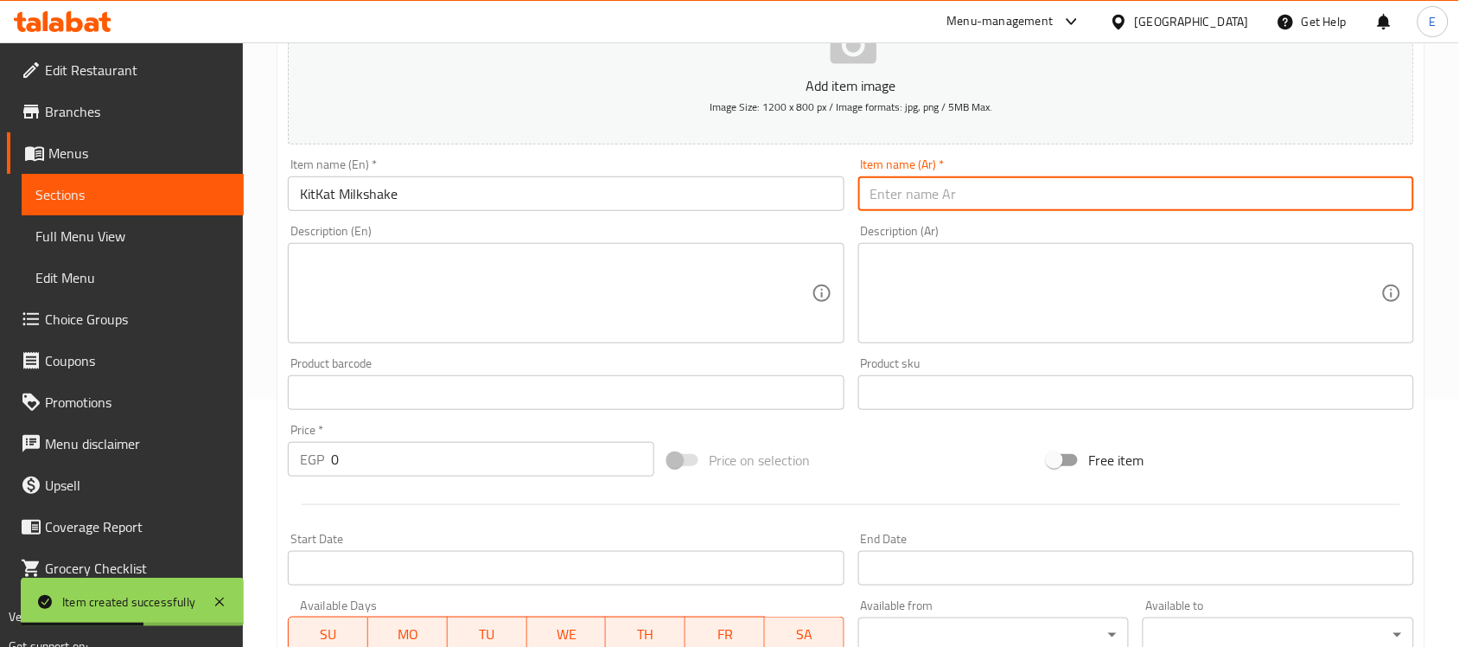
click at [906, 209] on input "text" at bounding box center [1137, 193] width 556 height 35
paste input "ميلك شيك كيت كات"
type input "ميلك شيك كيت كات"
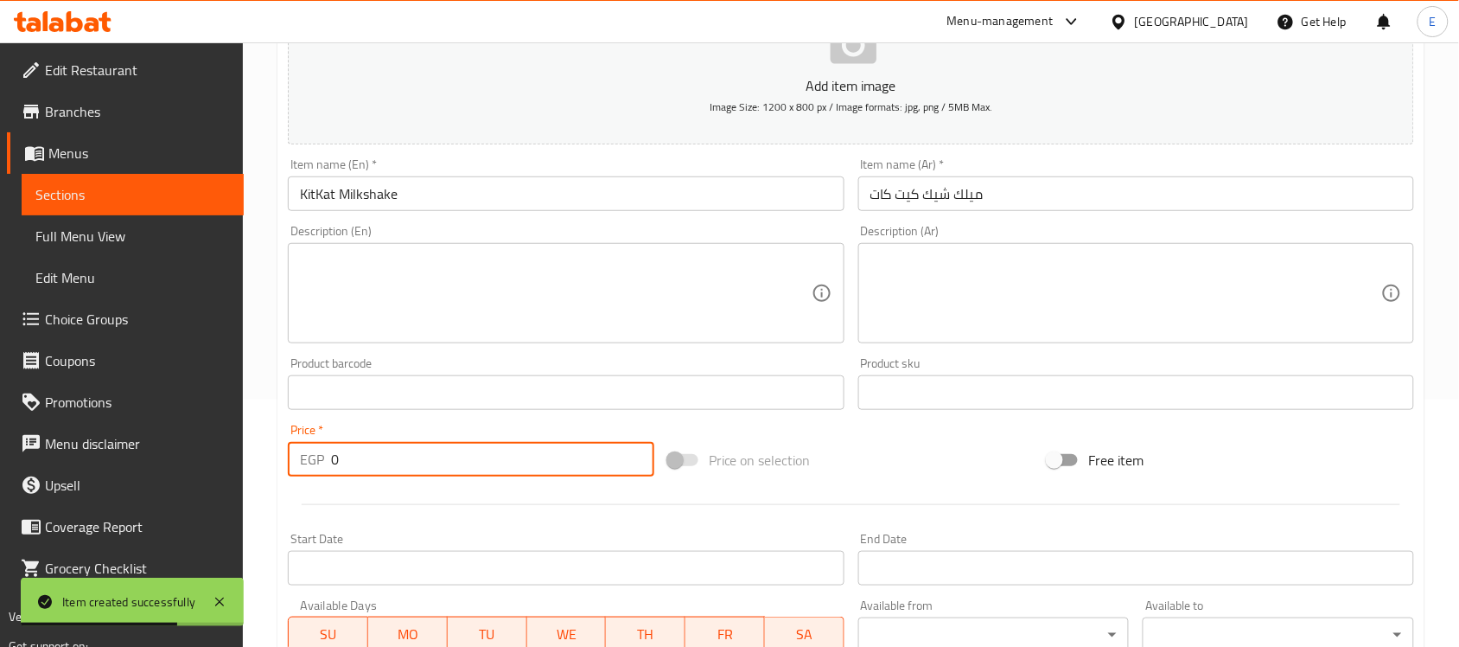
drag, startPoint x: 369, startPoint y: 469, endPoint x: 296, endPoint y: 433, distance: 81.6
click at [296, 433] on div "Price   * EGP 0 Price *" at bounding box center [471, 450] width 367 height 53
type input "85"
drag, startPoint x: 268, startPoint y: 386, endPoint x: 277, endPoint y: 390, distance: 9.7
click at [274, 389] on div "Home / Restaurants management / Menus / Sections / item / create Milkshake sect…" at bounding box center [851, 384] width 1216 height 1179
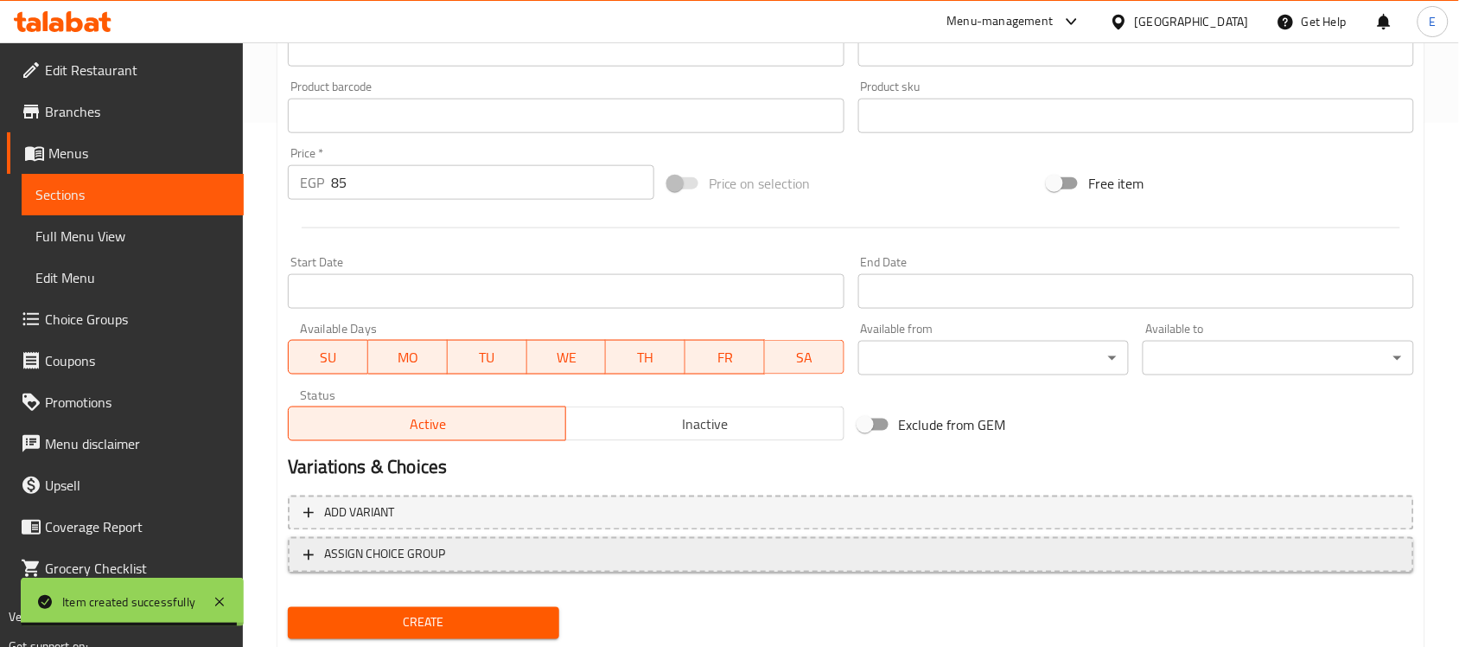
scroll to position [571, 0]
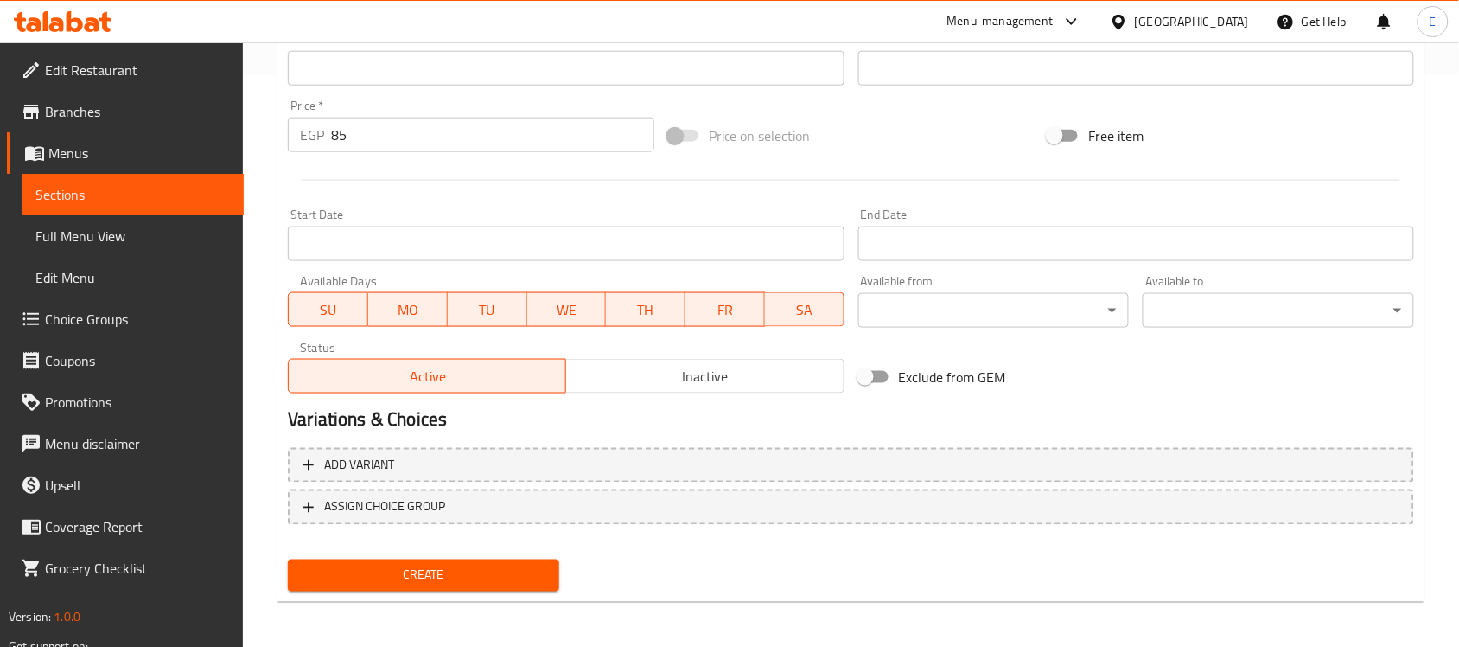
click at [383, 577] on span "Create" at bounding box center [424, 576] width 244 height 22
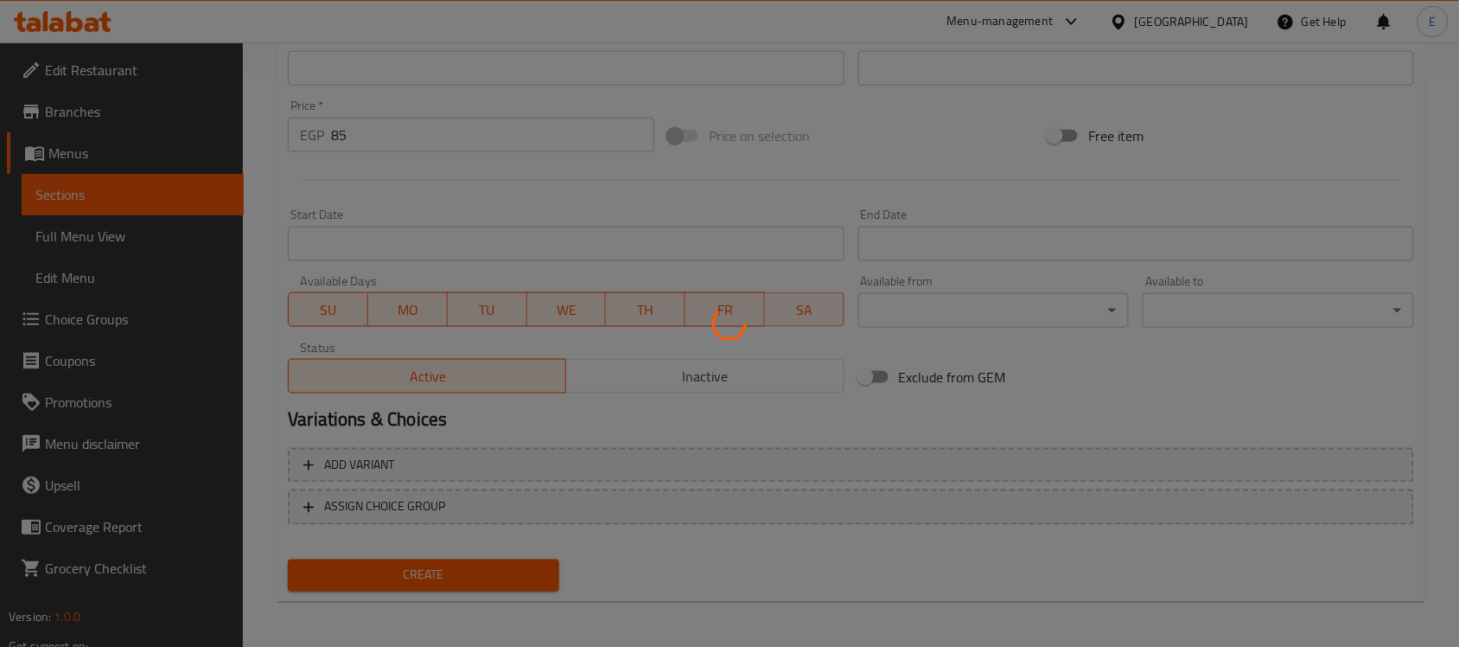
scroll to position [0, 0]
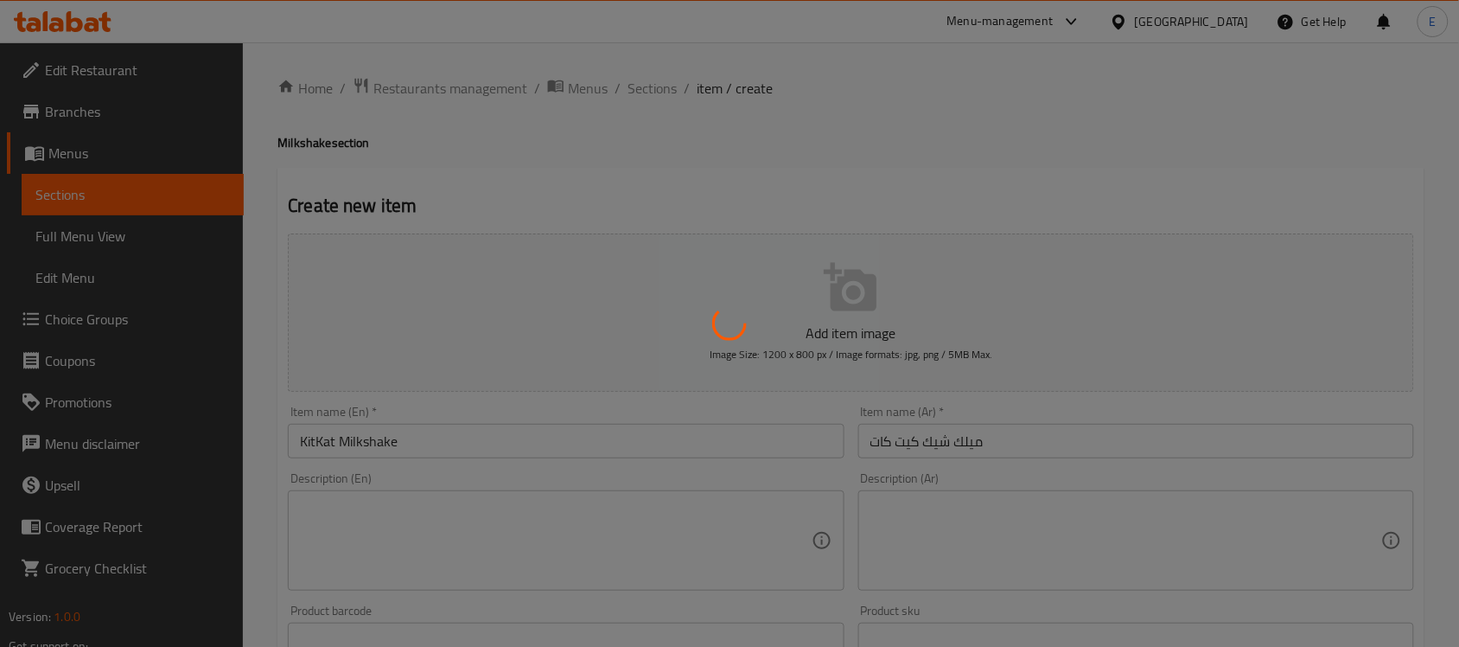
type input "0"
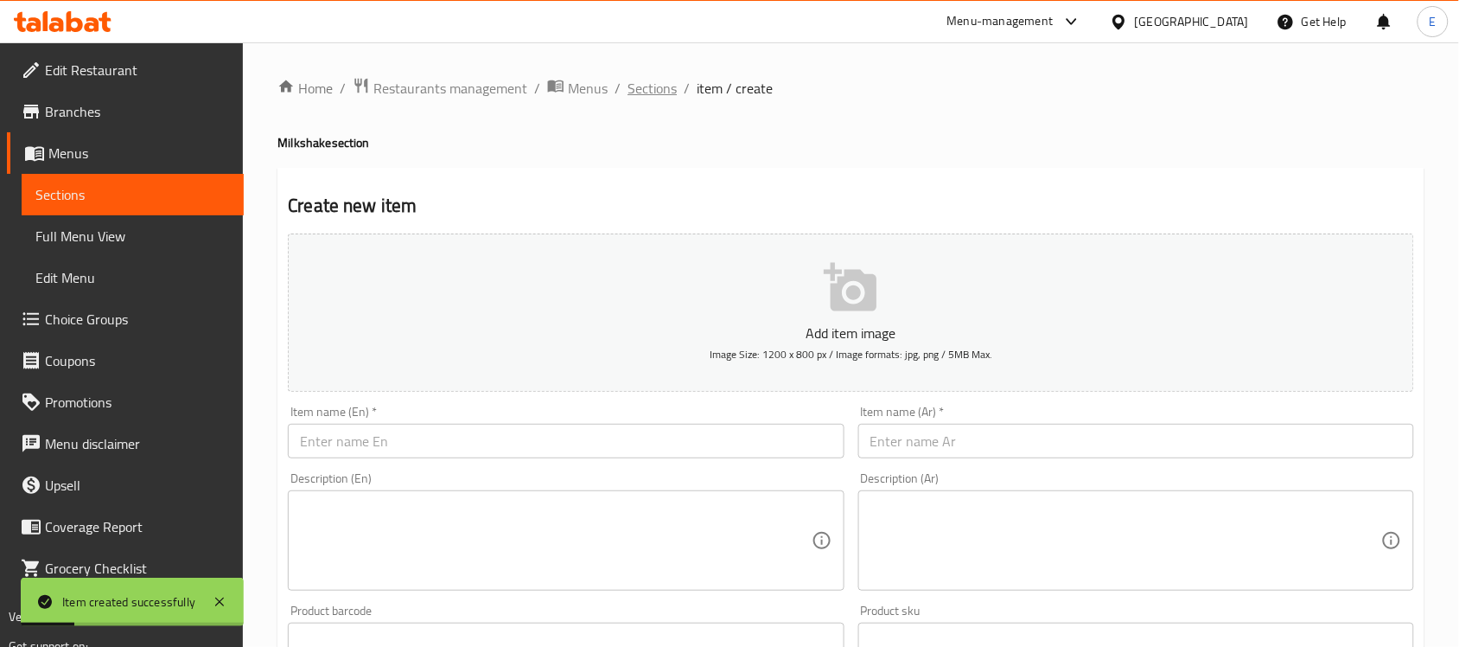
click at [651, 80] on span "Sections" at bounding box center [652, 88] width 49 height 21
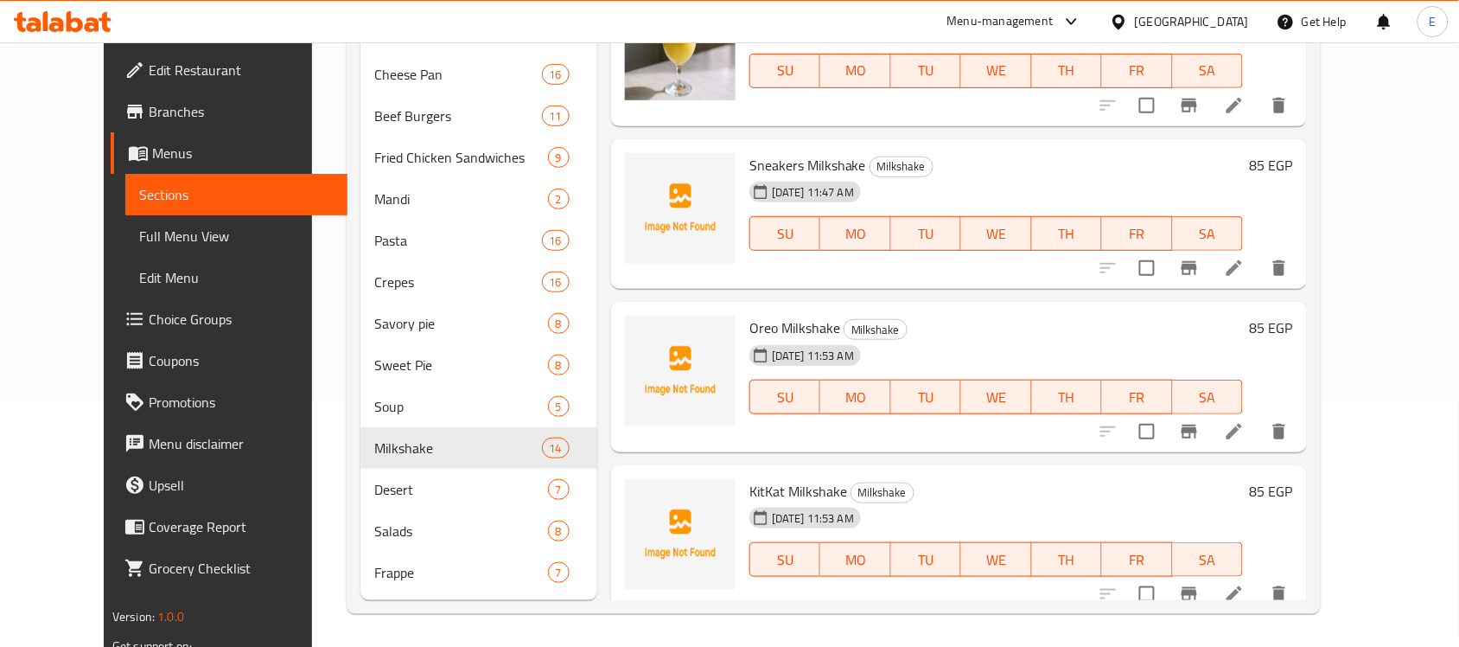
scroll to position [404, 0]
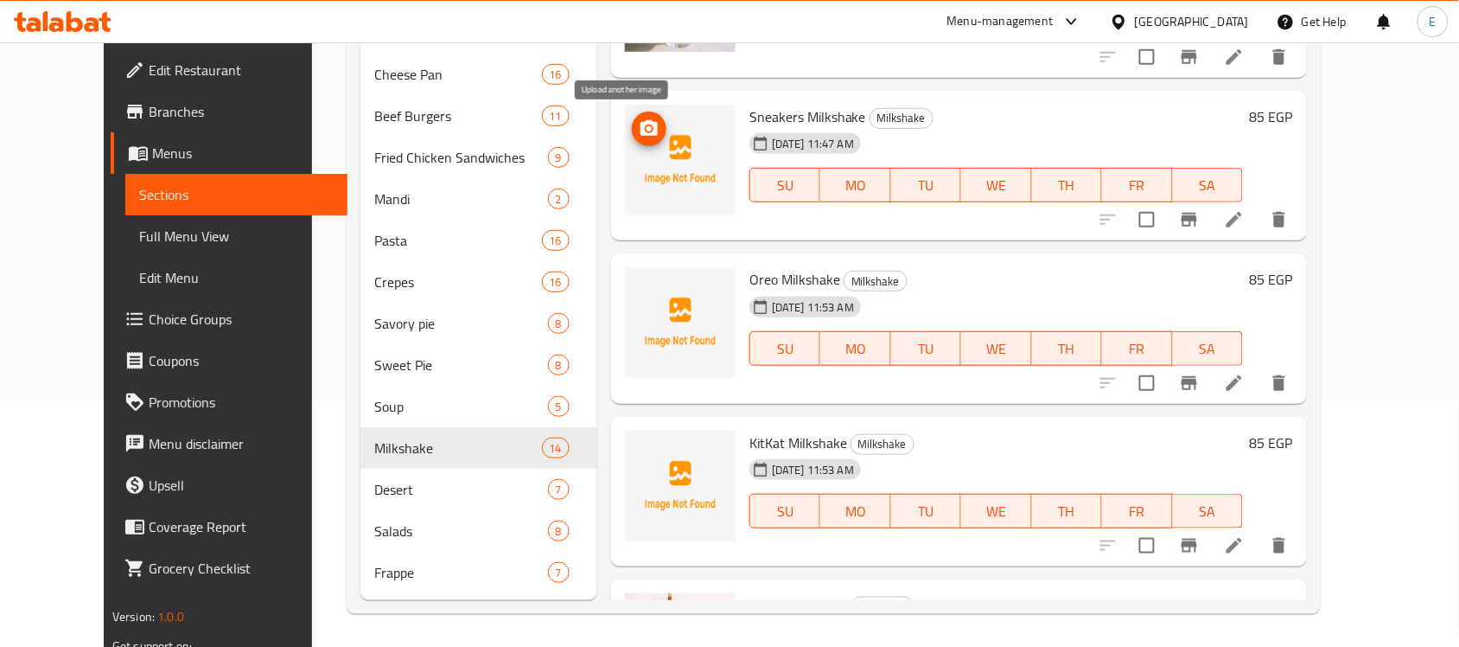
click at [641, 131] on icon "upload picture" at bounding box center [649, 128] width 17 height 16
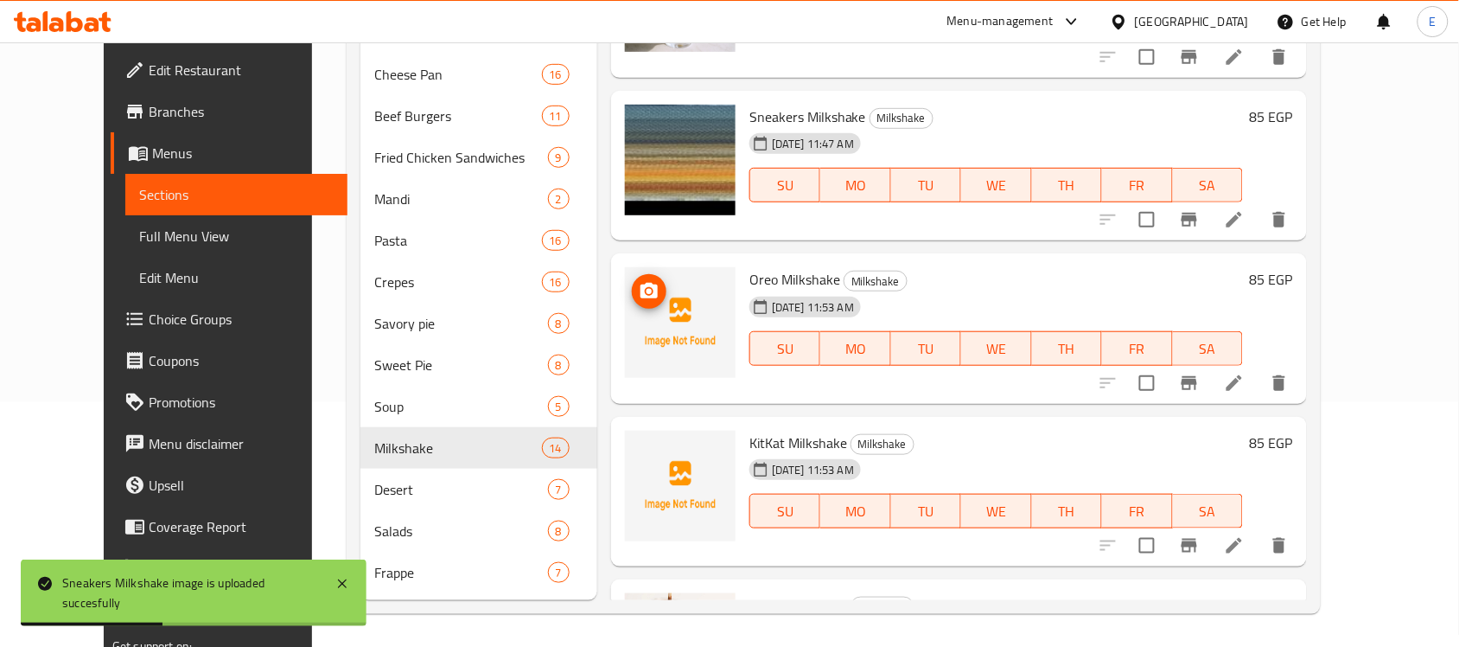
click at [641, 296] on icon "upload picture" at bounding box center [649, 291] width 17 height 16
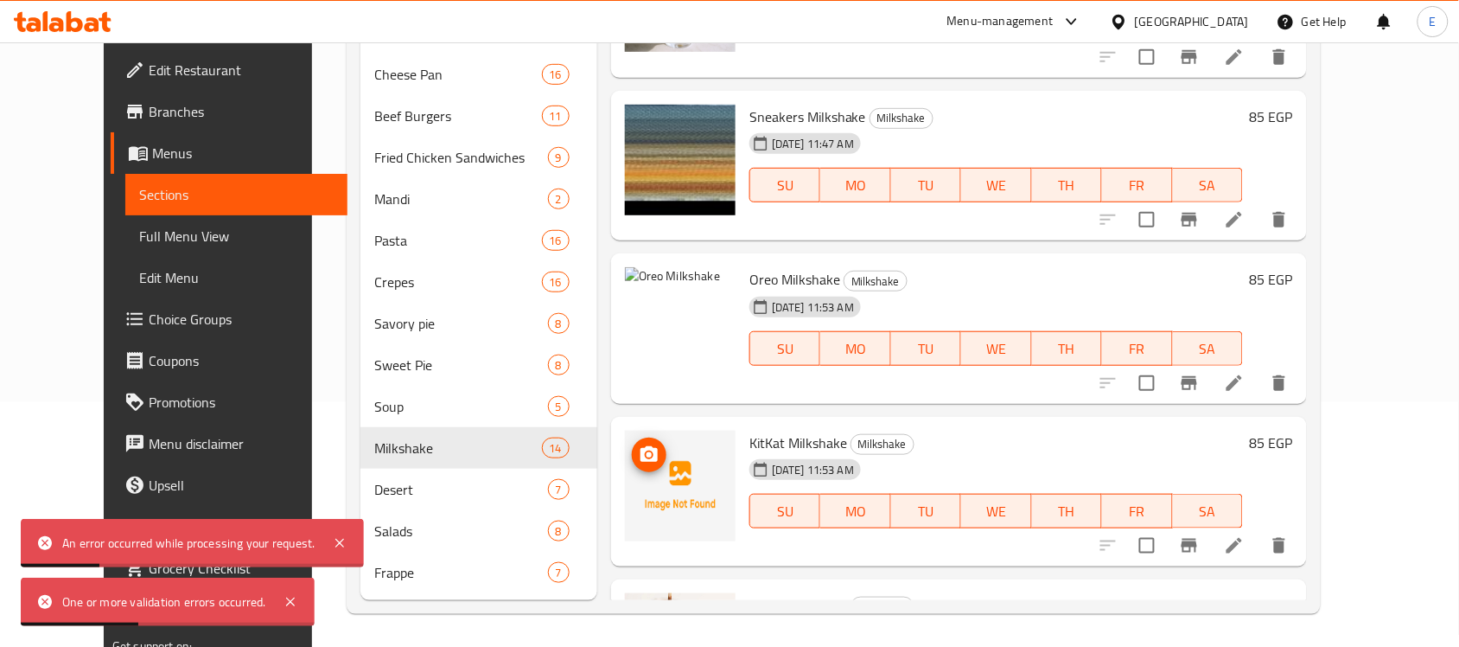
click at [640, 452] on span "upload picture" at bounding box center [649, 454] width 35 height 21
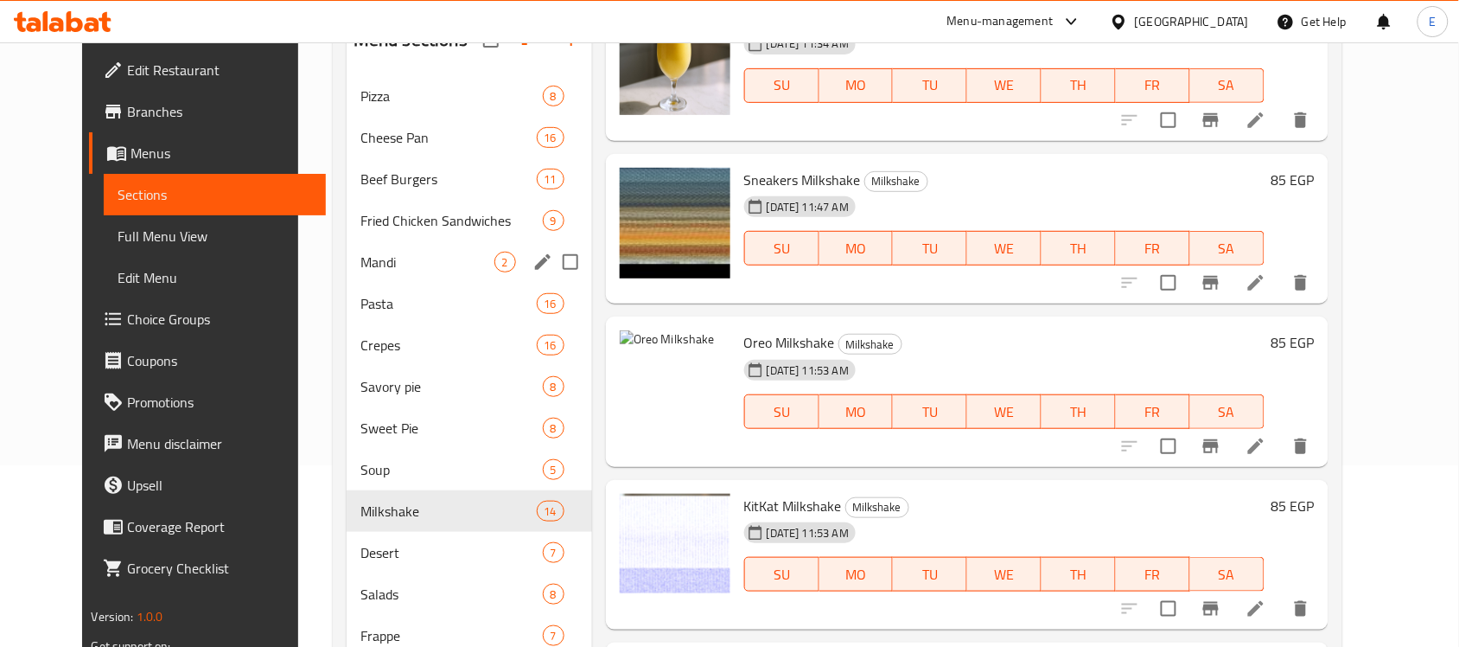
scroll to position [216, 0]
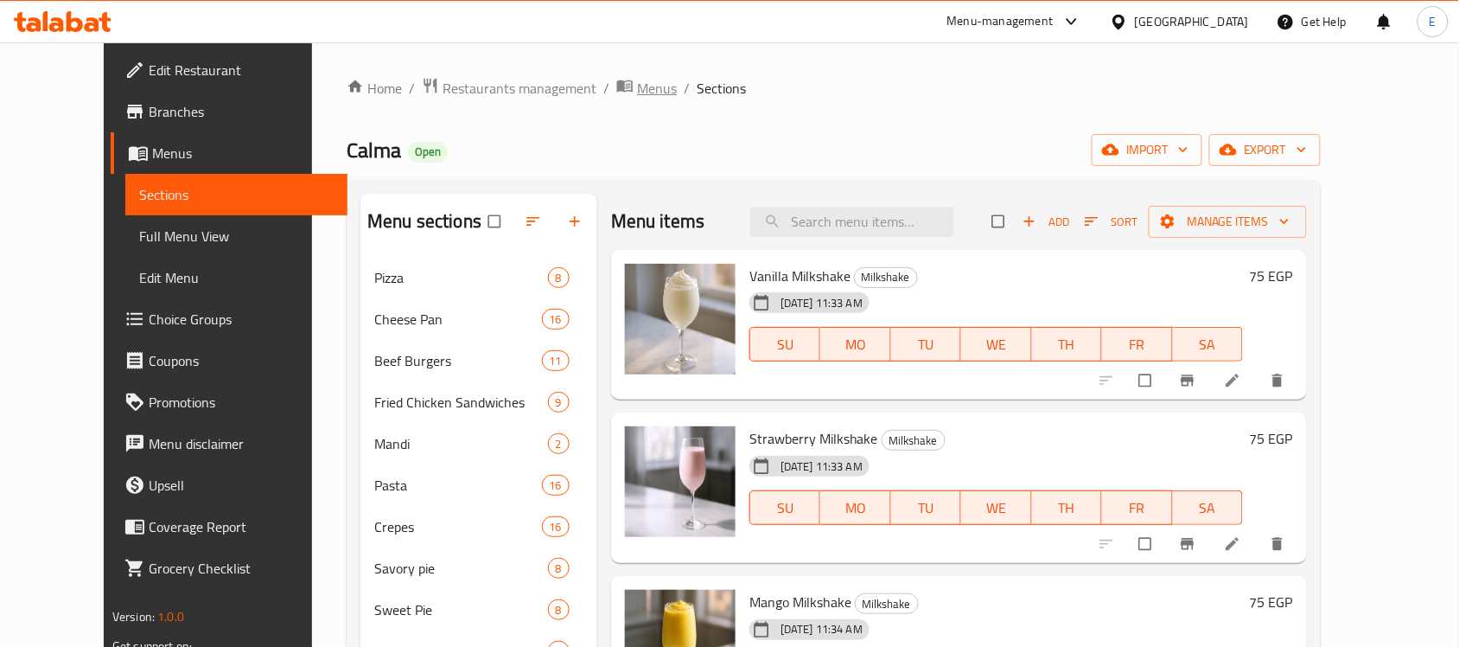
click at [637, 79] on span "Menus" at bounding box center [657, 88] width 40 height 21
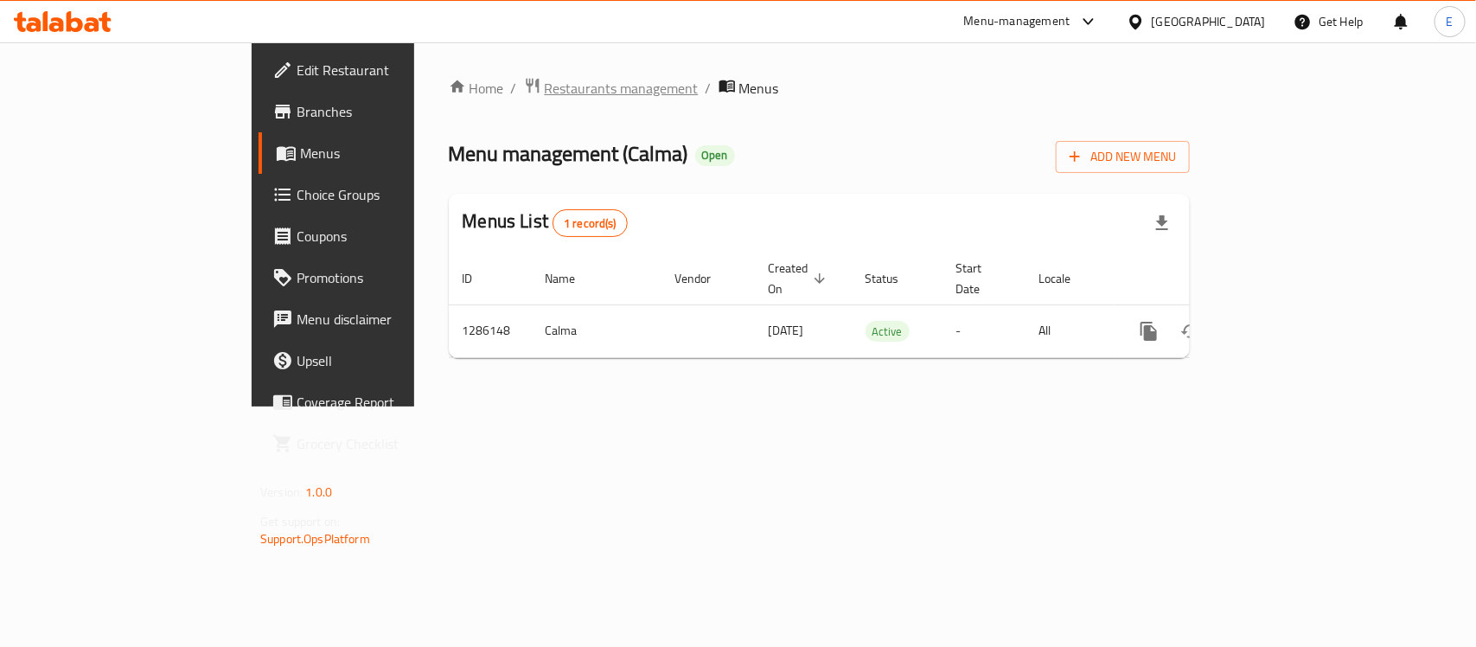
click at [545, 88] on span "Restaurants management" at bounding box center [622, 88] width 154 height 21
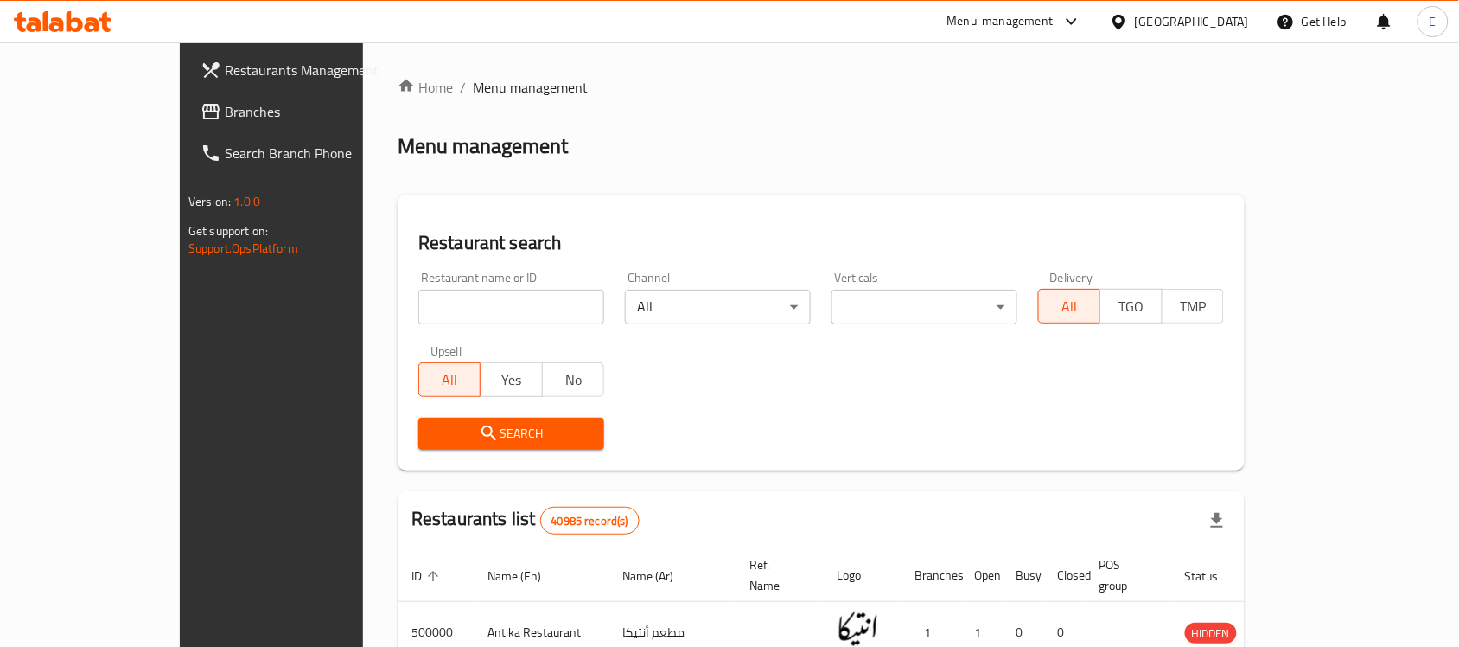
click at [419, 310] on input "search" at bounding box center [511, 307] width 186 height 35
type input "Konafa w basbosa"
click button "Search" at bounding box center [511, 434] width 186 height 32
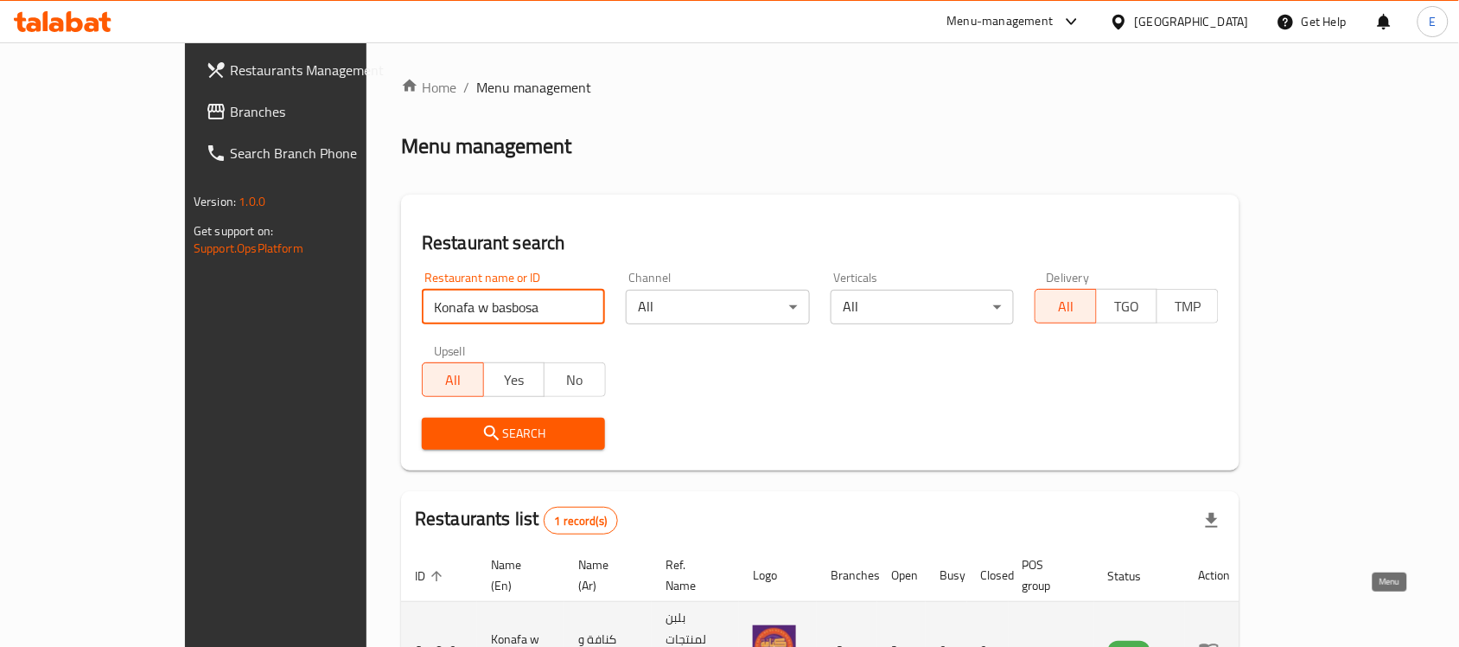
click at [1216, 646] on icon "enhanced table" at bounding box center [1213, 651] width 6 height 7
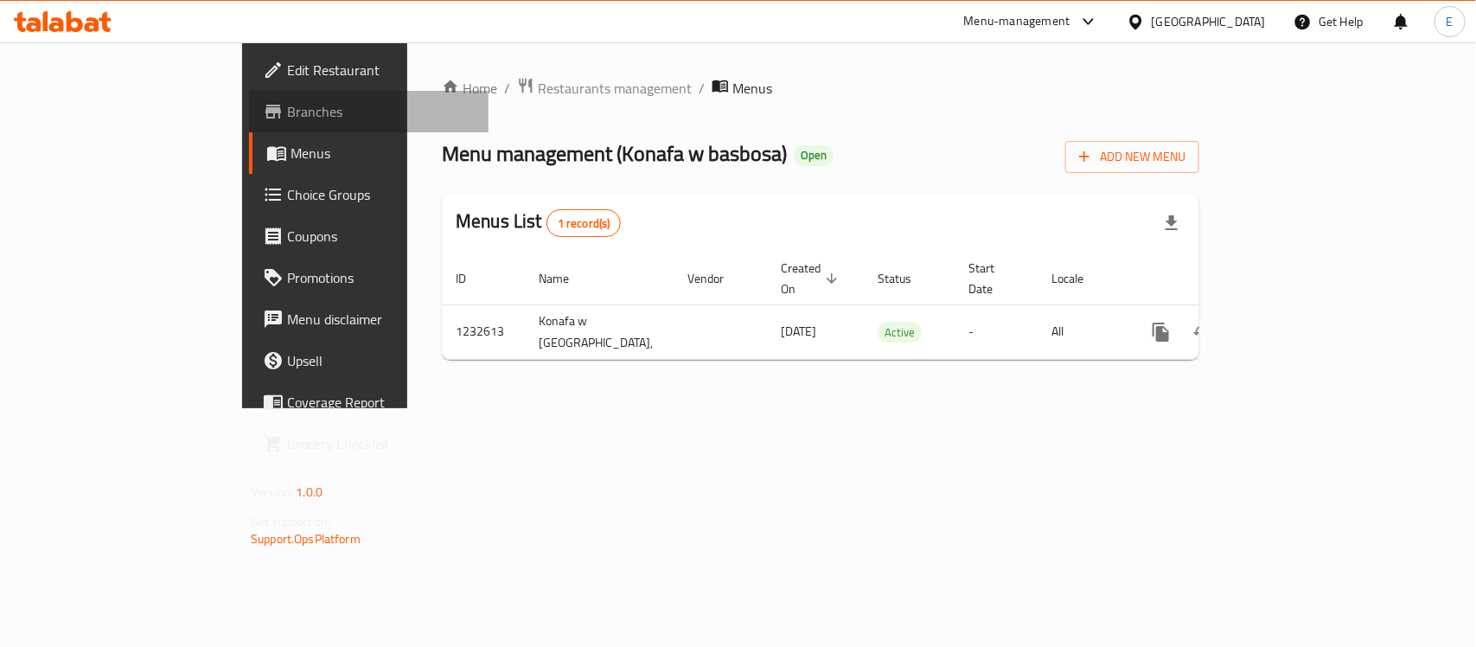
click at [287, 118] on span "Branches" at bounding box center [381, 111] width 188 height 21
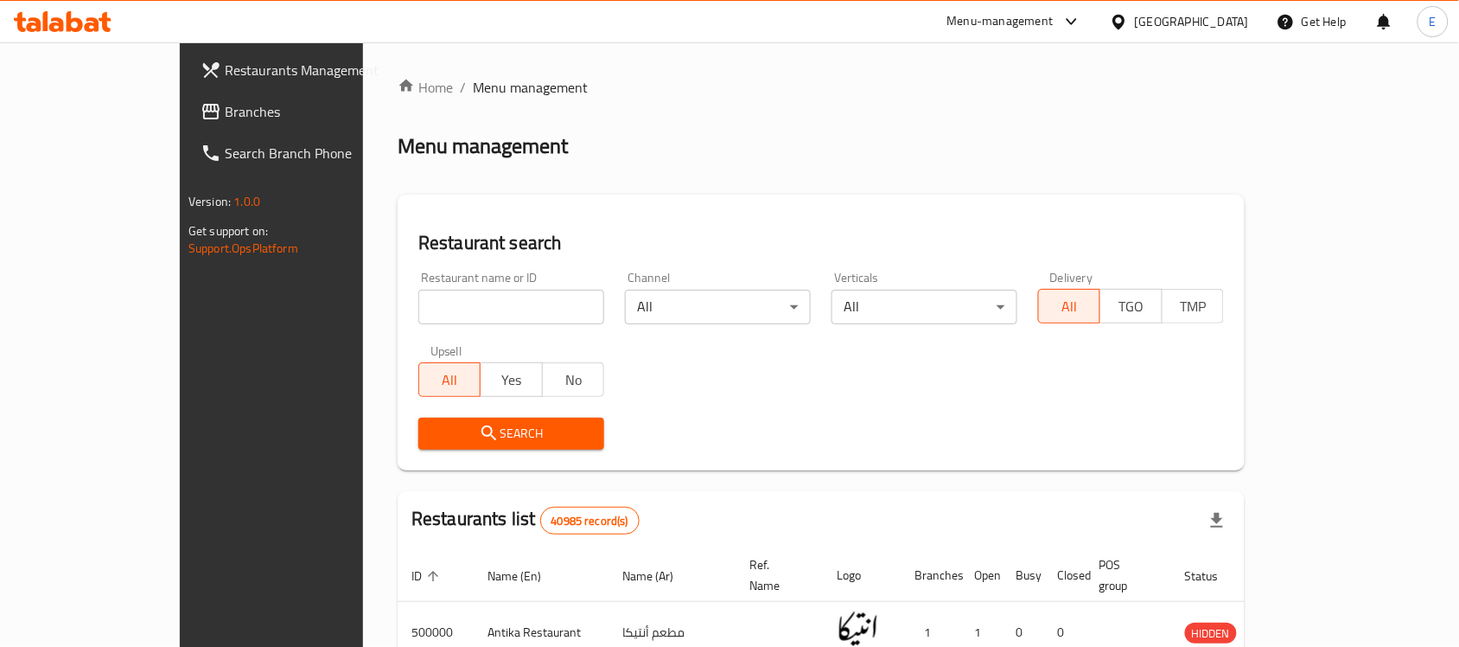
click at [437, 294] on input "search" at bounding box center [511, 307] width 186 height 35
type input "ؤ"
click button "Search" at bounding box center [511, 434] width 186 height 32
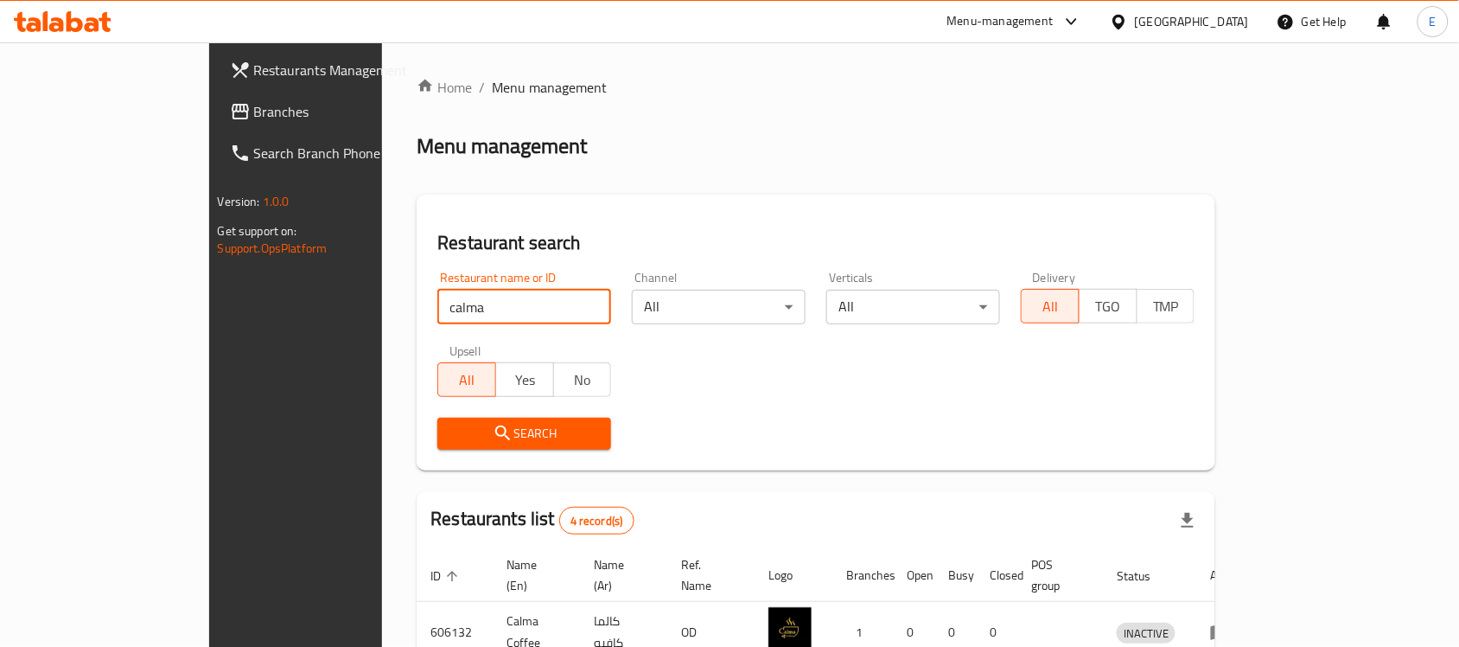
click at [437, 304] on input "calma" at bounding box center [524, 307] width 174 height 35
paste input "696236"
type input "696236"
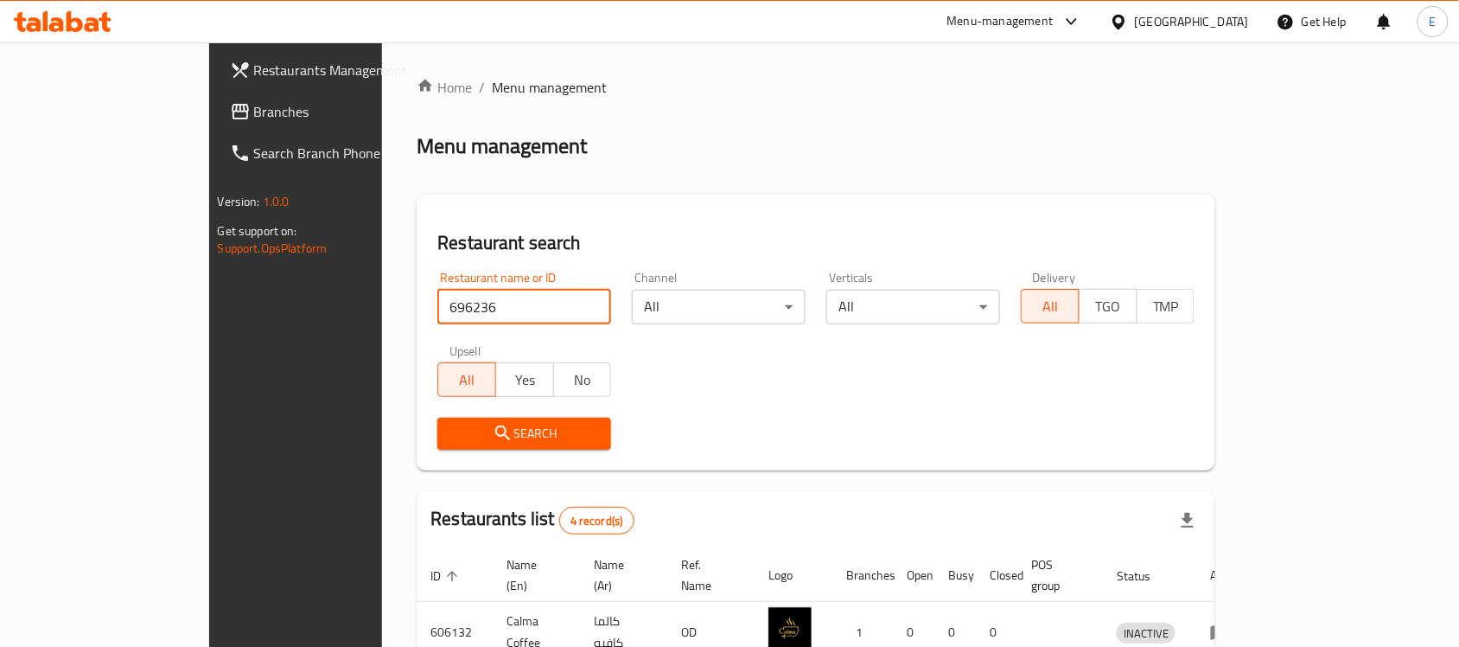
click button "Search" at bounding box center [524, 434] width 174 height 32
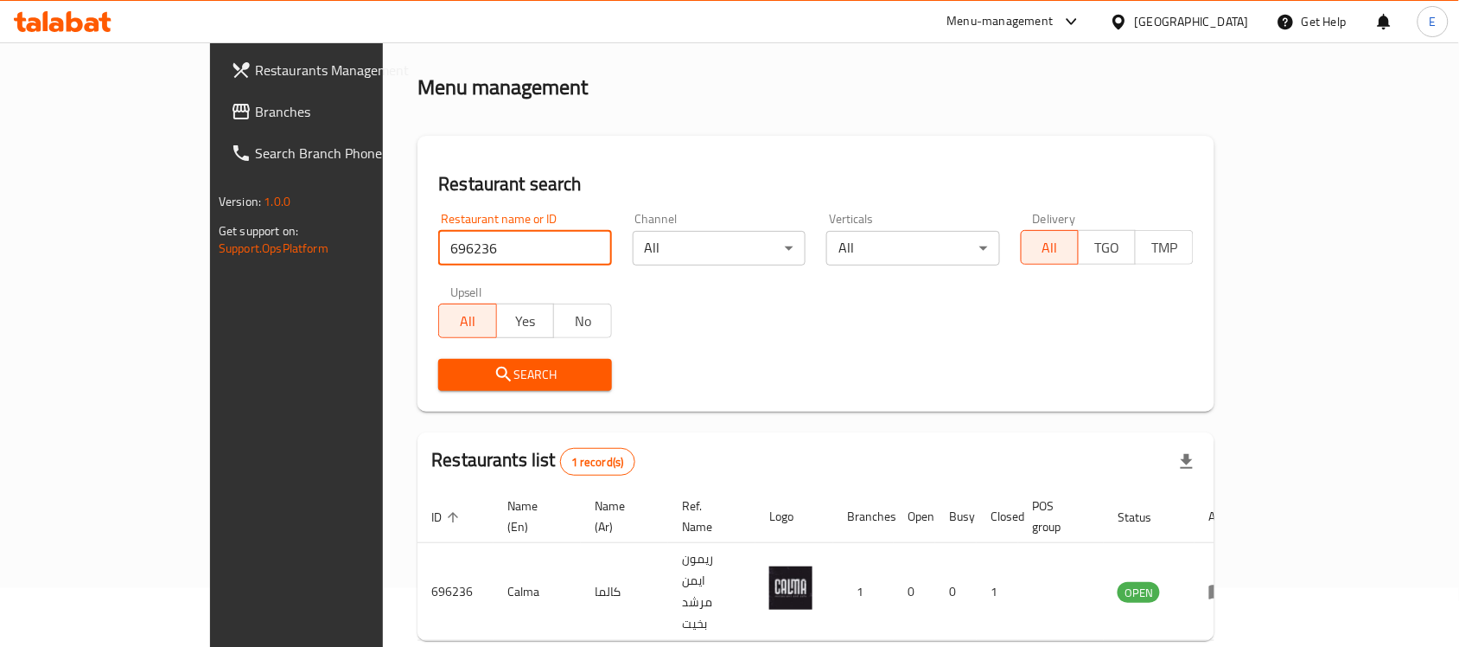
scroll to position [91, 0]
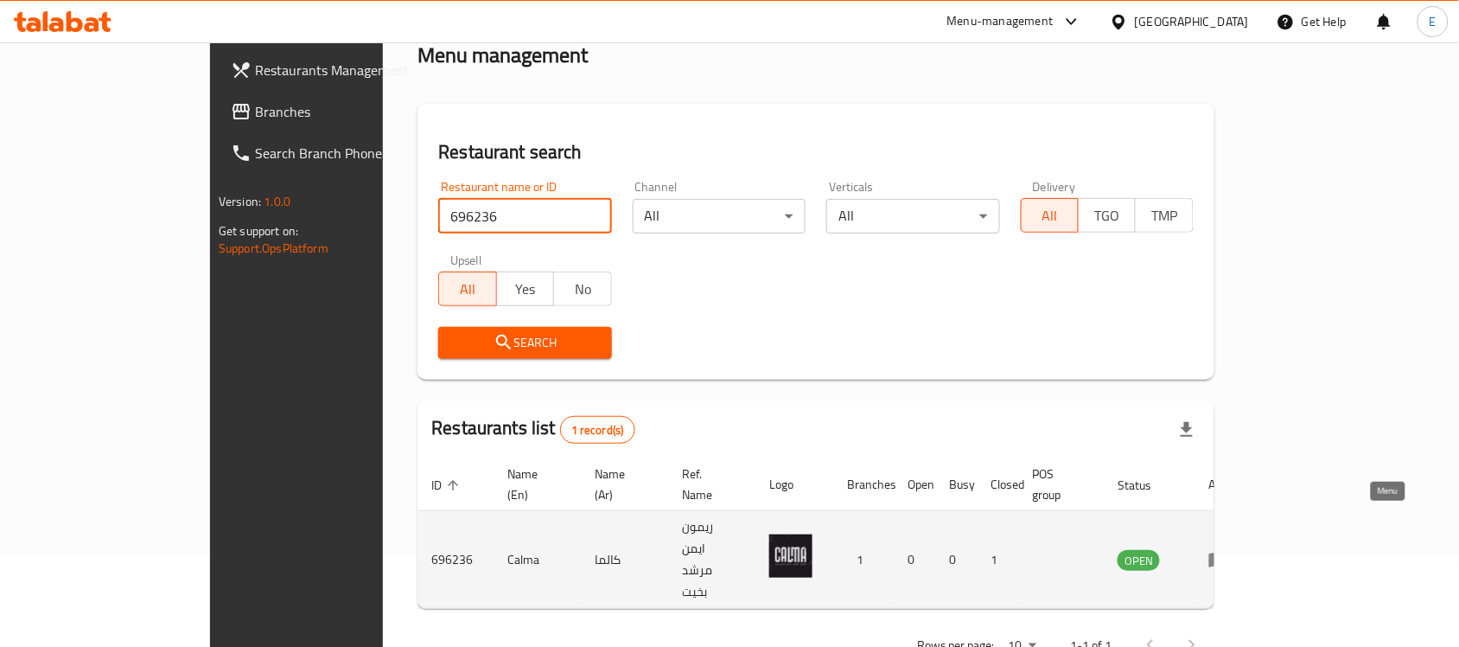
click at [1229, 549] on icon "enhanced table" at bounding box center [1219, 559] width 21 height 21
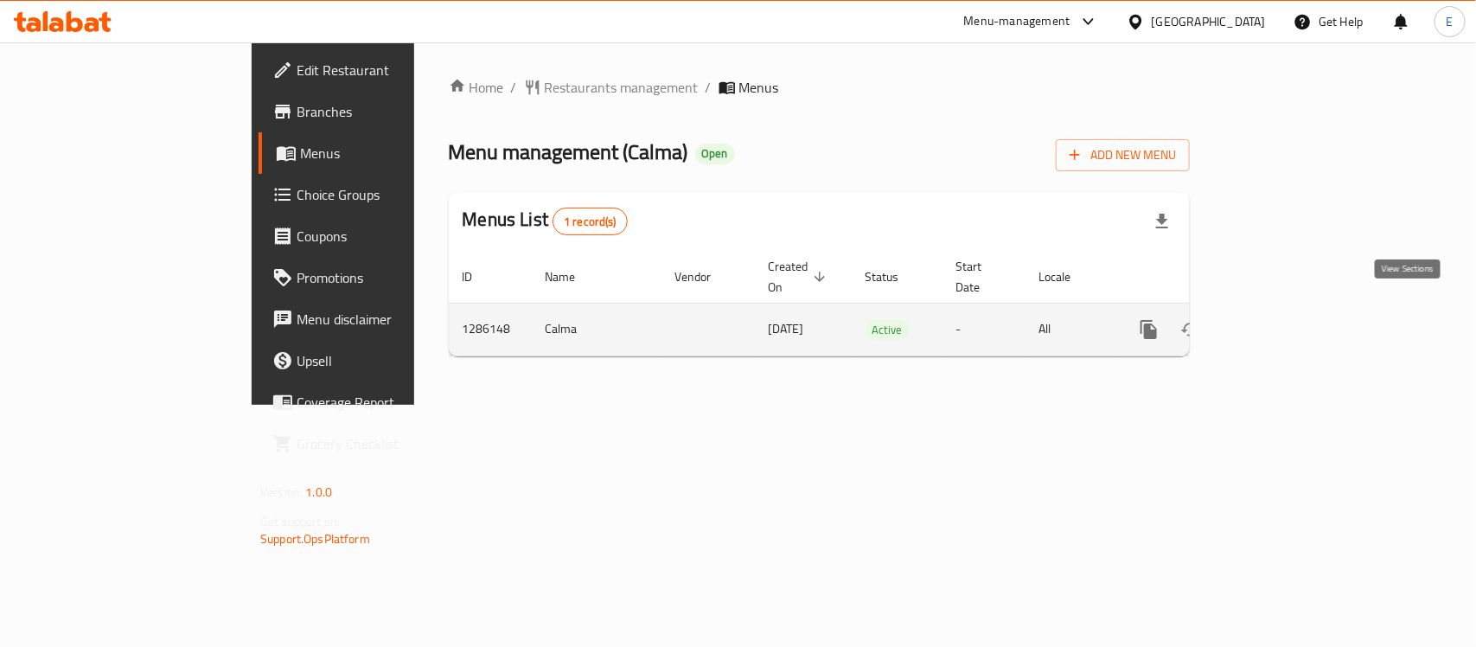
click at [1284, 319] on icon "enhanced table" at bounding box center [1273, 329] width 21 height 21
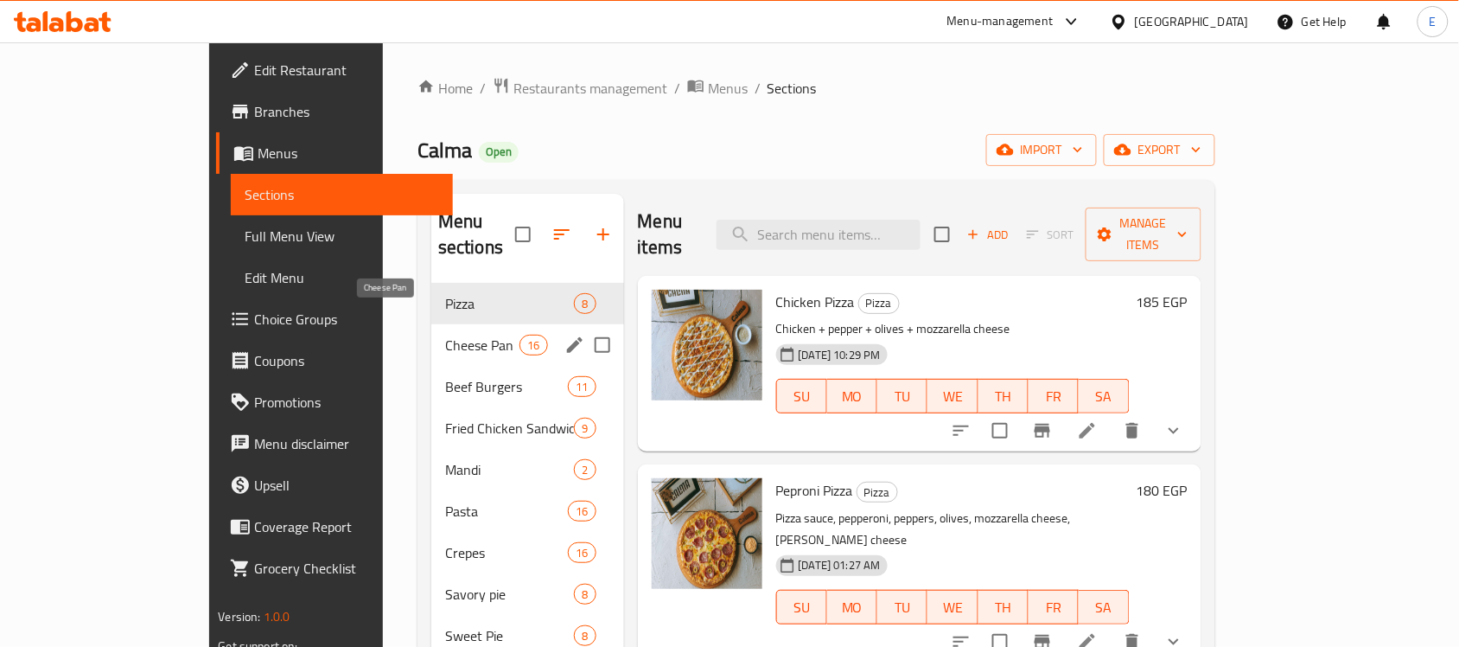
scroll to position [245, 0]
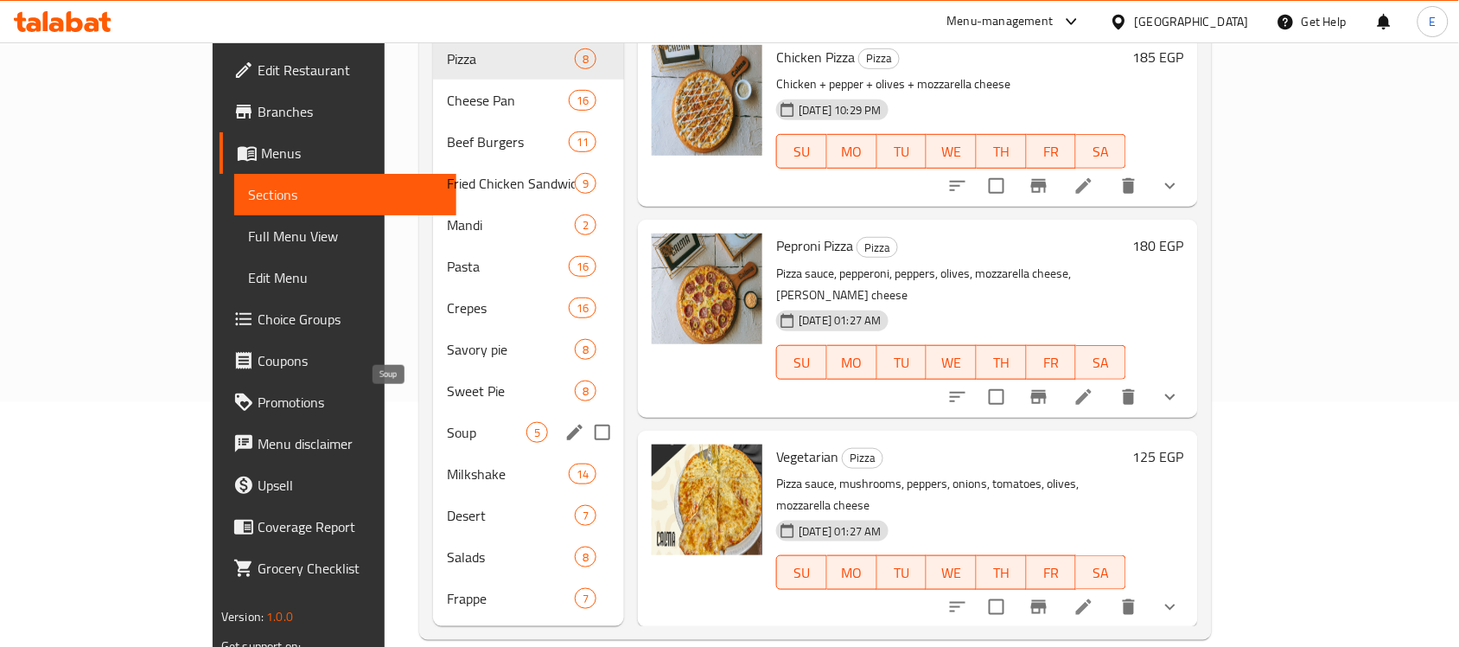
click at [447, 422] on span "Soup" at bounding box center [487, 432] width 80 height 21
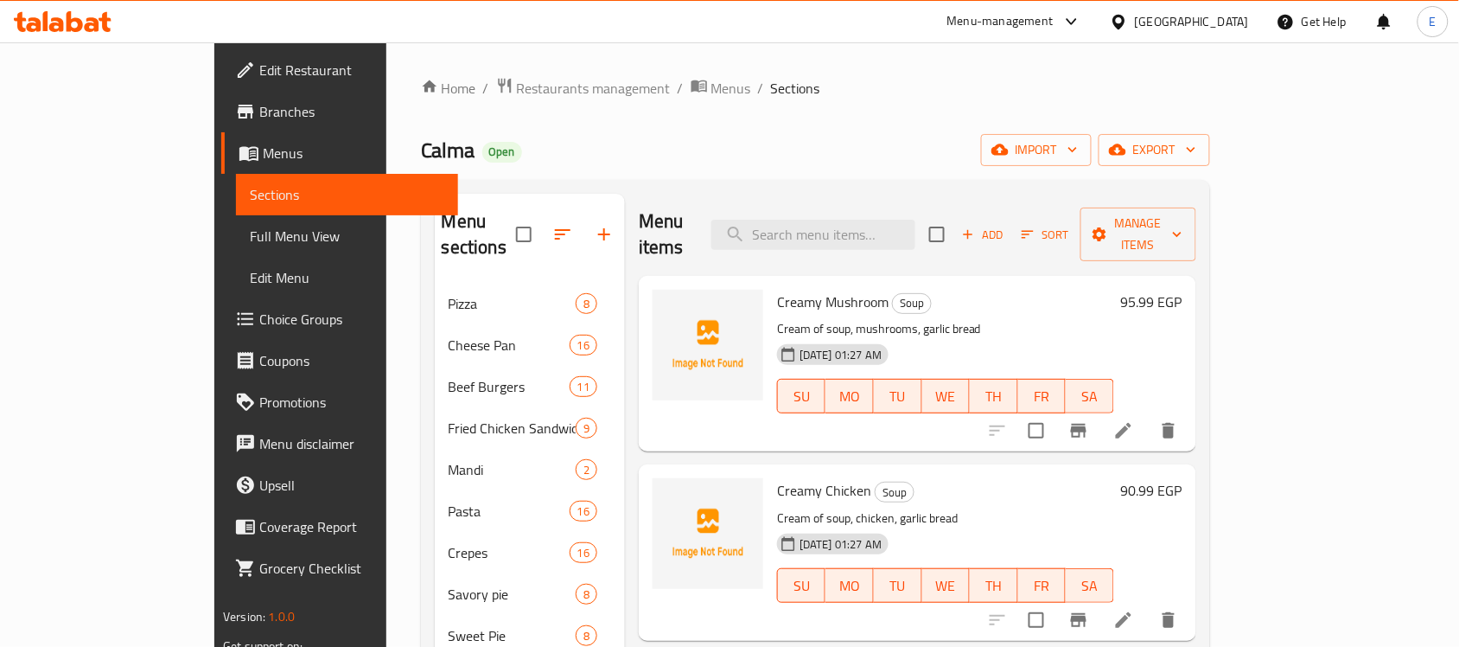
click at [1183, 290] on h6 "95.99 EGP" at bounding box center [1151, 302] width 61 height 24
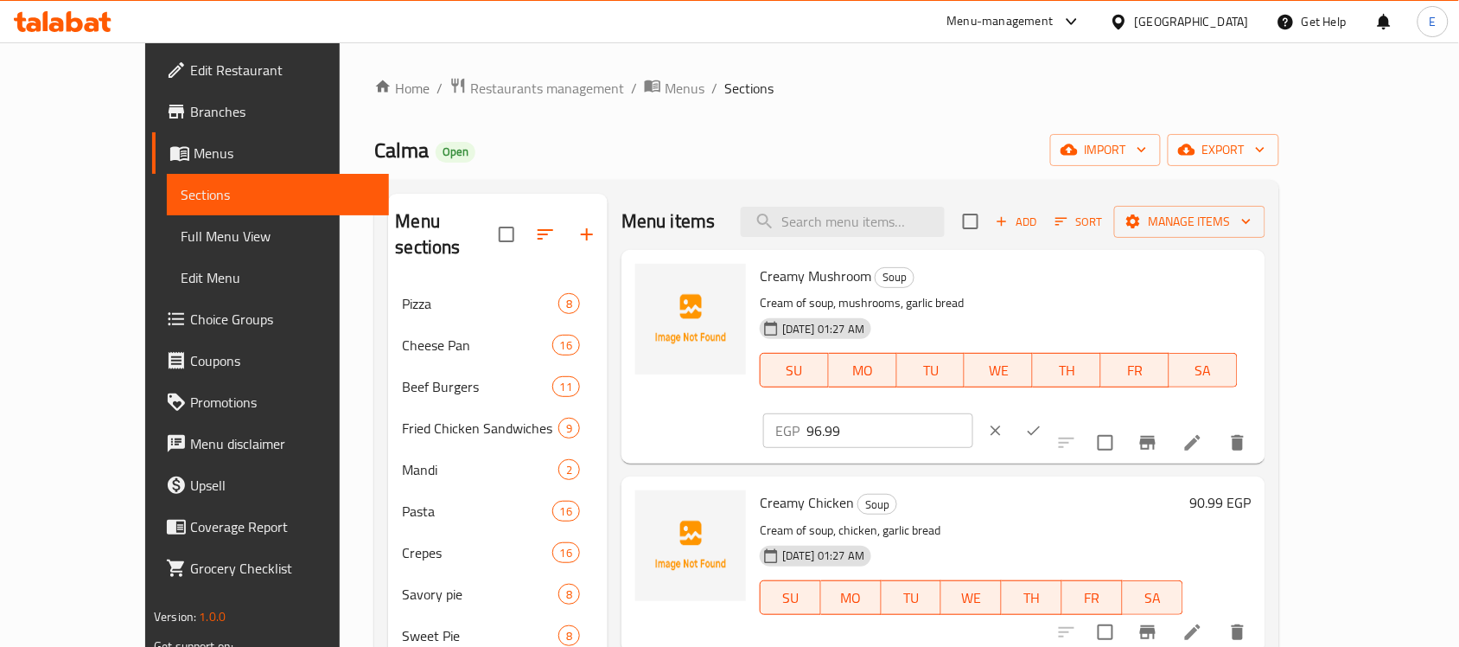
click at [974, 413] on input "96.99" at bounding box center [890, 430] width 167 height 35
click at [974, 413] on input "97.99" at bounding box center [890, 430] width 167 height 35
click at [974, 413] on input "98.99" at bounding box center [890, 430] width 167 height 35
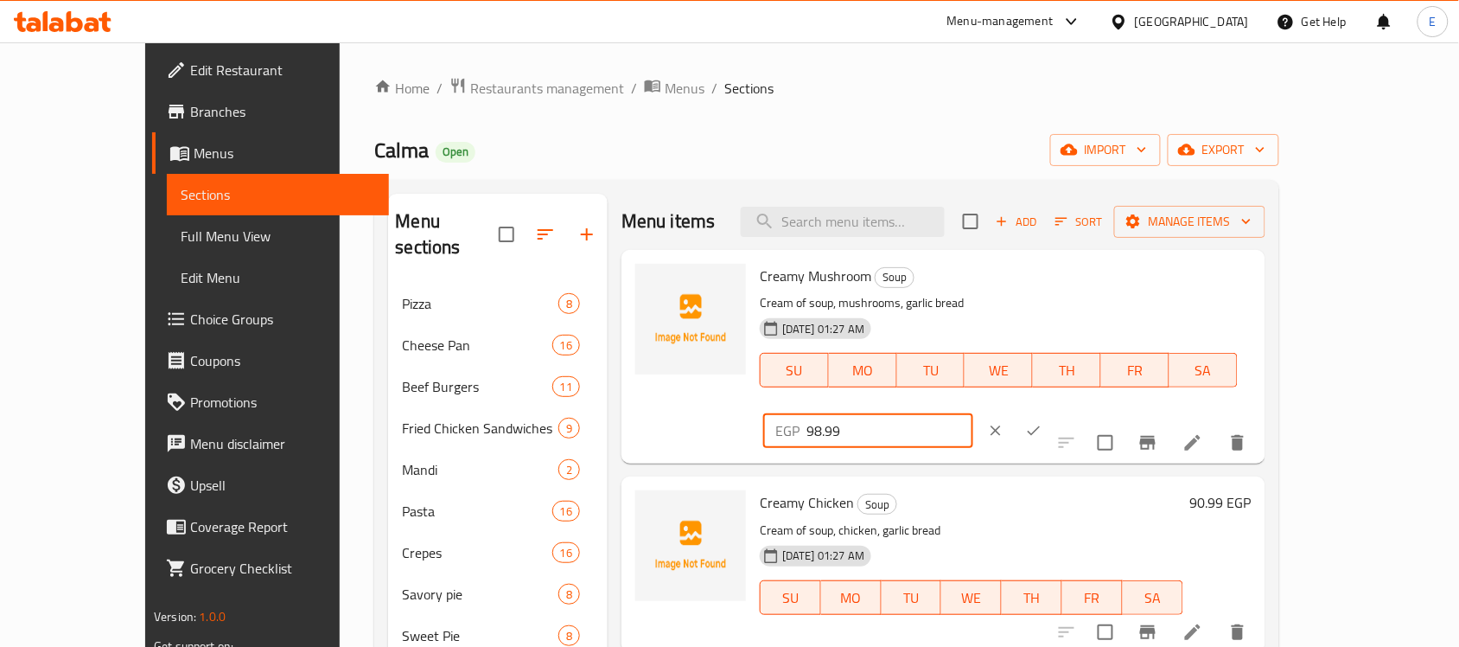
click at [974, 413] on input "98.99" at bounding box center [890, 430] width 167 height 35
paste input "88"
type input "88"
click at [1043, 422] on icon "ok" at bounding box center [1033, 430] width 17 height 17
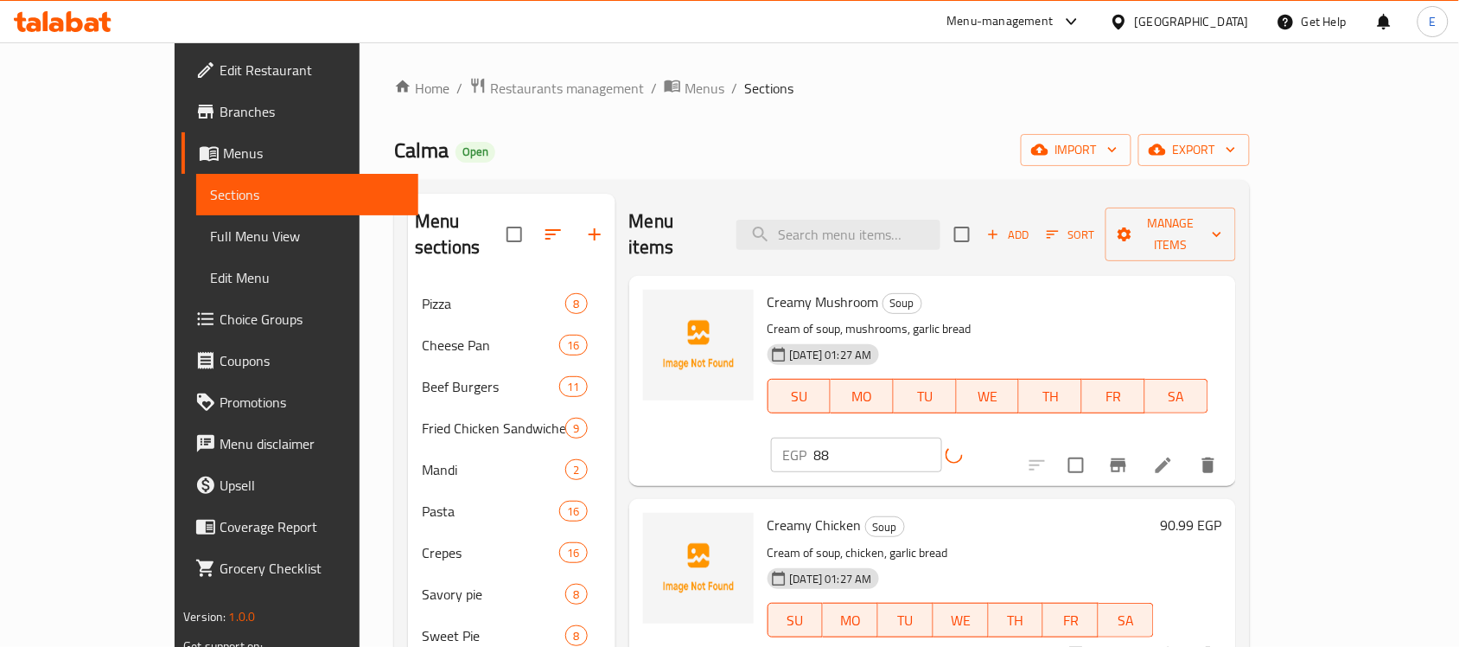
click at [1223, 513] on h6 "90.99 EGP" at bounding box center [1191, 525] width 61 height 24
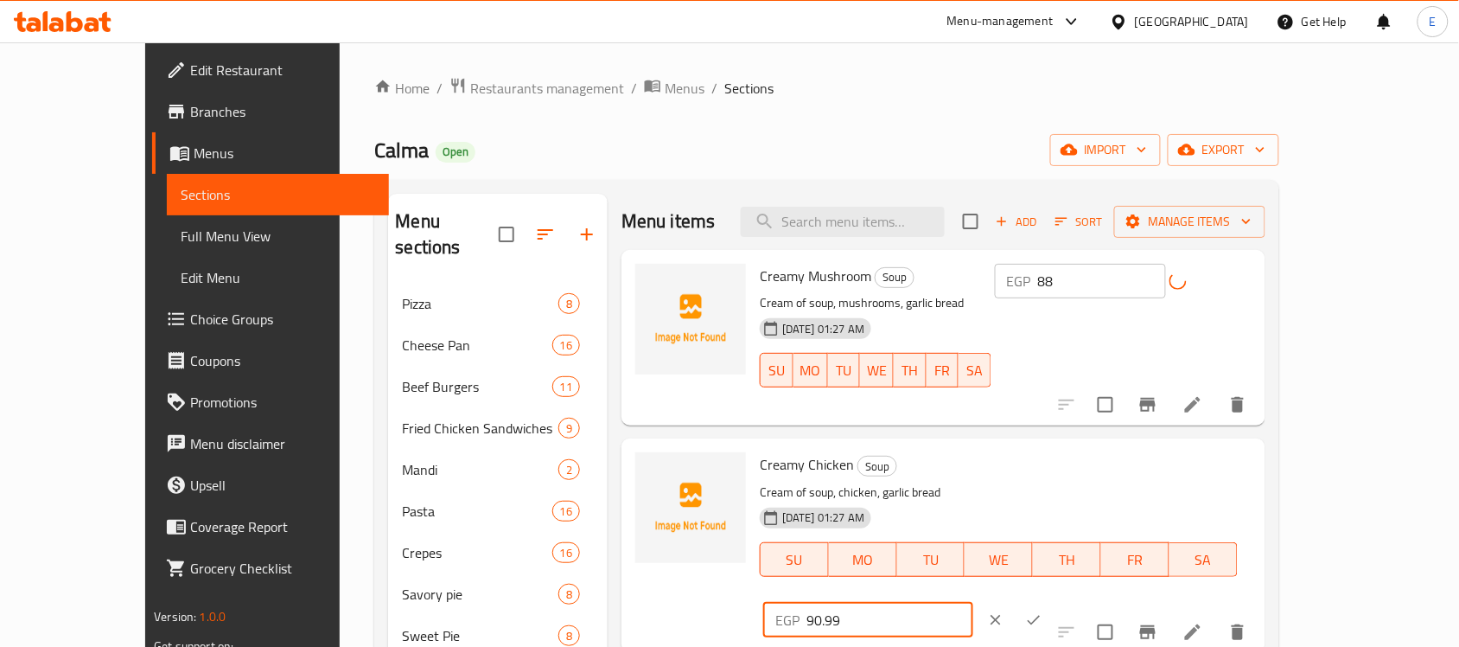
click at [974, 603] on input "90.99" at bounding box center [890, 620] width 167 height 35
paste input "4"
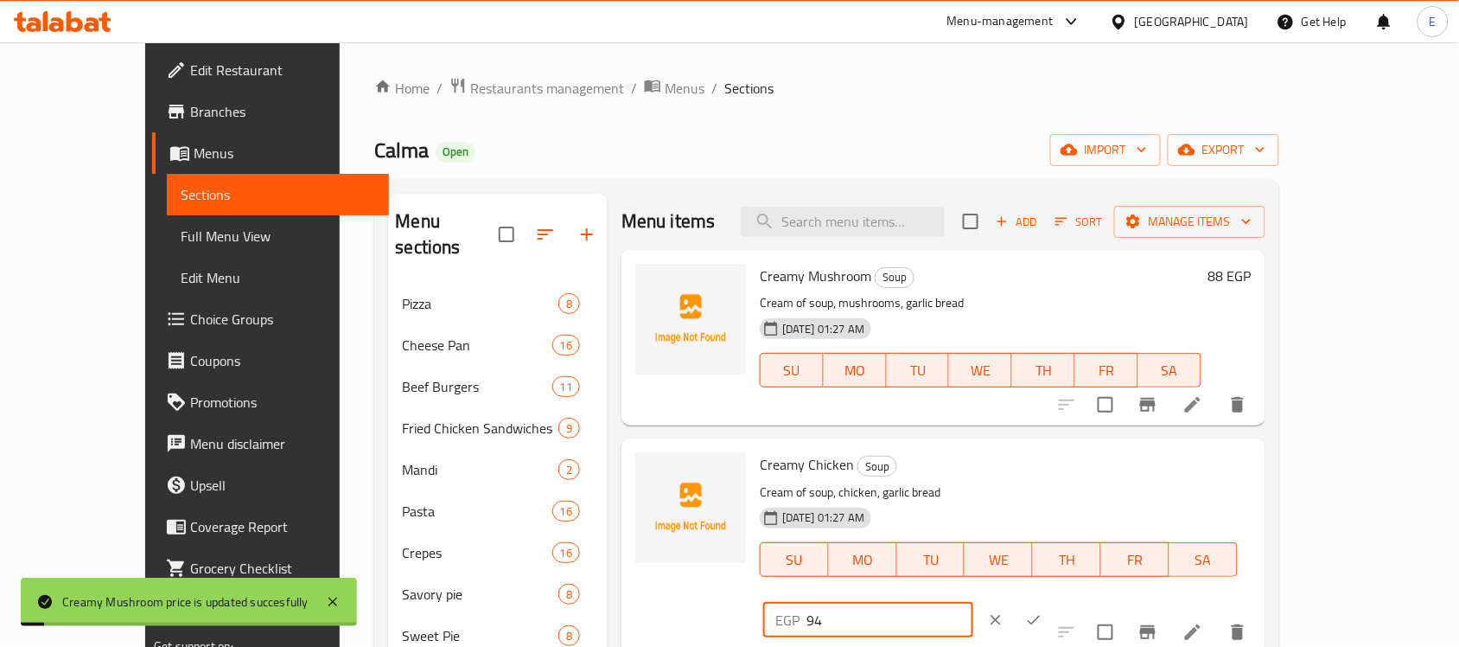
type input "94"
click at [1043, 611] on icon "ok" at bounding box center [1033, 619] width 17 height 17
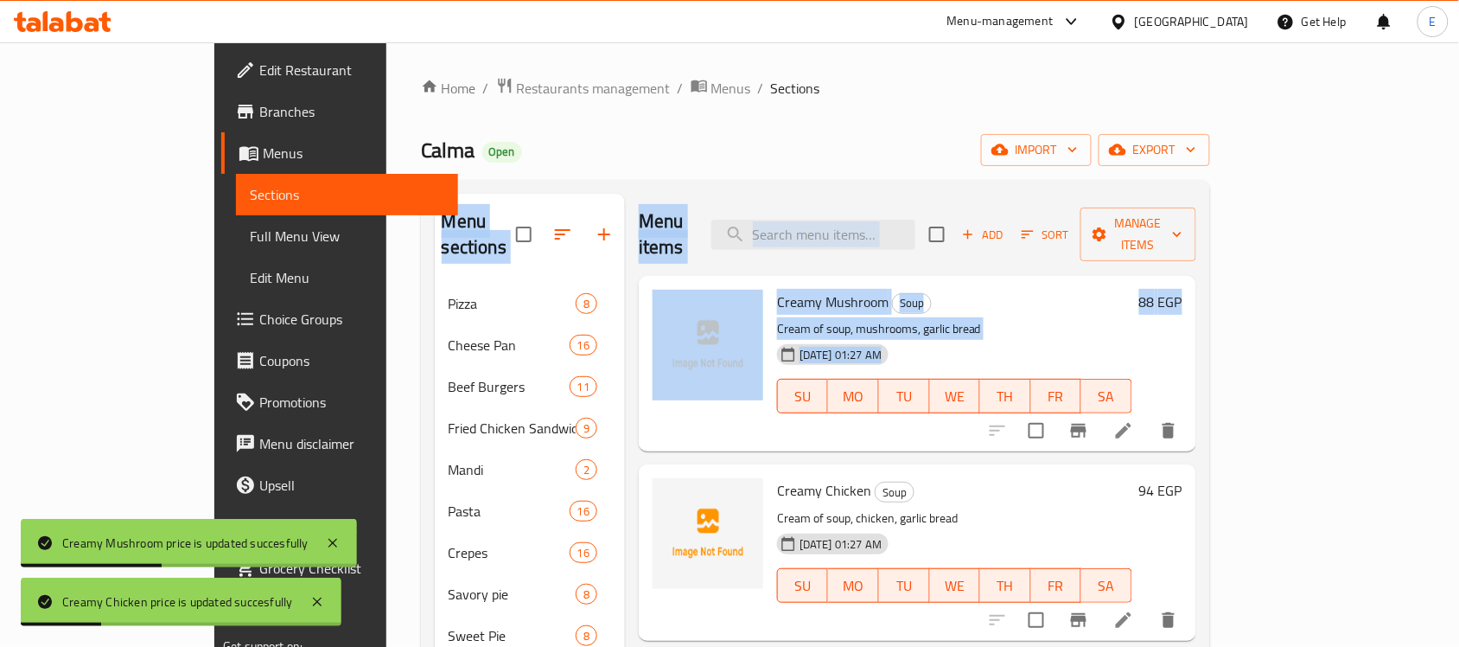
drag, startPoint x: 1472, startPoint y: 218, endPoint x: 1475, endPoint y: 406, distance: 188.5
click at [1459, 406] on html "Creamy Chicken price is updated succesfully Creamy Mushroom price is updated su…" at bounding box center [729, 323] width 1459 height 647
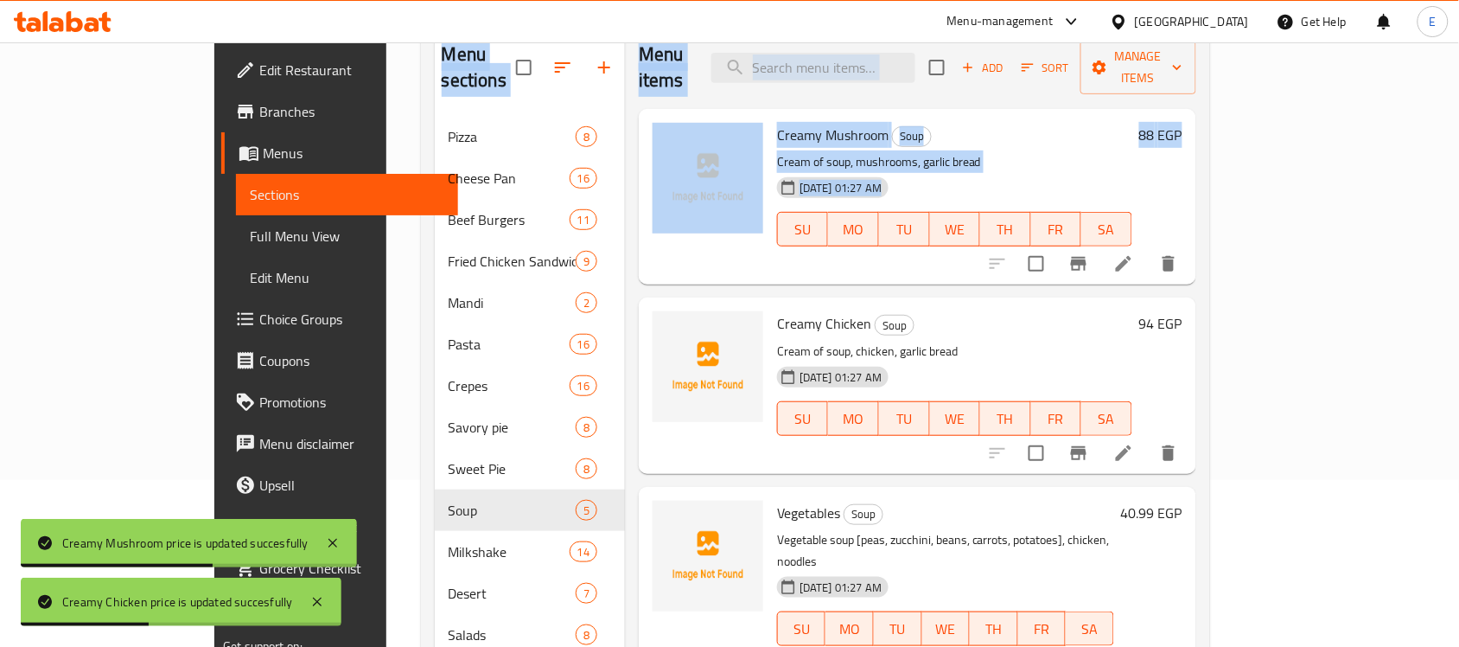
scroll to position [221, 0]
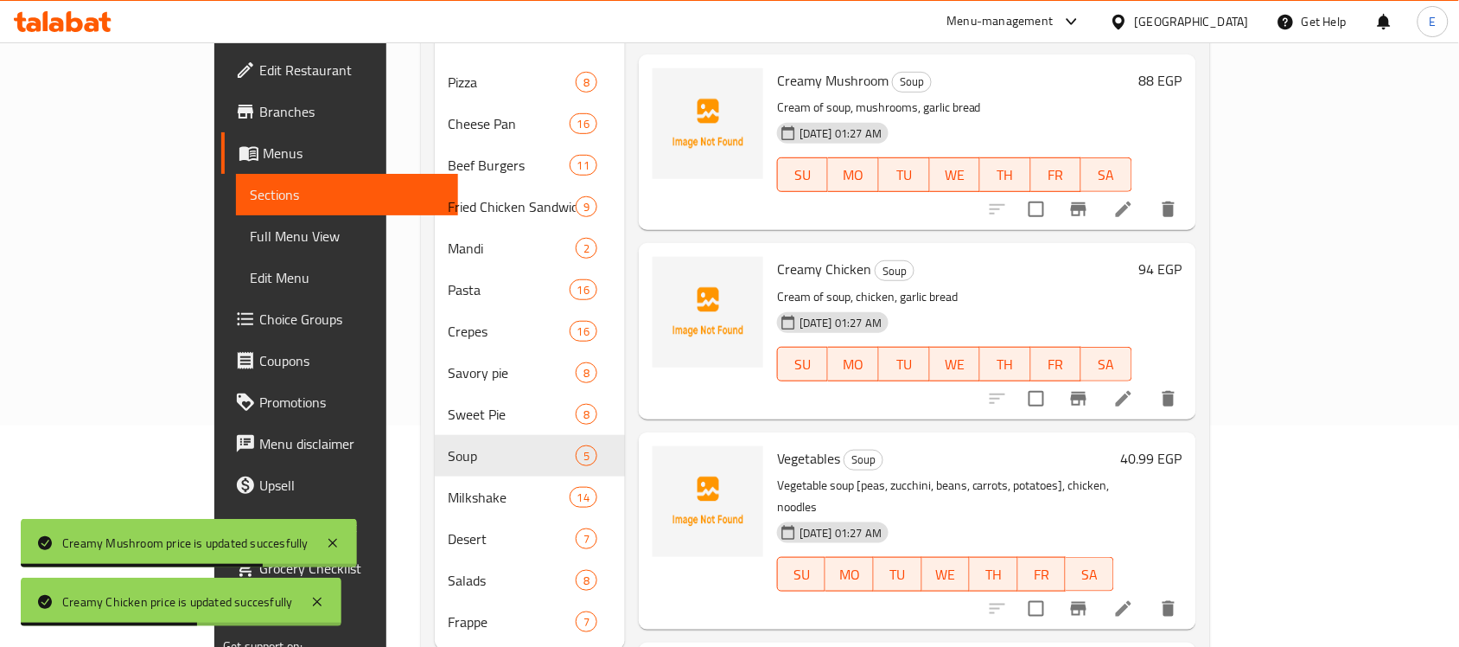
click at [1140, 305] on div "30-04-2025 01:27 AM SU MO TU WE TH FR SA" at bounding box center [954, 351] width 369 height 93
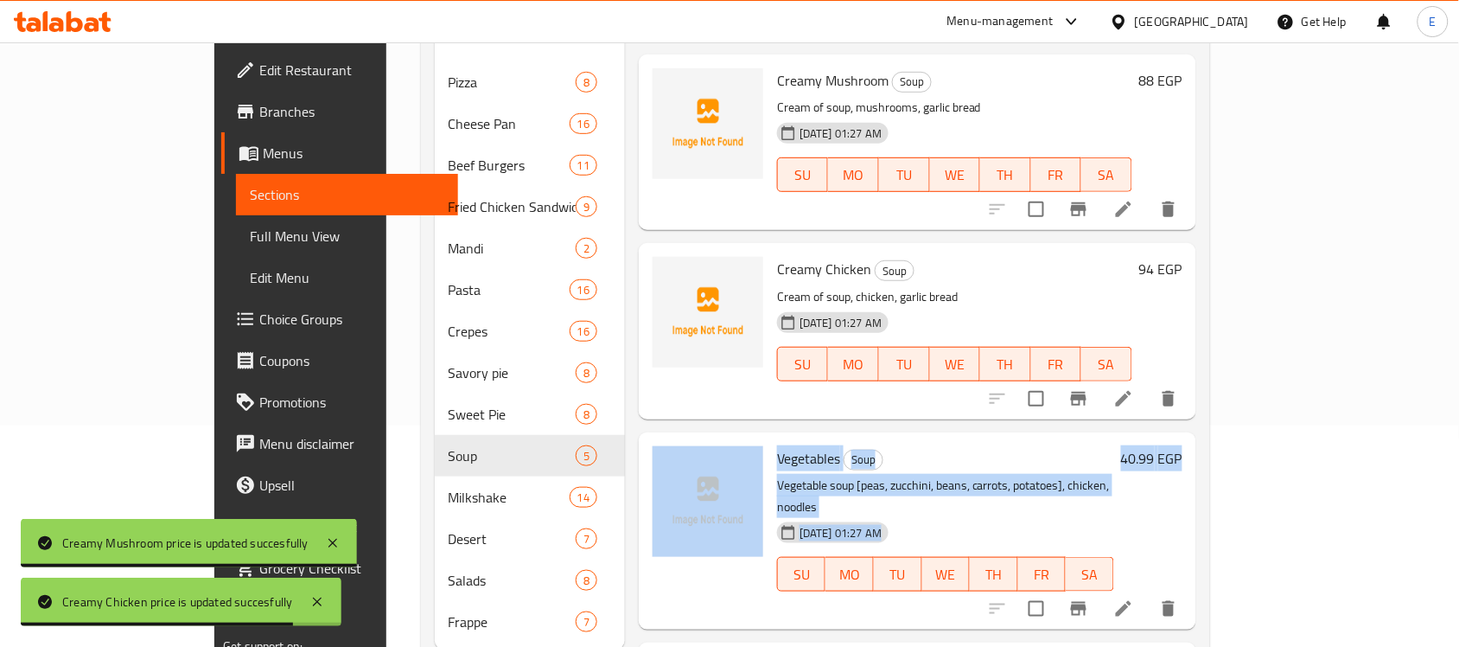
drag, startPoint x: 1416, startPoint y: 389, endPoint x: 1416, endPoint y: 482, distance: 93.4
click at [1210, 482] on div "Menu sections Pizza 8 Cheese Pan 16 Beef Burgers 11 Fried Chicken Sandwiches 9 …" at bounding box center [815, 310] width 789 height 705
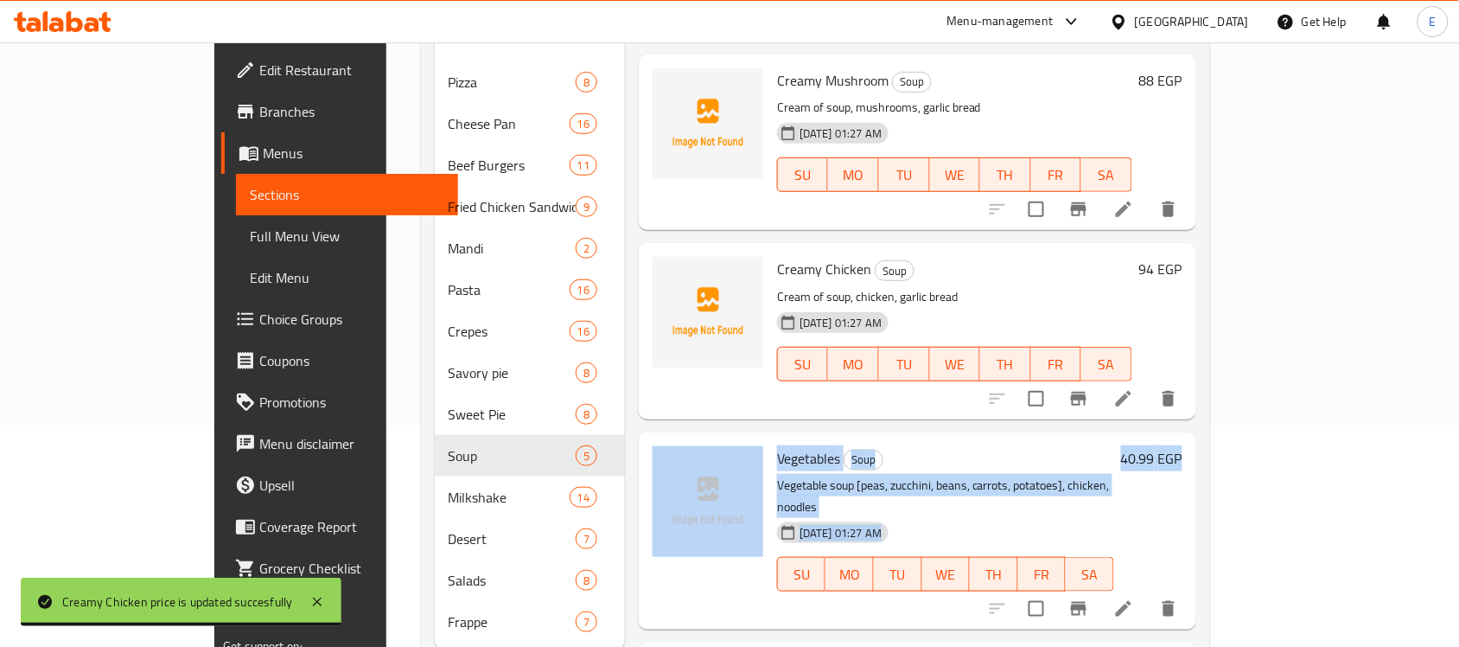
click at [1121, 515] on div "30-04-2025 01:27 AM SU MO TU WE TH FR SA" at bounding box center [945, 561] width 351 height 93
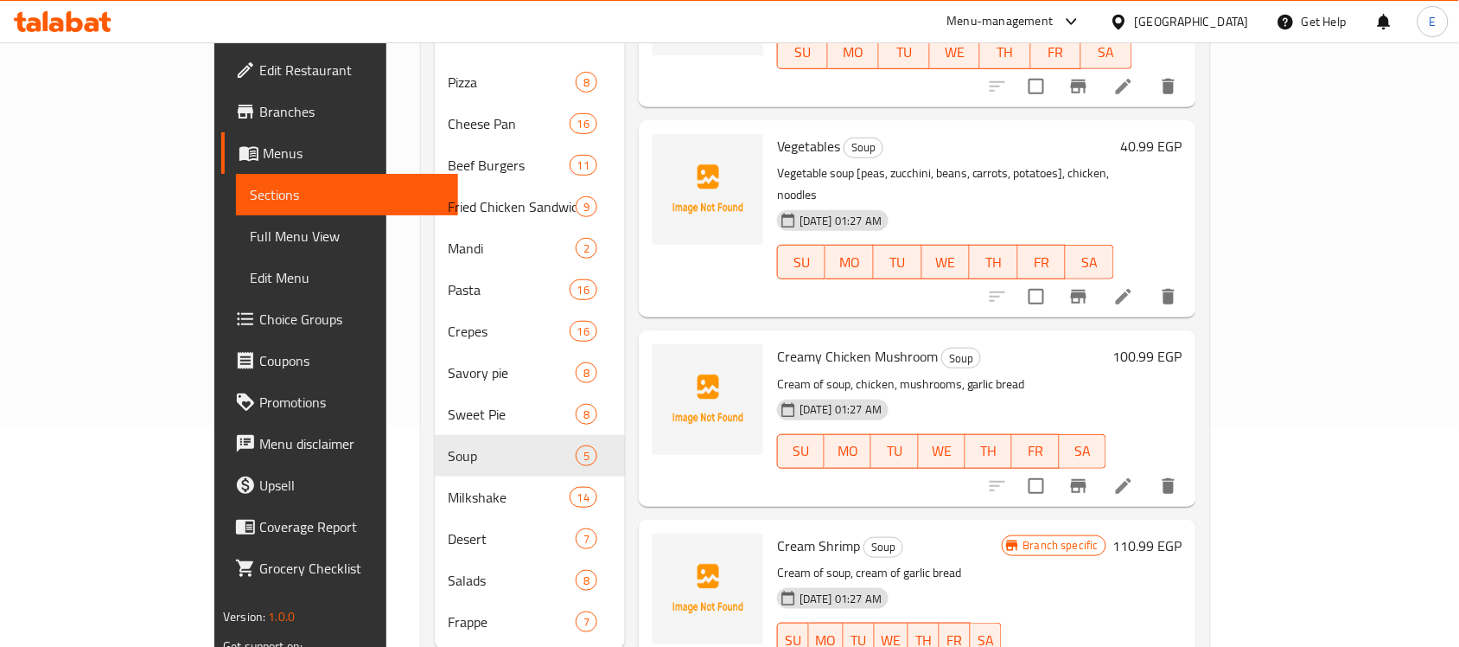
scroll to position [272, 0]
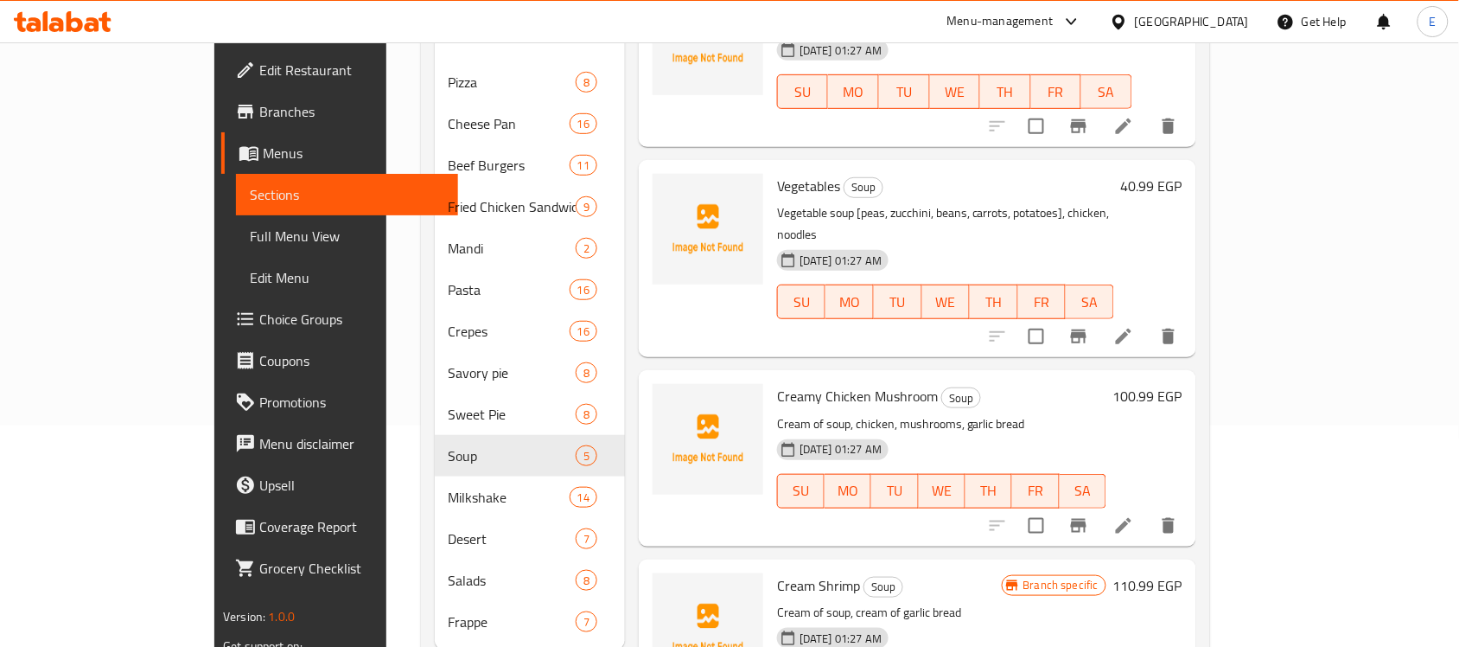
click at [1183, 384] on h6 "100.99 EGP" at bounding box center [1148, 396] width 69 height 24
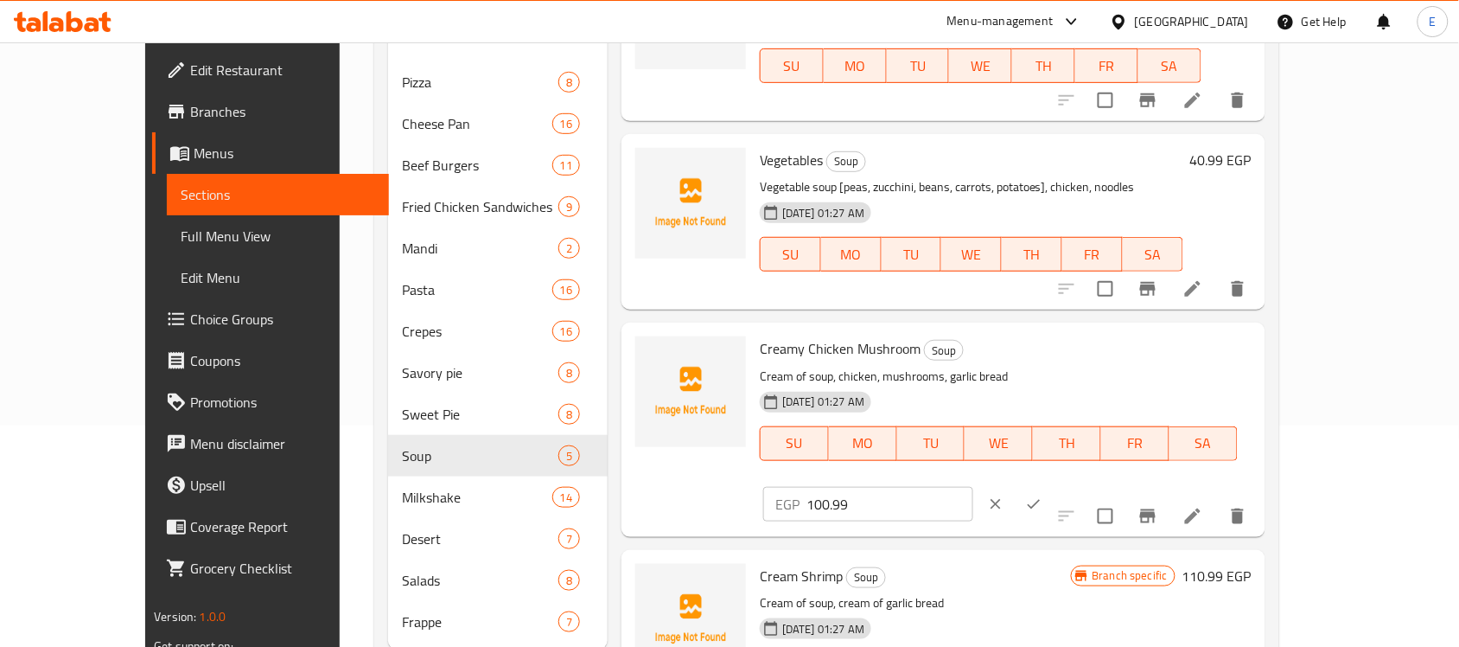
click at [1079, 485] on div "EGP 100.99 ​" at bounding box center [919, 504] width 319 height 38
click at [1252, 152] on h6 "40.99 EGP" at bounding box center [1221, 160] width 61 height 24
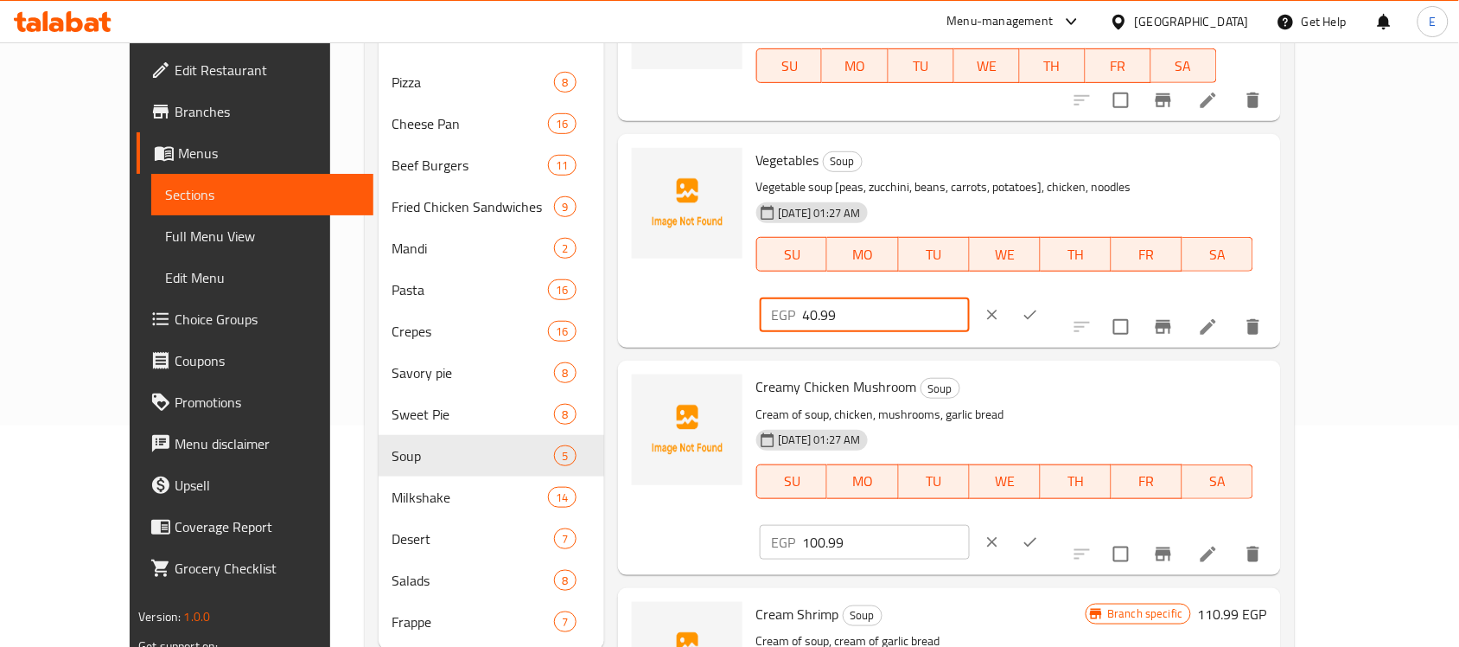
click at [970, 297] on input "40.99" at bounding box center [886, 314] width 167 height 35
paste input "50"
type input "50"
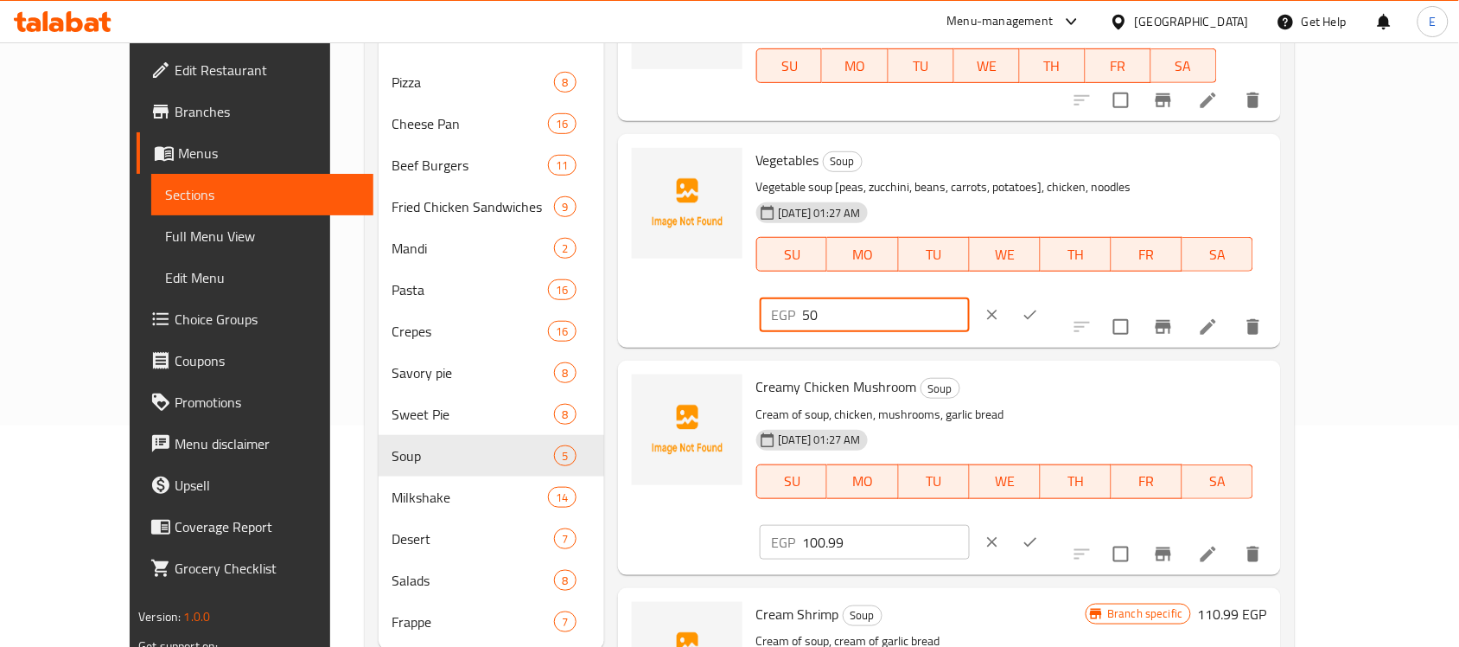
click at [1050, 296] on button "ok" at bounding box center [1031, 315] width 38 height 38
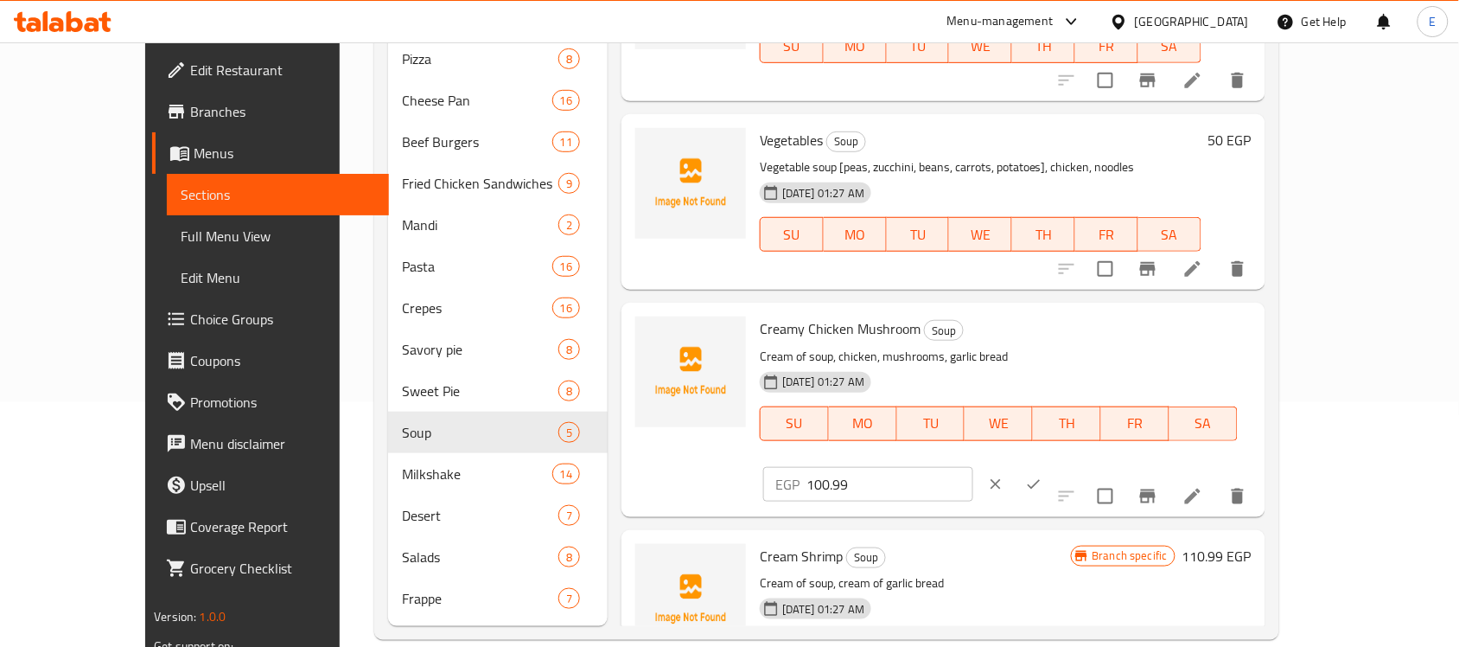
scroll to position [325, 0]
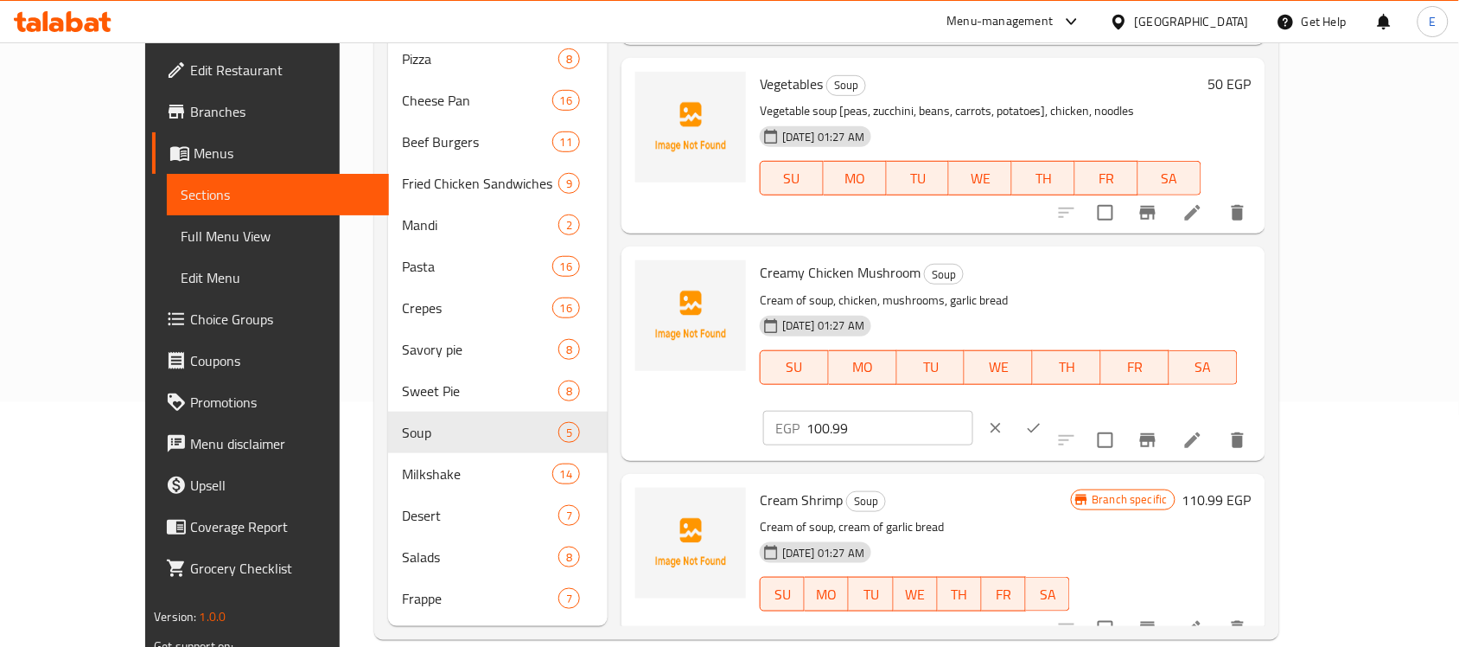
click at [1002, 423] on icon "clear" at bounding box center [997, 428] width 10 height 10
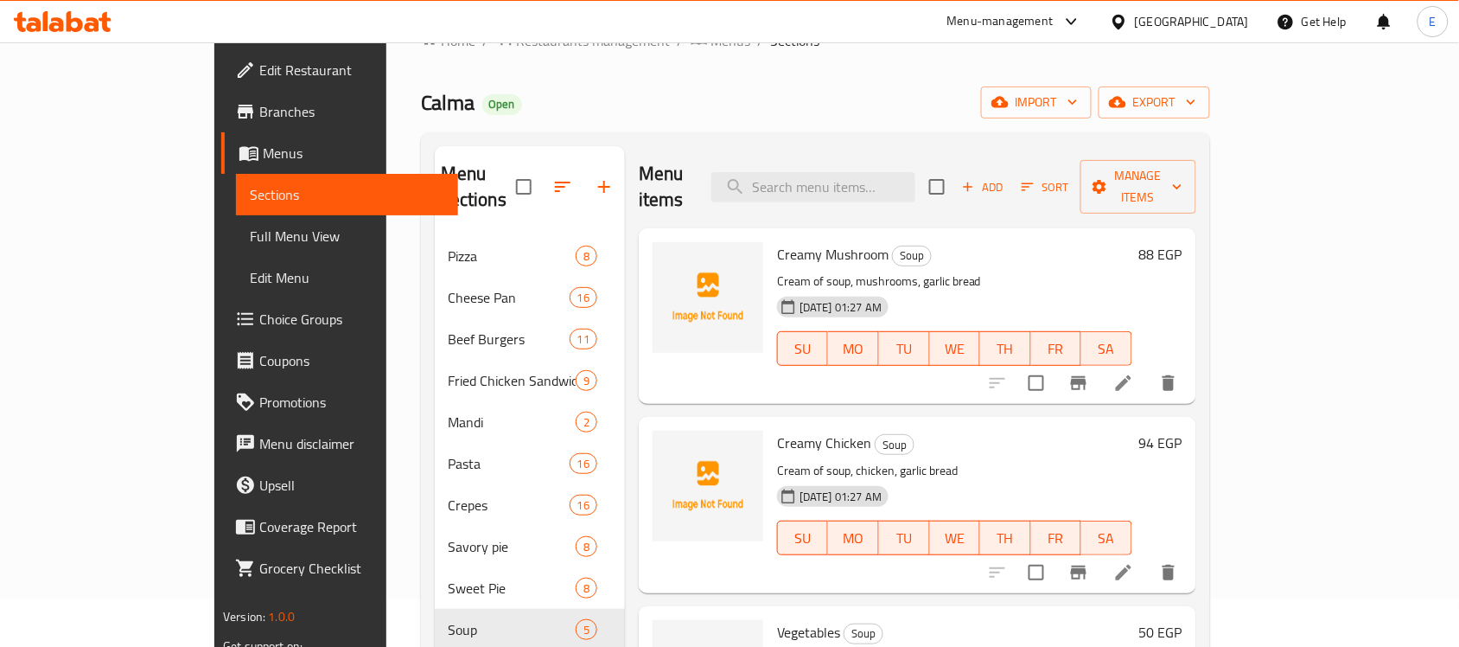
scroll to position [0, 0]
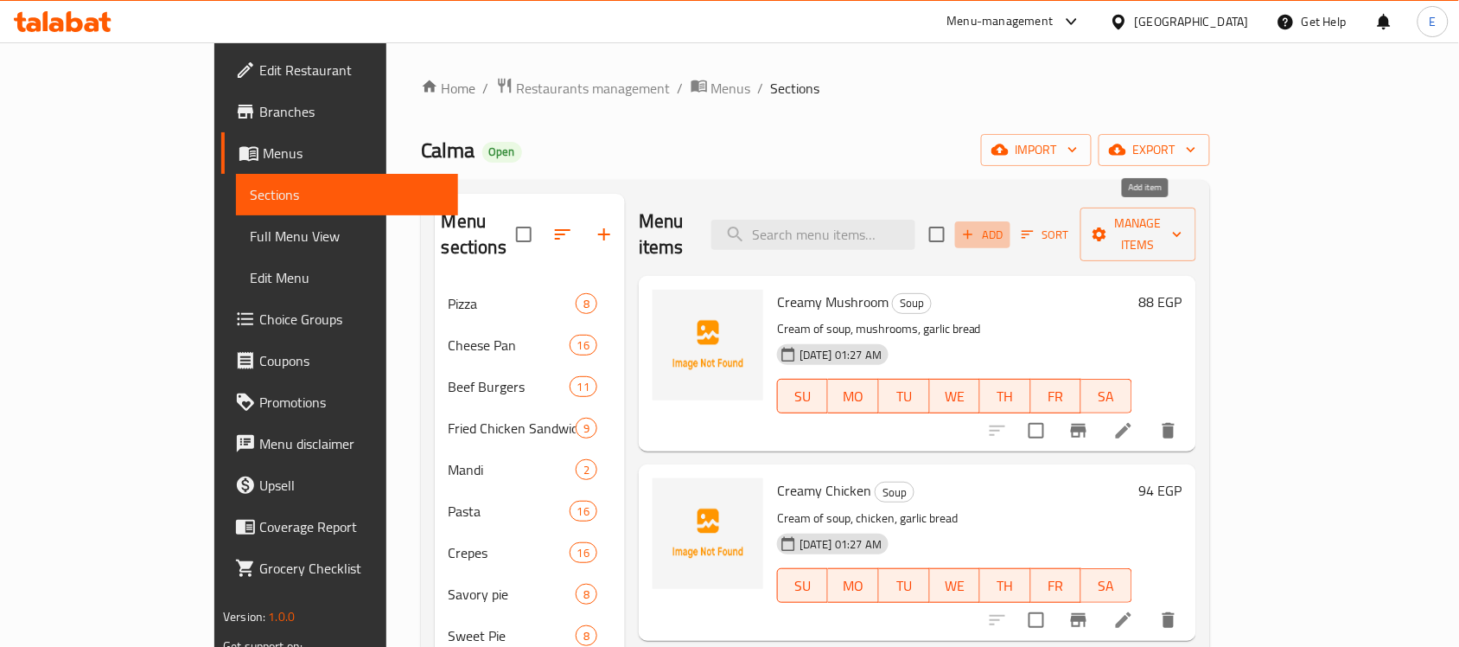
click at [1006, 229] on span "Add" at bounding box center [983, 235] width 47 height 20
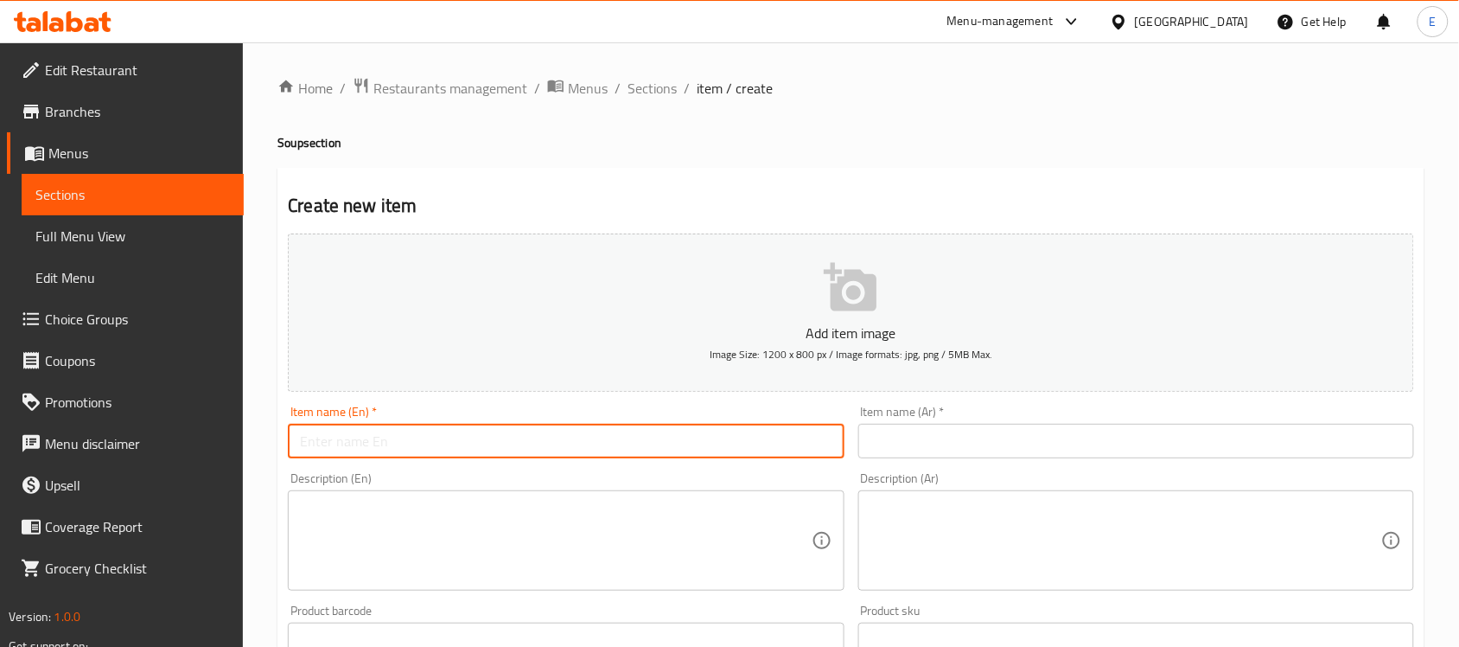
click at [624, 456] on input "text" at bounding box center [566, 441] width 556 height 35
paste input "Seafood Soup"
type input "Seafood Soup"
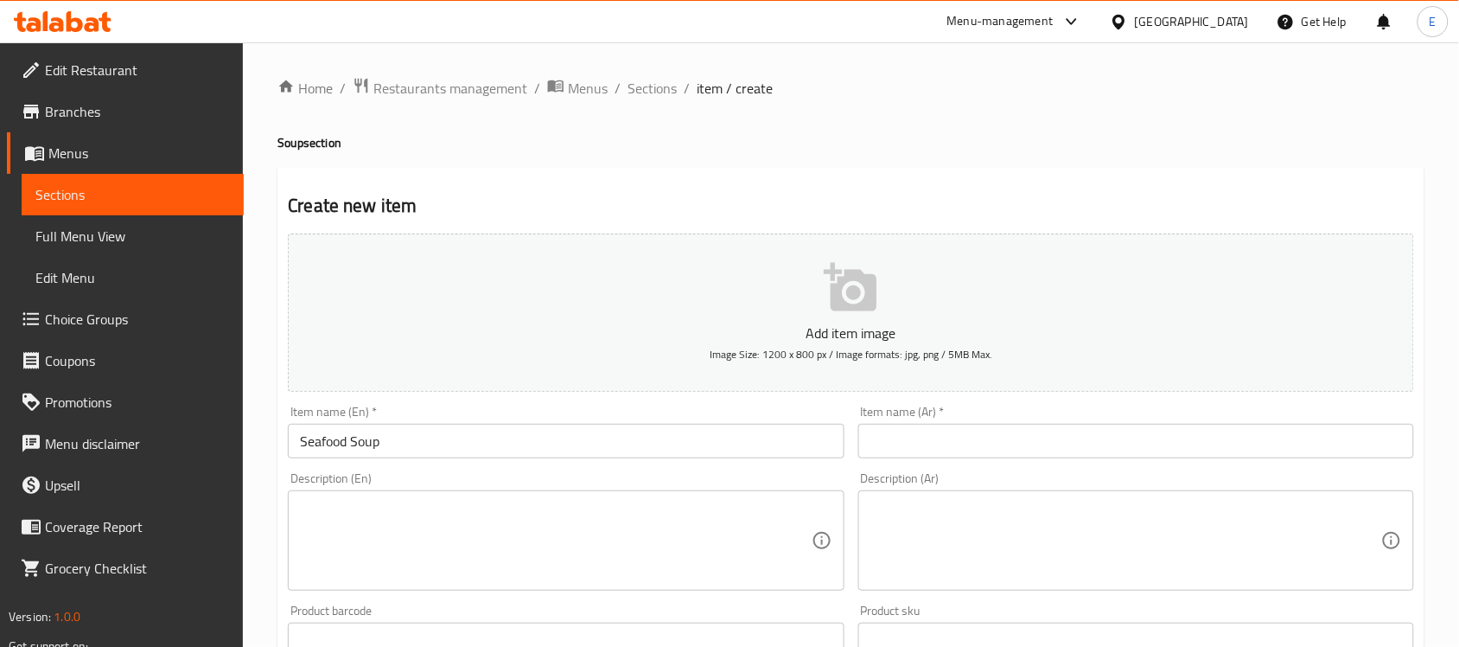
click at [878, 461] on div "Item name (Ar)   * Item name (Ar) *" at bounding box center [1137, 432] width 570 height 67
click at [886, 451] on input "text" at bounding box center [1137, 441] width 556 height 35
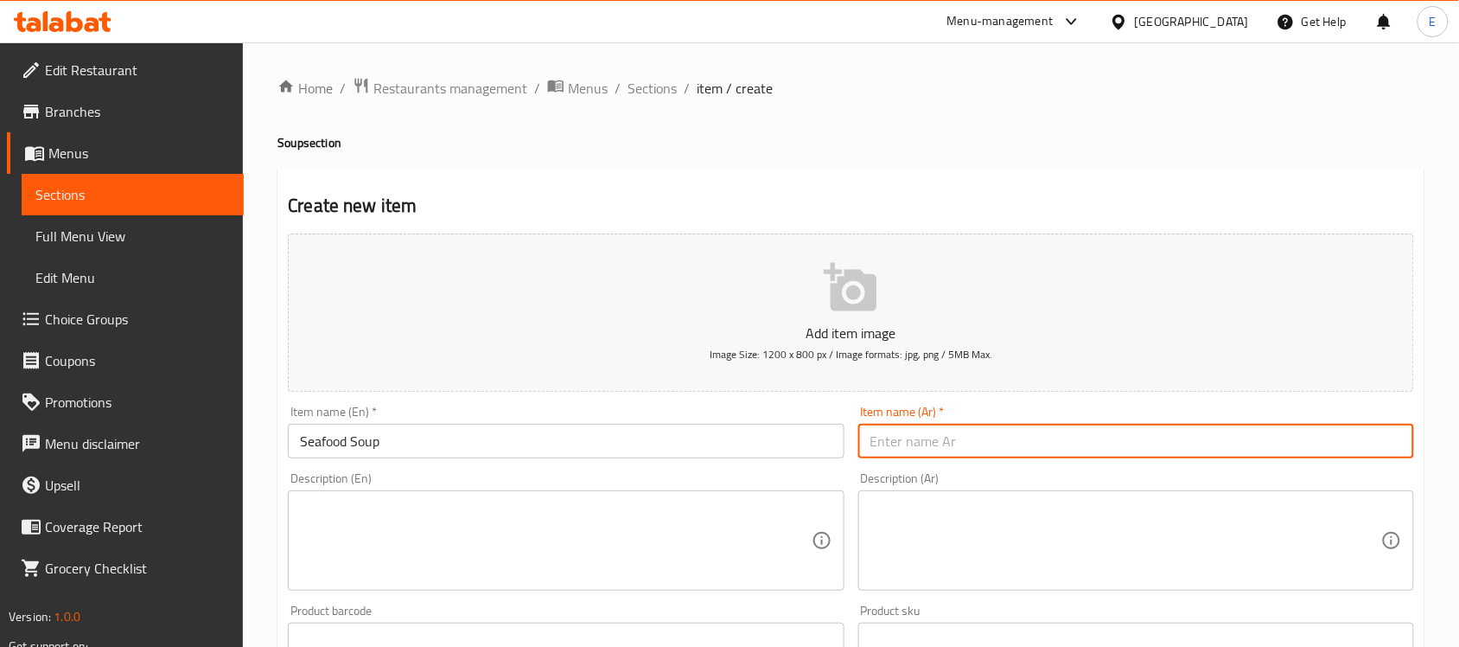
paste input "شوربة سيفود"
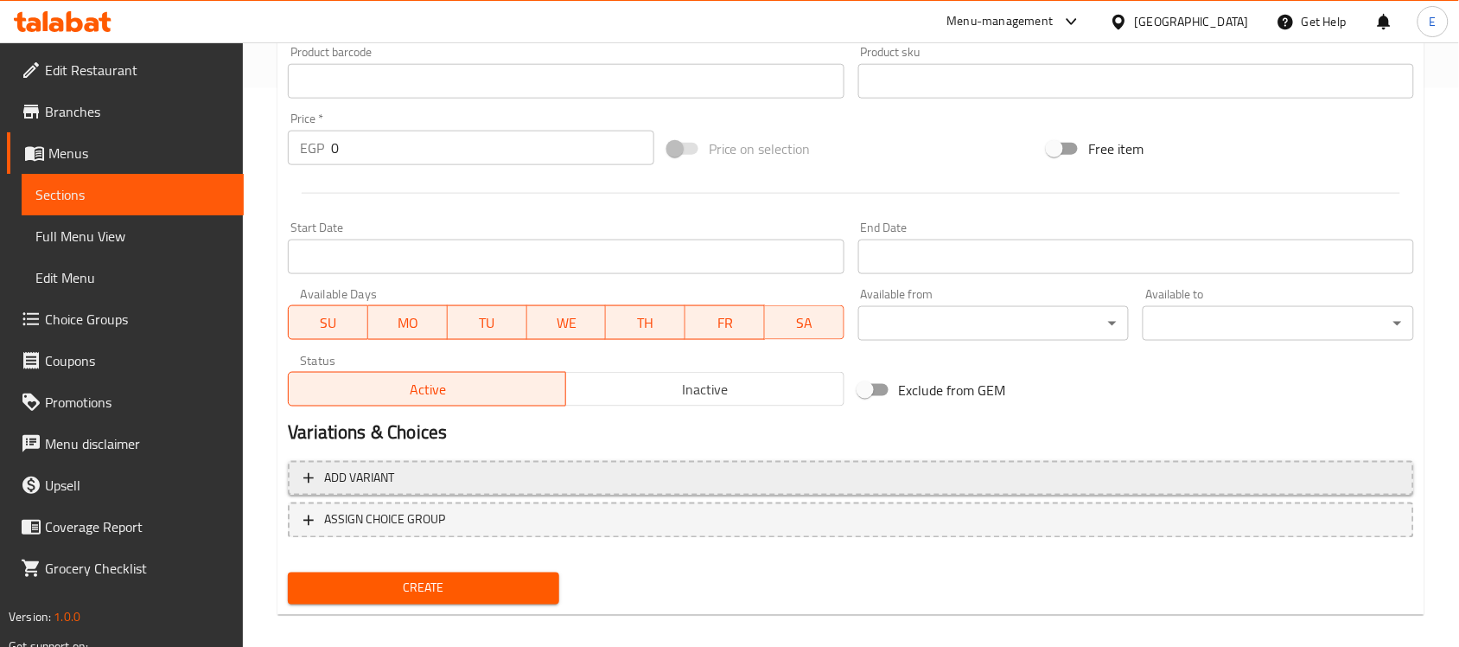
scroll to position [571, 0]
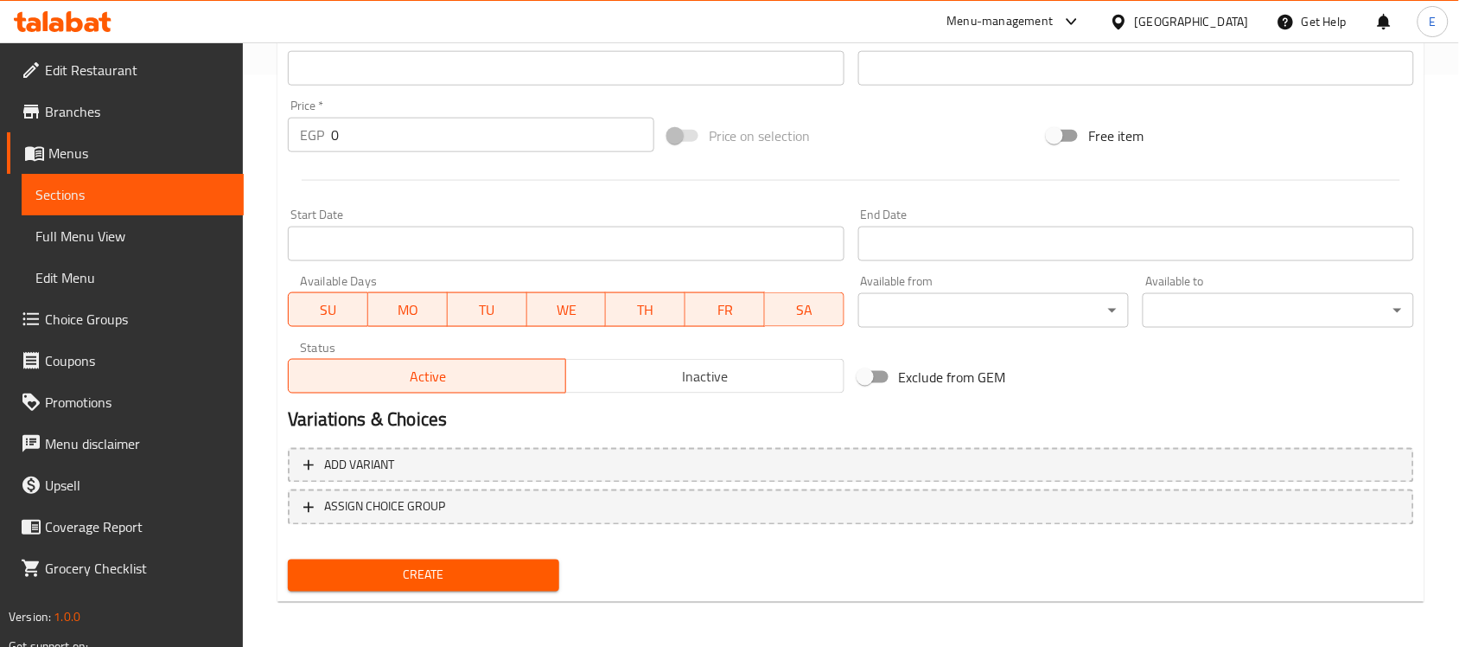
type input "شوربة سيفود"
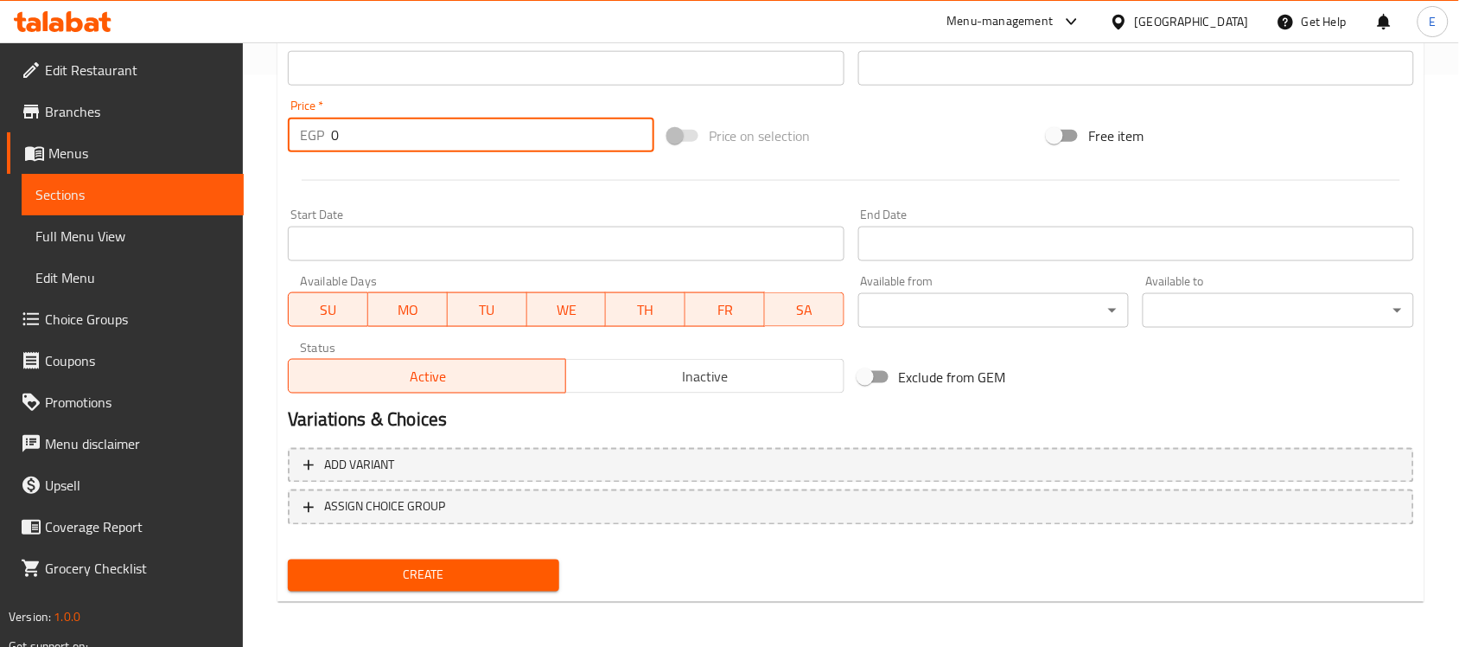
drag, startPoint x: 329, startPoint y: 141, endPoint x: 364, endPoint y: 148, distance: 35.3
click at [364, 148] on div "EGP 0 Price *" at bounding box center [471, 135] width 367 height 35
type input "115"
click at [433, 576] on span "Create" at bounding box center [424, 576] width 244 height 22
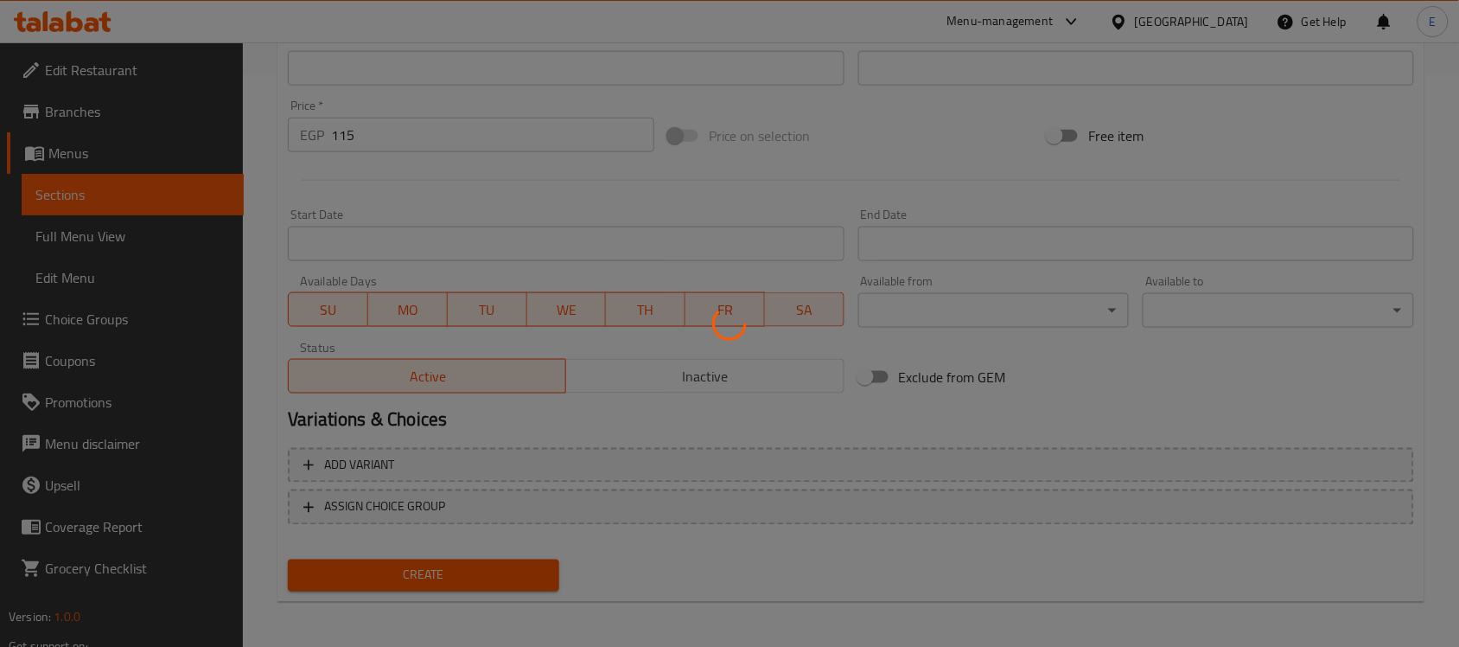
type input "0"
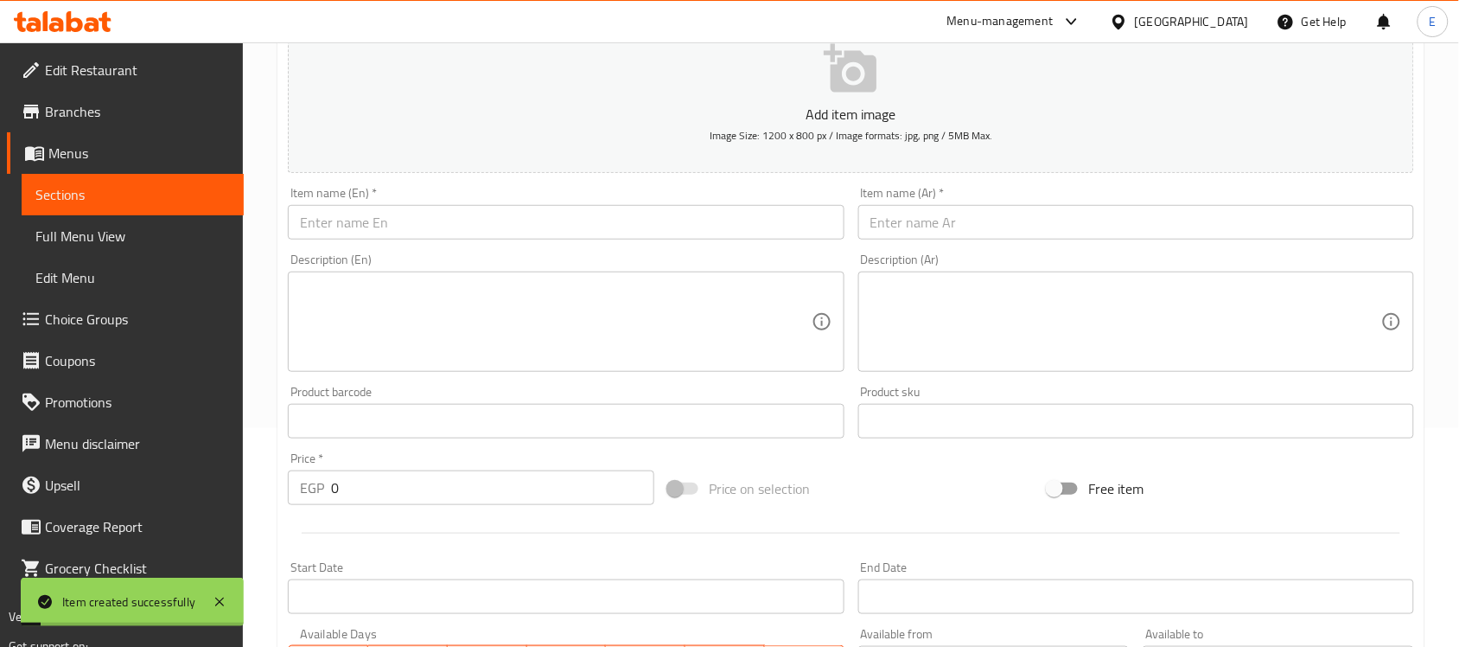
scroll to position [0, 0]
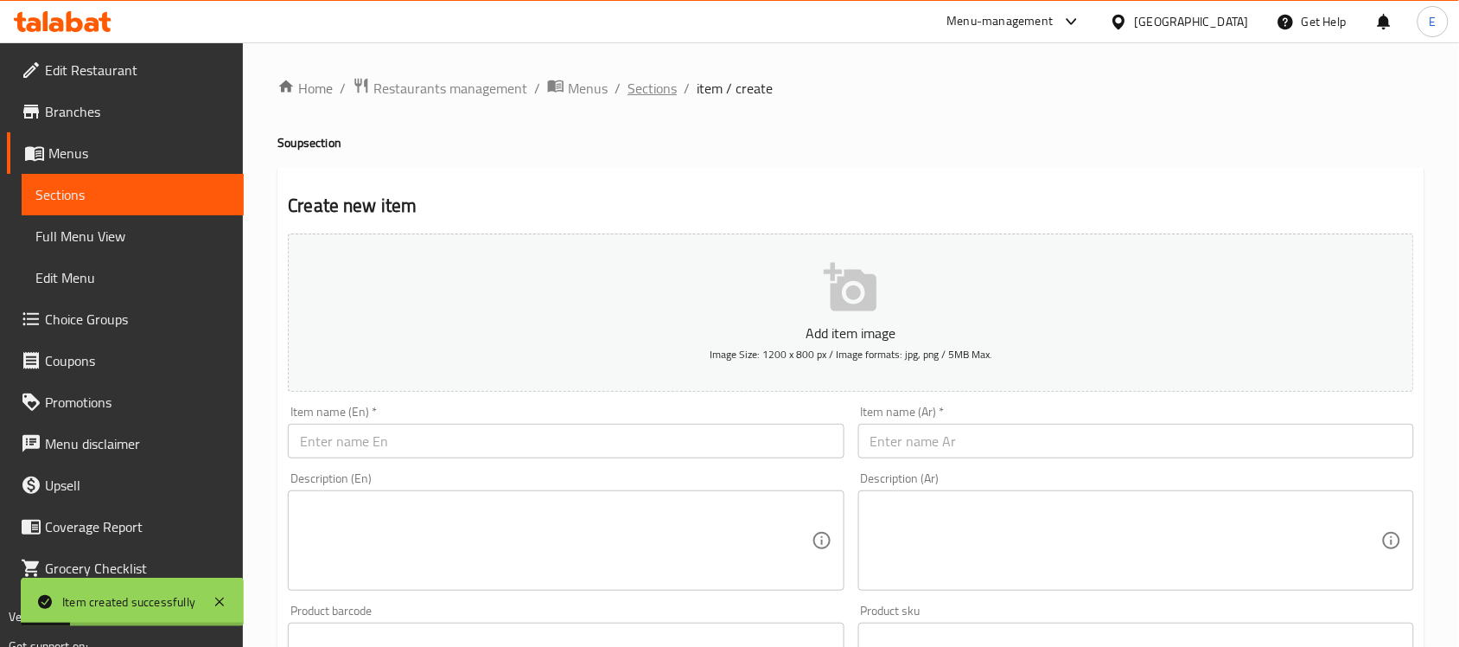
click at [668, 89] on span "Sections" at bounding box center [652, 88] width 49 height 21
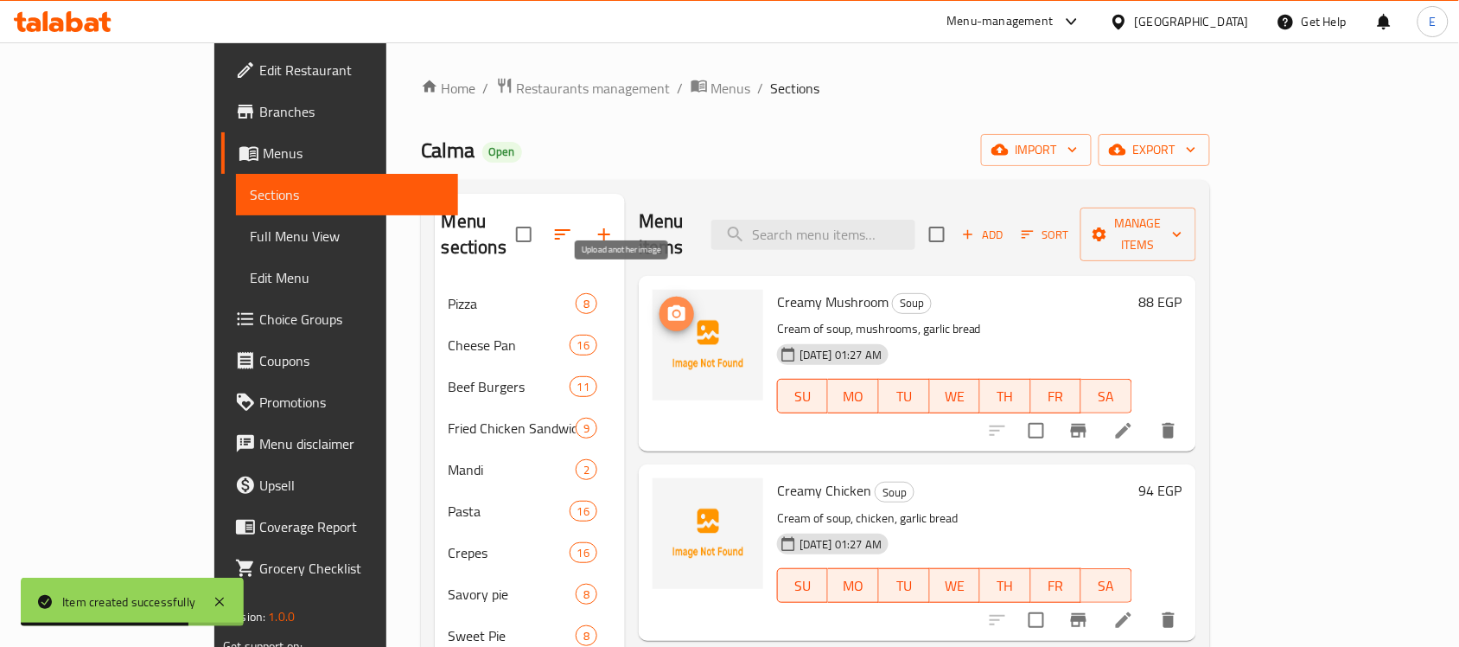
click at [668, 305] on icon "upload picture" at bounding box center [676, 313] width 17 height 16
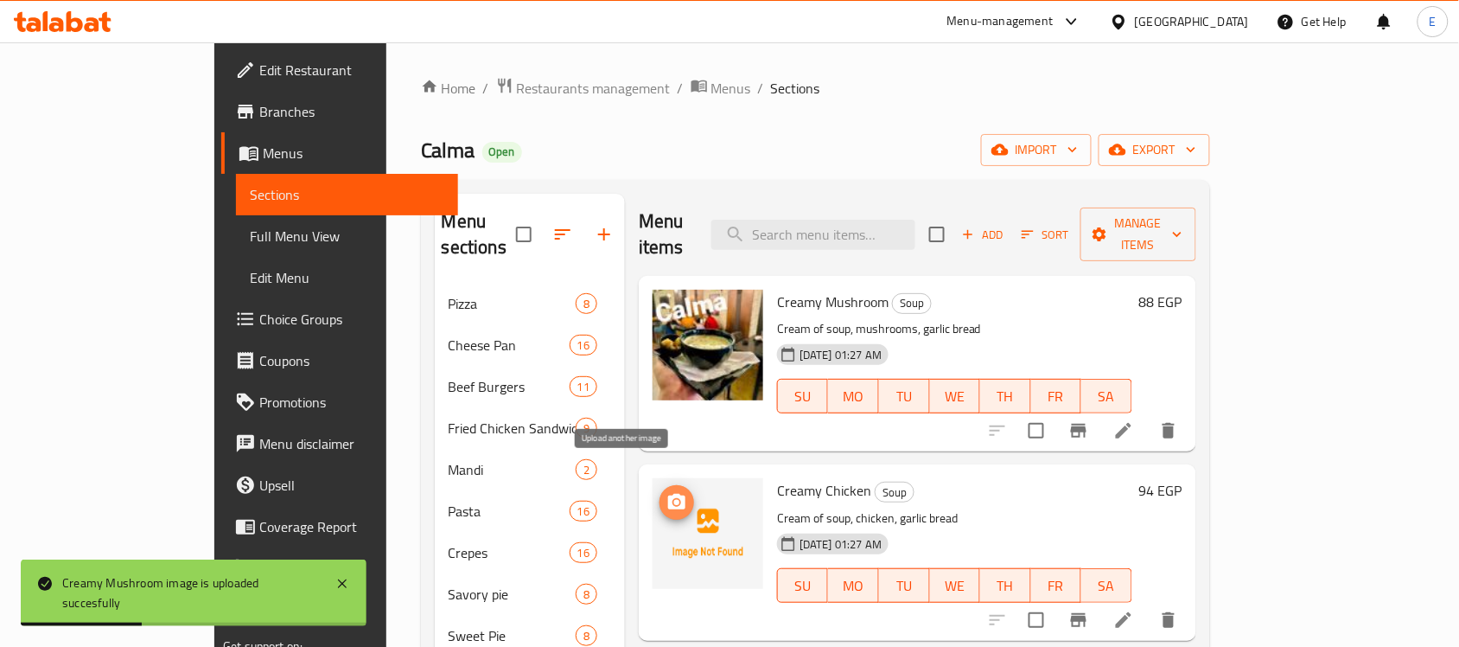
click at [668, 494] on icon "upload picture" at bounding box center [676, 502] width 17 height 16
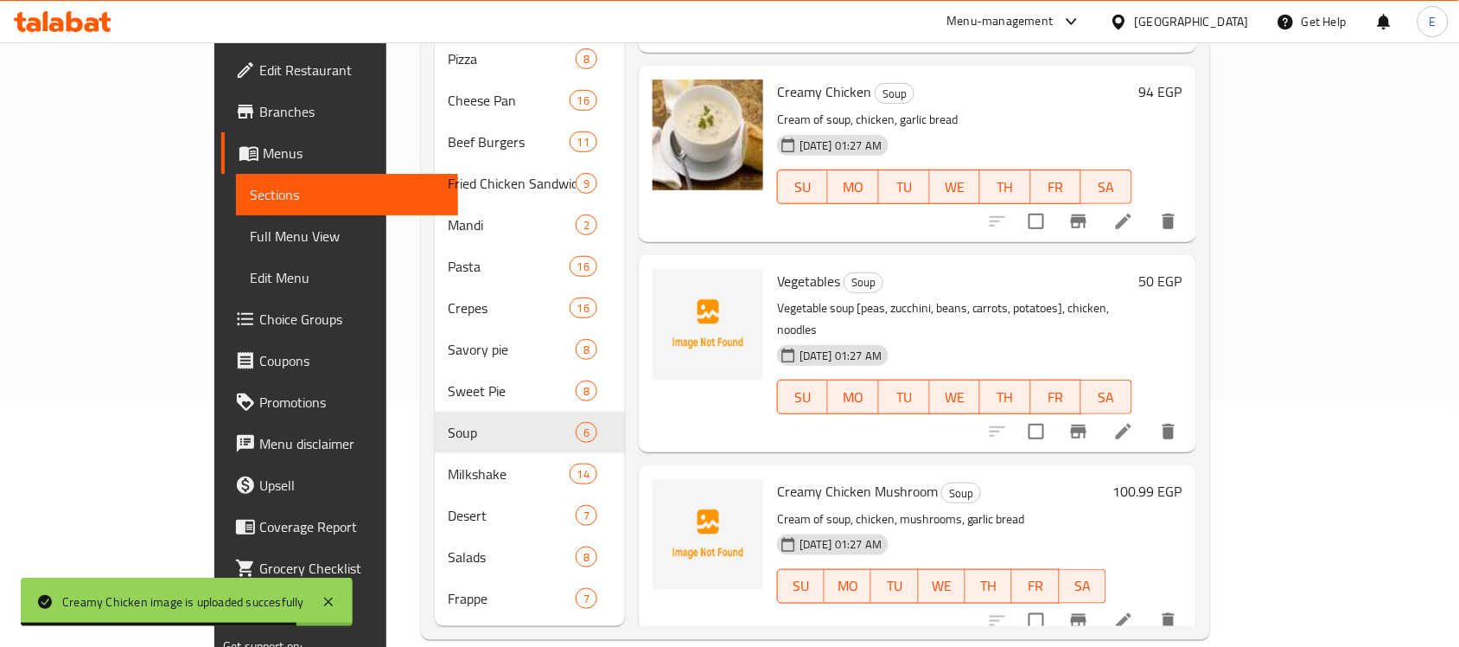
scroll to position [158, 0]
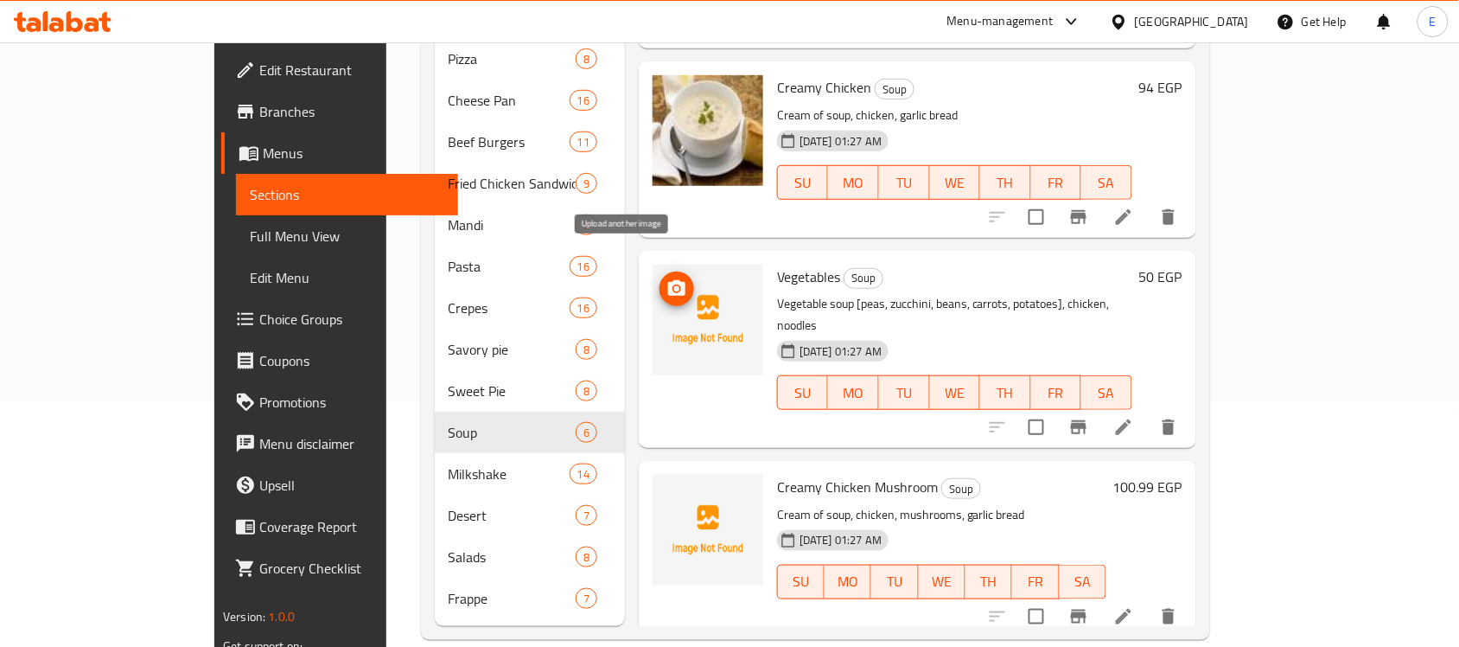
click at [660, 278] on span "upload picture" at bounding box center [677, 288] width 35 height 21
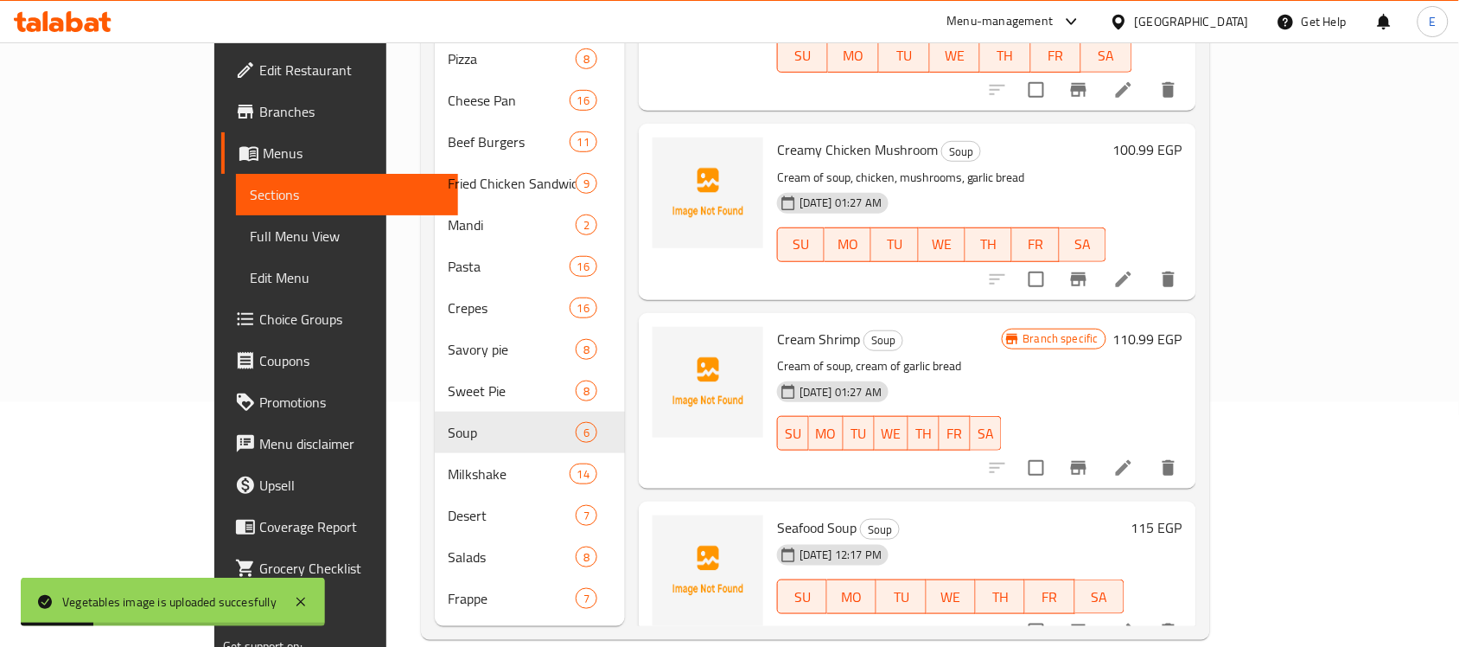
scroll to position [500, 0]
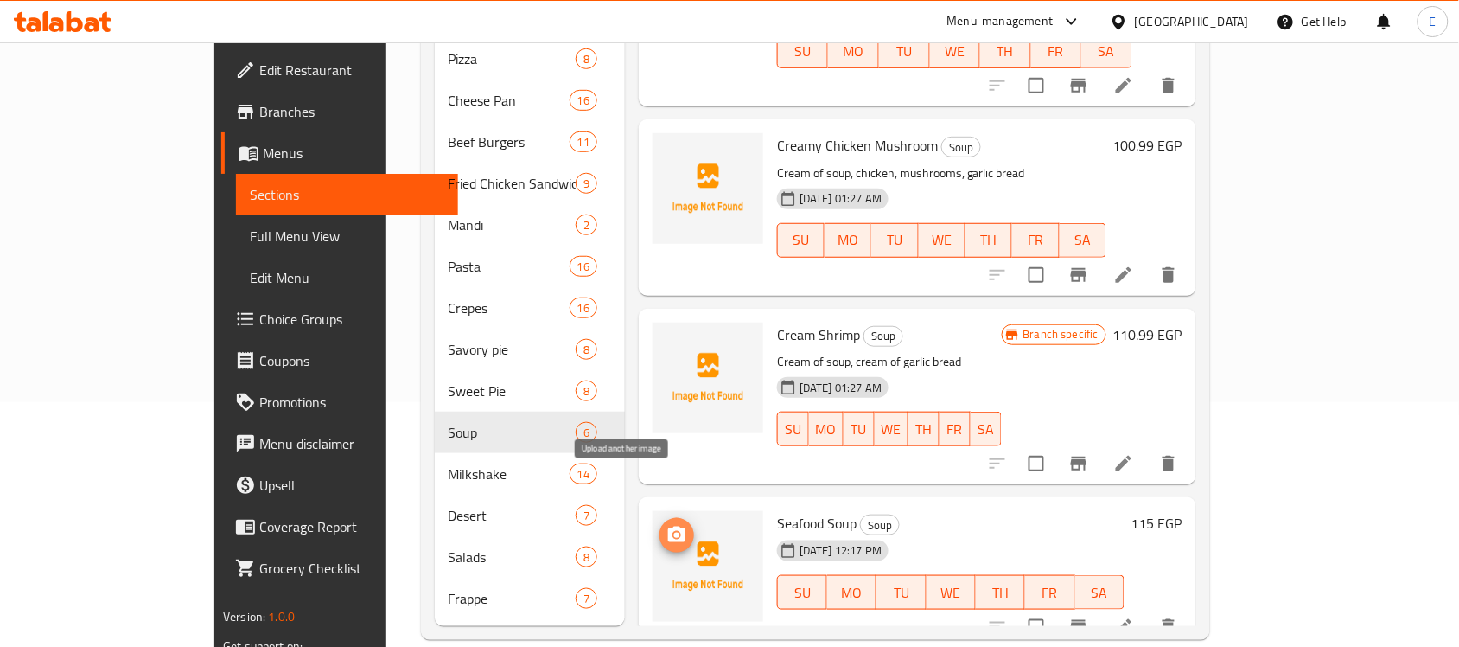
click at [660, 525] on span "upload picture" at bounding box center [677, 535] width 35 height 21
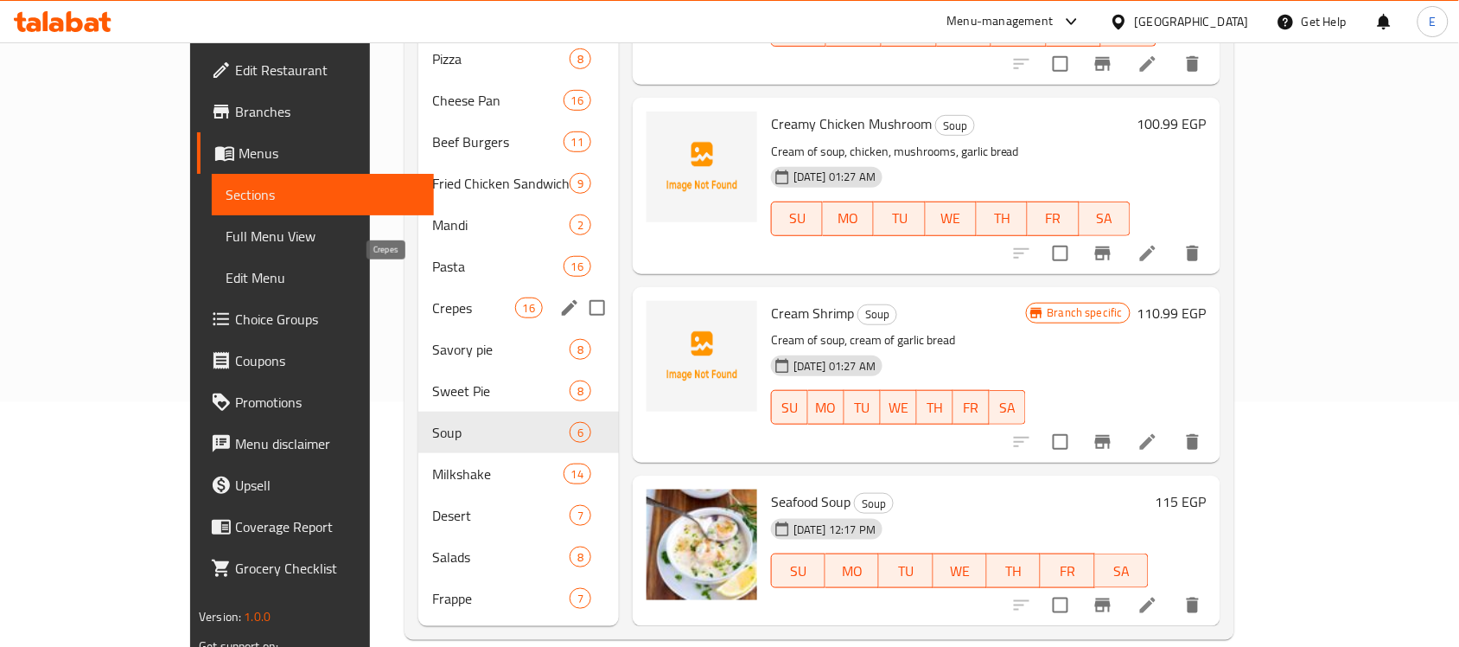
click at [432, 297] on span "Crepes" at bounding box center [473, 307] width 83 height 21
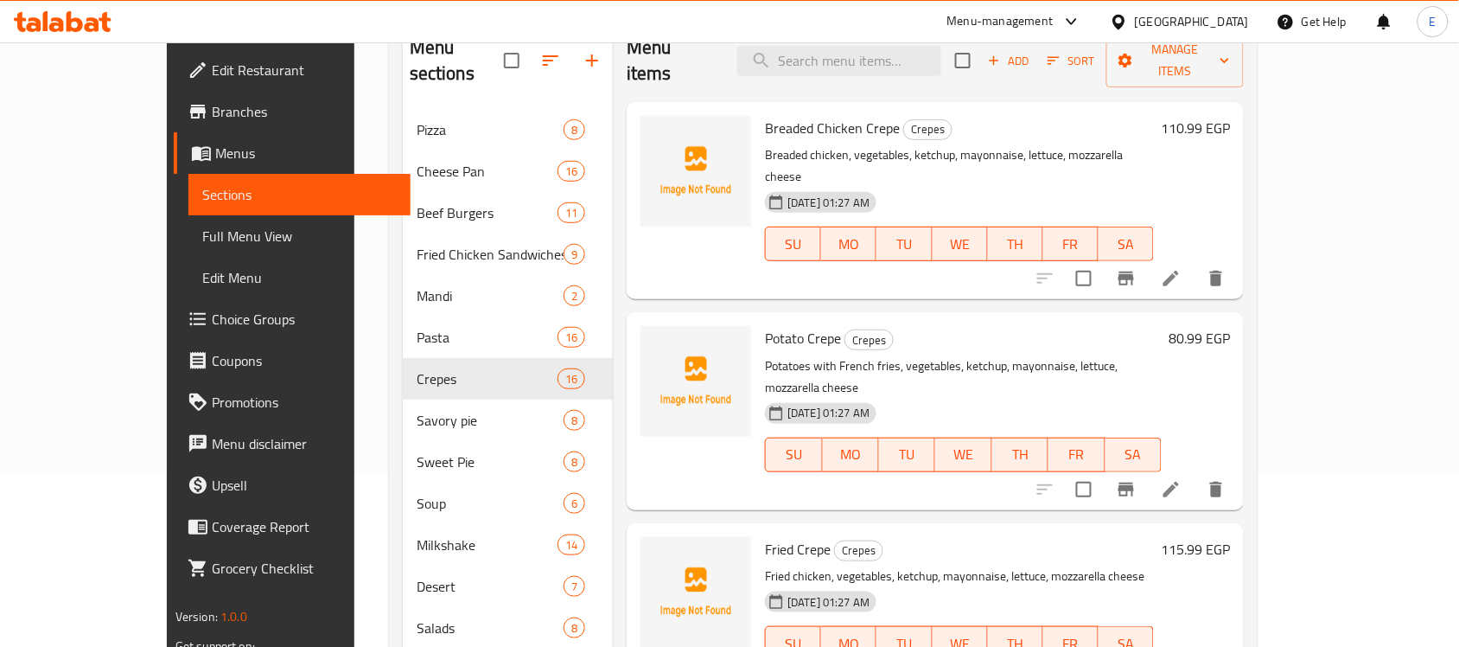
scroll to position [177, 0]
